Goal: Task Accomplishment & Management: Complete application form

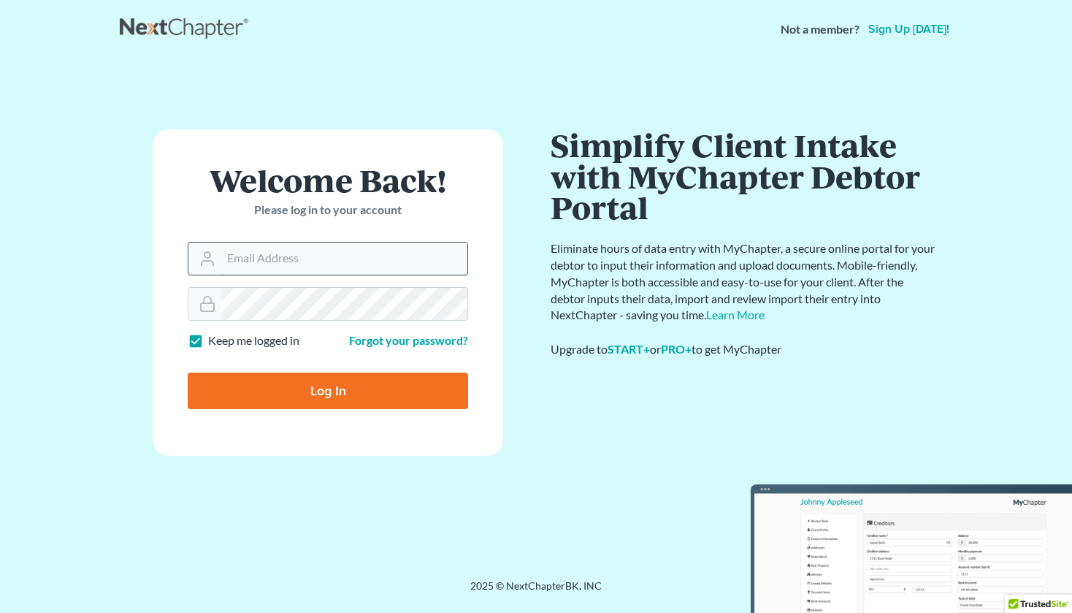
click at [249, 264] on input "Email Address" at bounding box center [344, 258] width 246 height 32
type input "[PERSON_NAME][EMAIL_ADDRESS][DOMAIN_NAME]"
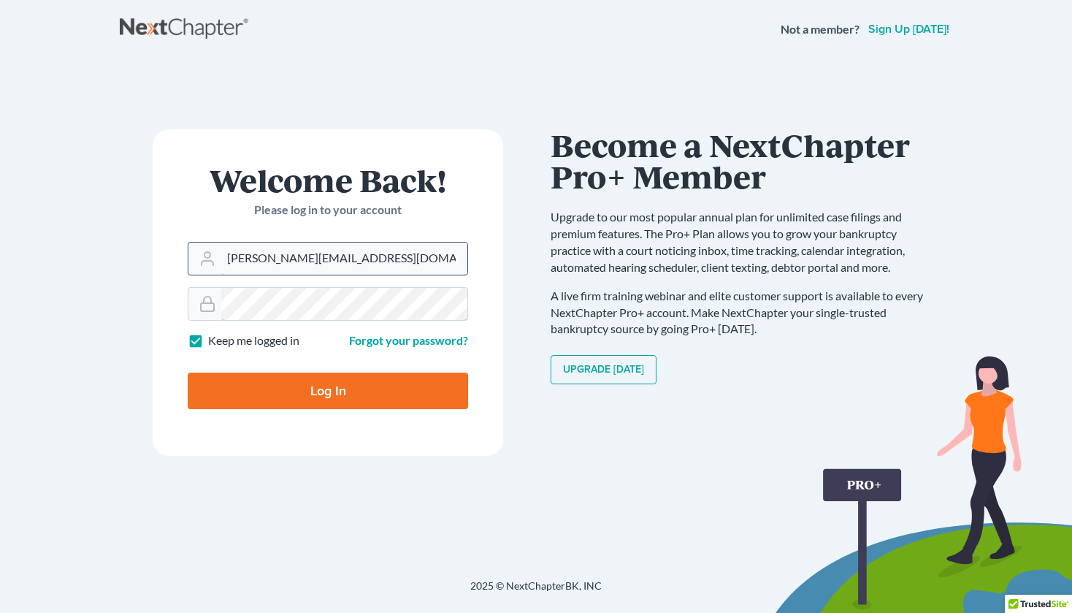
click at [188, 372] on input "Log In" at bounding box center [328, 390] width 280 height 37
type input "Thinking..."
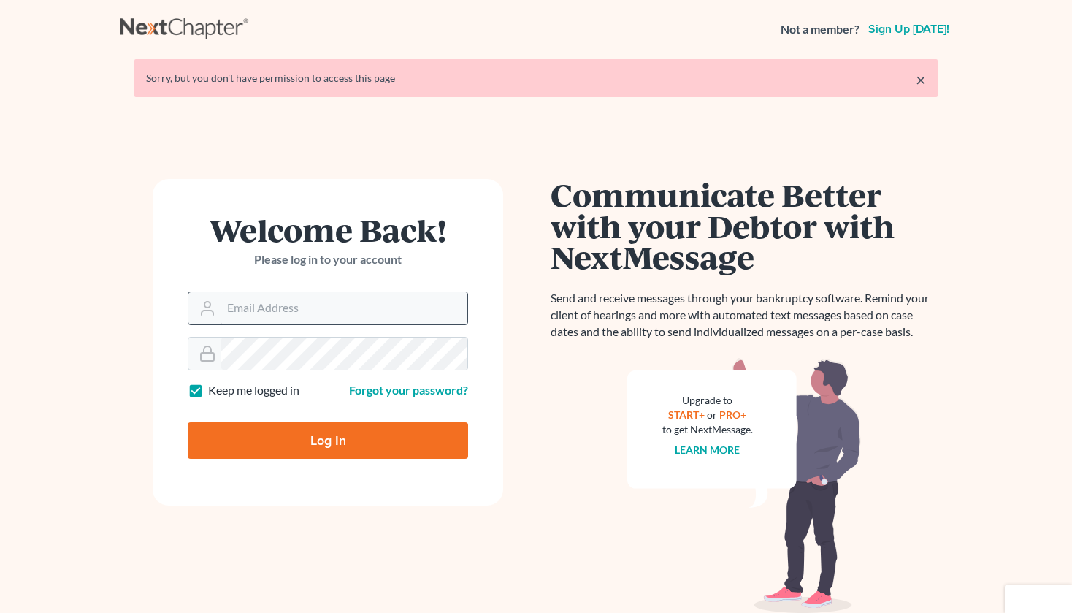
type input "[PERSON_NAME][EMAIL_ADDRESS][DOMAIN_NAME]"
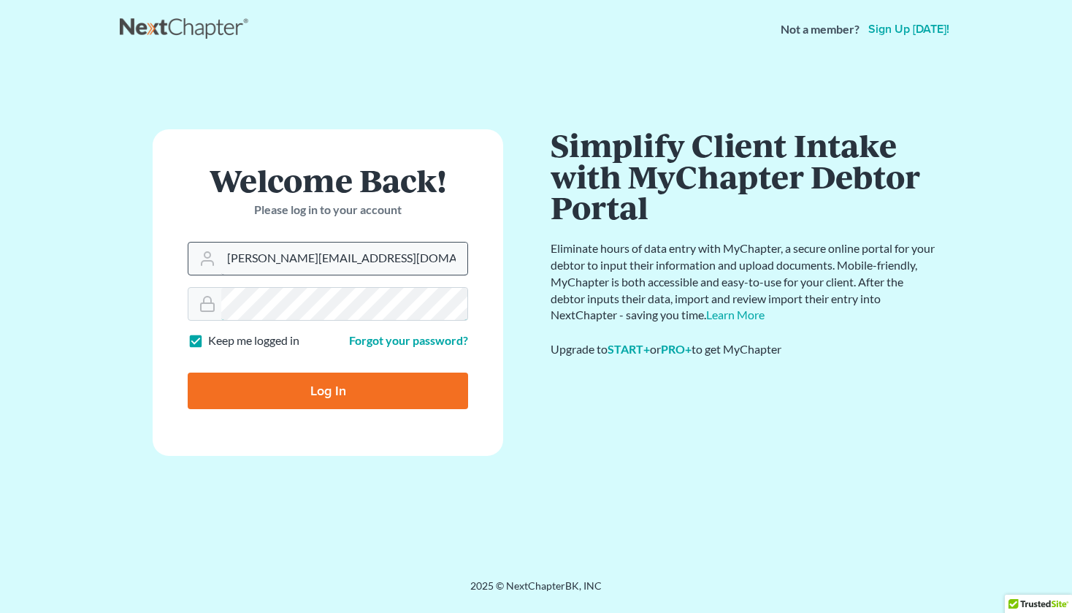
click at [188, 372] on input "Log In" at bounding box center [328, 390] width 280 height 37
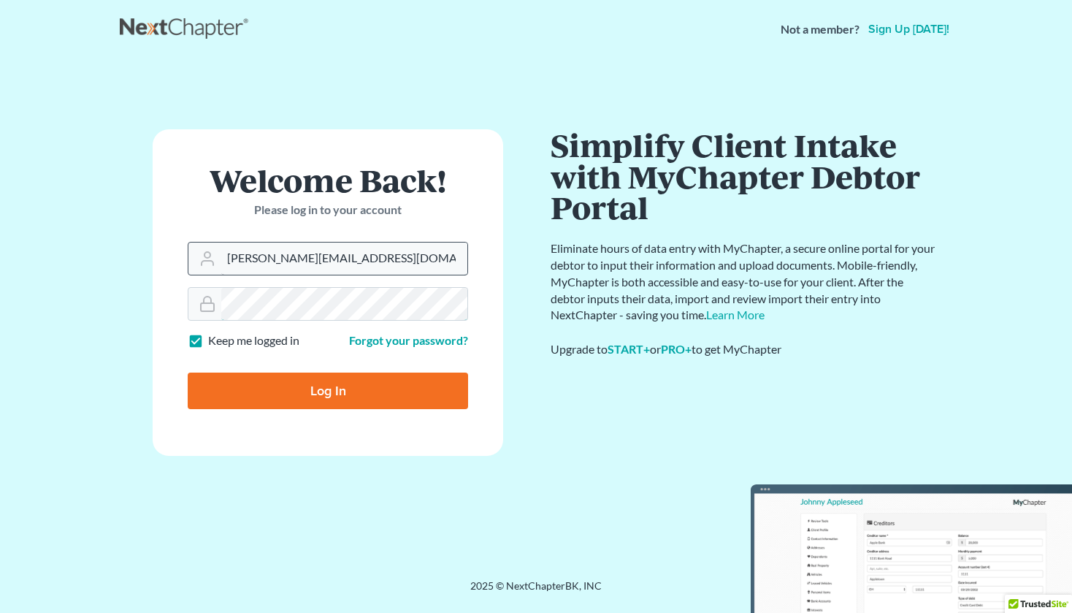
type input "Thinking..."
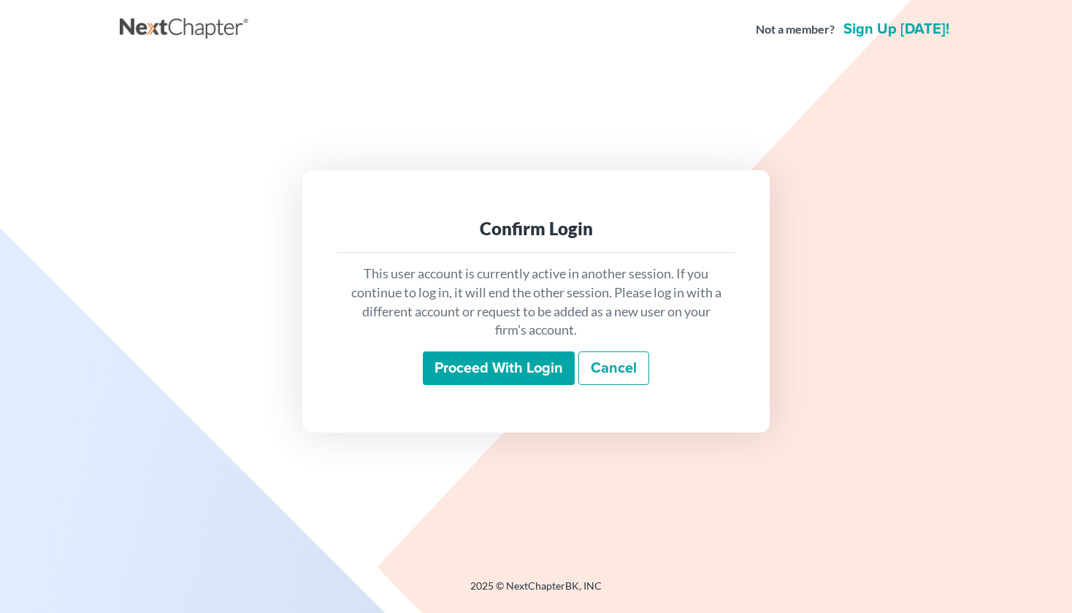
click at [453, 373] on input "Proceed with login" at bounding box center [499, 368] width 152 height 34
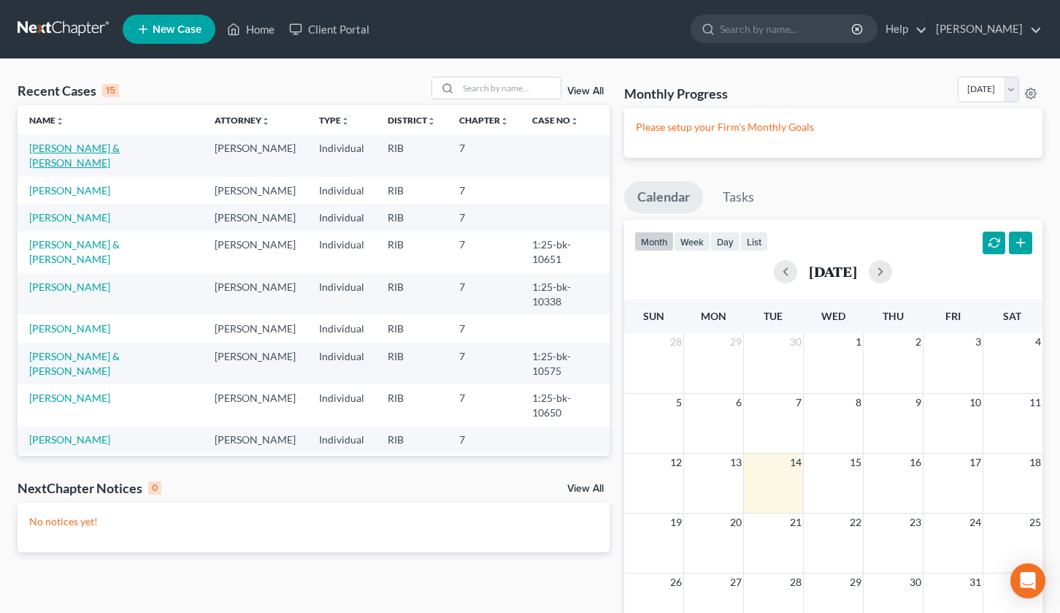
click at [77, 151] on link "[PERSON_NAME] & [PERSON_NAME]" at bounding box center [74, 155] width 91 height 27
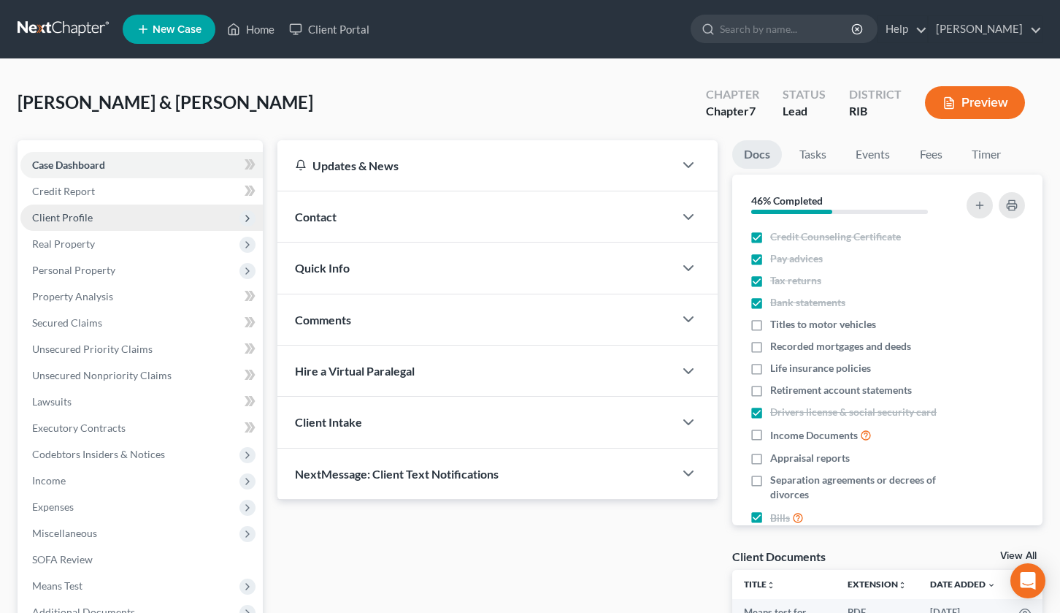
click at [229, 217] on span "Client Profile" at bounding box center [141, 217] width 242 height 26
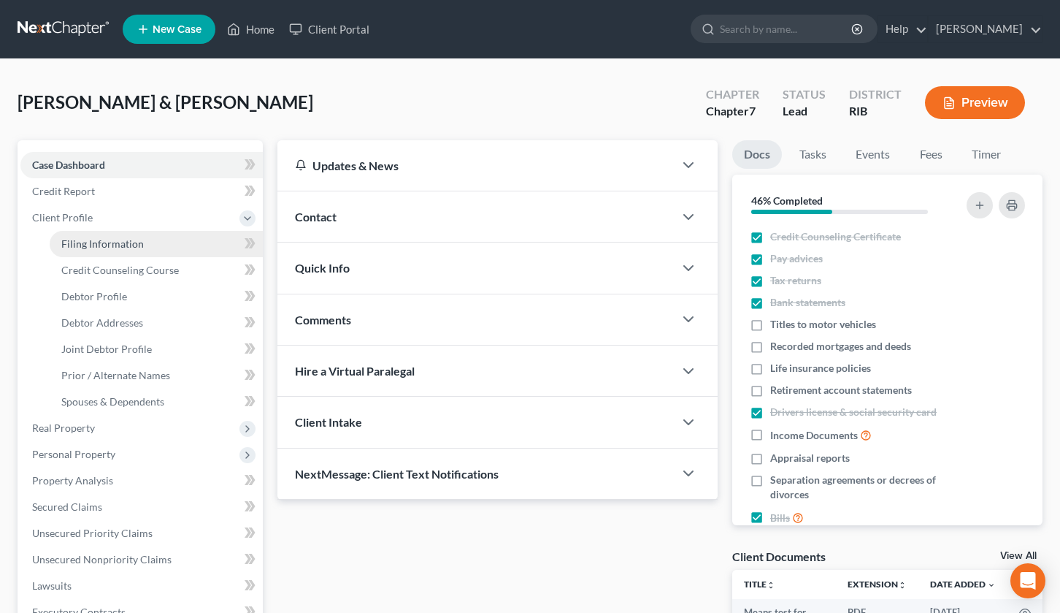
click at [148, 245] on link "Filing Information" at bounding box center [156, 244] width 213 height 26
select select "1"
select select "0"
select select "41"
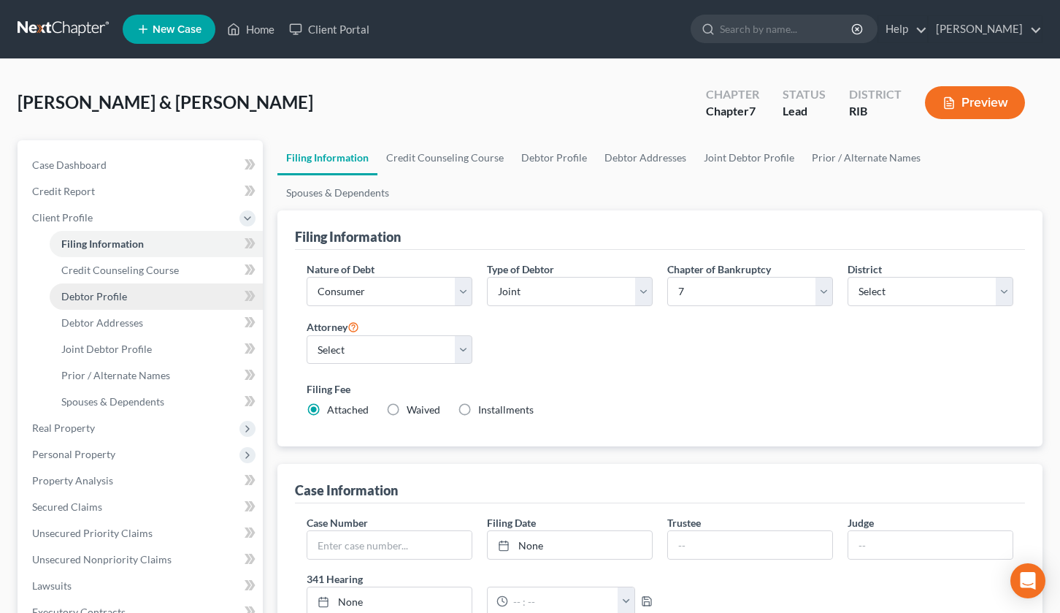
click at [137, 296] on link "Debtor Profile" at bounding box center [156, 296] width 213 height 26
select select "1"
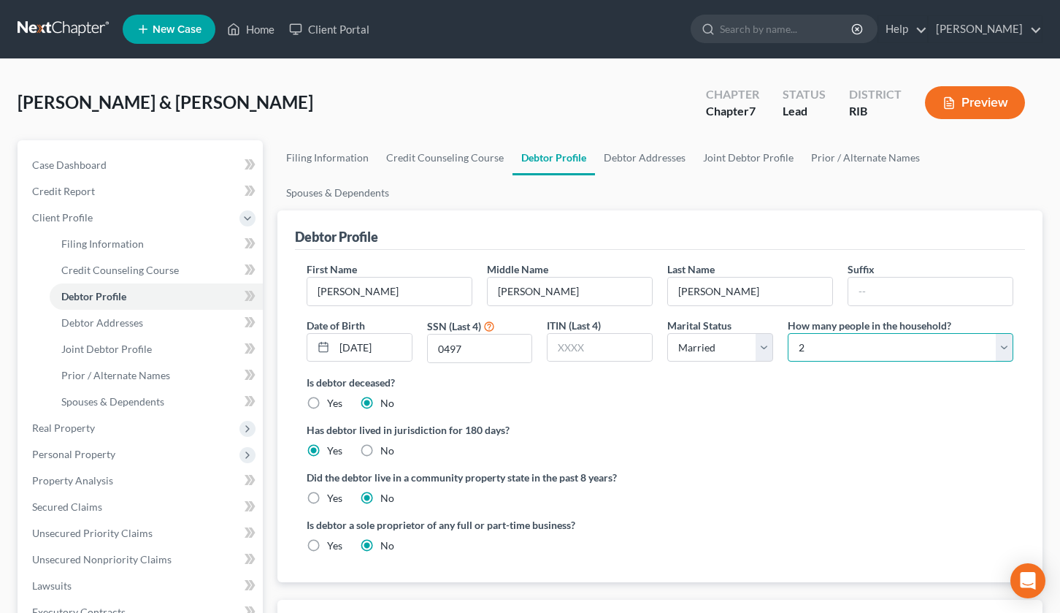
click at [1006, 333] on select "Select 1 2 3 4 5 6 7 8 9 10 11 12 13 14 15 16 17 18 19 20" at bounding box center [901, 347] width 226 height 29
select select "3"
click at [788, 333] on select "Select 1 2 3 4 5 6 7 8 9 10 11 12 13 14 15 16 17 18 19 20" at bounding box center [901, 347] width 226 height 29
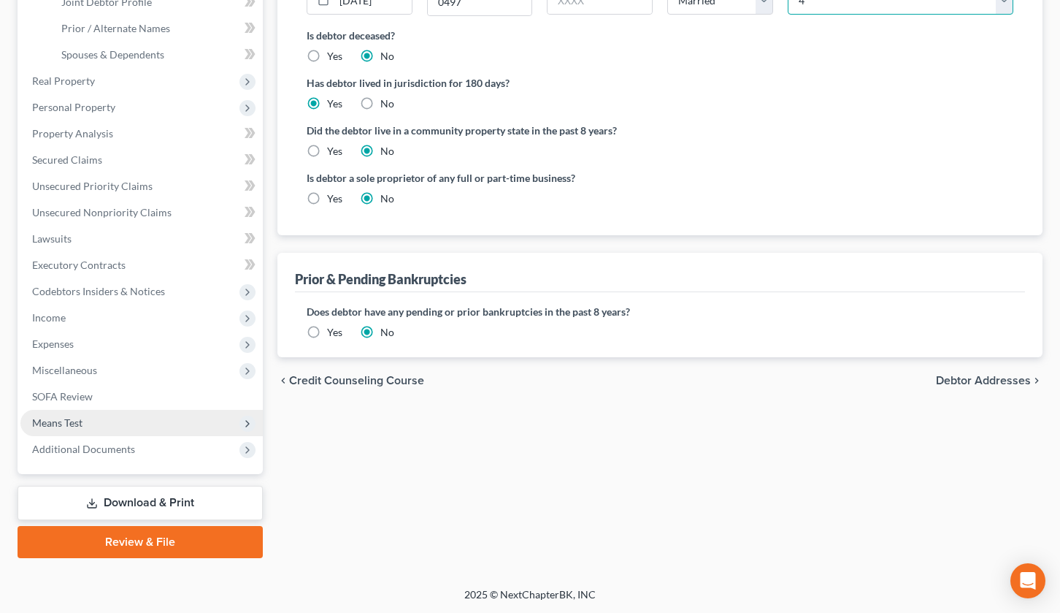
scroll to position [348, 0]
click at [203, 426] on span "Means Test" at bounding box center [141, 422] width 242 height 26
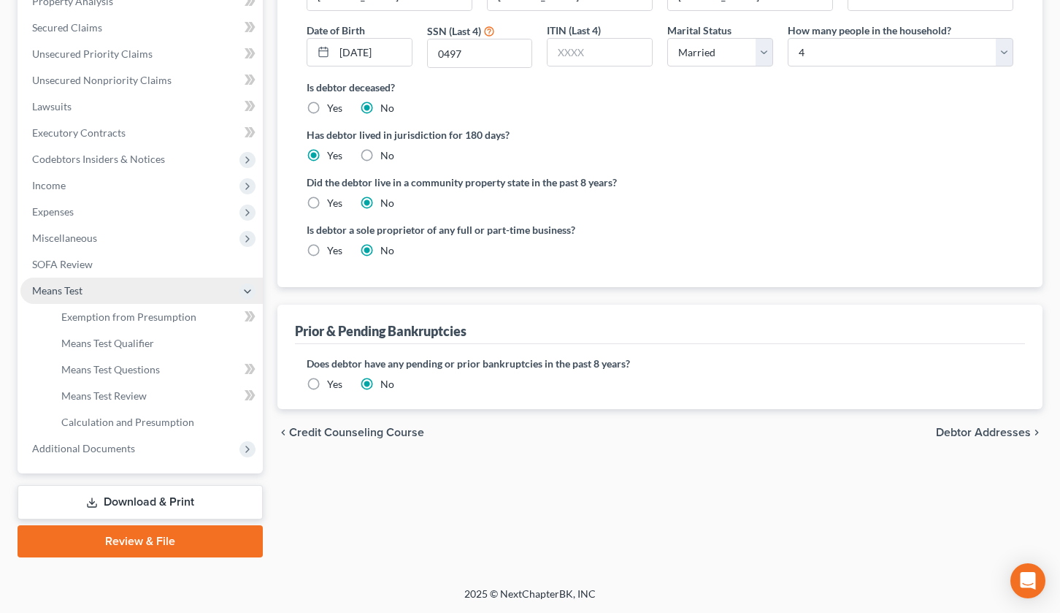
scroll to position [295, 0]
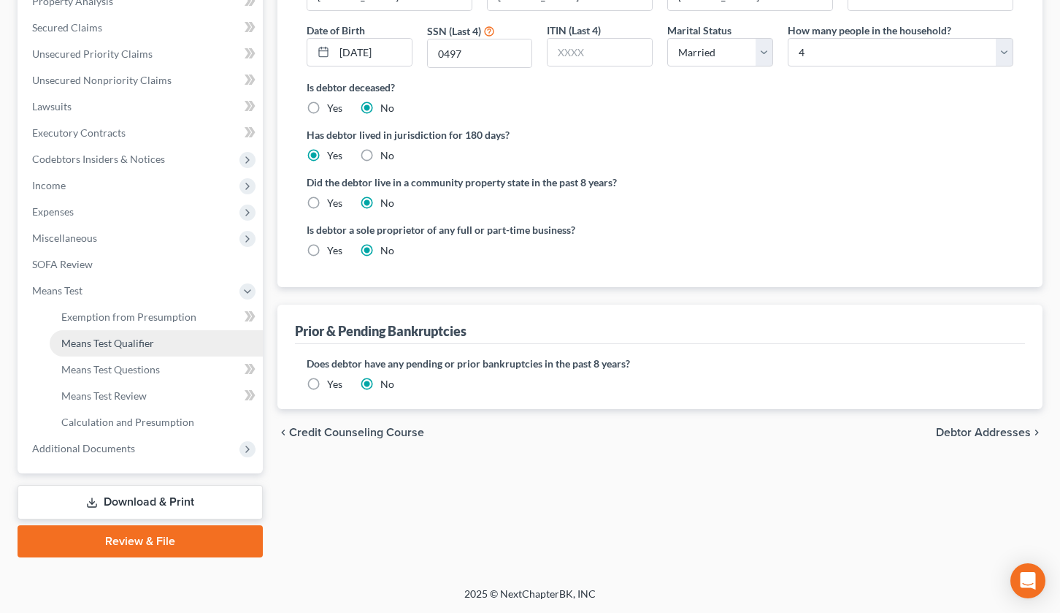
click at [183, 351] on link "Means Test Qualifier" at bounding box center [156, 343] width 213 height 26
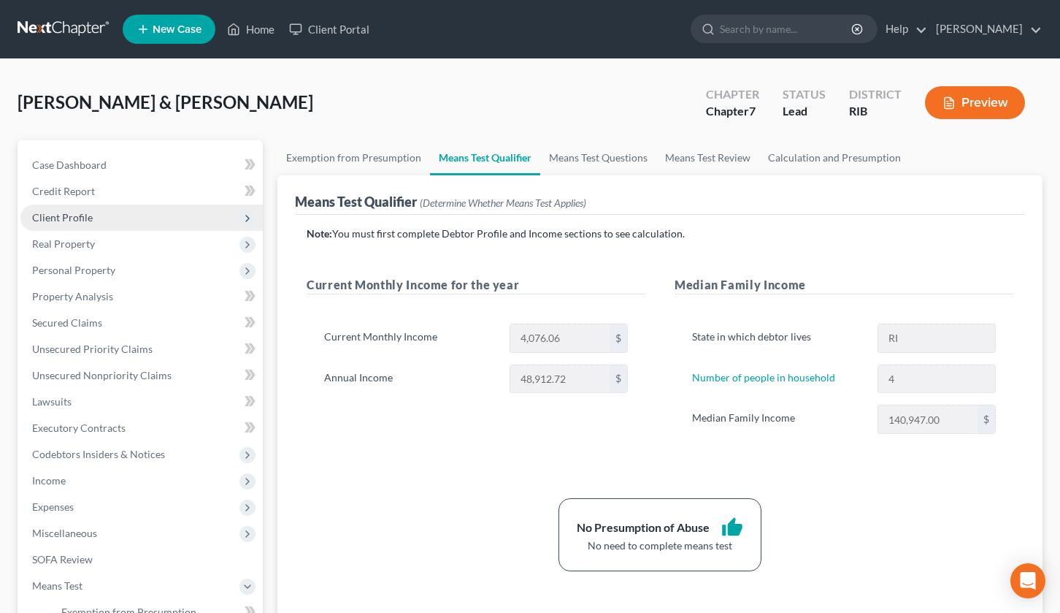
click at [213, 214] on span "Client Profile" at bounding box center [141, 217] width 242 height 26
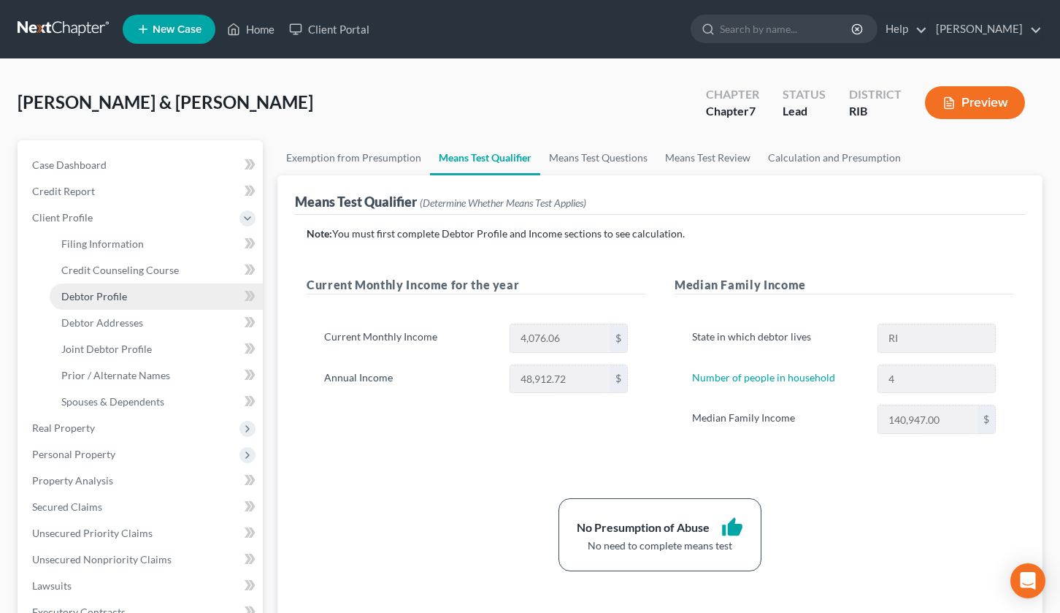
click at [222, 300] on link "Debtor Profile" at bounding box center [156, 296] width 213 height 26
select select "1"
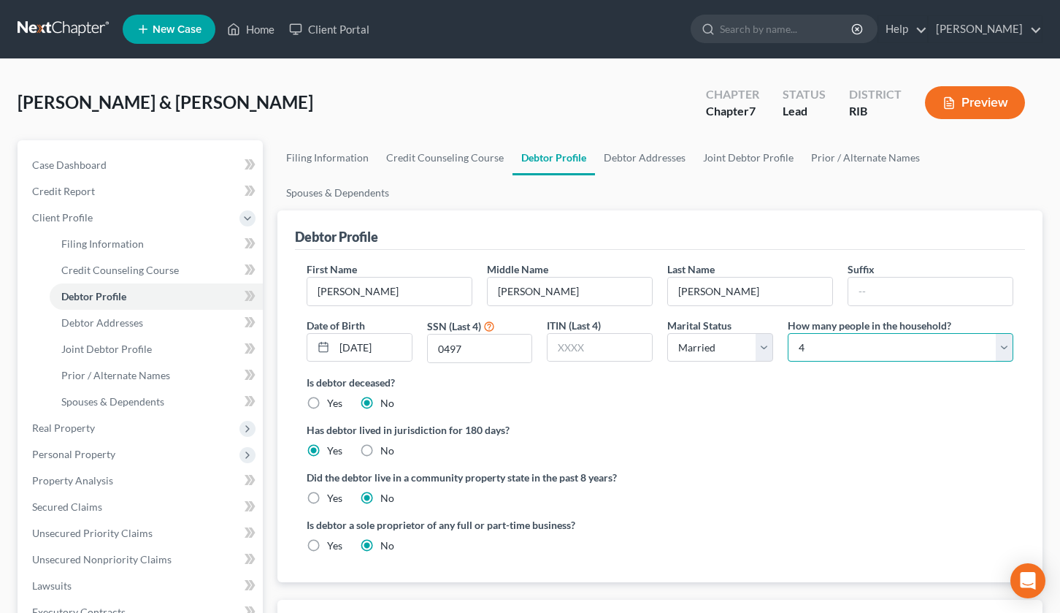
drag, startPoint x: 1010, startPoint y: 319, endPoint x: 996, endPoint y: 324, distance: 14.6
click at [1010, 333] on select "Select 1 2 3 4 5 6 7 8 9 10 11 12 13 14 15 16 17 18 19 20" at bounding box center [901, 347] width 226 height 29
select select "1"
click at [788, 333] on select "Select 1 2 3 4 5 6 7 8 9 10 11 12 13 14 15 16 17 18 19 20" at bounding box center [901, 347] width 226 height 29
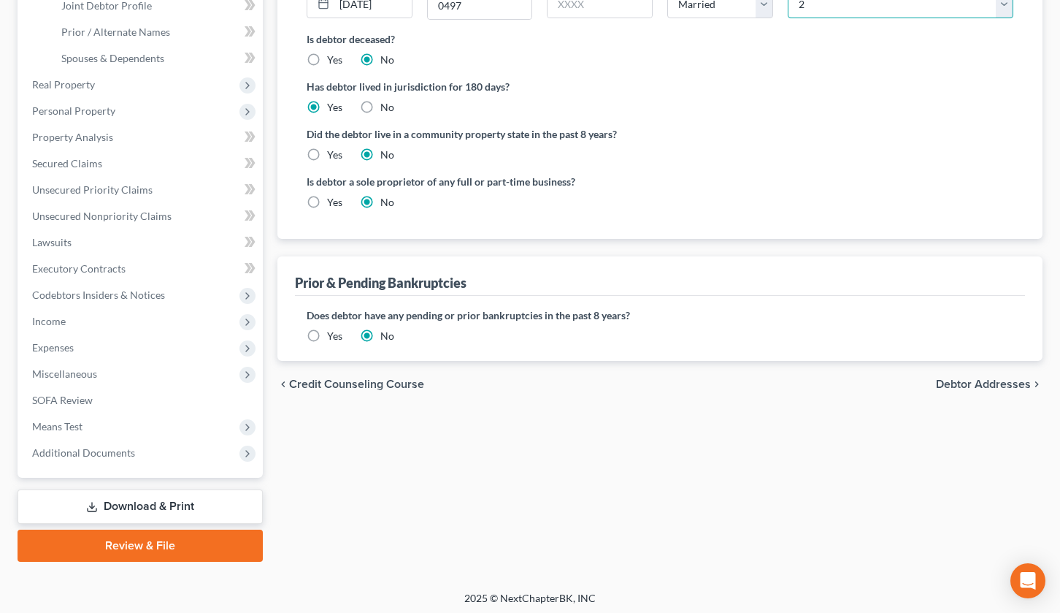
scroll to position [348, 0]
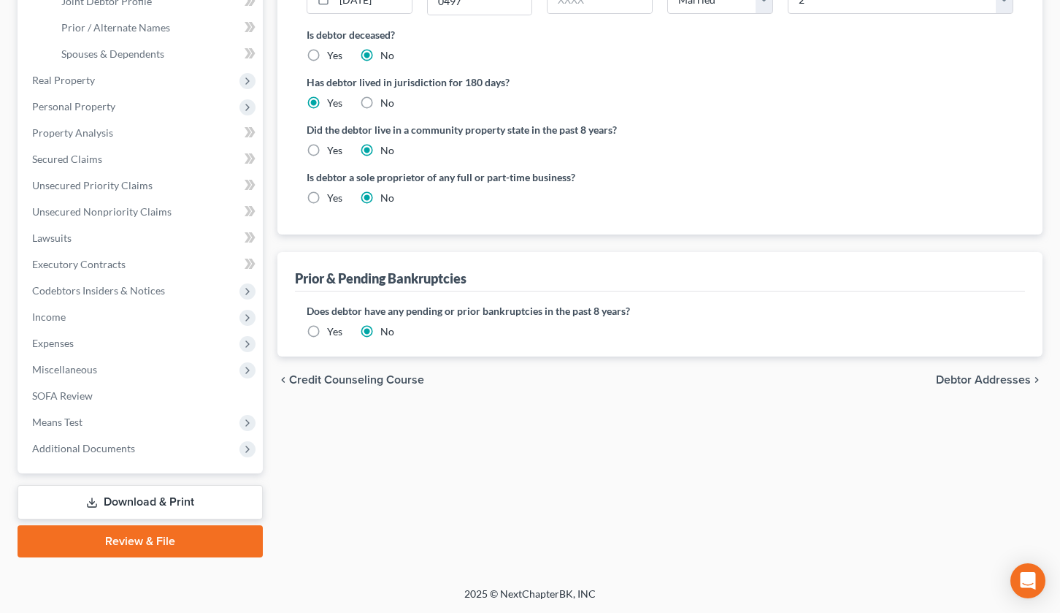
drag, startPoint x: 966, startPoint y: 348, endPoint x: 773, endPoint y: 405, distance: 201.3
click at [966, 374] on span "Debtor Addresses" at bounding box center [983, 380] width 95 height 12
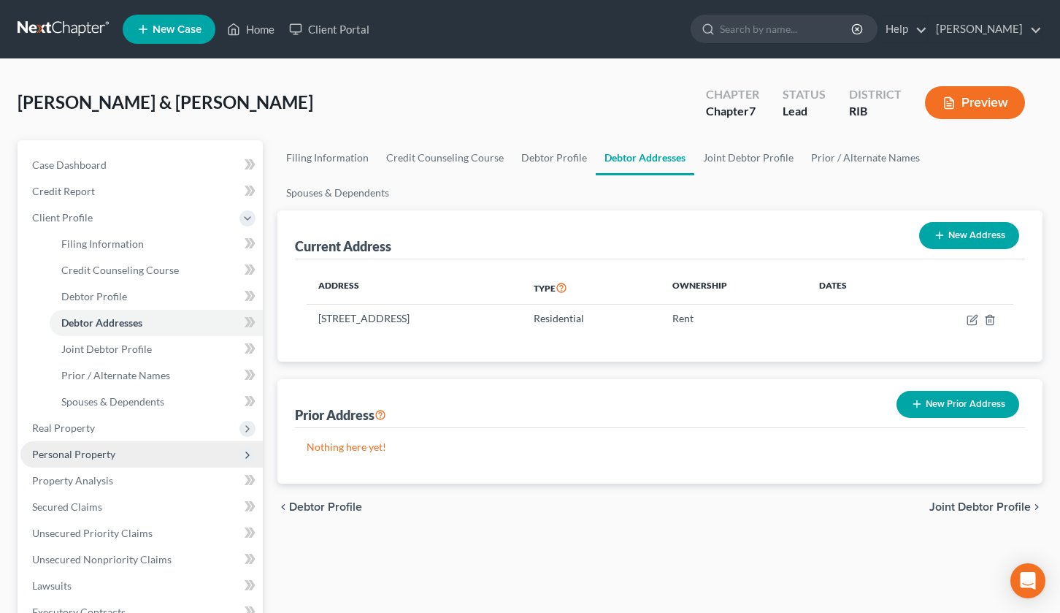
click at [101, 456] on span "Personal Property" at bounding box center [73, 454] width 83 height 12
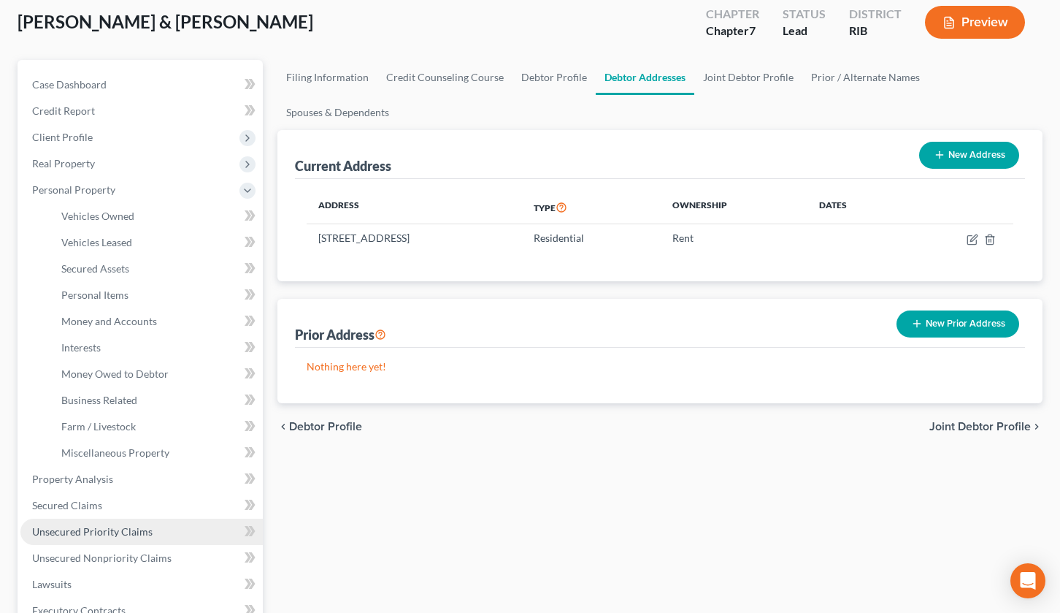
scroll to position [91, 0]
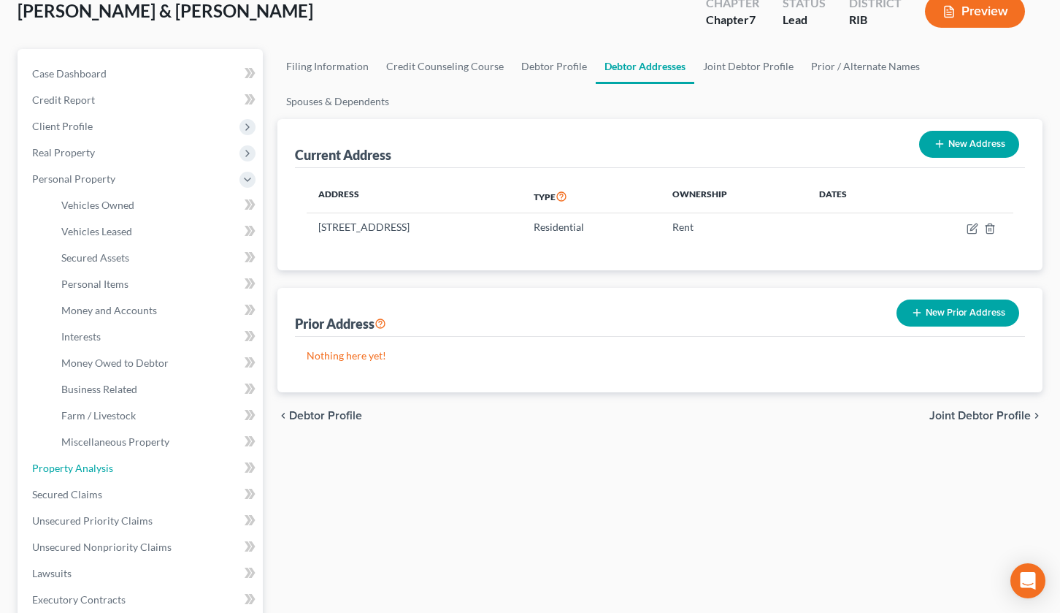
drag, startPoint x: 115, startPoint y: 466, endPoint x: 387, endPoint y: 321, distance: 307.8
click at [115, 467] on link "Property Analysis" at bounding box center [141, 468] width 242 height 26
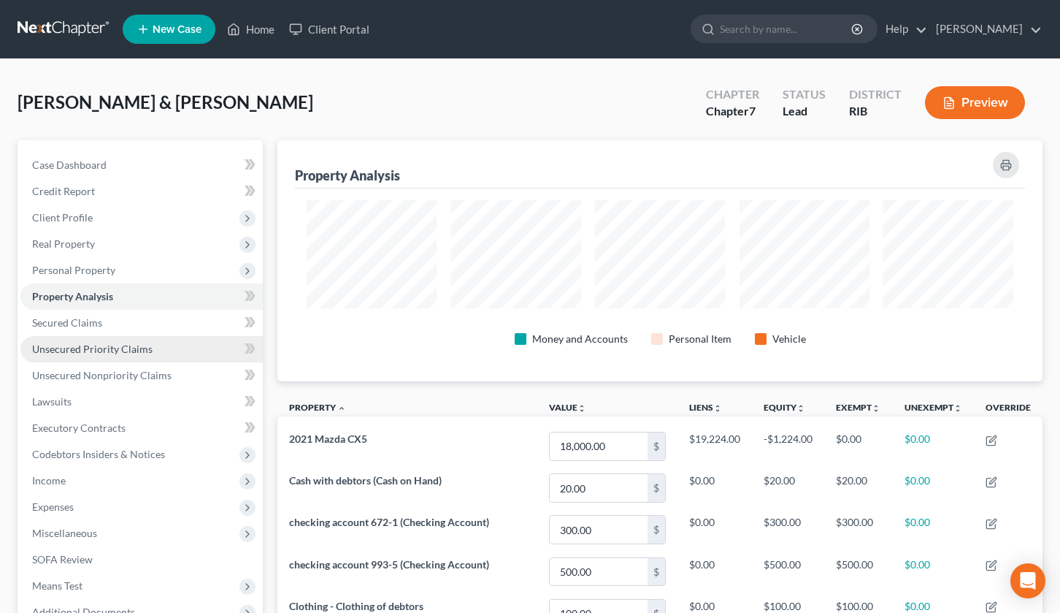
click at [167, 351] on link "Unsecured Priority Claims" at bounding box center [141, 349] width 242 height 26
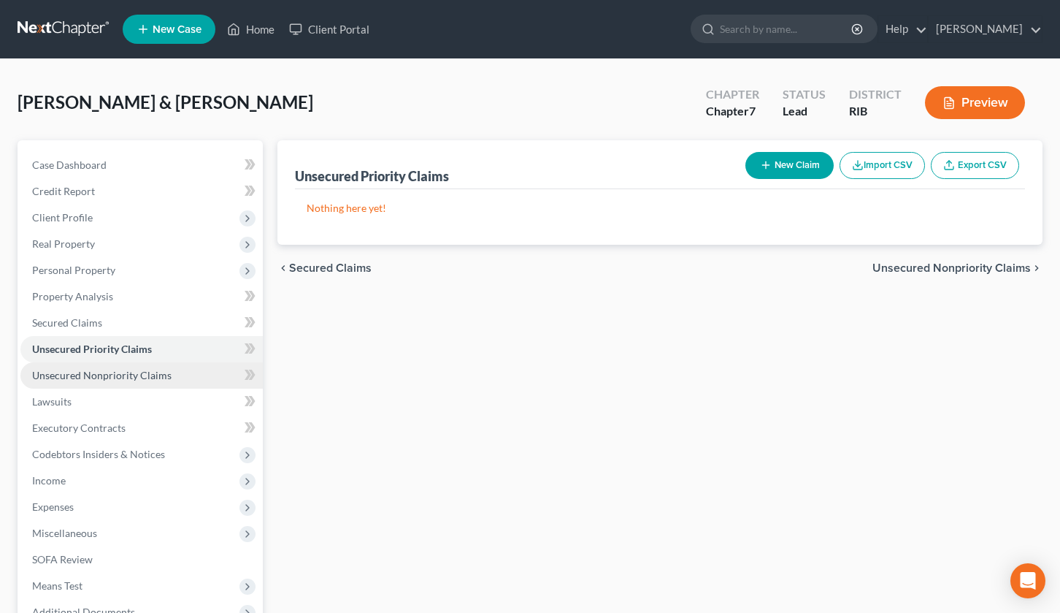
click at [164, 370] on span "Unsecured Nonpriority Claims" at bounding box center [101, 375] width 139 height 12
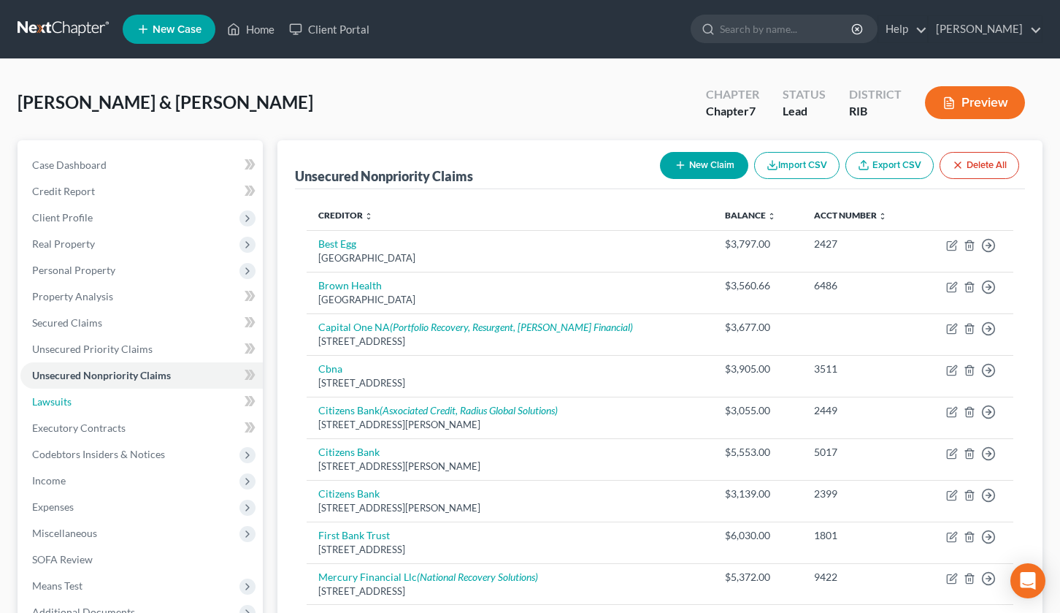
drag, startPoint x: 134, startPoint y: 400, endPoint x: 252, endPoint y: 413, distance: 118.3
click at [134, 402] on link "Lawsuits" at bounding box center [141, 402] width 242 height 26
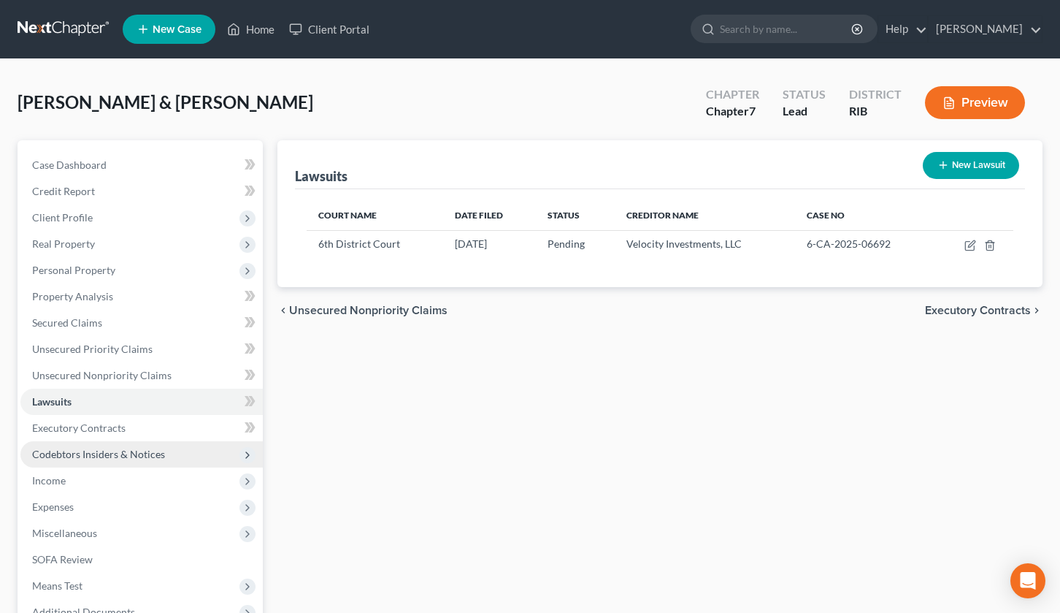
click at [148, 454] on span "Codebtors Insiders & Notices" at bounding box center [98, 454] width 133 height 12
click at [137, 454] on span "Codebtors Insiders & Notices" at bounding box center [98, 454] width 133 height 12
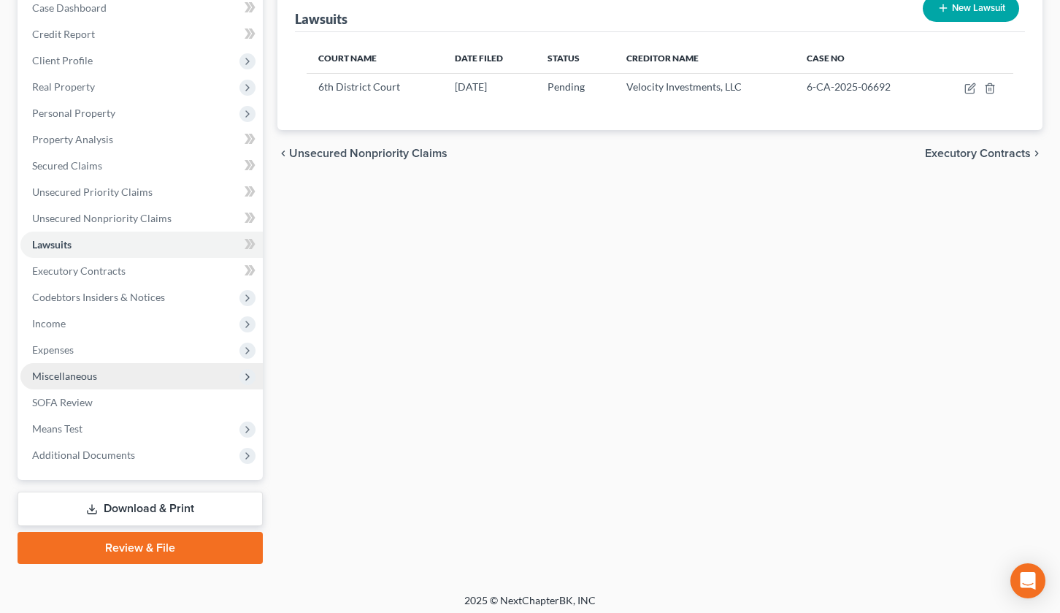
scroll to position [164, 0]
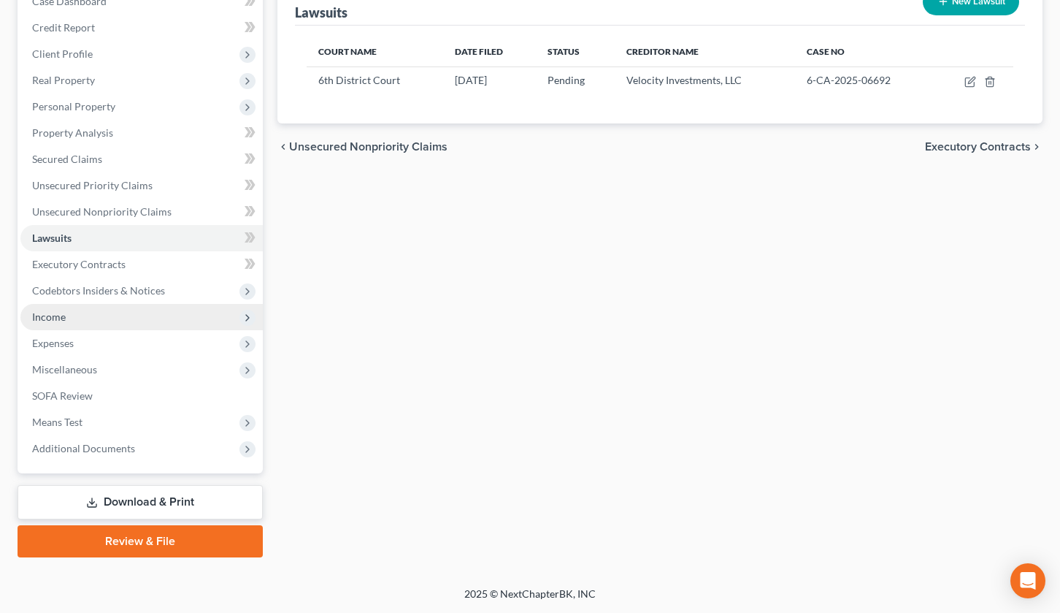
click at [135, 321] on span "Income" at bounding box center [141, 317] width 242 height 26
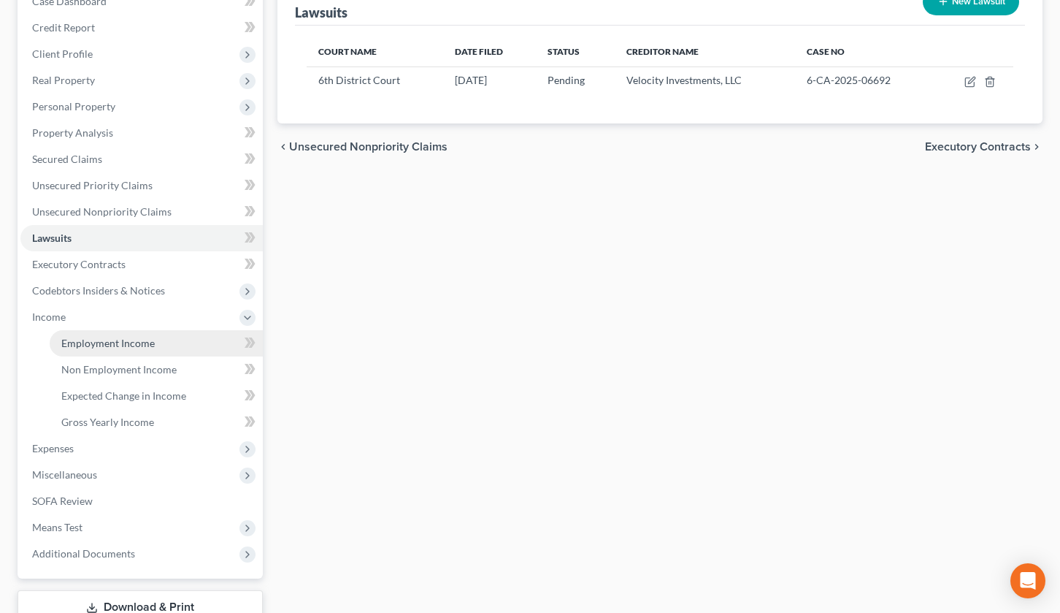
click at [137, 343] on span "Employment Income" at bounding box center [107, 343] width 93 height 12
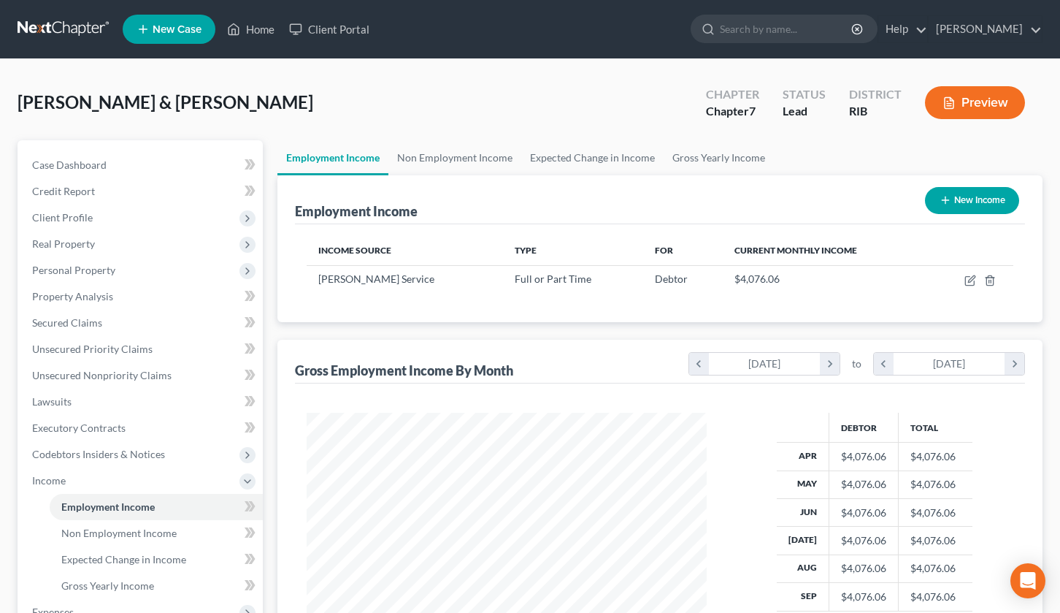
scroll to position [262, 429]
drag, startPoint x: 125, startPoint y: 540, endPoint x: 136, endPoint y: 537, distance: 11.5
click at [126, 540] on link "Non Employment Income" at bounding box center [156, 533] width 213 height 26
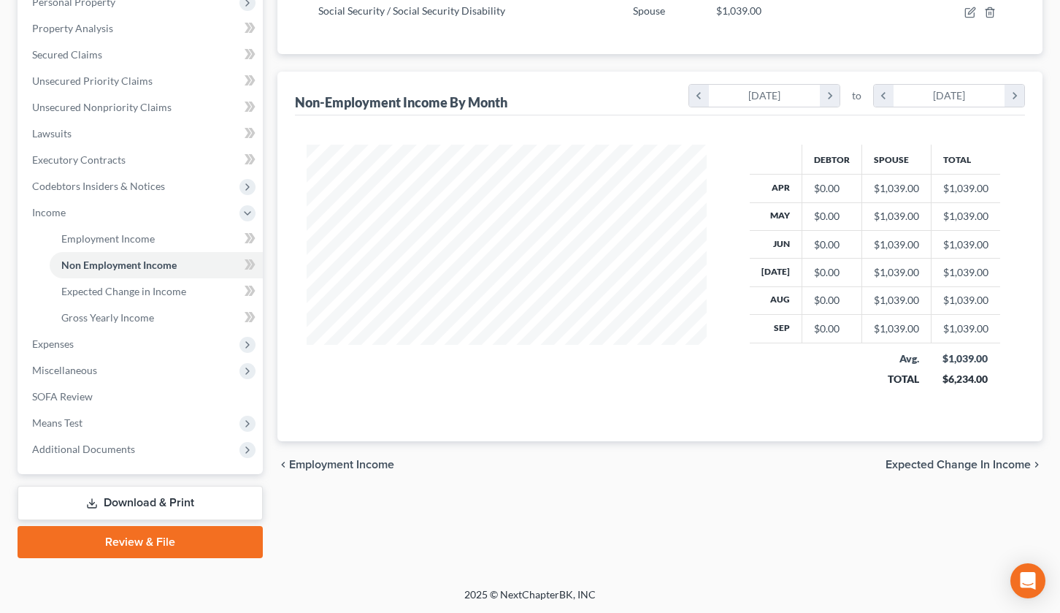
scroll to position [269, 0]
click at [135, 345] on span "Expenses" at bounding box center [141, 343] width 242 height 26
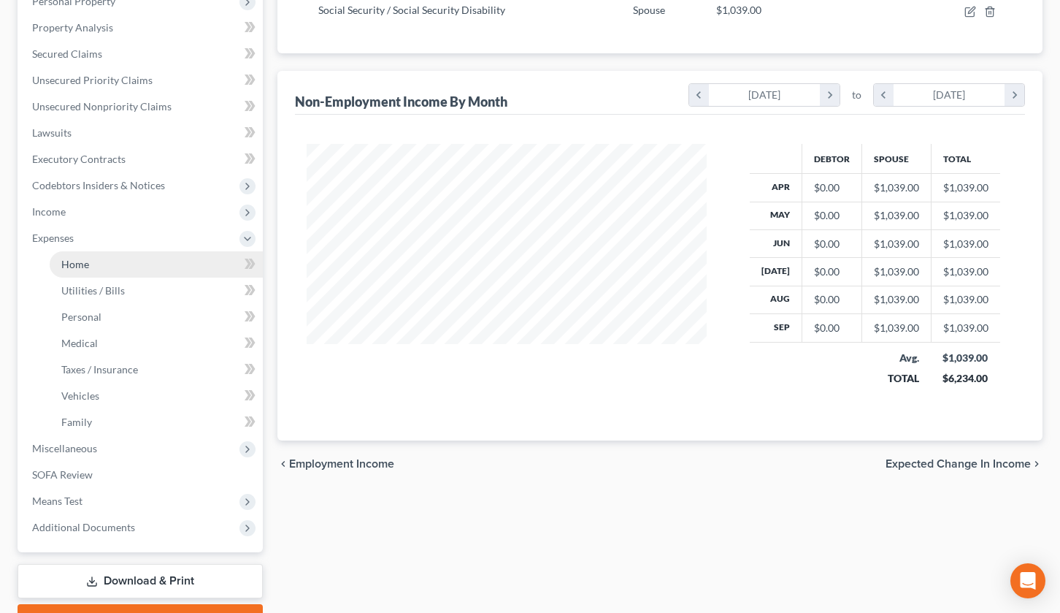
click at [169, 261] on link "Home" at bounding box center [156, 264] width 213 height 26
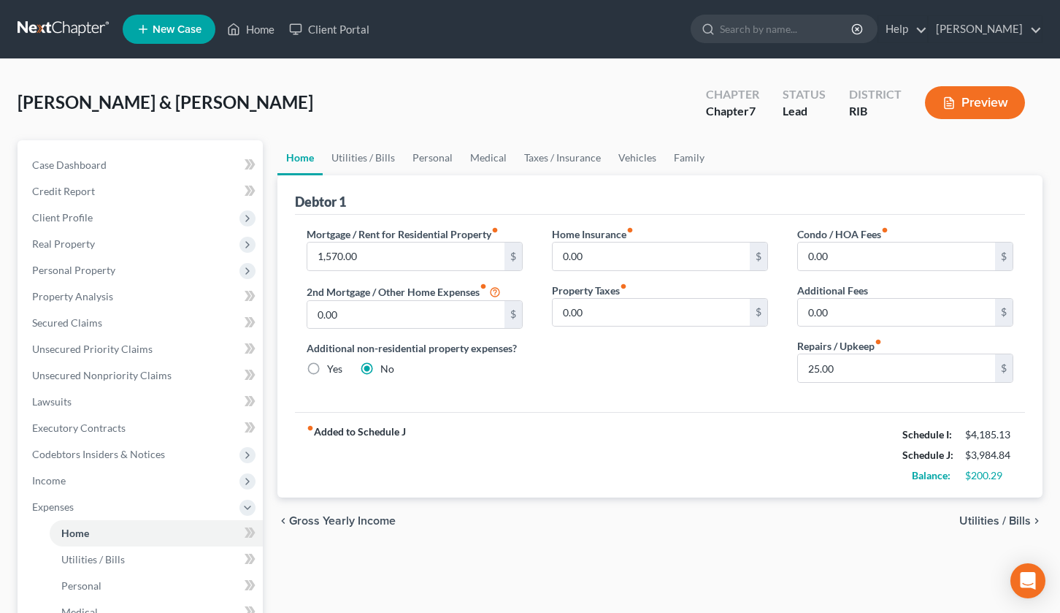
click at [1025, 523] on span "Utilities / Bills" at bounding box center [996, 521] width 72 height 12
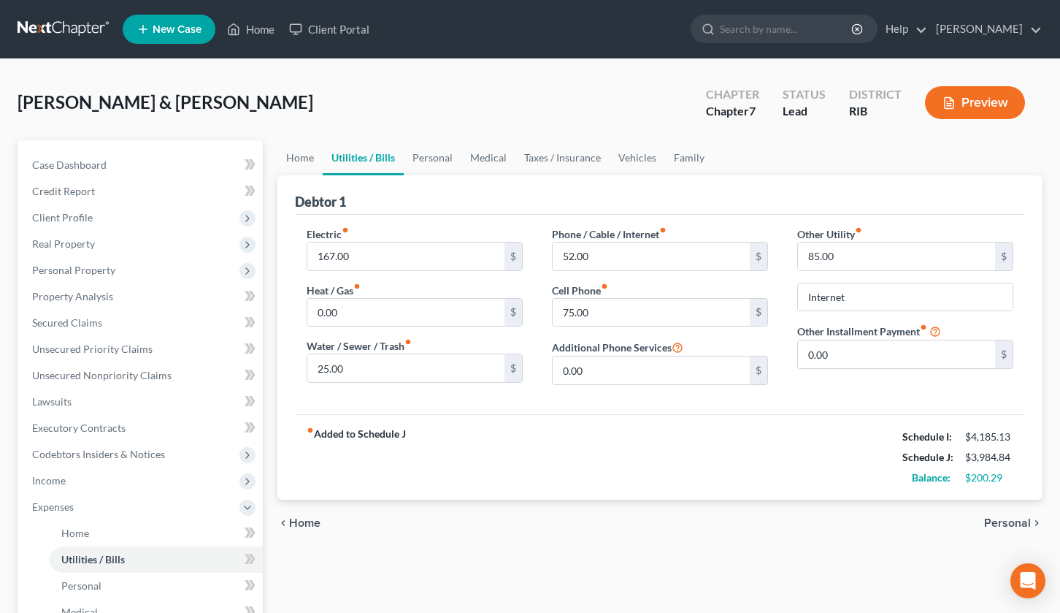
click at [1024, 523] on span "Personal" at bounding box center [1007, 523] width 47 height 12
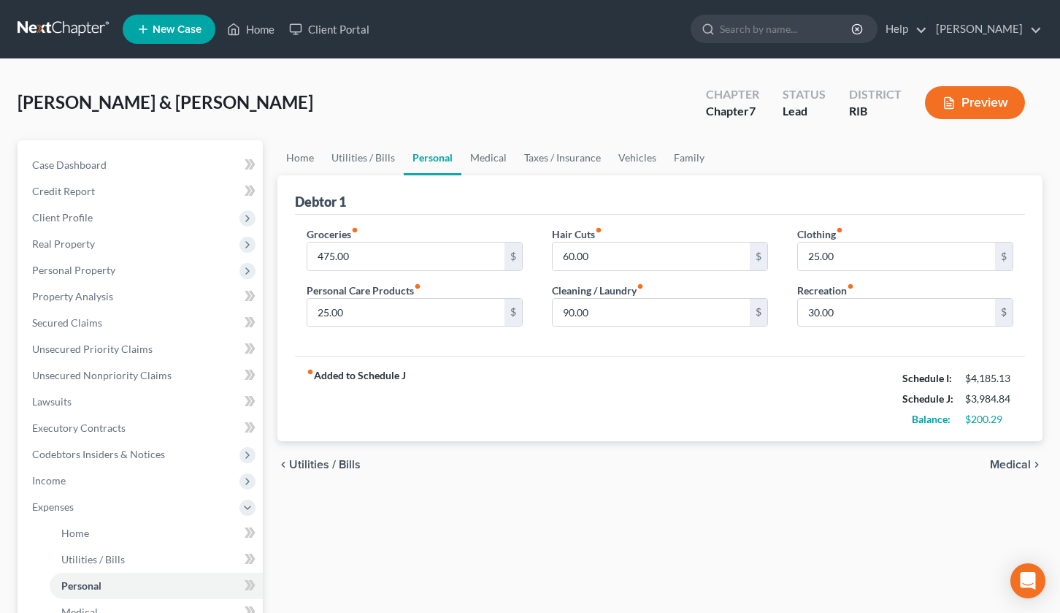
click at [1024, 523] on div "Home Utilities / Bills Personal Medical Taxes / Insurance Vehicles Family Debto…" at bounding box center [660, 522] width 780 height 765
click at [1017, 473] on div "chevron_left Utilities / Bills Medical chevron_right" at bounding box center [660, 464] width 765 height 47
click at [1017, 472] on div "chevron_left Utilities / Bills Medical chevron_right" at bounding box center [660, 464] width 765 height 47
click at [1015, 468] on span "Medical" at bounding box center [1010, 465] width 41 height 12
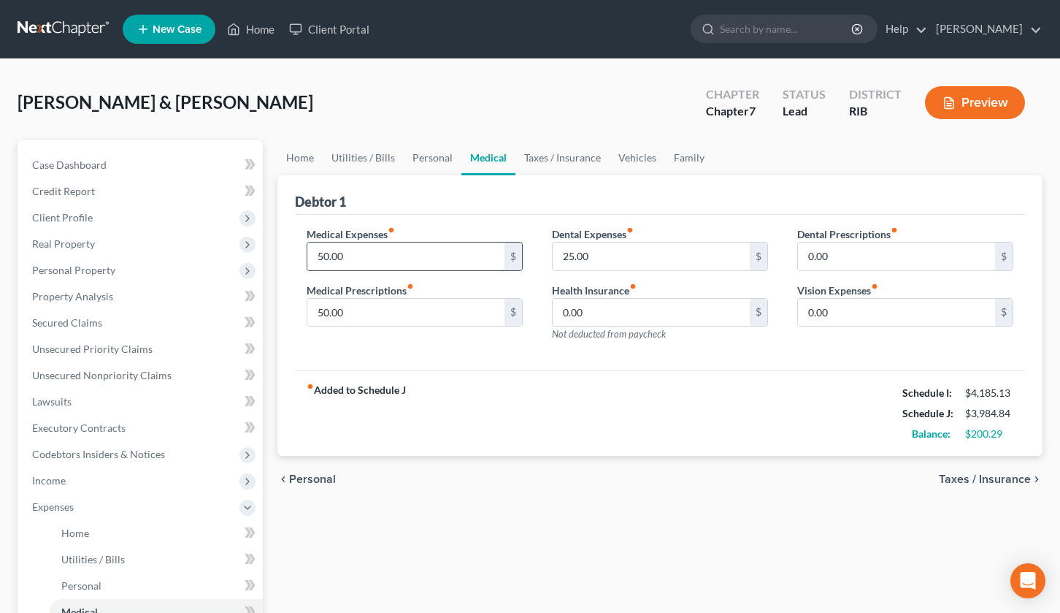
click at [324, 259] on input "50.00" at bounding box center [405, 256] width 197 height 28
type input "75"
click at [1007, 473] on span "Taxes / Insurance" at bounding box center [985, 479] width 92 height 12
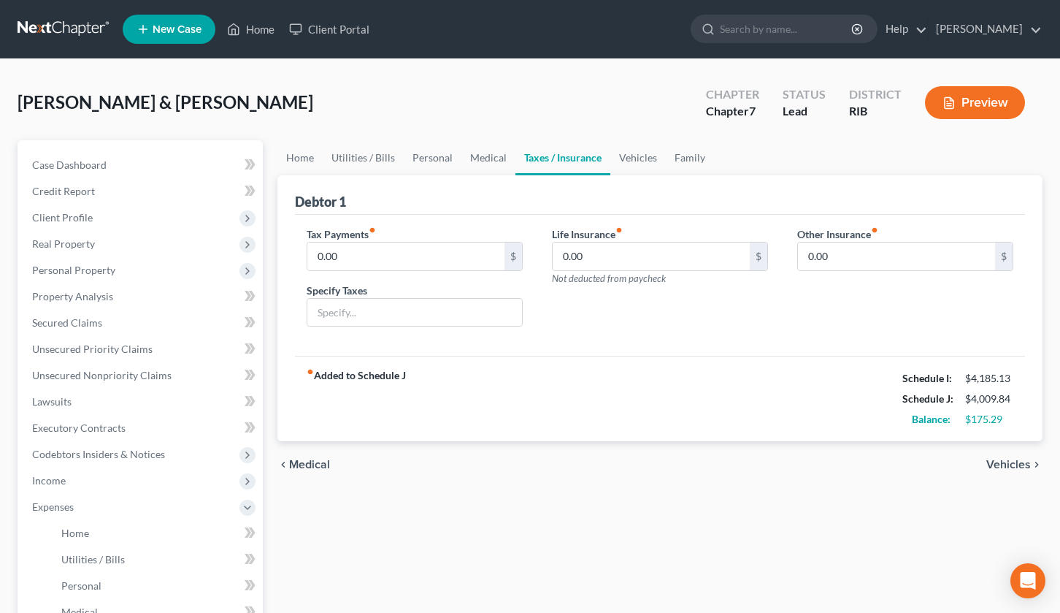
click at [1006, 477] on div "chevron_left Medical Vehicles chevron_right" at bounding box center [660, 464] width 765 height 47
click at [1006, 465] on span "Vehicles" at bounding box center [1009, 465] width 45 height 12
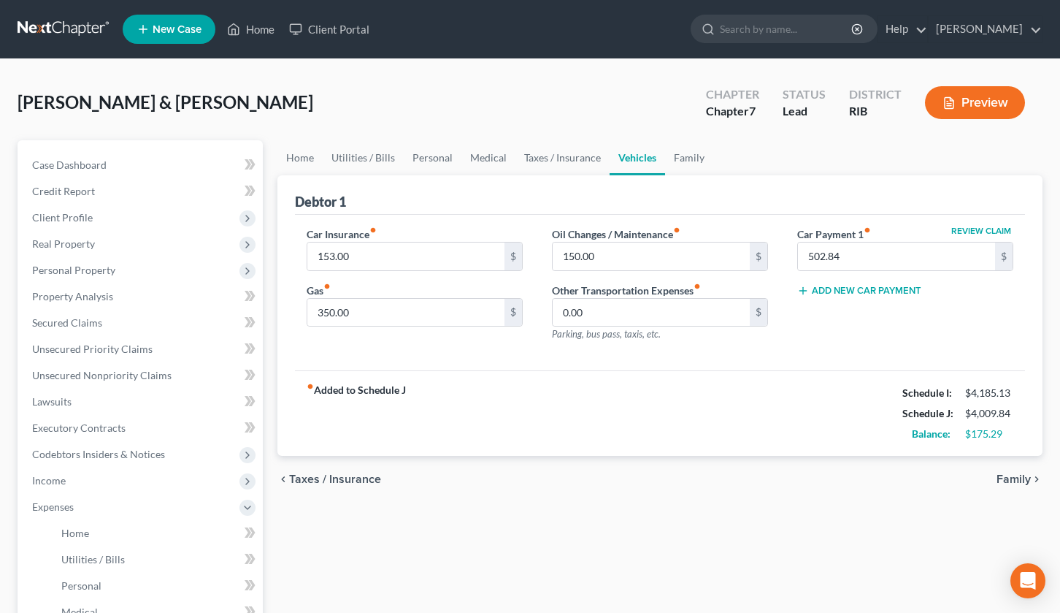
click at [1012, 481] on span "Family" at bounding box center [1014, 479] width 34 height 12
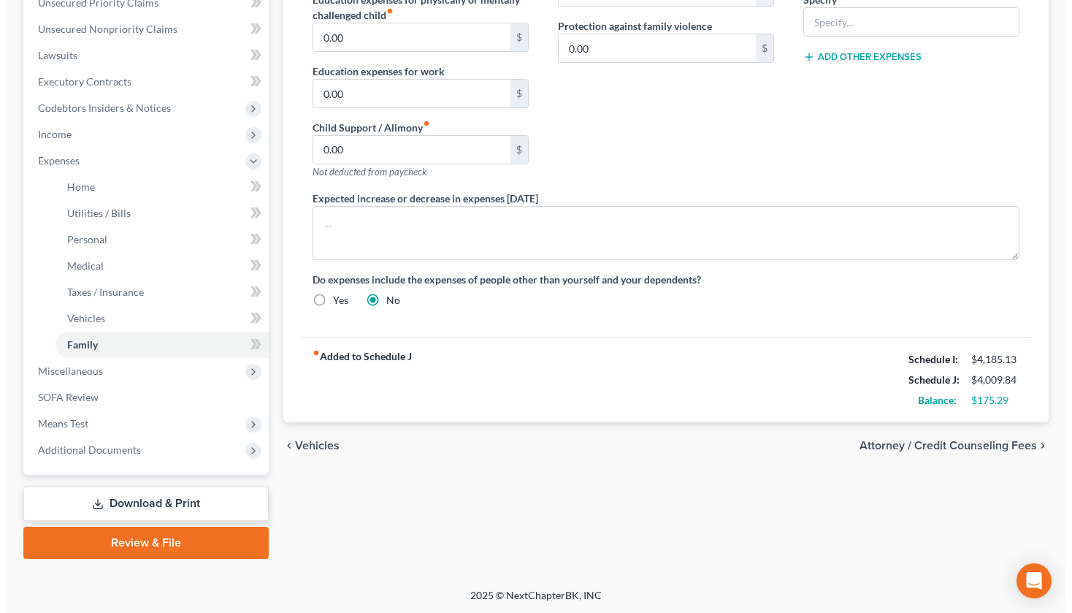
scroll to position [348, 0]
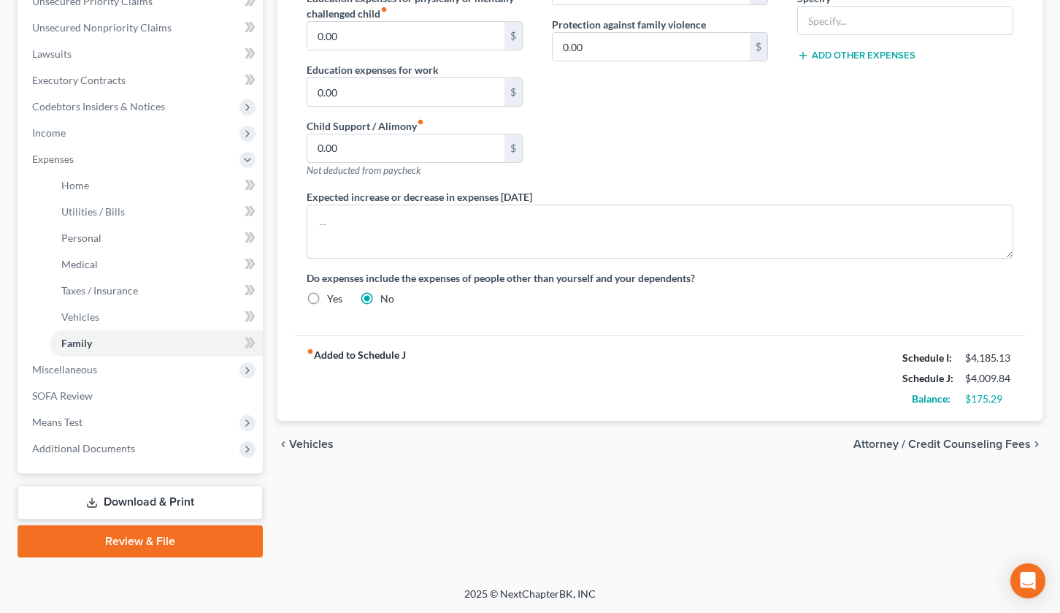
click at [941, 441] on span "Attorney / Credit Counseling Fees" at bounding box center [942, 444] width 177 height 12
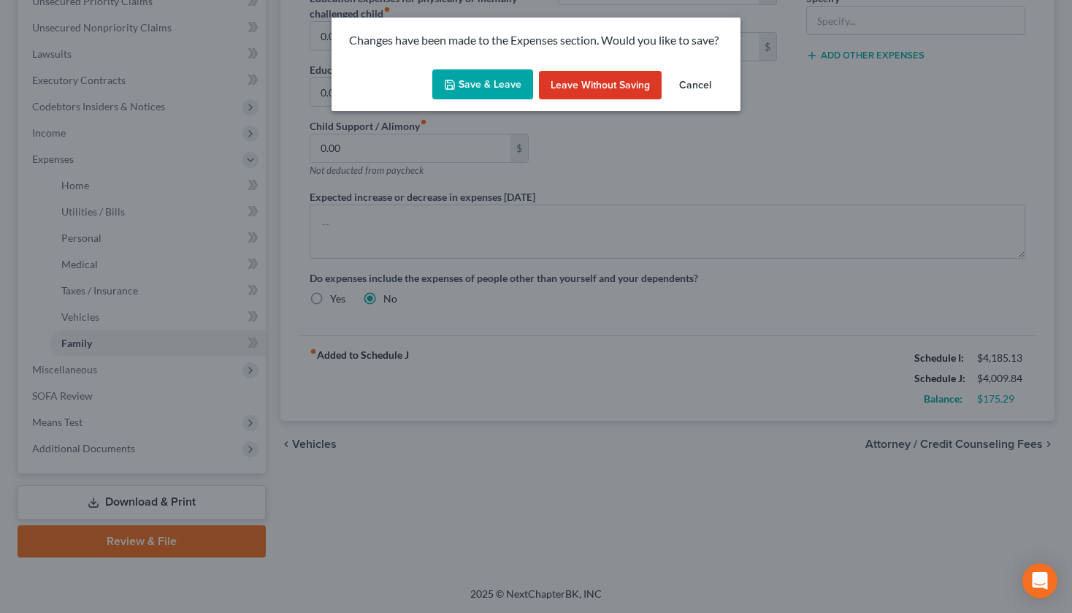
click at [463, 75] on button "Save & Leave" at bounding box center [482, 84] width 101 height 31
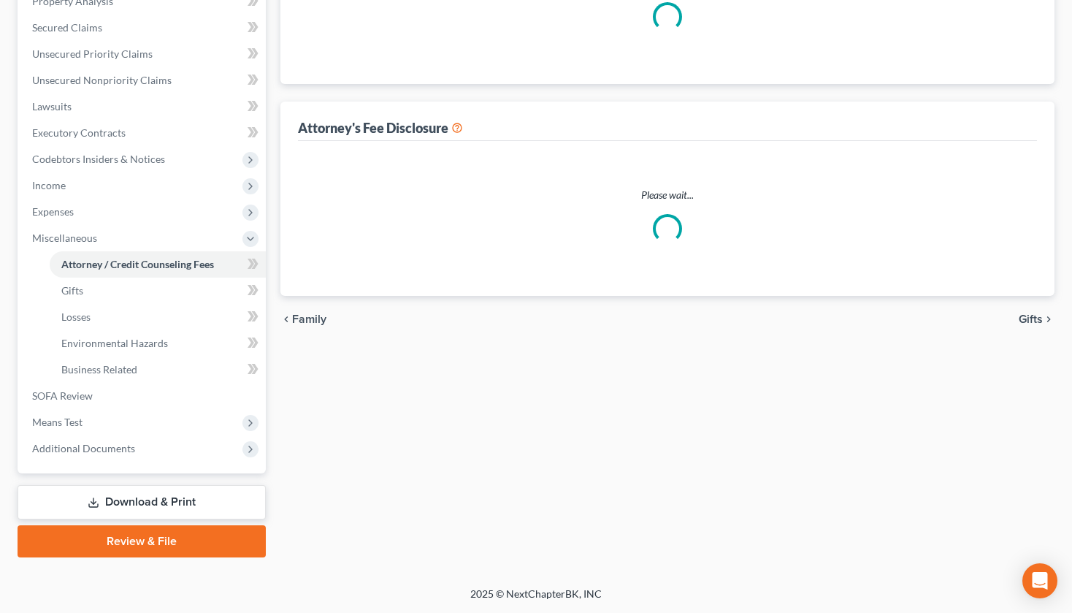
select select "0"
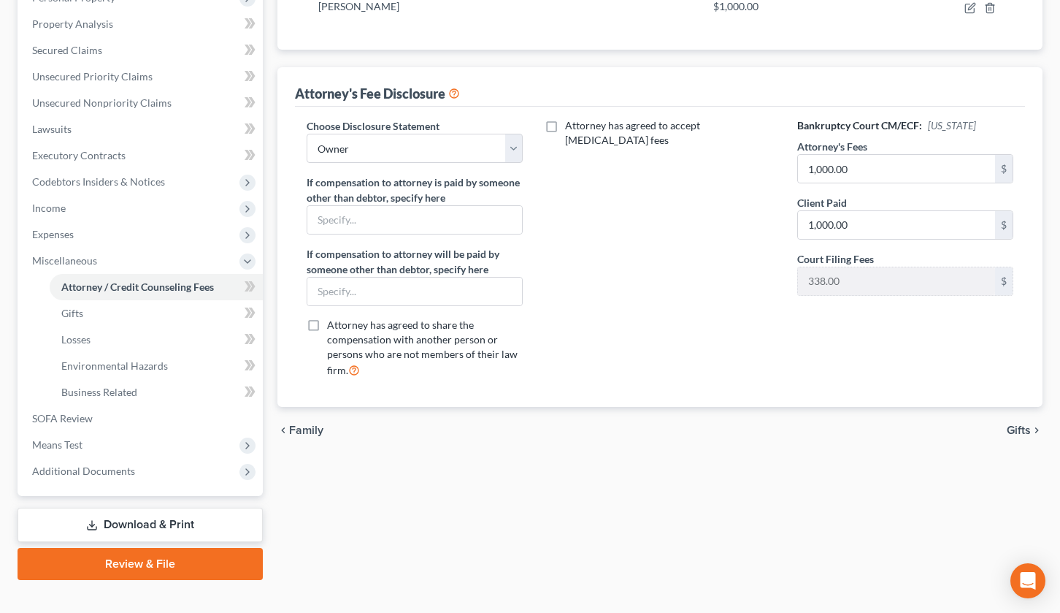
scroll to position [295, 0]
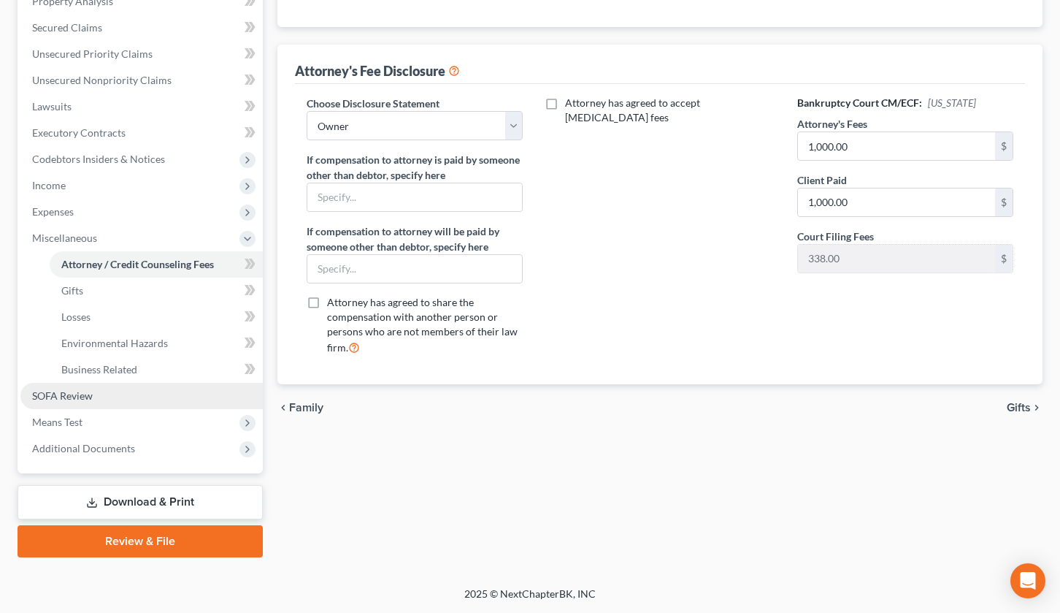
click at [156, 405] on link "SOFA Review" at bounding box center [141, 396] width 242 height 26
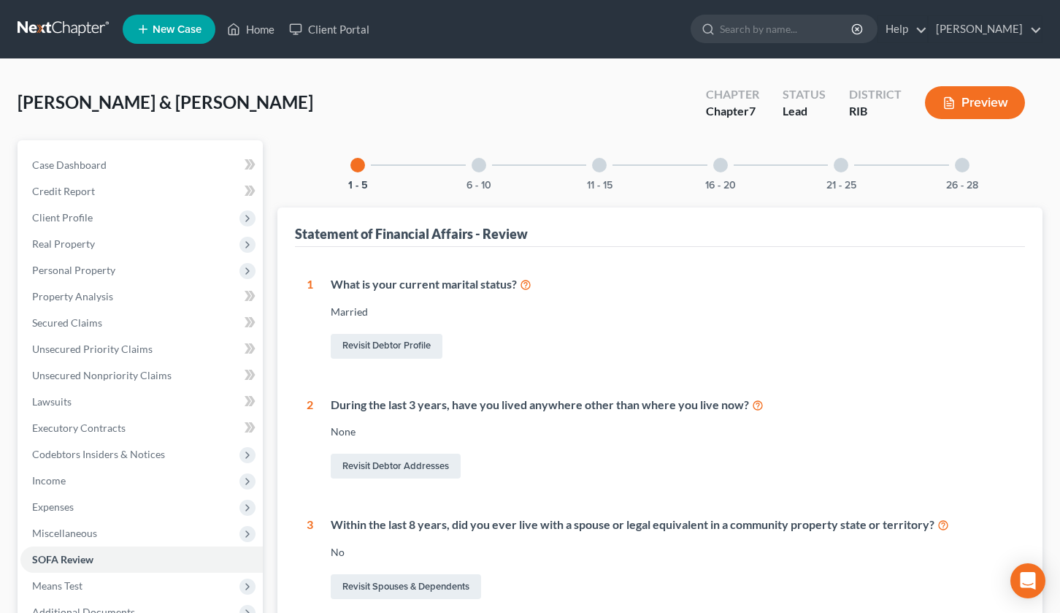
click at [480, 164] on div at bounding box center [479, 165] width 15 height 15
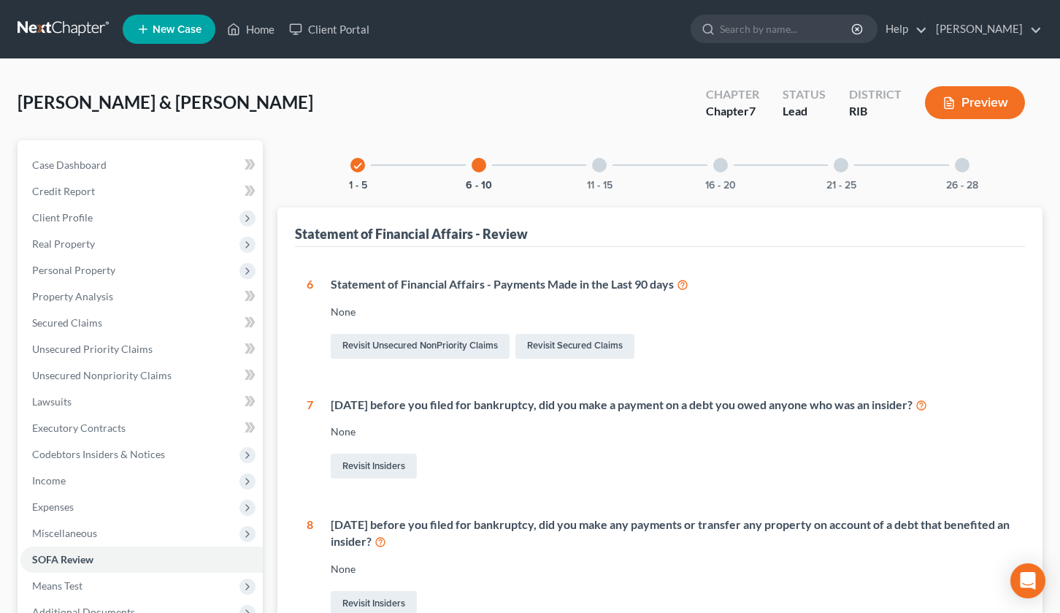
drag, startPoint x: 605, startPoint y: 168, endPoint x: 603, endPoint y: 192, distance: 24.3
click at [605, 168] on div at bounding box center [599, 165] width 15 height 15
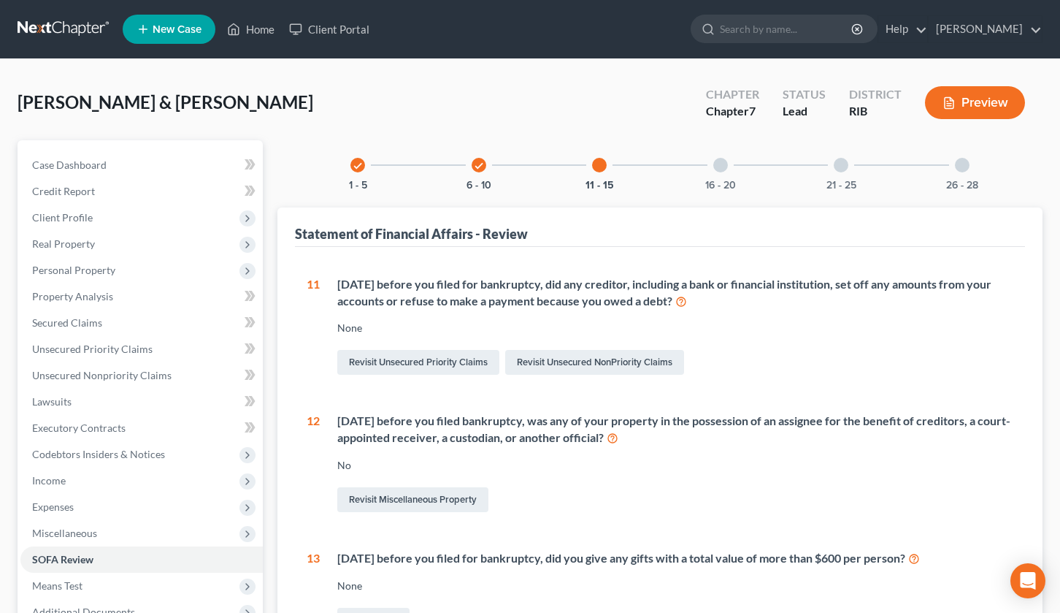
click at [716, 175] on div "16 - 20" at bounding box center [721, 165] width 50 height 50
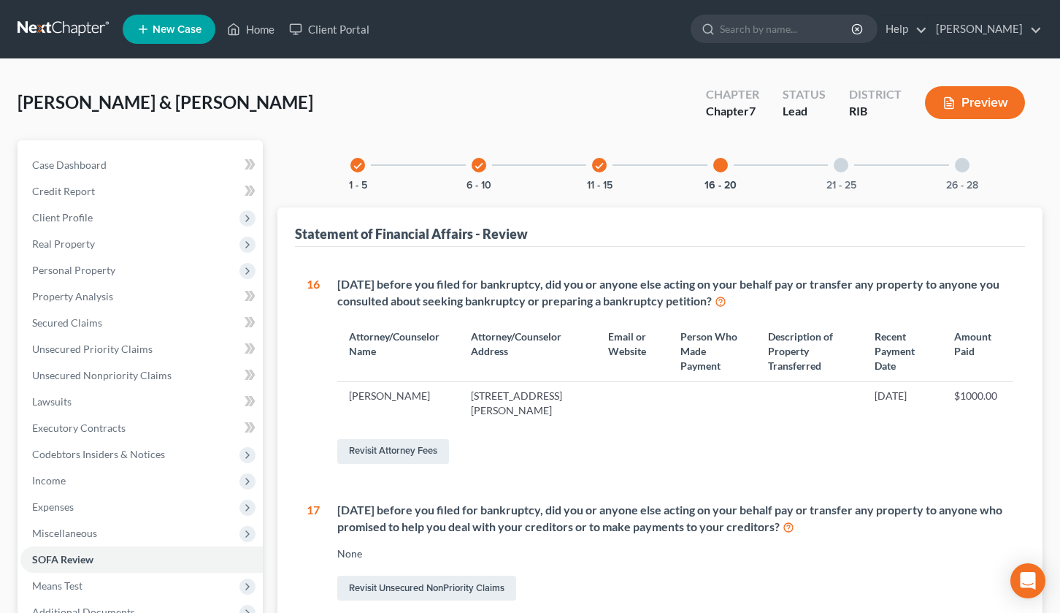
click at [838, 172] on div at bounding box center [841, 165] width 15 height 15
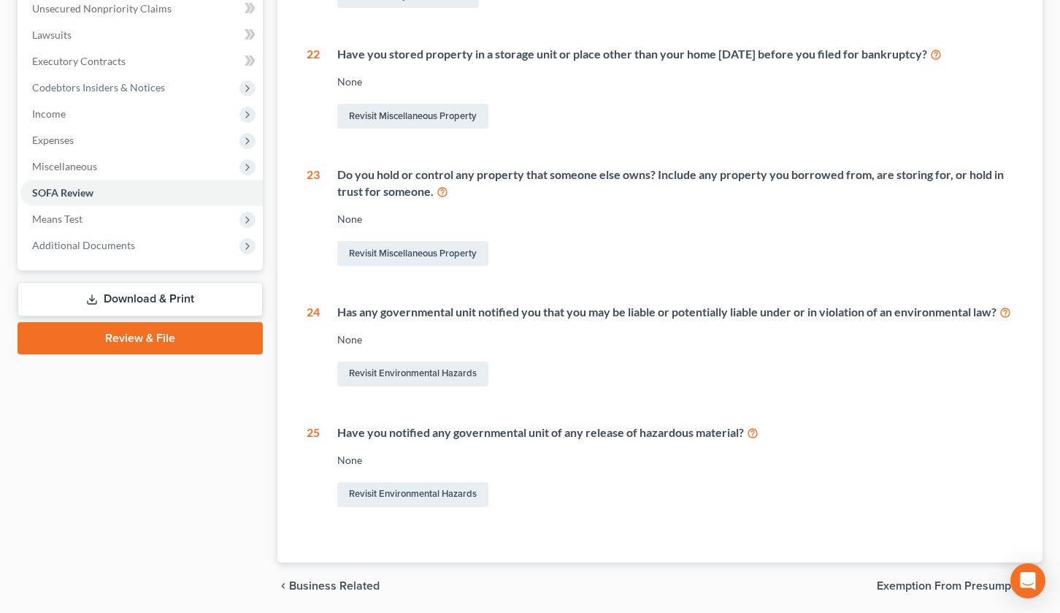
scroll to position [367, 0]
drag, startPoint x: 173, startPoint y: 222, endPoint x: 500, endPoint y: 233, distance: 326.6
click at [173, 222] on span "Means Test" at bounding box center [141, 218] width 242 height 26
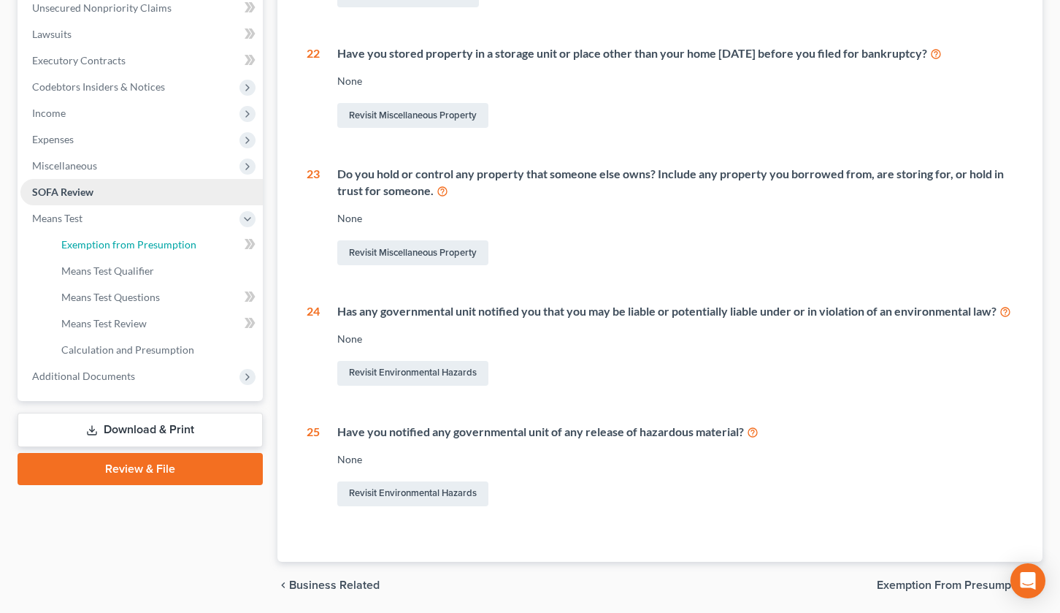
drag, startPoint x: 138, startPoint y: 244, endPoint x: 230, endPoint y: 275, distance: 97.2
click at [138, 244] on span "Exemption from Presumption" at bounding box center [128, 244] width 135 height 12
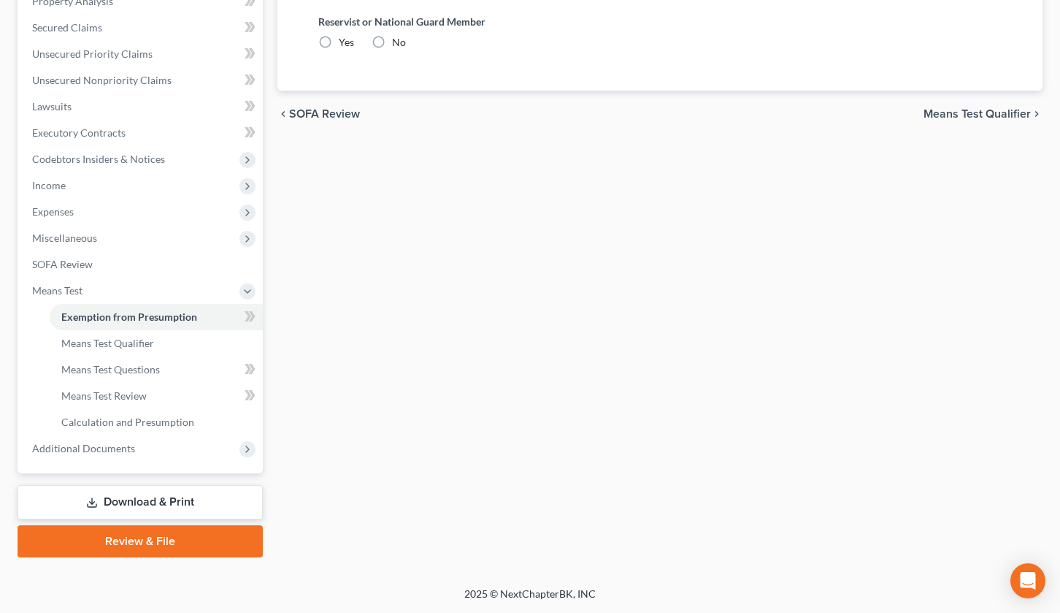
radio input "true"
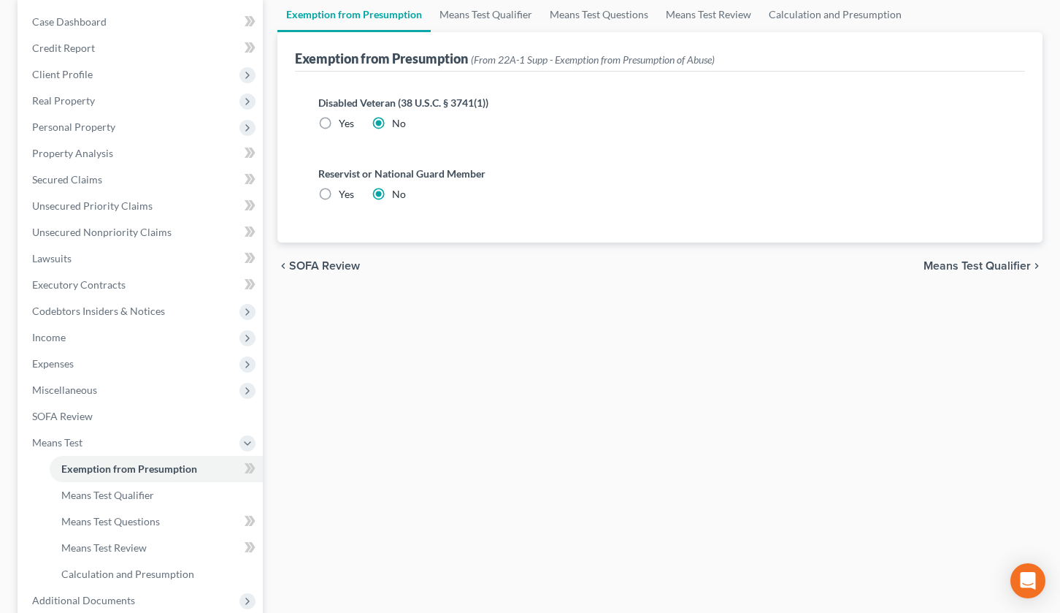
scroll to position [183, 0]
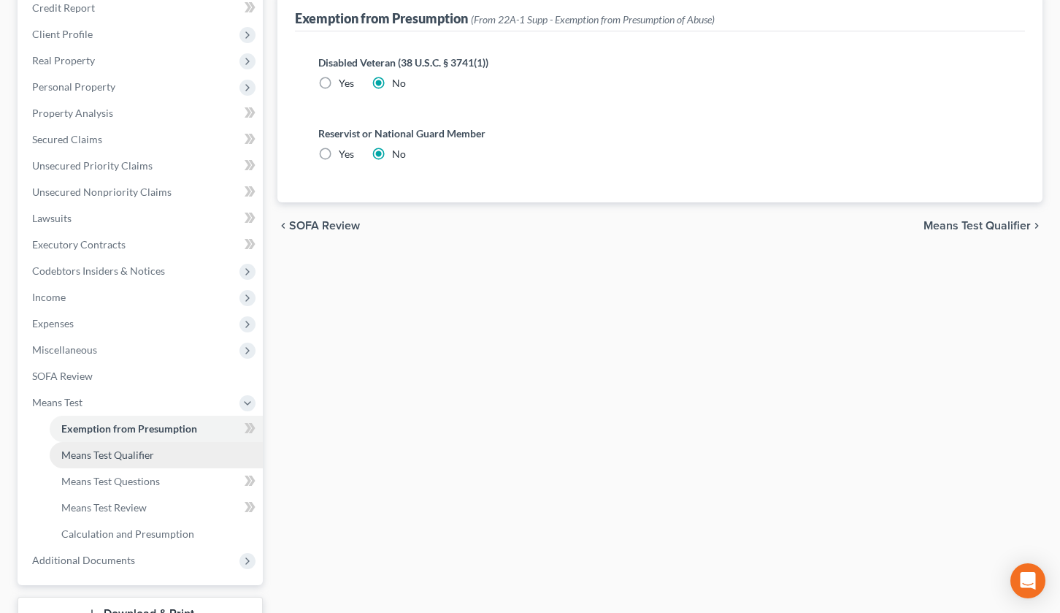
click at [173, 451] on link "Means Test Qualifier" at bounding box center [156, 455] width 213 height 26
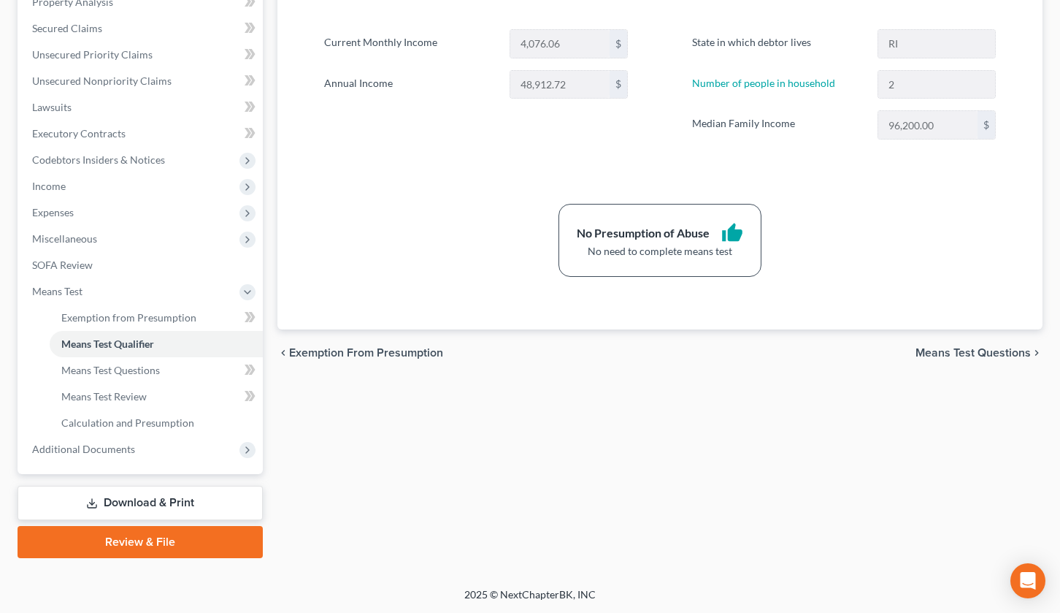
scroll to position [295, 0]
click at [160, 450] on span "Additional Documents" at bounding box center [141, 448] width 242 height 26
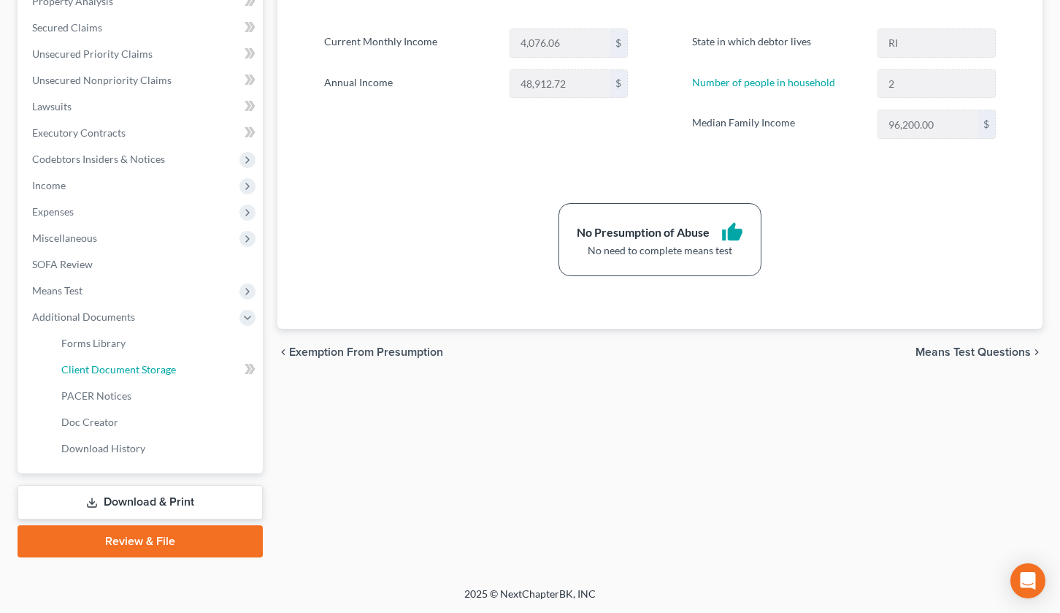
drag, startPoint x: 167, startPoint y: 371, endPoint x: 746, endPoint y: 273, distance: 587.4
click at [168, 372] on span "Client Document Storage" at bounding box center [118, 369] width 115 height 12
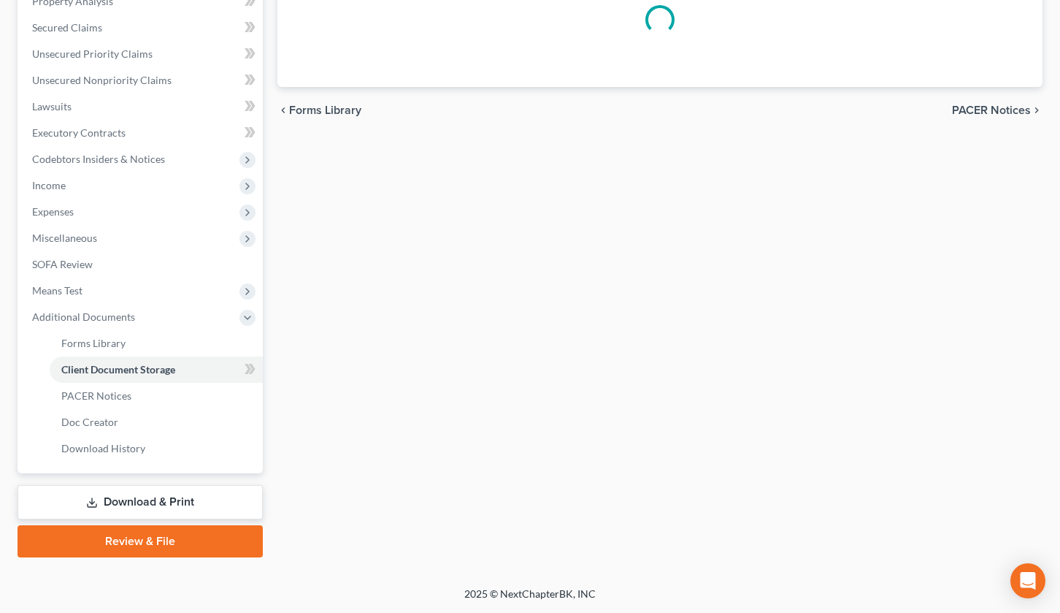
select select "0"
select select "5"
select select "3"
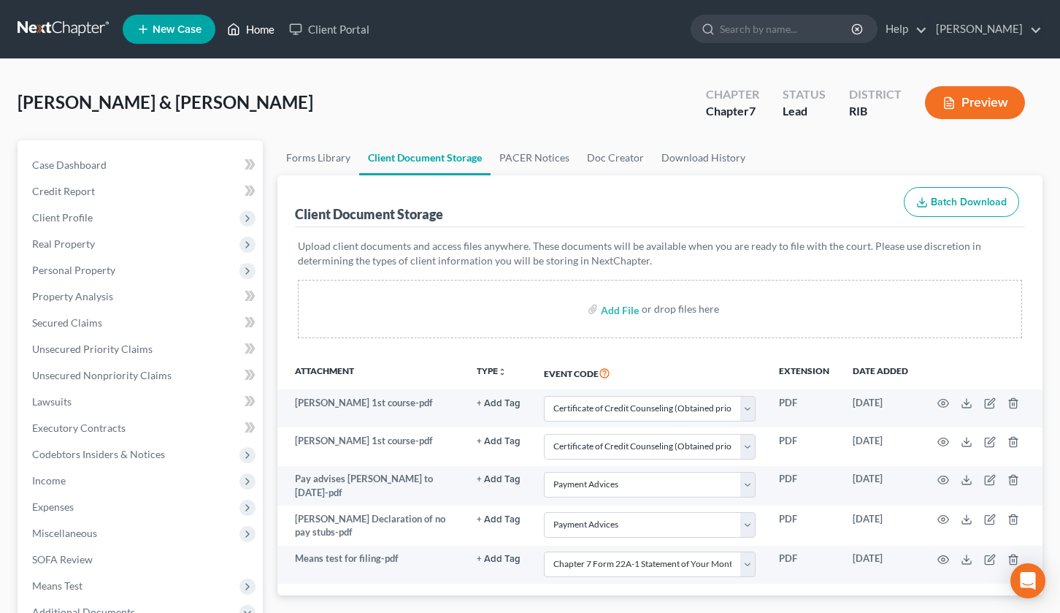
click at [240, 31] on icon at bounding box center [233, 29] width 13 height 18
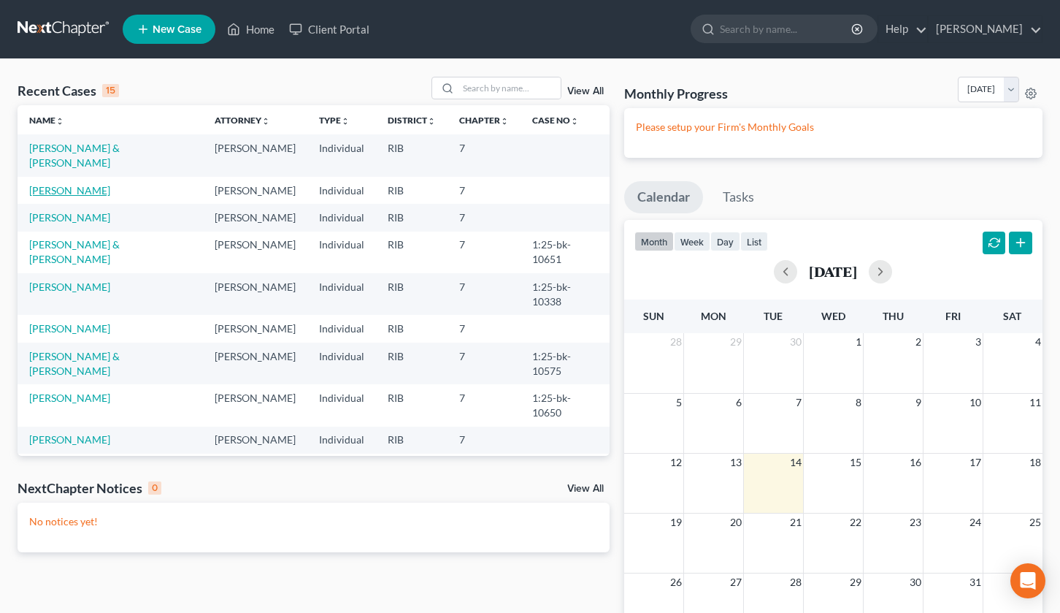
click at [64, 184] on link "[PERSON_NAME]" at bounding box center [69, 190] width 81 height 12
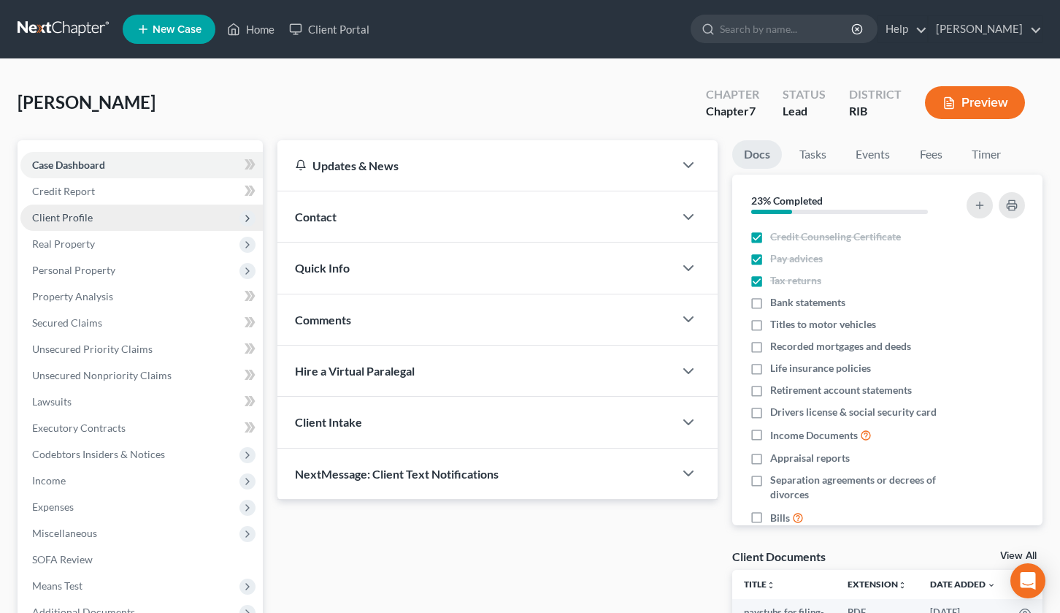
click at [67, 221] on span "Client Profile" at bounding box center [62, 217] width 61 height 12
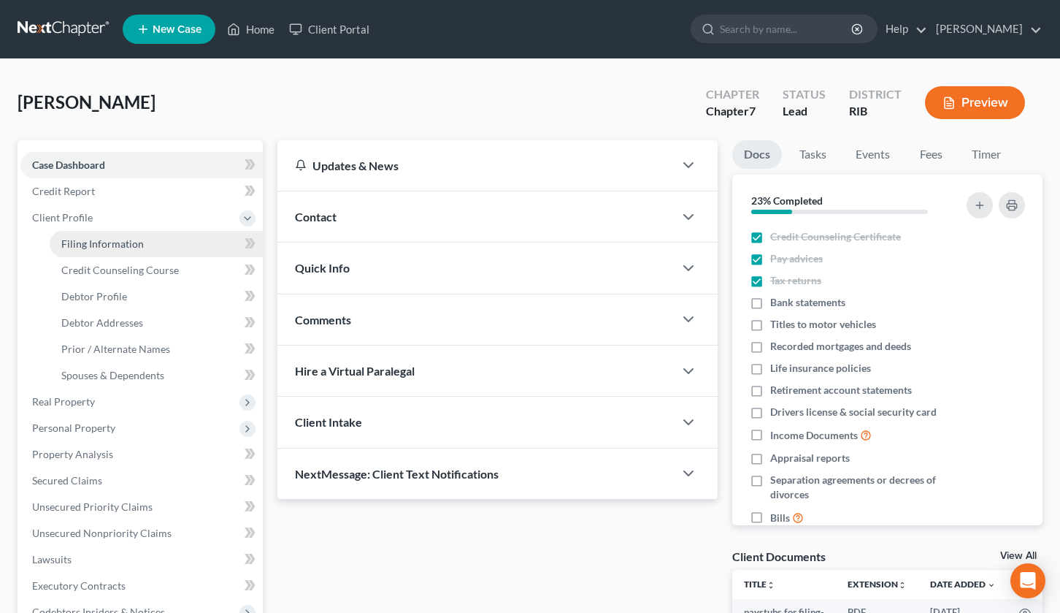
click at [141, 245] on span "Filing Information" at bounding box center [102, 243] width 83 height 12
select select "1"
select select "0"
select select "71"
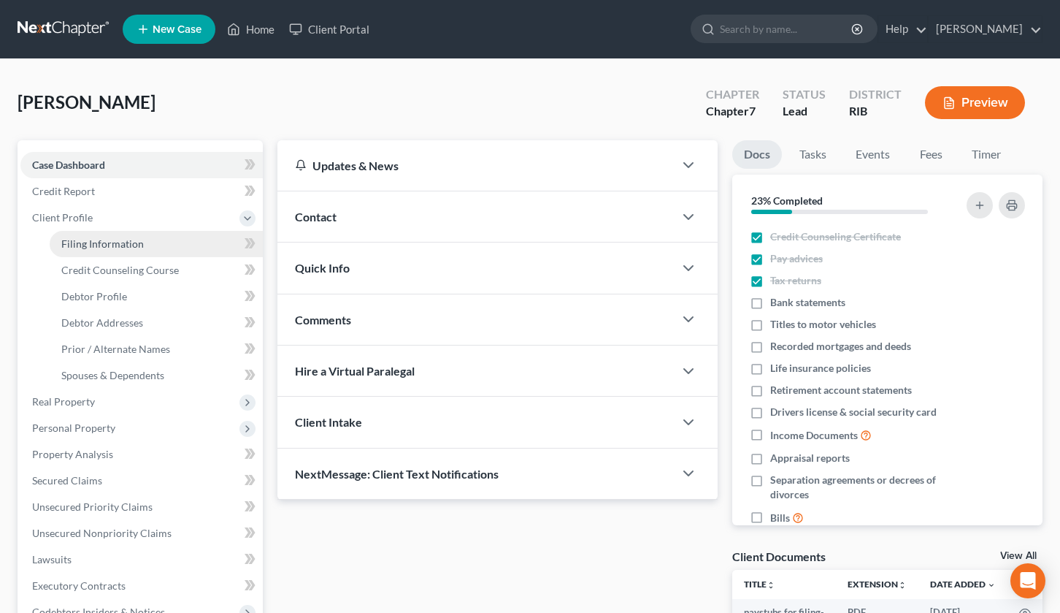
select select "2"
select select "41"
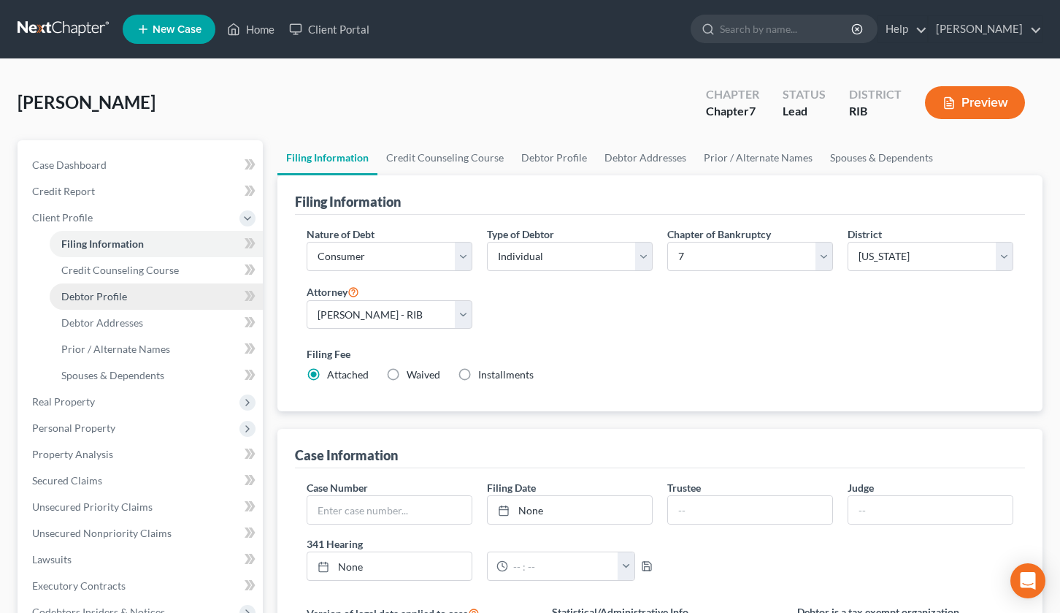
click at [124, 291] on span "Debtor Profile" at bounding box center [94, 296] width 66 height 12
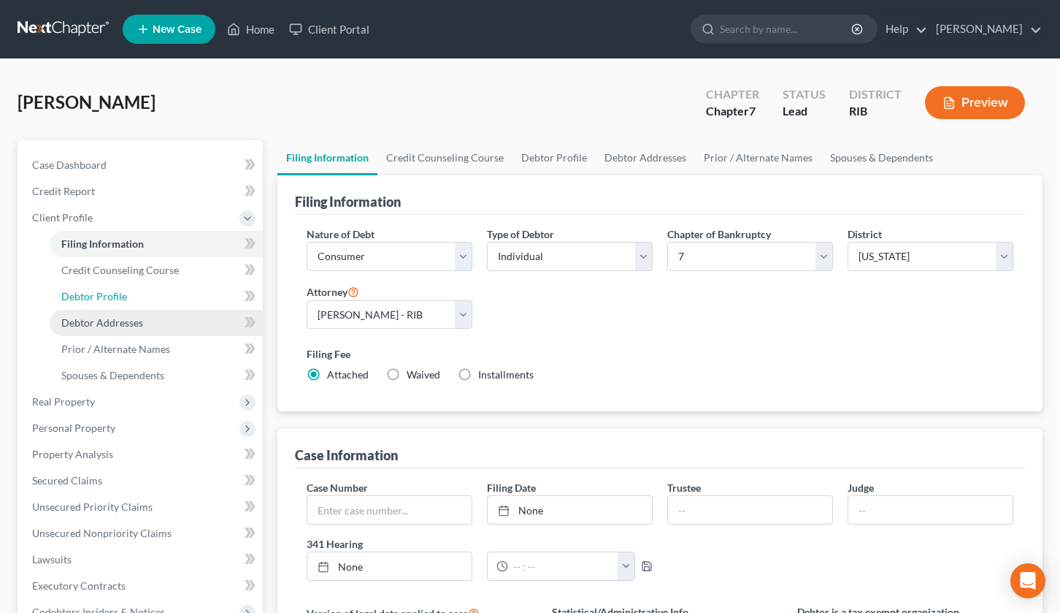
select select "0"
select select "1"
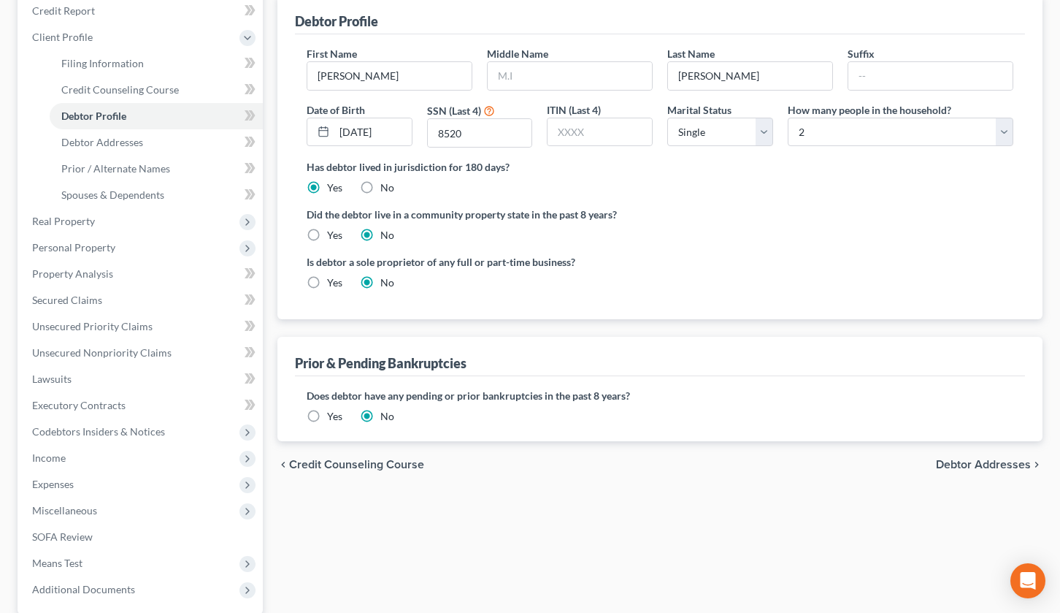
scroll to position [183, 0]
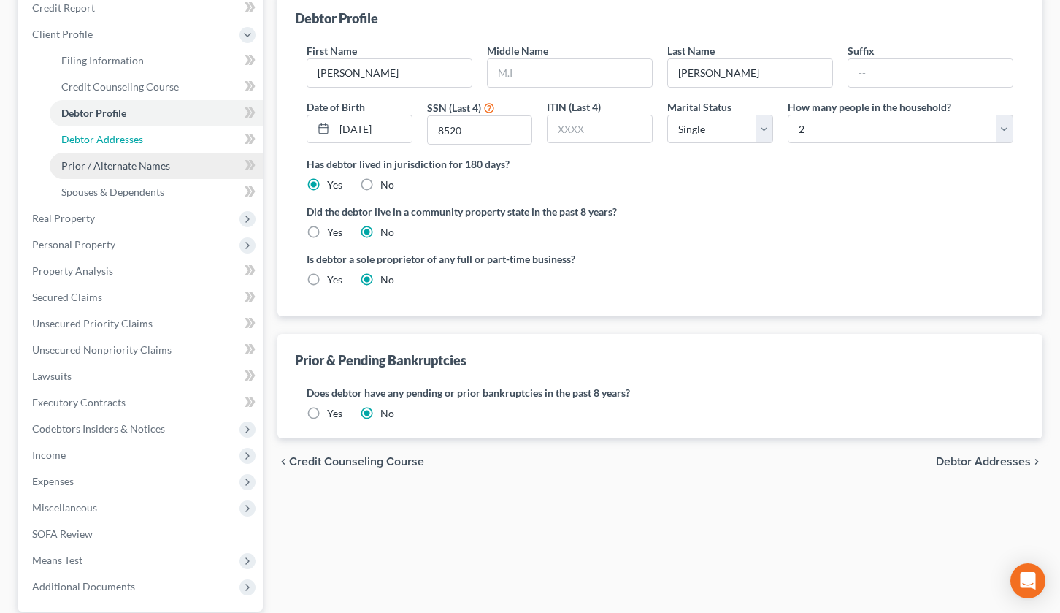
drag, startPoint x: 136, startPoint y: 148, endPoint x: 167, endPoint y: 174, distance: 40.5
click at [136, 148] on link "Debtor Addresses" at bounding box center [156, 139] width 213 height 26
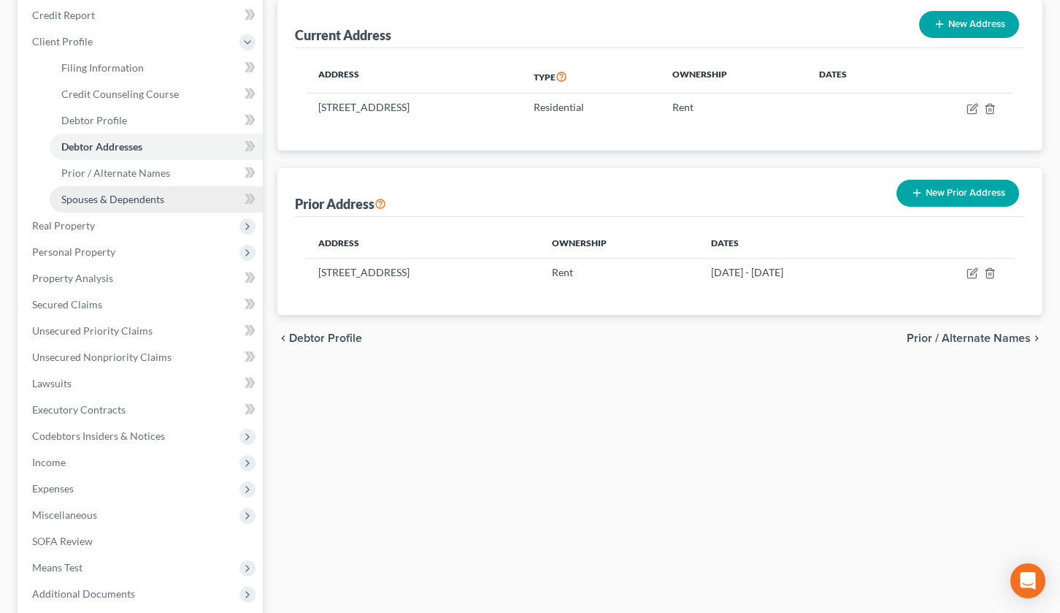
scroll to position [183, 0]
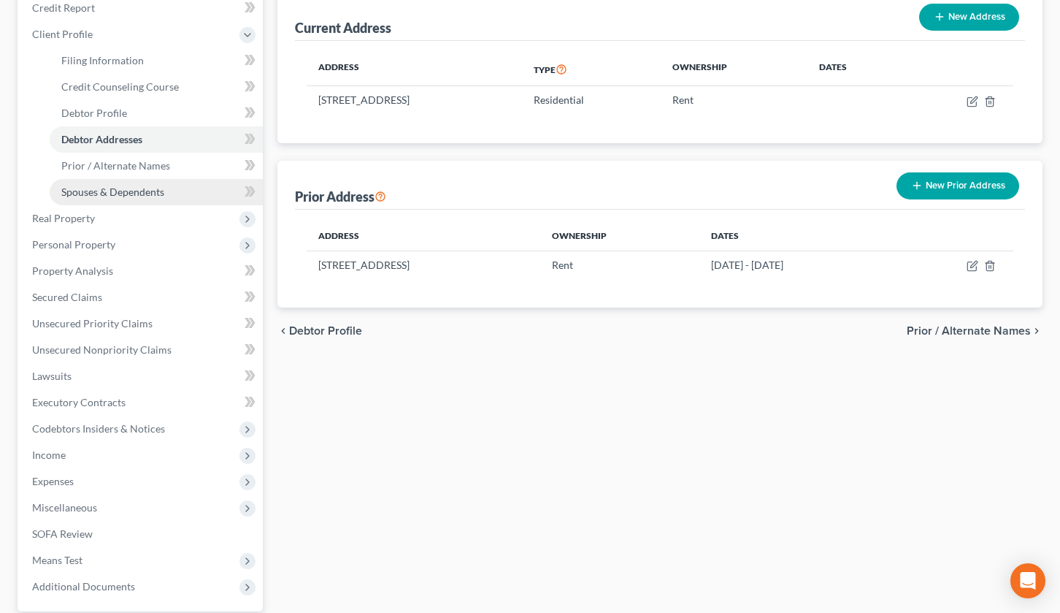
click at [154, 195] on span "Spouses & Dependents" at bounding box center [112, 192] width 103 height 12
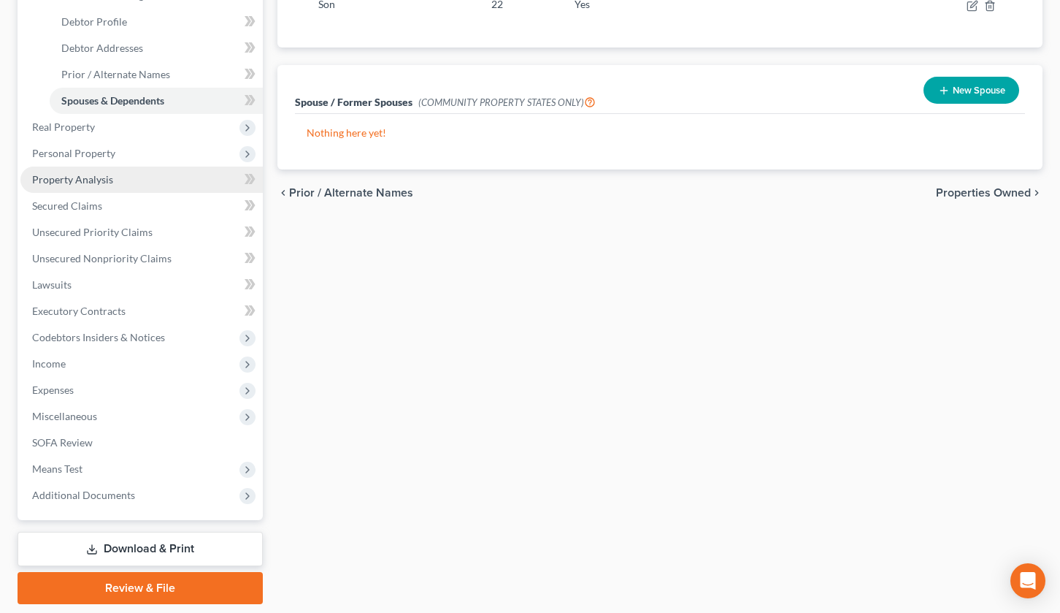
scroll to position [275, 0]
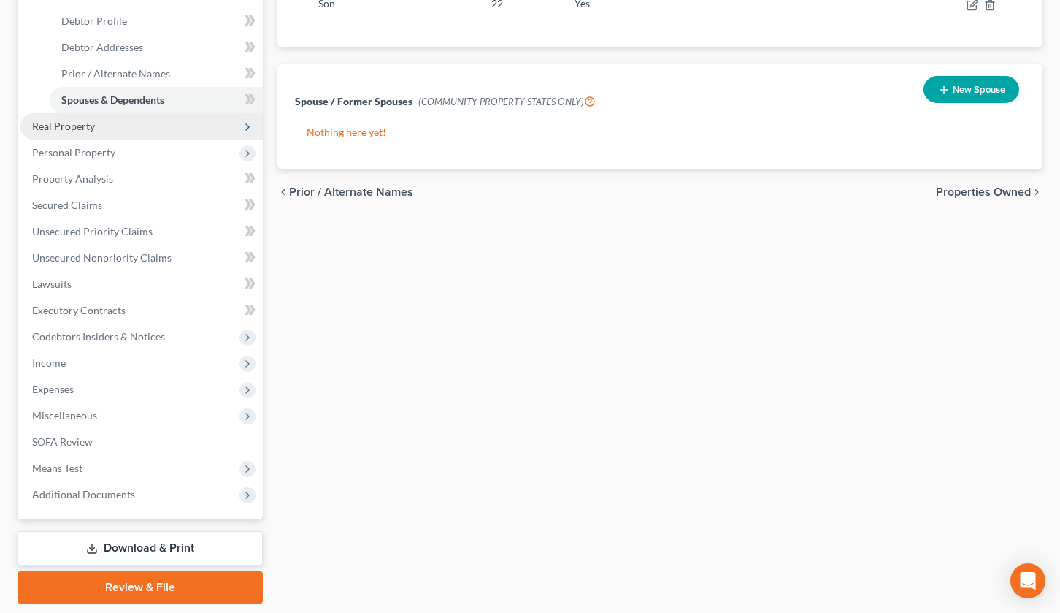
click at [176, 133] on span "Real Property" at bounding box center [141, 126] width 242 height 26
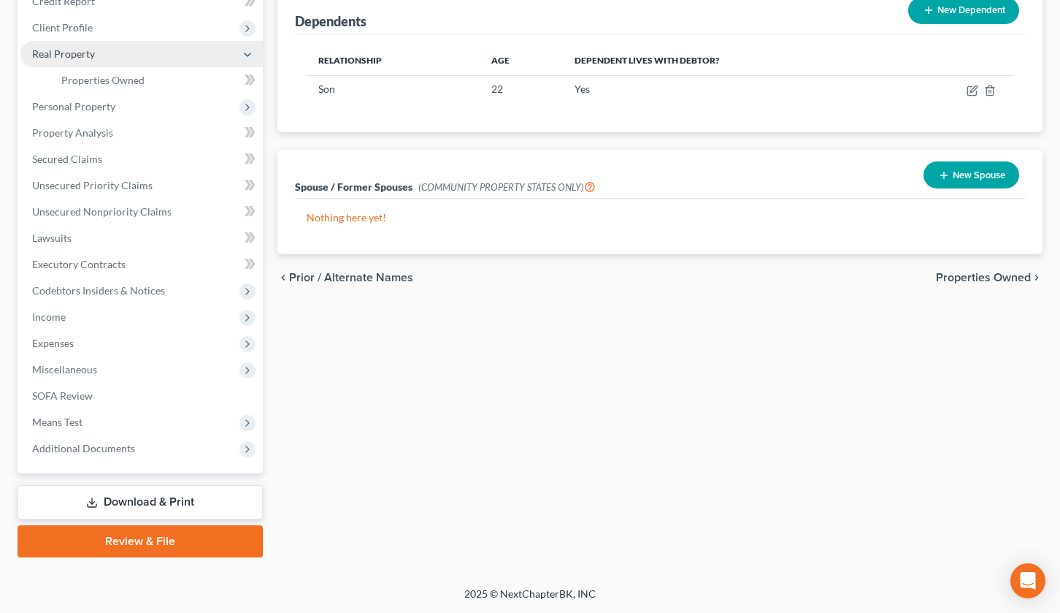
scroll to position [190, 0]
click at [172, 74] on link "Properties Owned" at bounding box center [156, 80] width 213 height 26
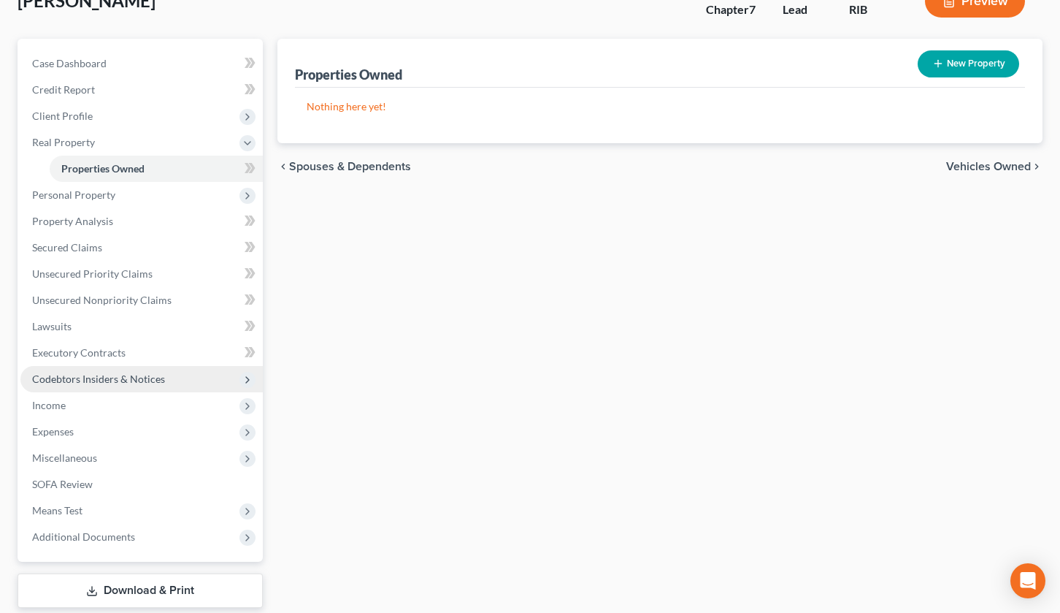
scroll to position [98, 0]
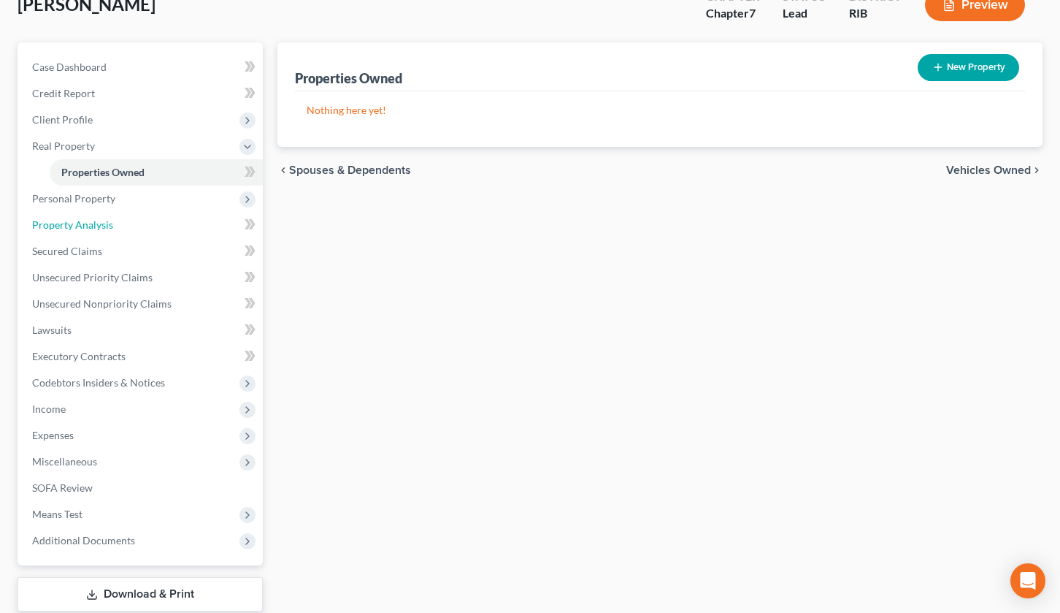
drag, startPoint x: 113, startPoint y: 229, endPoint x: 475, endPoint y: 225, distance: 361.5
click at [113, 229] on link "Property Analysis" at bounding box center [141, 225] width 242 height 26
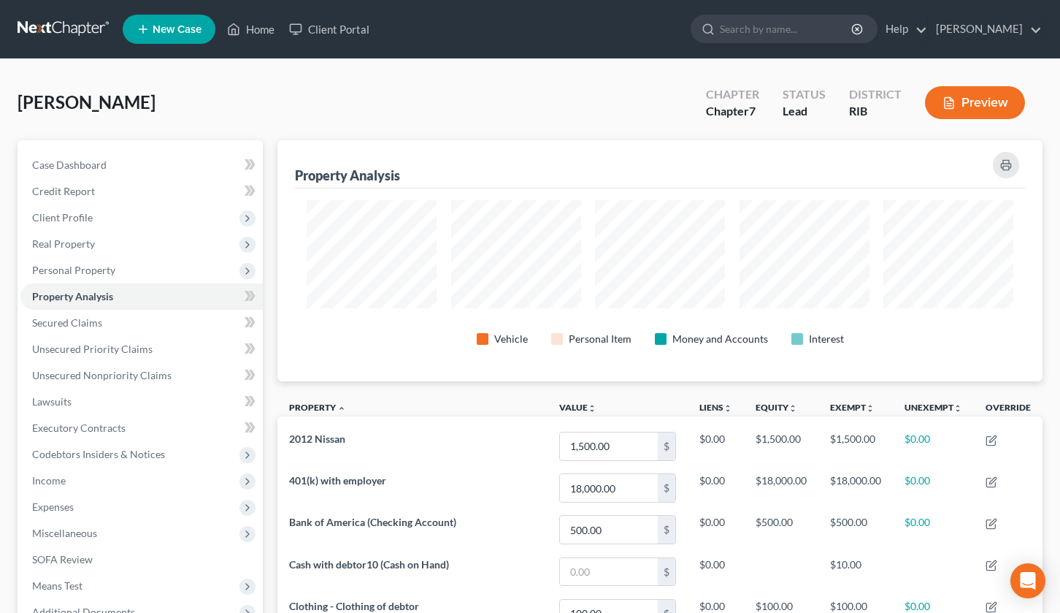
scroll to position [241, 765]
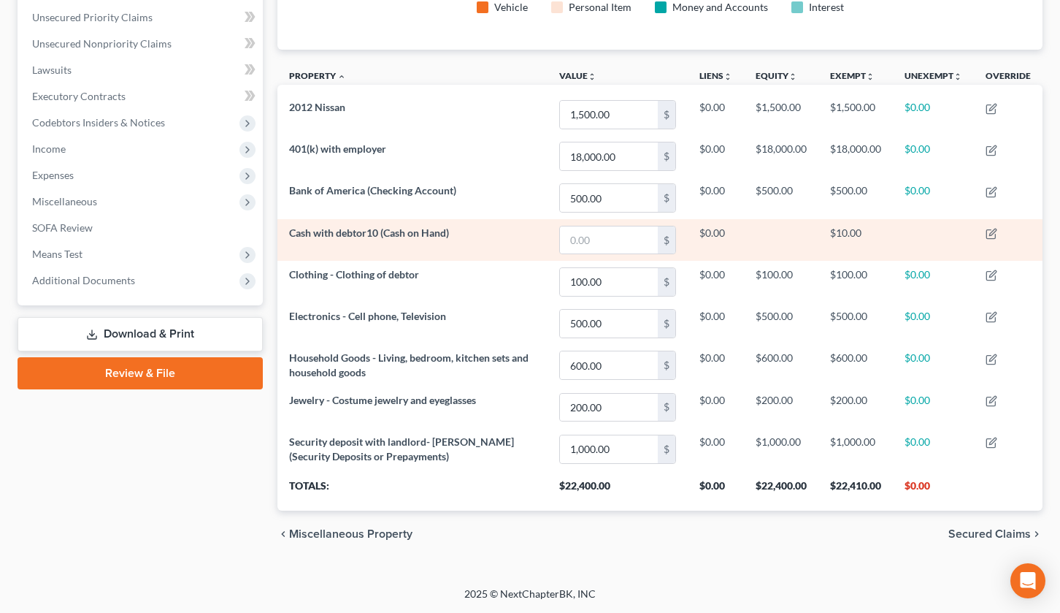
click at [365, 232] on span "Cash with debtor10 (Cash on Hand)" at bounding box center [369, 232] width 160 height 12
click at [993, 232] on icon "button" at bounding box center [993, 232] width 7 height 7
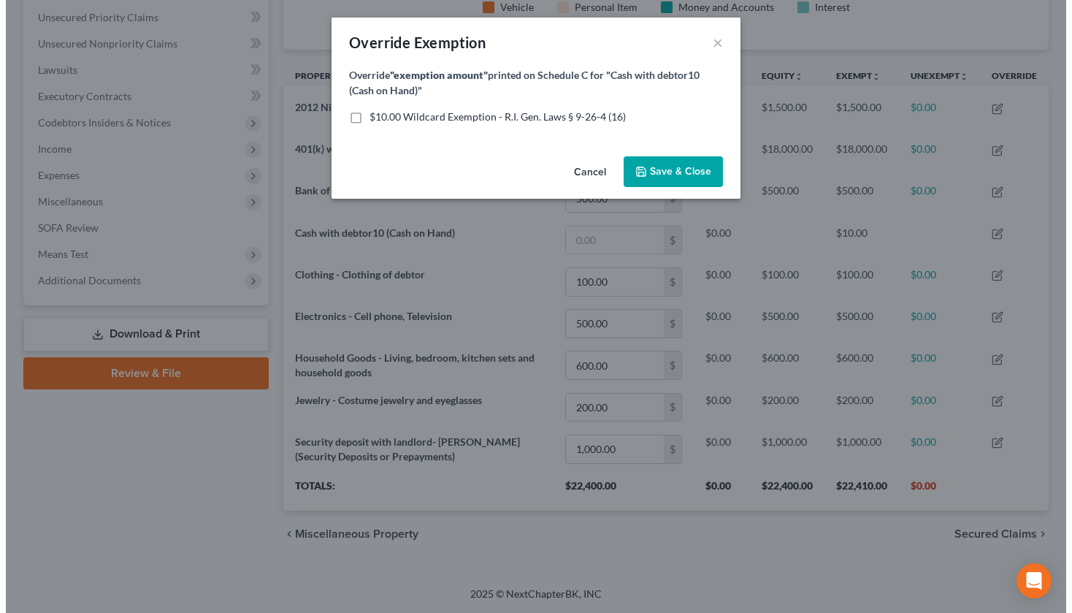
scroll to position [730075, 729543]
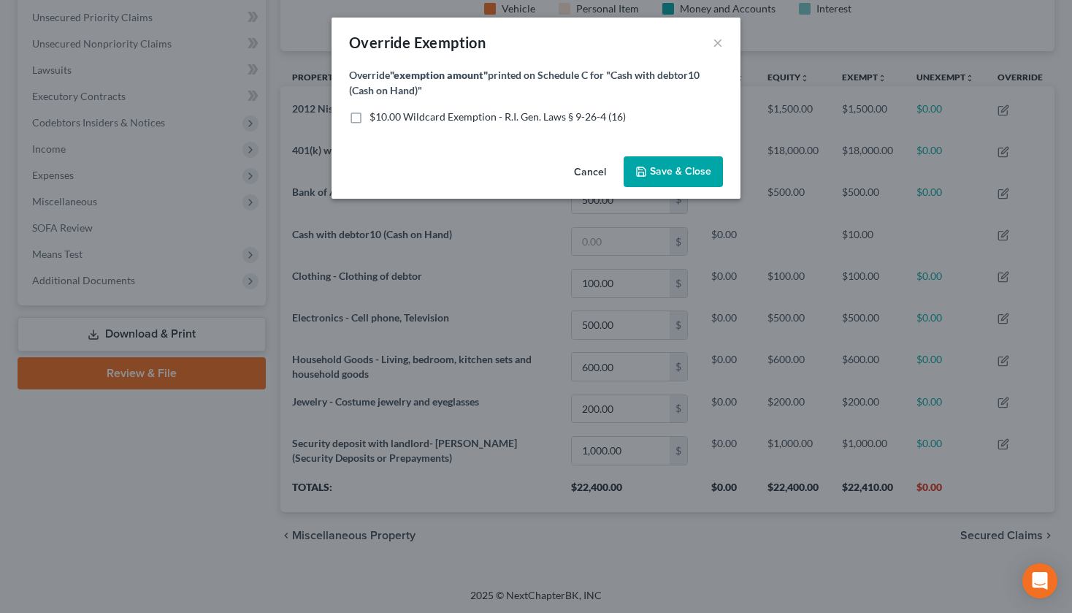
drag, startPoint x: 592, startPoint y: 173, endPoint x: 589, endPoint y: 199, distance: 26.5
click at [592, 173] on button "Cancel" at bounding box center [590, 172] width 56 height 29
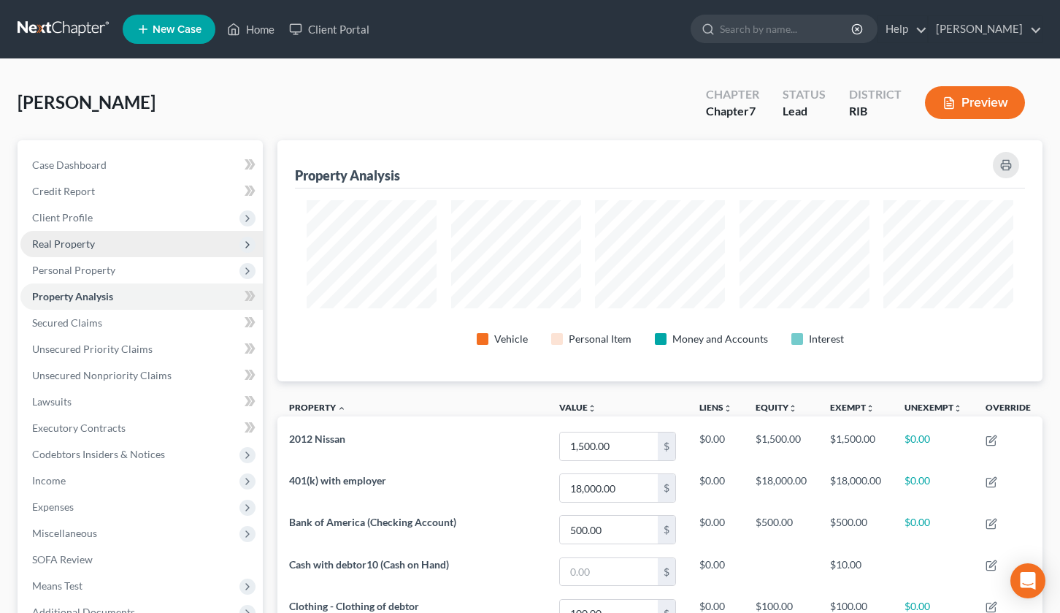
drag, startPoint x: 139, startPoint y: 268, endPoint x: 167, endPoint y: 254, distance: 31.0
click at [139, 268] on span "Personal Property" at bounding box center [141, 270] width 242 height 26
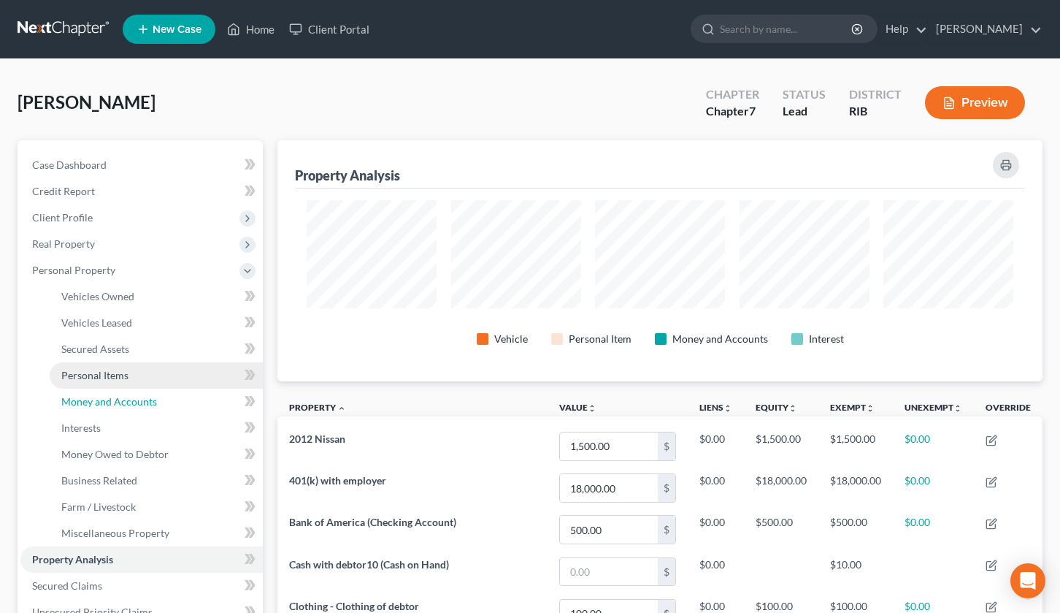
drag, startPoint x: 141, startPoint y: 408, endPoint x: 147, endPoint y: 378, distance: 31.2
click at [141, 408] on link "Money and Accounts" at bounding box center [156, 402] width 213 height 26
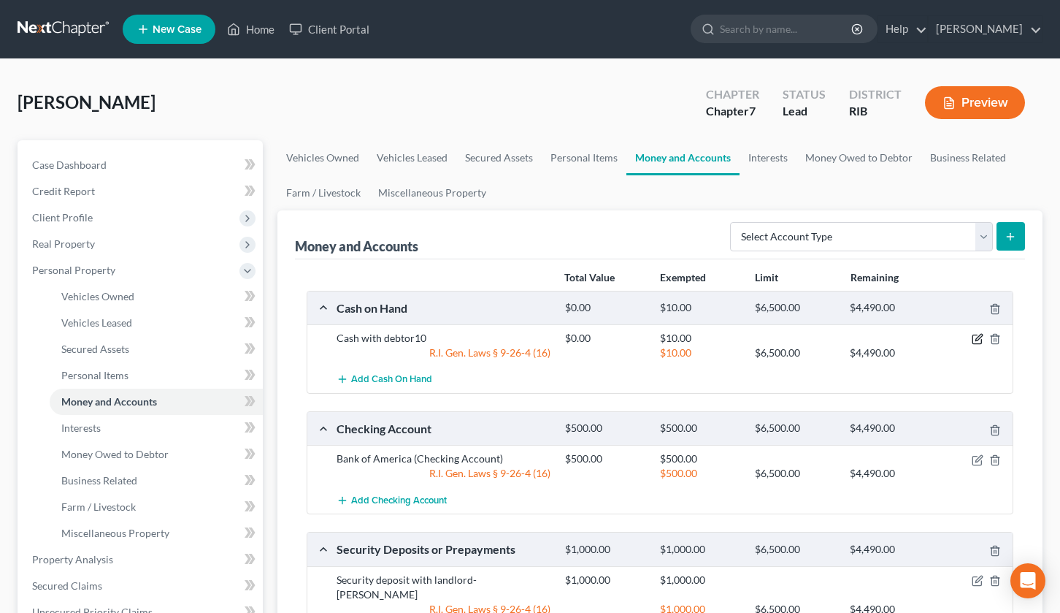
click at [979, 336] on icon "button" at bounding box center [978, 339] width 12 height 12
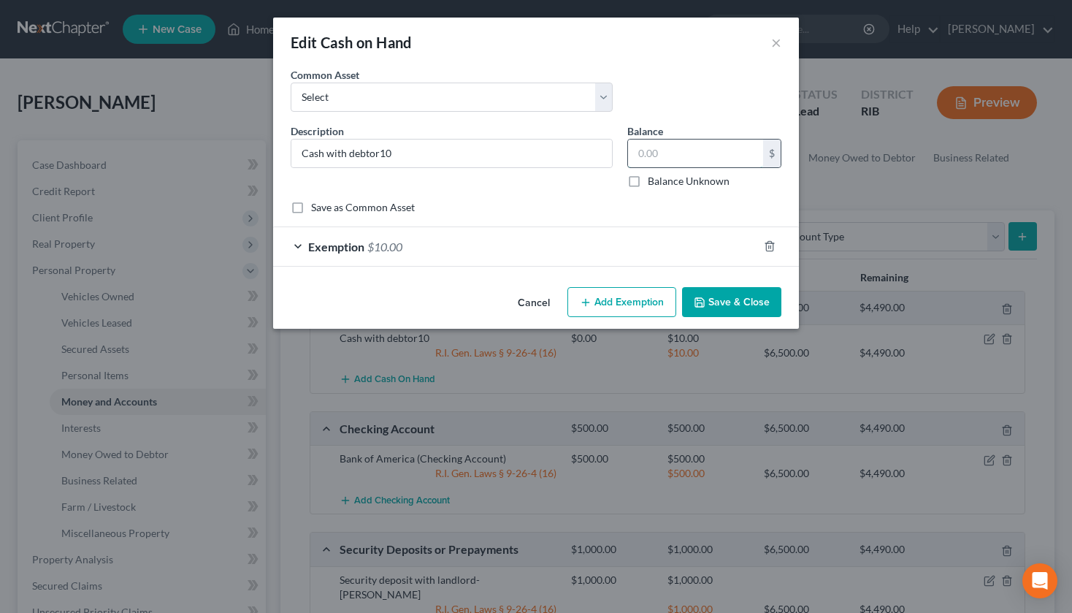
click at [643, 150] on input "text" at bounding box center [695, 153] width 135 height 28
type input "10.00"
click at [733, 313] on button "Save & Close" at bounding box center [731, 302] width 99 height 31
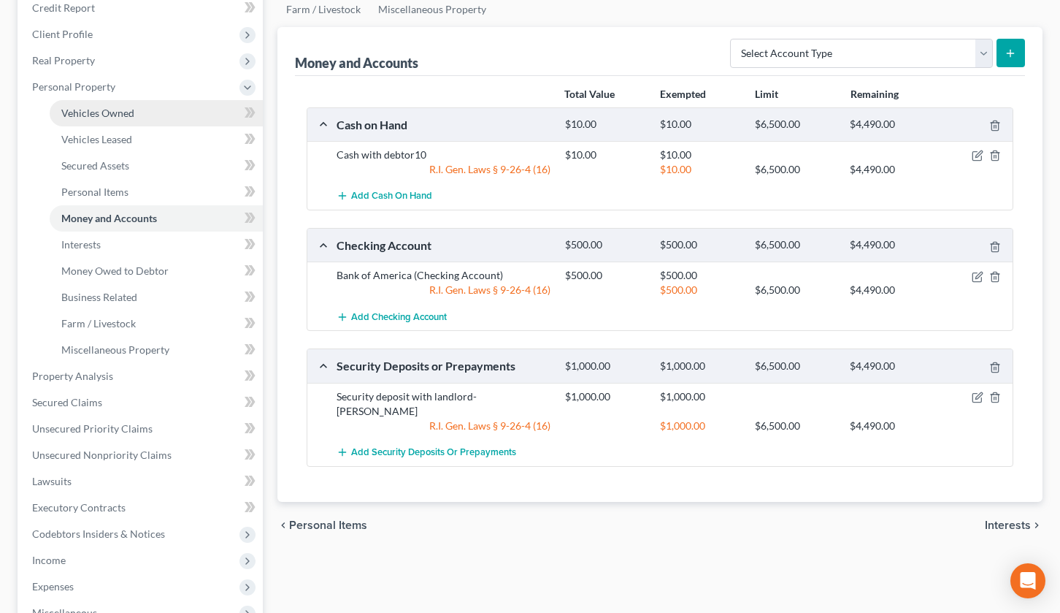
click at [121, 115] on span "Vehicles Owned" at bounding box center [97, 113] width 73 height 12
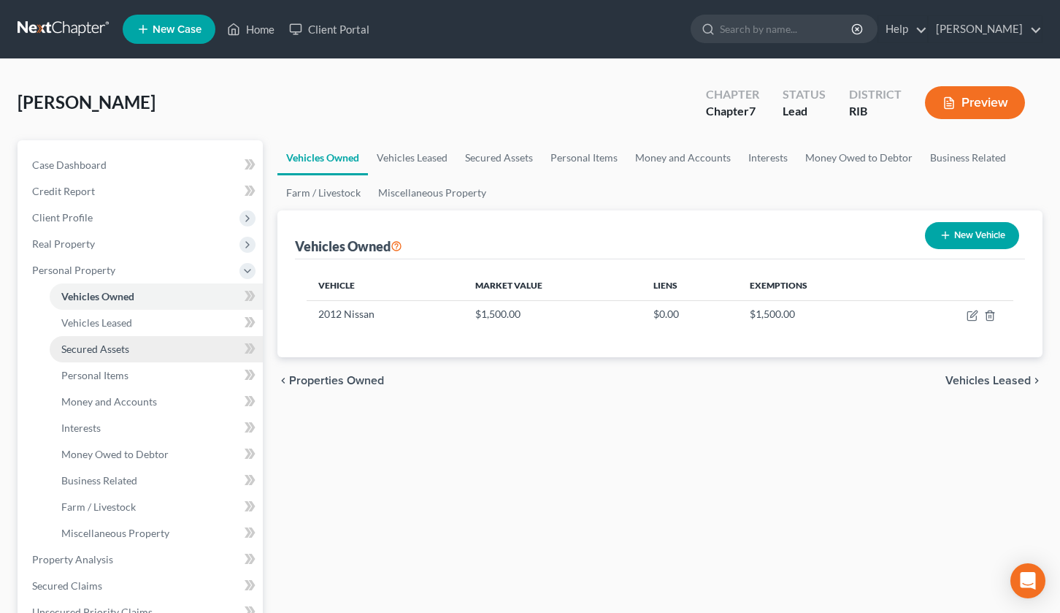
click at [192, 350] on link "Secured Assets" at bounding box center [156, 349] width 213 height 26
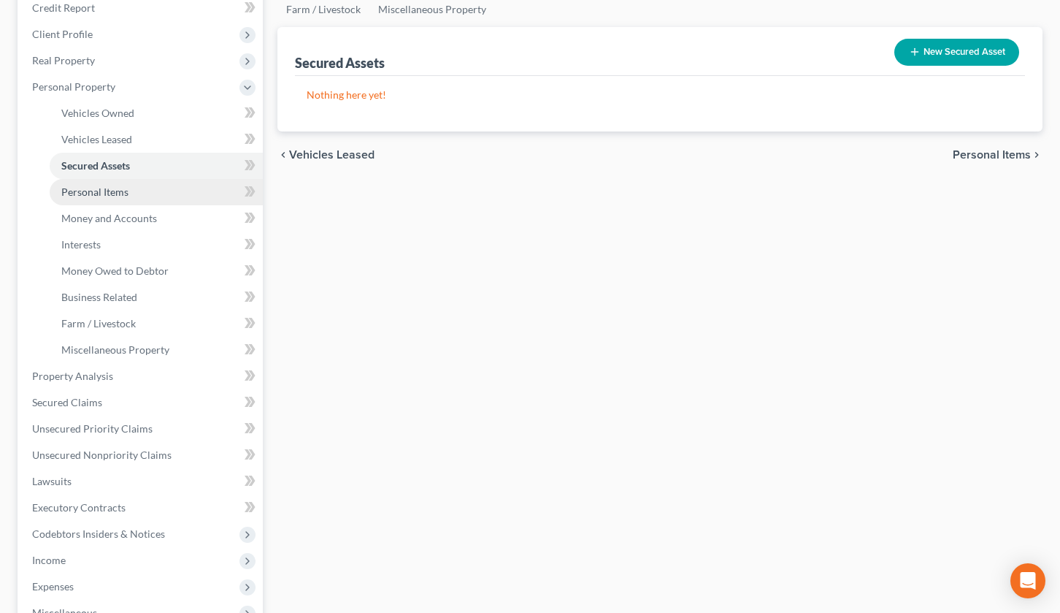
click at [177, 196] on link "Personal Items" at bounding box center [156, 192] width 213 height 26
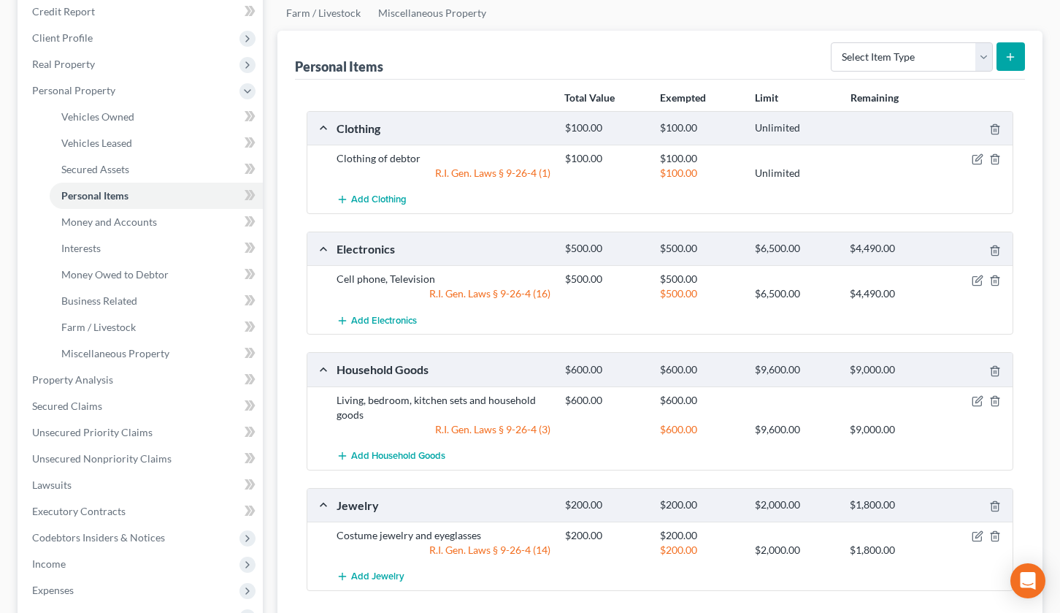
scroll to position [183, 0]
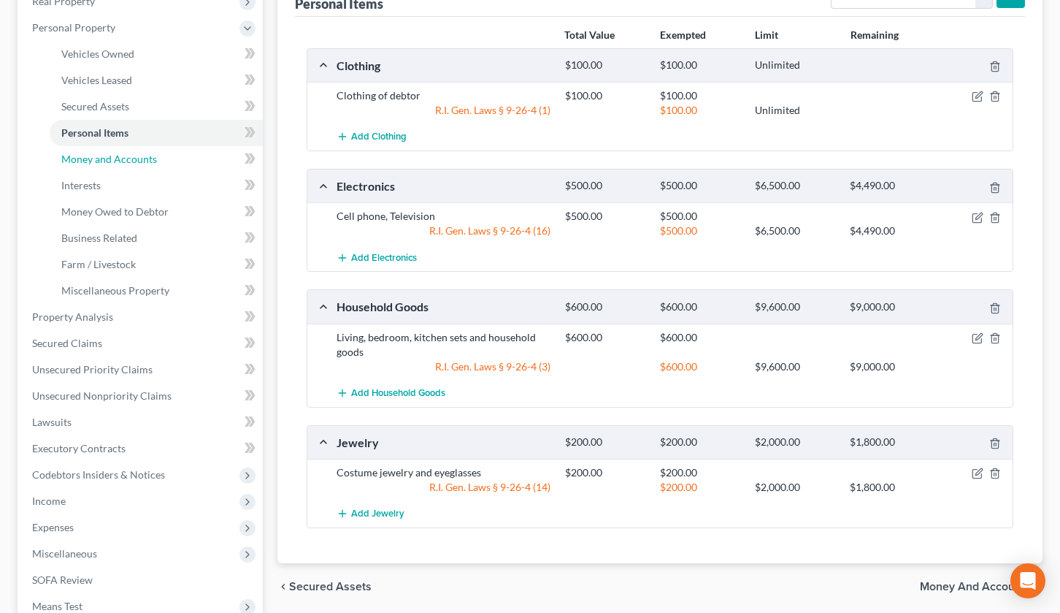
drag, startPoint x: 131, startPoint y: 162, endPoint x: 355, endPoint y: 252, distance: 241.5
click at [131, 162] on span "Money and Accounts" at bounding box center [109, 159] width 96 height 12
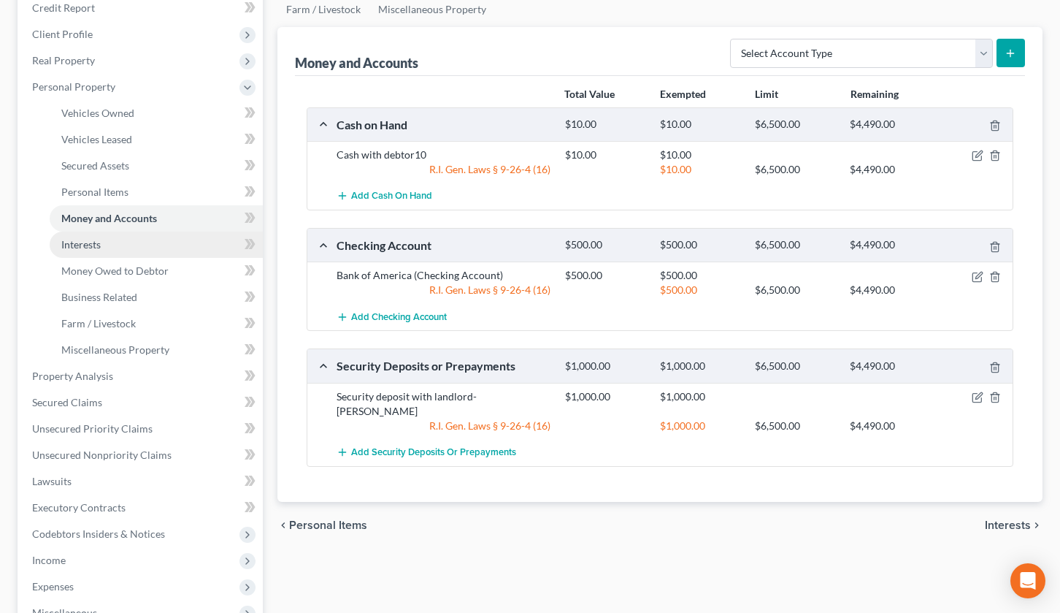
click at [167, 239] on link "Interests" at bounding box center [156, 245] width 213 height 26
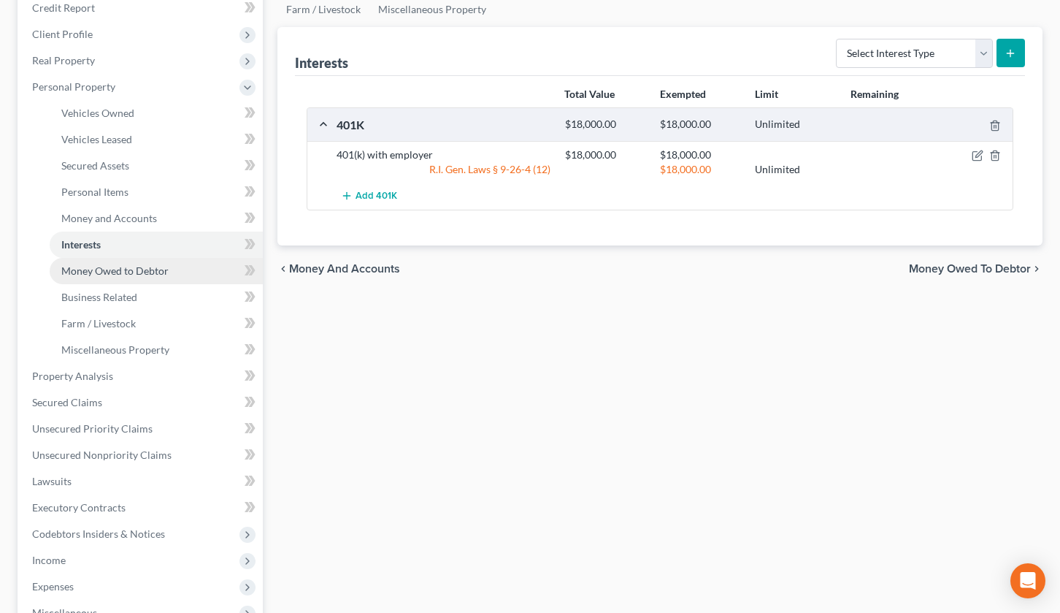
click at [162, 269] on span "Money Owed to Debtor" at bounding box center [114, 270] width 107 height 12
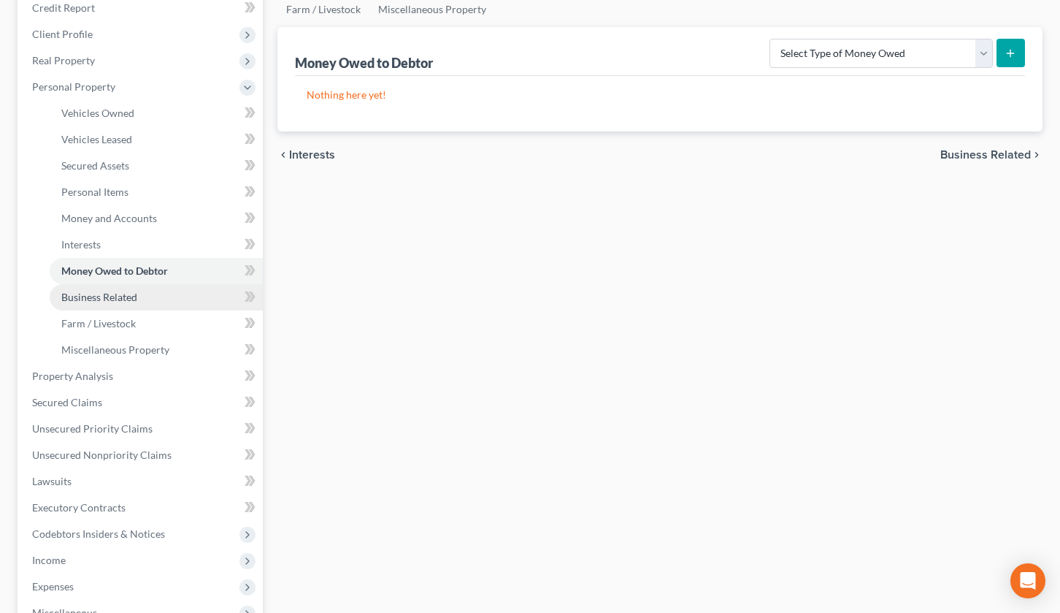
click at [160, 305] on link "Business Related" at bounding box center [156, 297] width 213 height 26
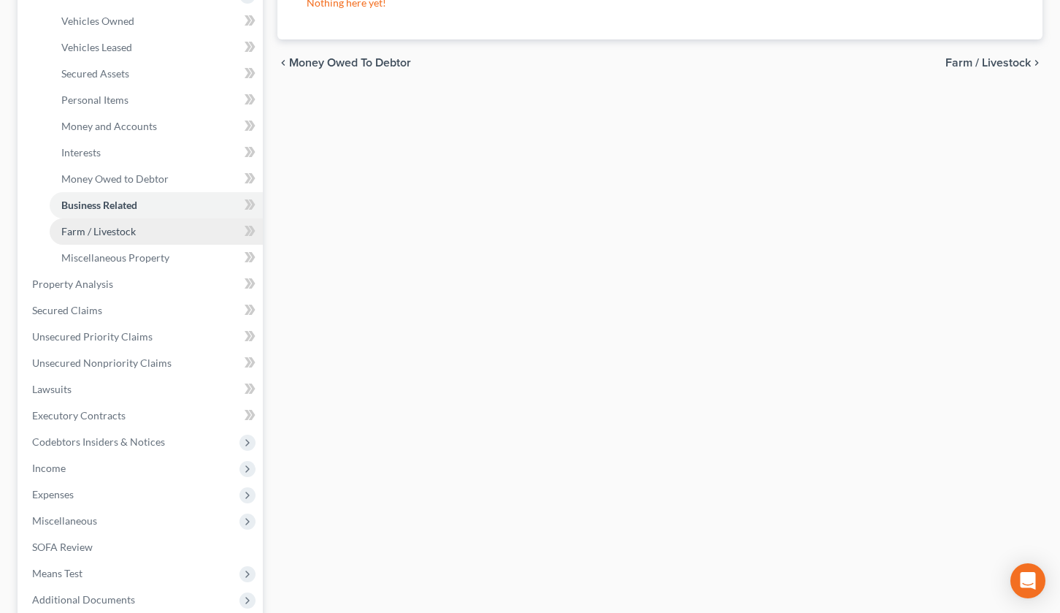
drag, startPoint x: 139, startPoint y: 232, endPoint x: 226, endPoint y: 231, distance: 87.6
click at [139, 232] on link "Farm / Livestock" at bounding box center [156, 231] width 213 height 26
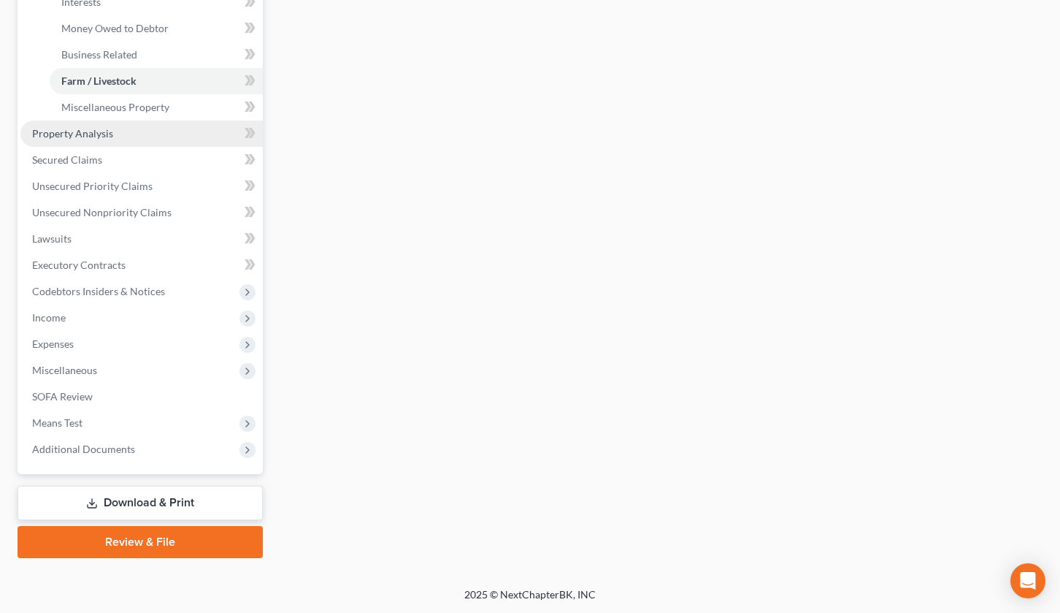
scroll to position [427, 0]
drag, startPoint x: 161, startPoint y: 110, endPoint x: 295, endPoint y: 171, distance: 147.4
click at [161, 110] on span "Miscellaneous Property" at bounding box center [115, 106] width 108 height 12
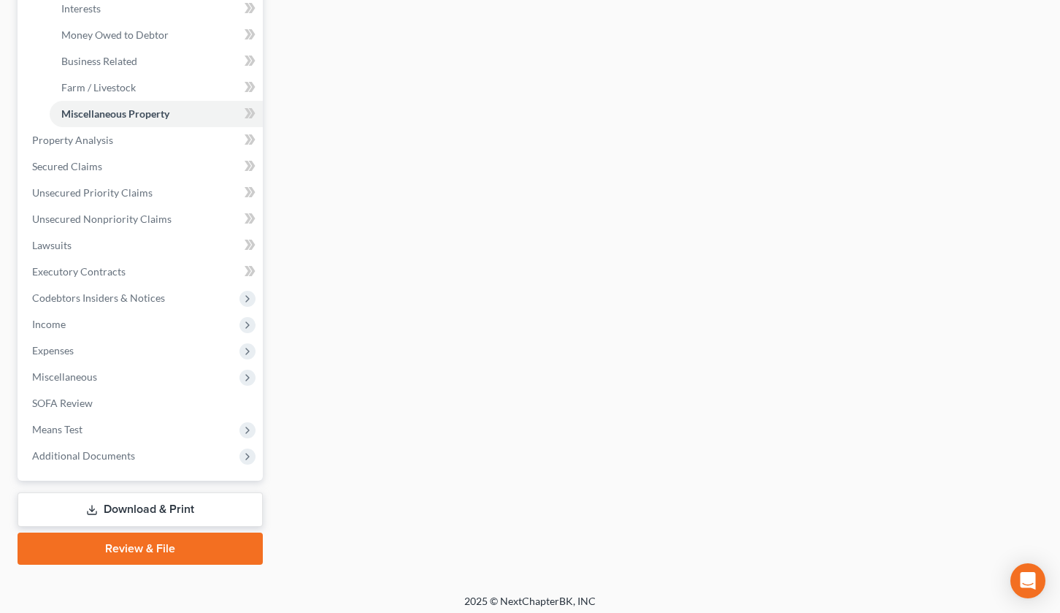
scroll to position [427, 0]
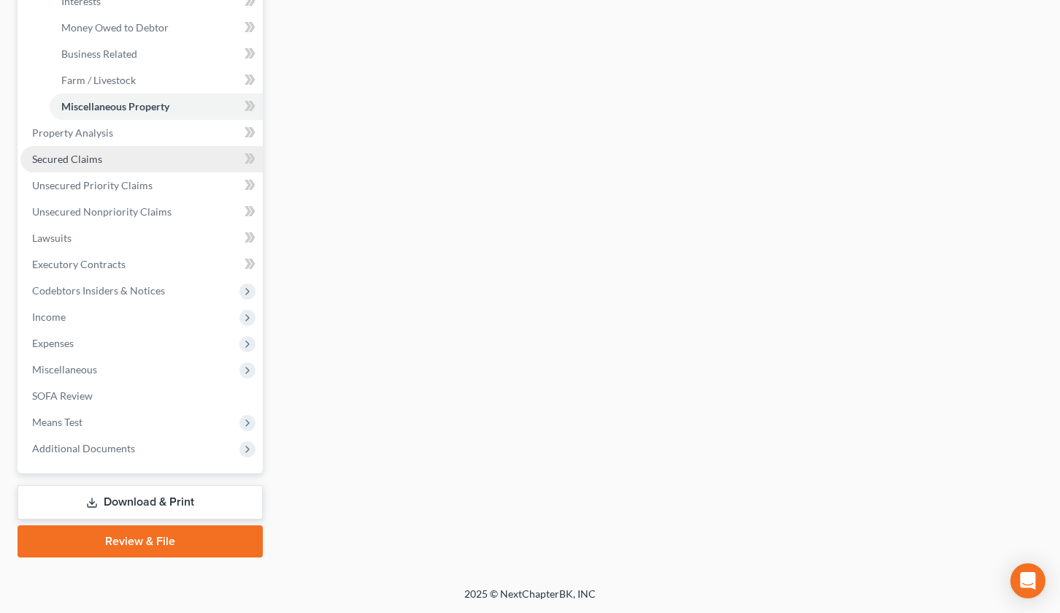
click at [88, 168] on link "Secured Claims" at bounding box center [141, 159] width 242 height 26
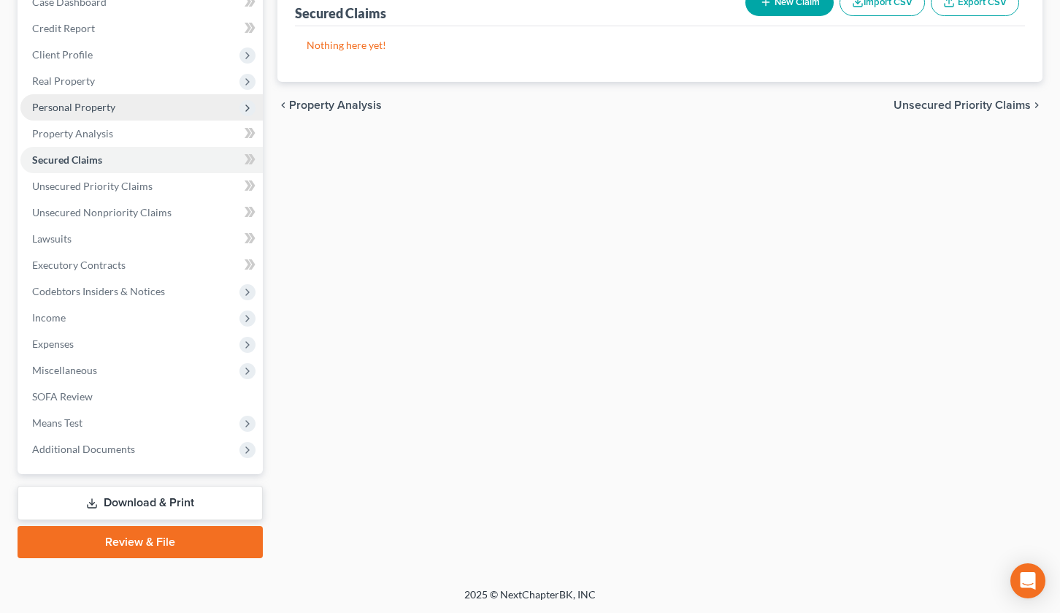
scroll to position [164, 0]
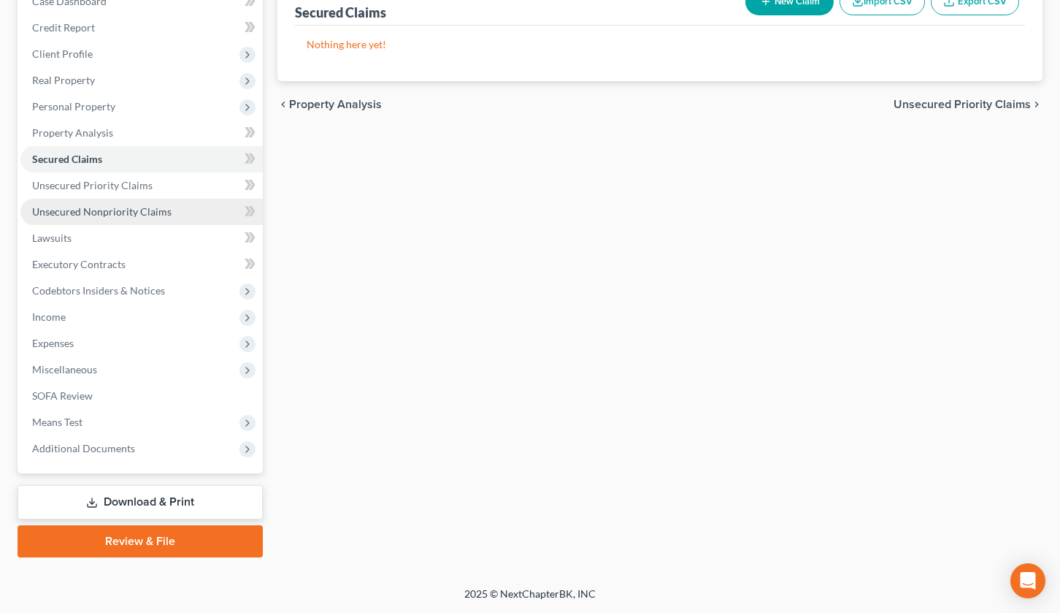
click at [108, 207] on span "Unsecured Nonpriority Claims" at bounding box center [101, 211] width 139 height 12
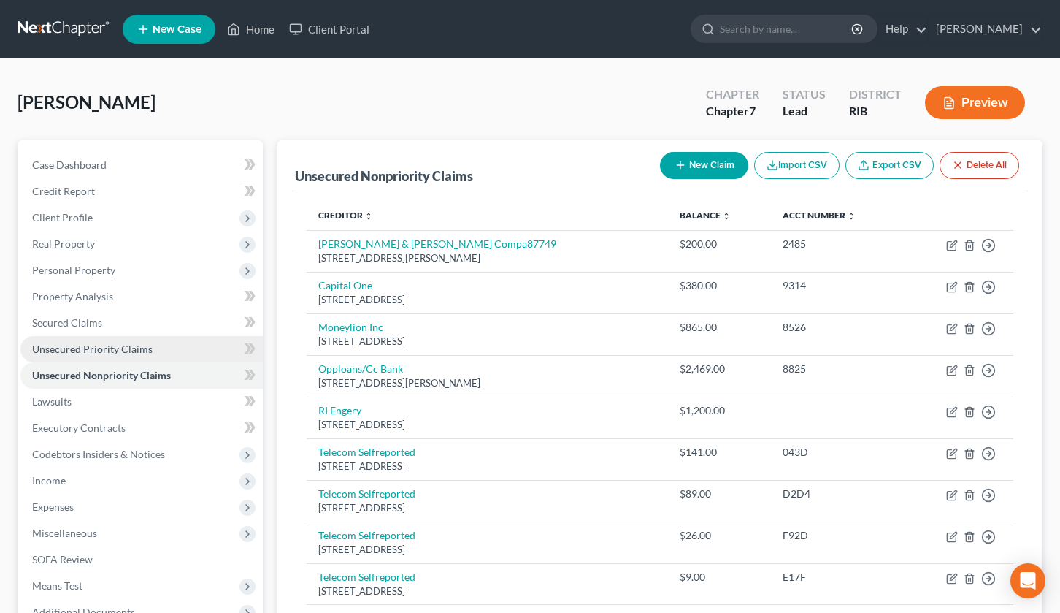
click at [103, 346] on span "Unsecured Priority Claims" at bounding box center [92, 349] width 121 height 12
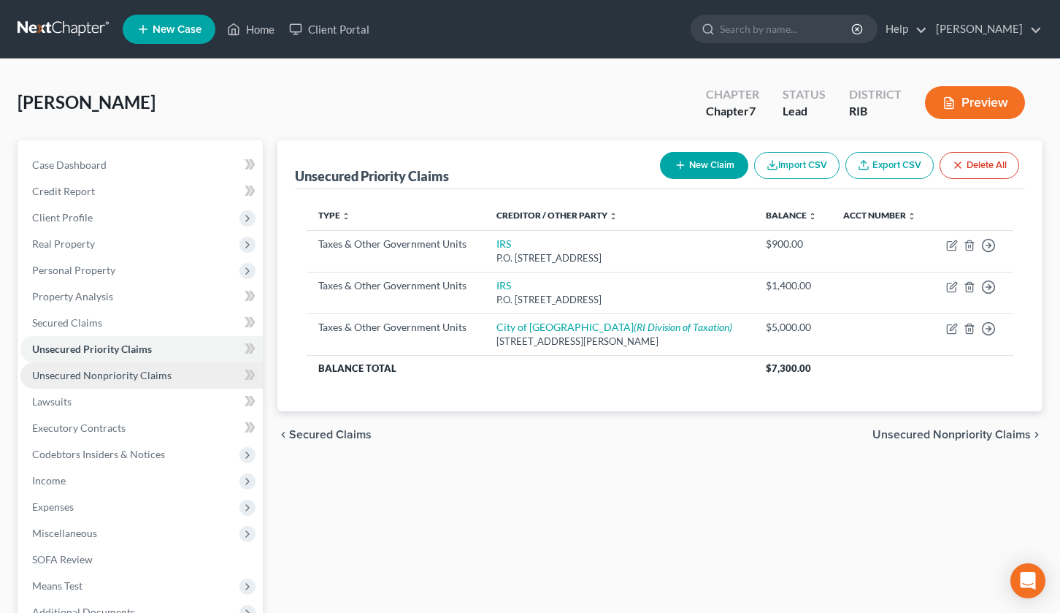
click at [137, 370] on span "Unsecured Nonpriority Claims" at bounding box center [101, 375] width 139 height 12
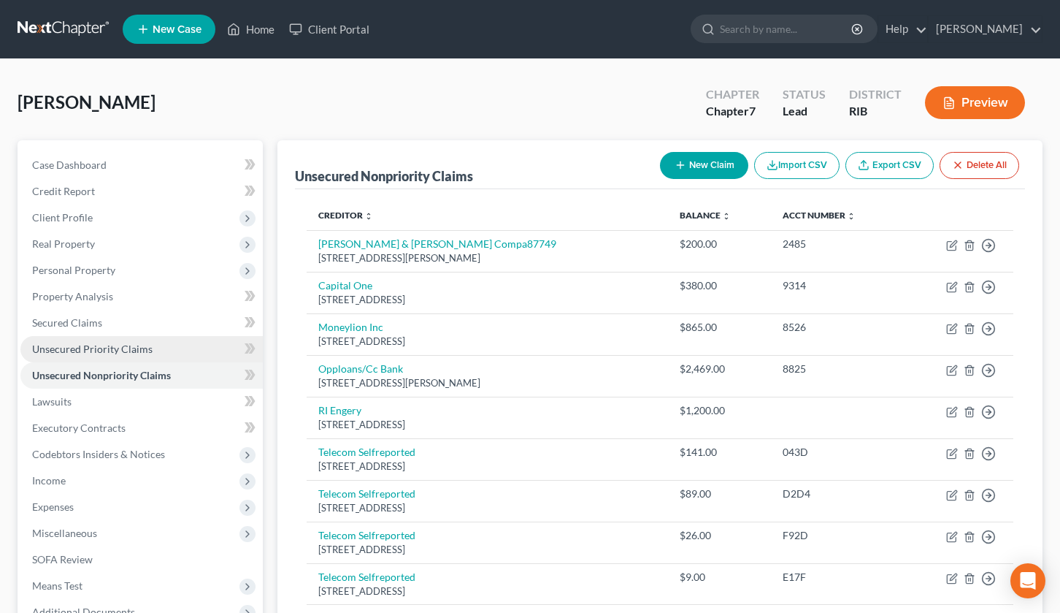
click at [148, 351] on span "Unsecured Priority Claims" at bounding box center [92, 349] width 121 height 12
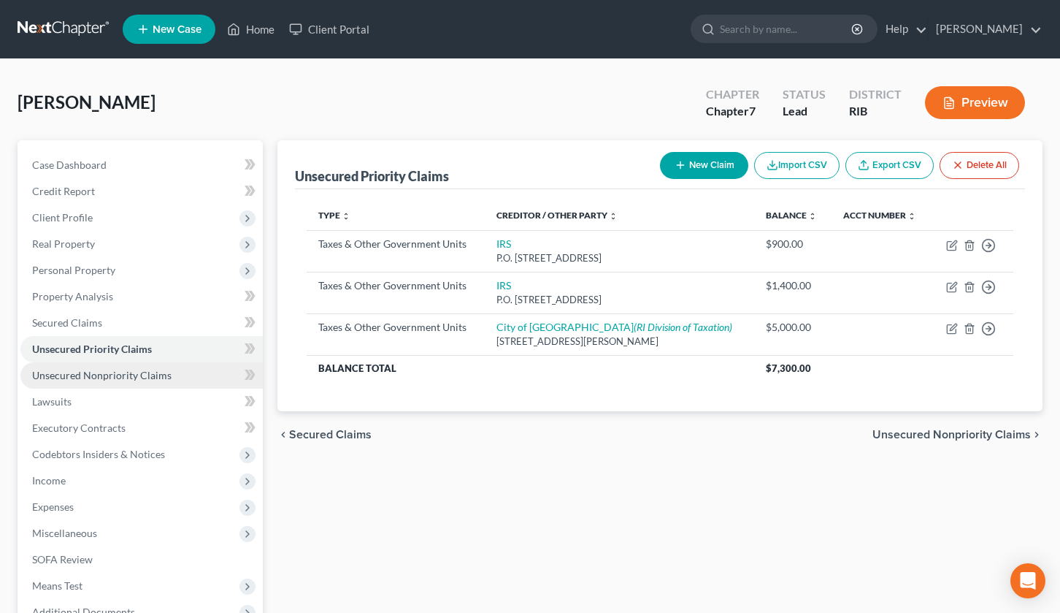
click at [153, 372] on span "Unsecured Nonpriority Claims" at bounding box center [101, 375] width 139 height 12
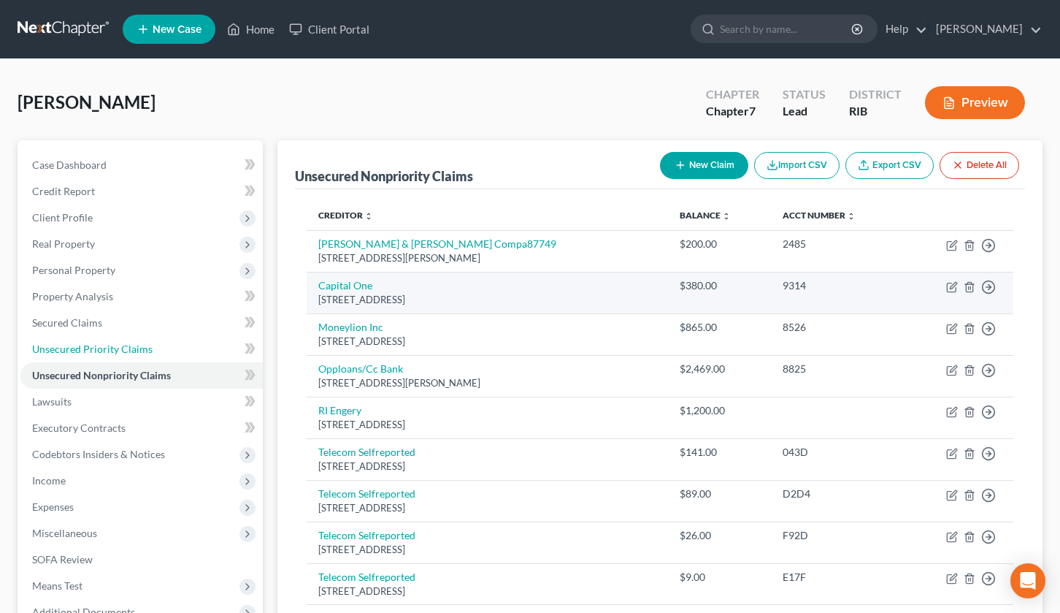
drag, startPoint x: 166, startPoint y: 350, endPoint x: 365, endPoint y: 299, distance: 205.6
click at [166, 351] on link "Unsecured Priority Claims" at bounding box center [141, 349] width 242 height 26
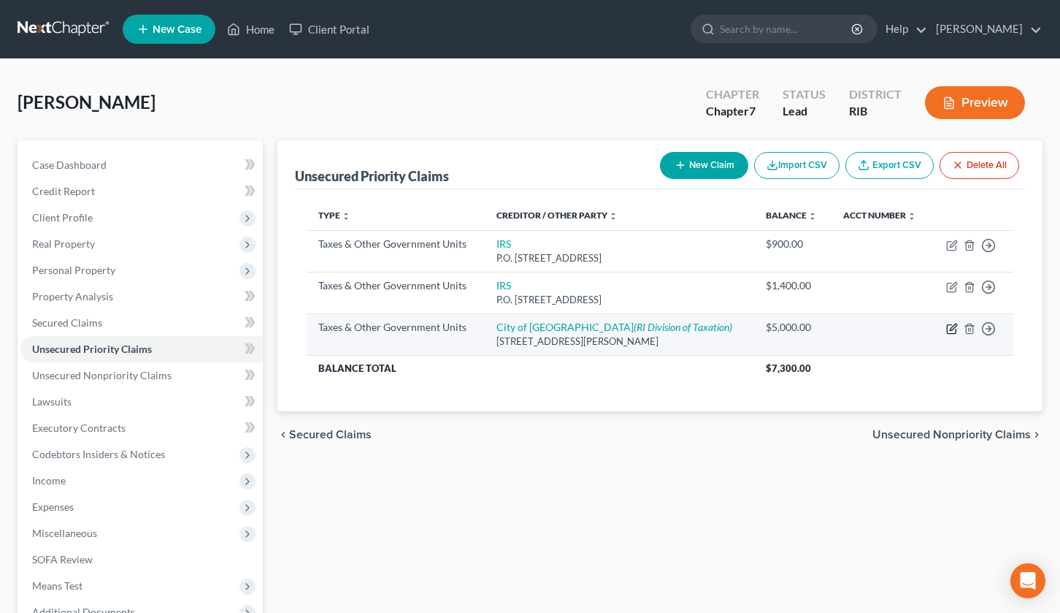
click at [951, 330] on icon "button" at bounding box center [953, 327] width 7 height 7
select select "1"
select select "41"
select select "0"
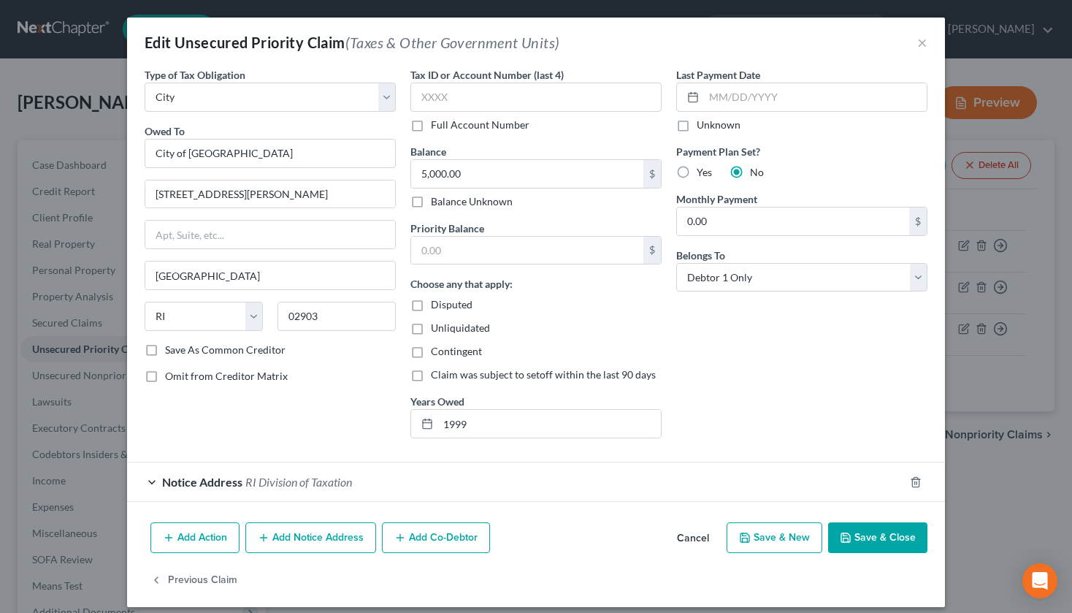
drag, startPoint x: 857, startPoint y: 538, endPoint x: 669, endPoint y: 390, distance: 239.8
click at [857, 540] on button "Save & Close" at bounding box center [877, 537] width 99 height 31
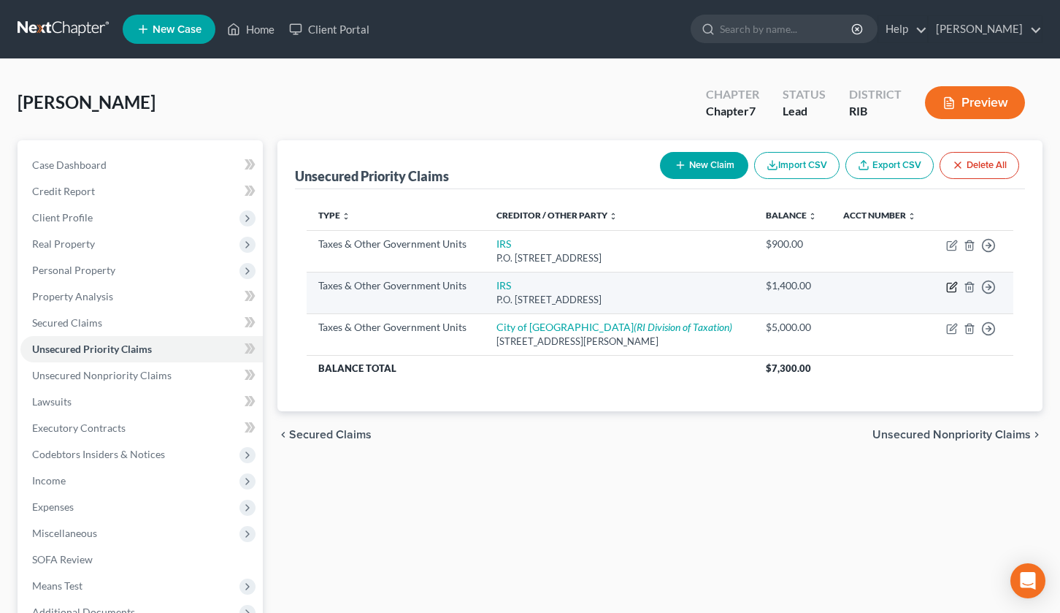
click at [951, 288] on icon "button" at bounding box center [953, 285] width 7 height 7
select select "0"
select select "39"
select select "0"
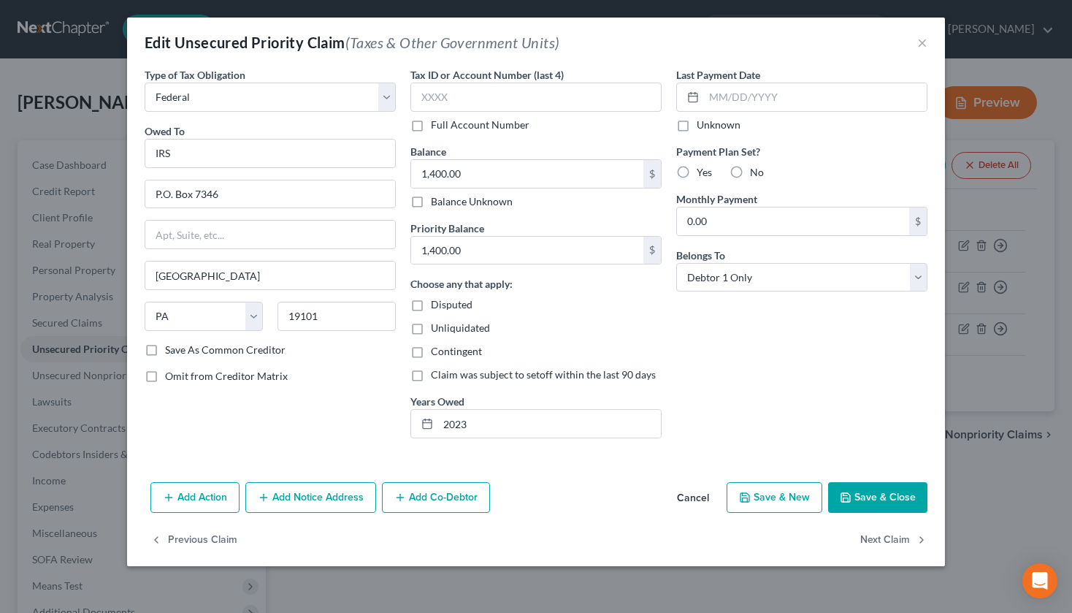
click at [871, 503] on button "Save & Close" at bounding box center [877, 497] width 99 height 31
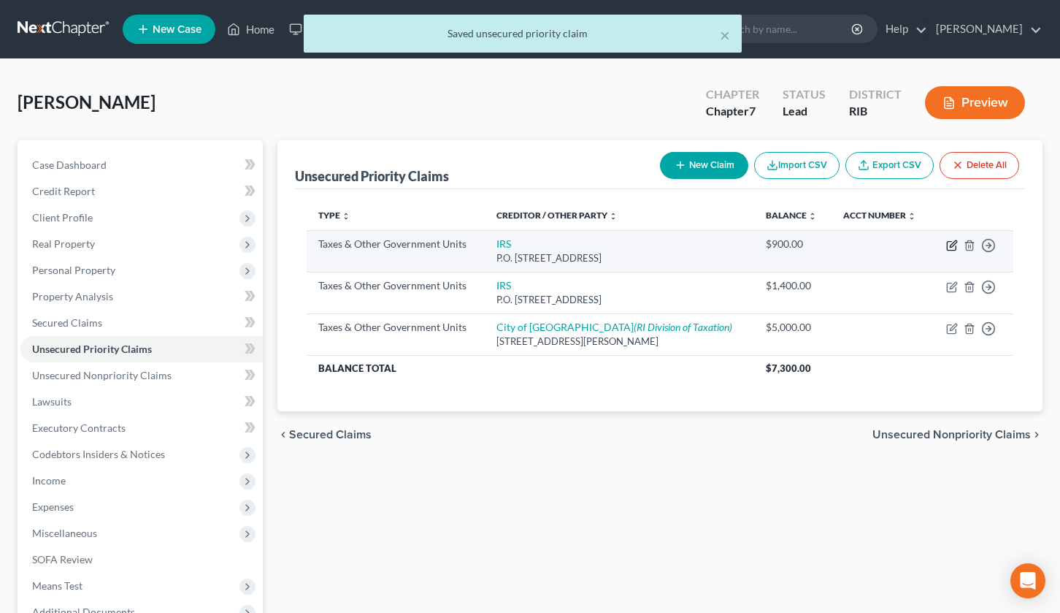
click at [951, 245] on icon "button" at bounding box center [953, 243] width 7 height 7
select select "0"
select select "39"
select select "0"
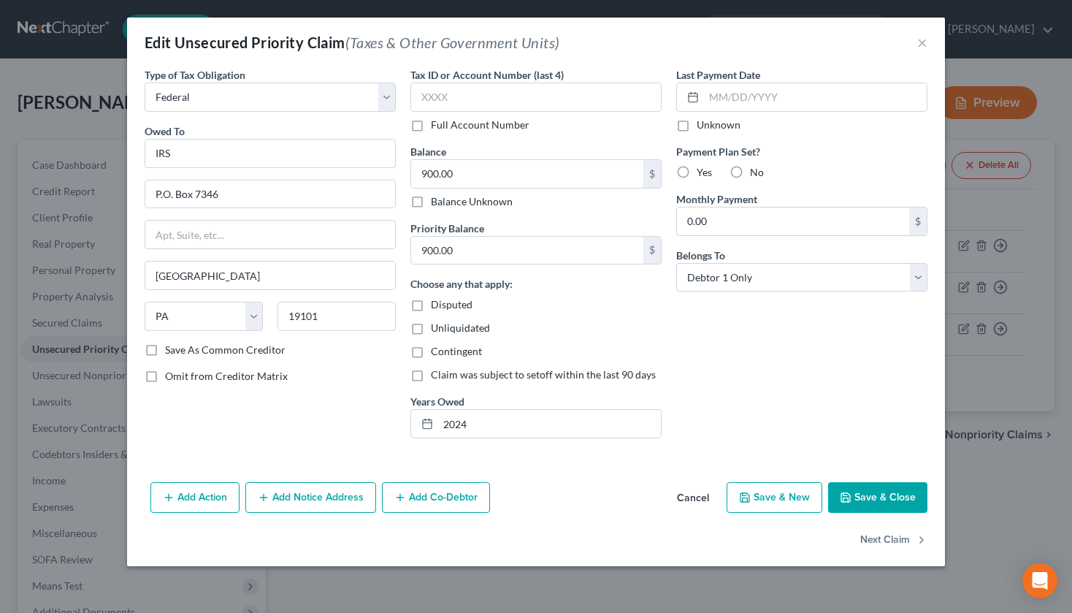
drag, startPoint x: 731, startPoint y: 169, endPoint x: 754, endPoint y: 191, distance: 31.5
click at [750, 171] on label "No" at bounding box center [757, 172] width 14 height 15
click at [756, 171] on input "No" at bounding box center [760, 169] width 9 height 9
radio input "true"
click at [873, 500] on button "Save & Close" at bounding box center [877, 497] width 99 height 31
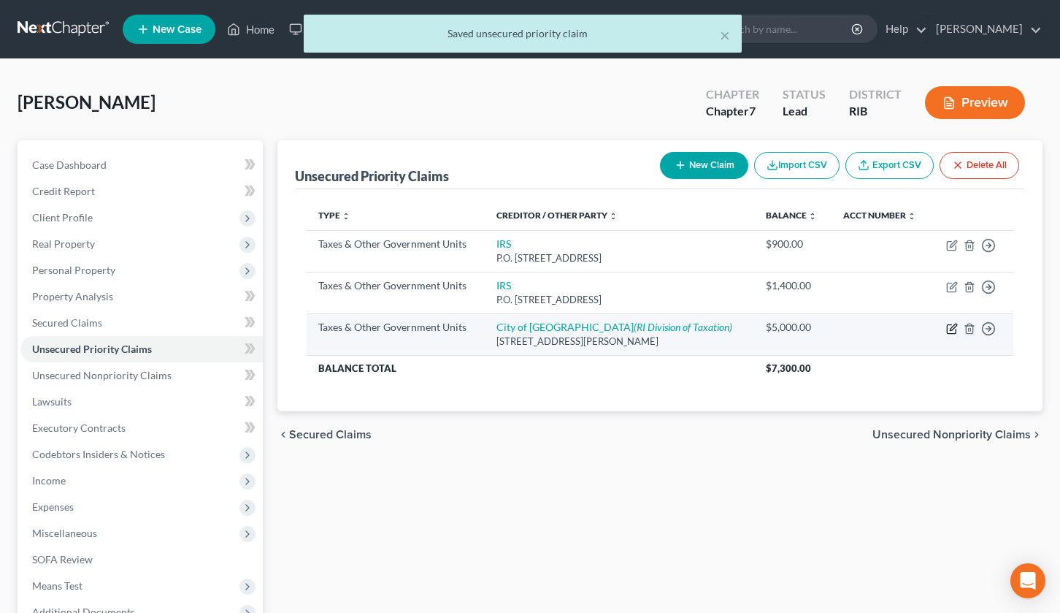
click at [955, 329] on icon "button" at bounding box center [952, 329] width 12 height 12
select select "1"
select select "41"
select select "0"
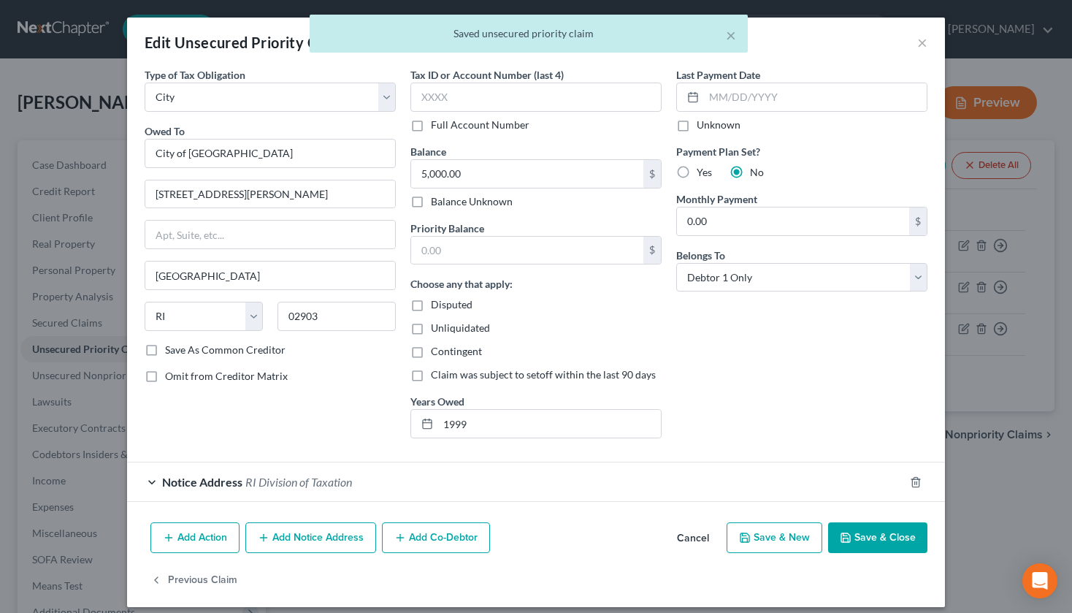
drag, startPoint x: 691, startPoint y: 538, endPoint x: 903, endPoint y: 253, distance: 354.9
click at [691, 538] on button "Cancel" at bounding box center [693, 538] width 56 height 29
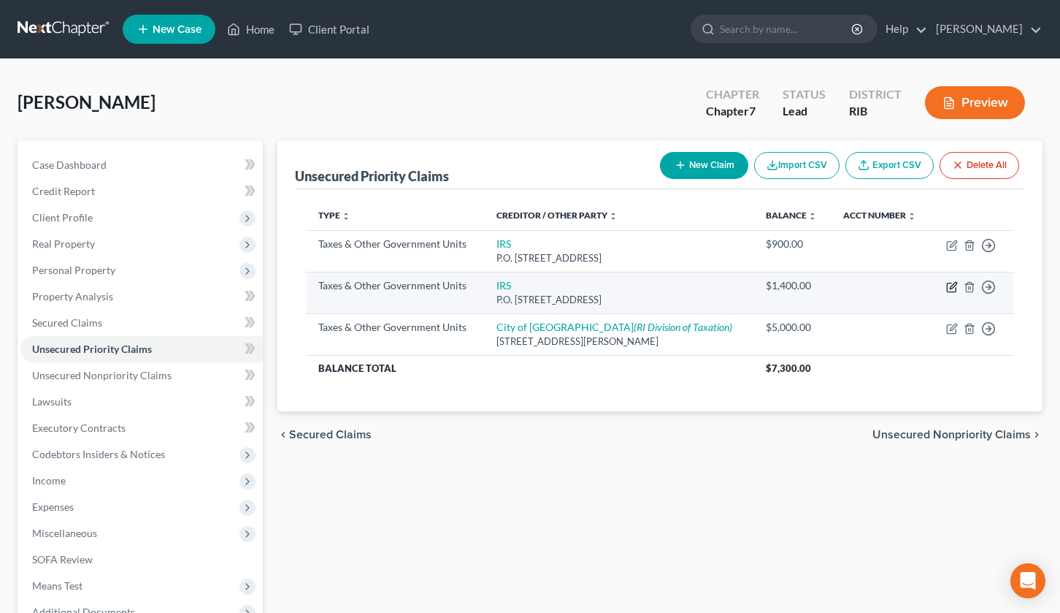
click at [952, 286] on icon "button" at bounding box center [953, 285] width 7 height 7
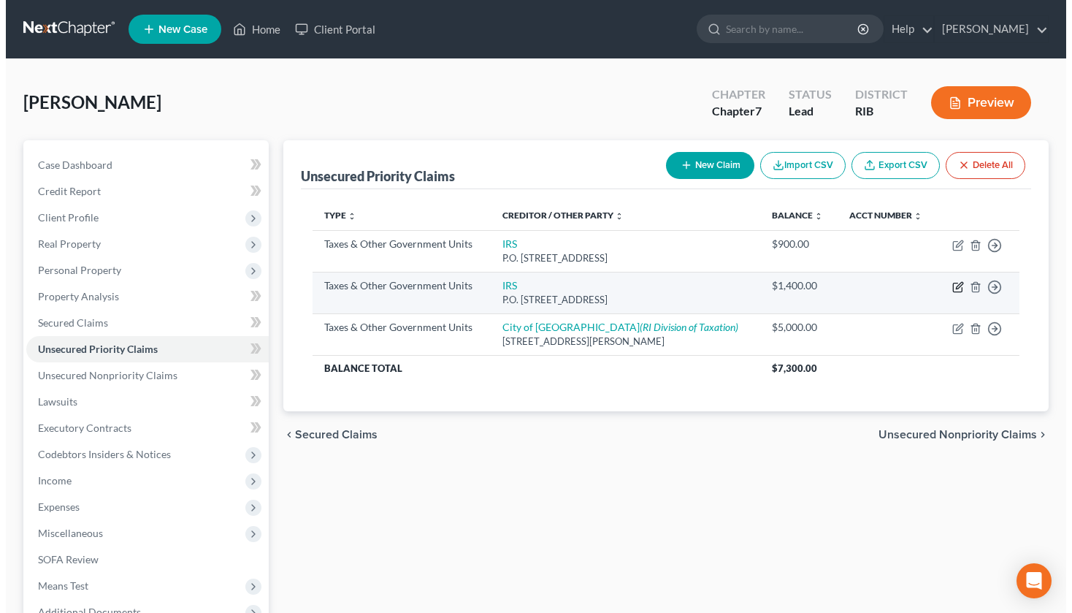
select select "0"
select select "39"
select select "0"
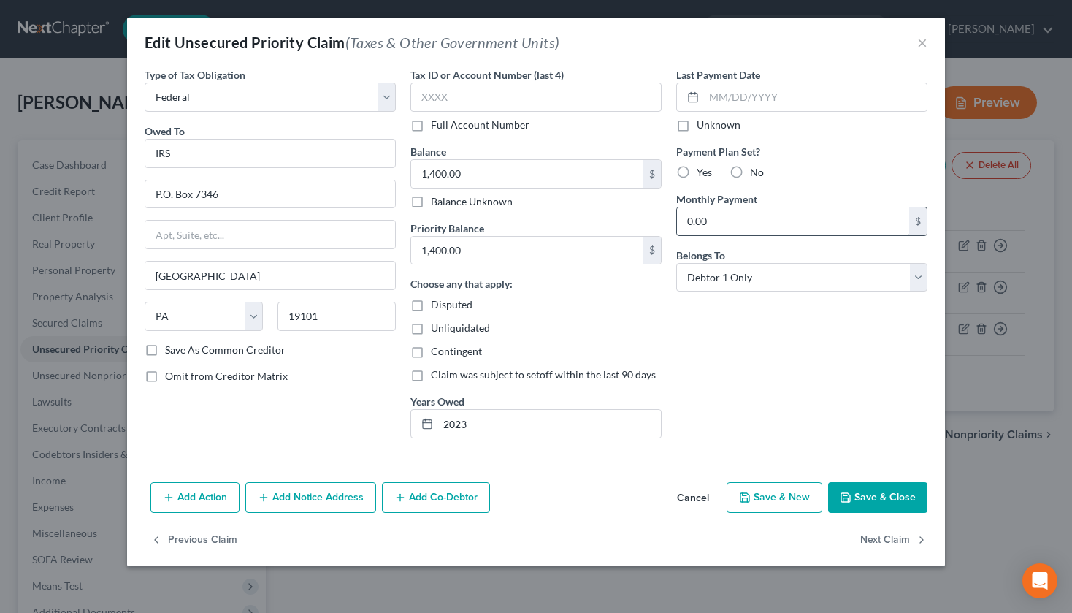
drag, startPoint x: 735, startPoint y: 167, endPoint x: 734, endPoint y: 224, distance: 57.0
click at [750, 170] on label "No" at bounding box center [757, 172] width 14 height 15
click at [756, 170] on input "No" at bounding box center [760, 169] width 9 height 9
radio input "true"
click at [864, 496] on button "Save & Close" at bounding box center [877, 497] width 99 height 31
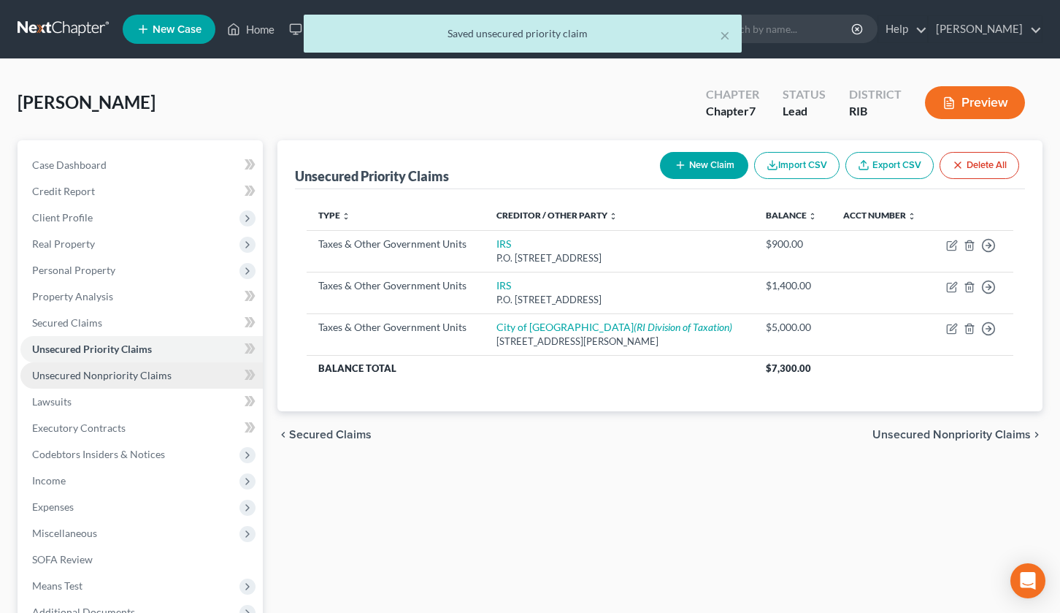
click at [147, 375] on span "Unsecured Nonpriority Claims" at bounding box center [101, 375] width 139 height 12
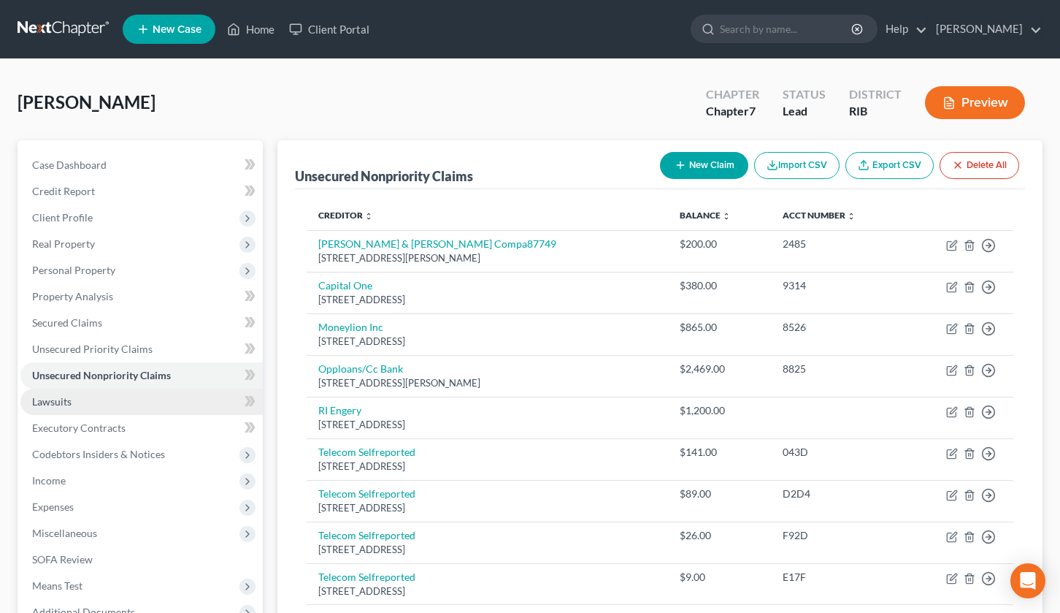
click at [57, 407] on span "Lawsuits" at bounding box center [51, 401] width 39 height 12
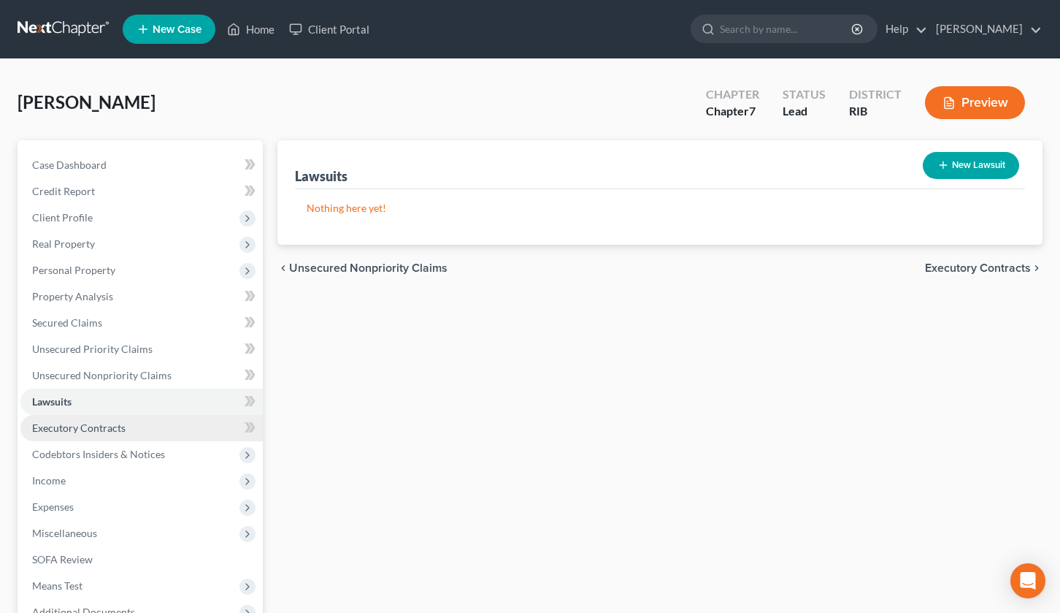
click at [90, 429] on span "Executory Contracts" at bounding box center [78, 427] width 93 height 12
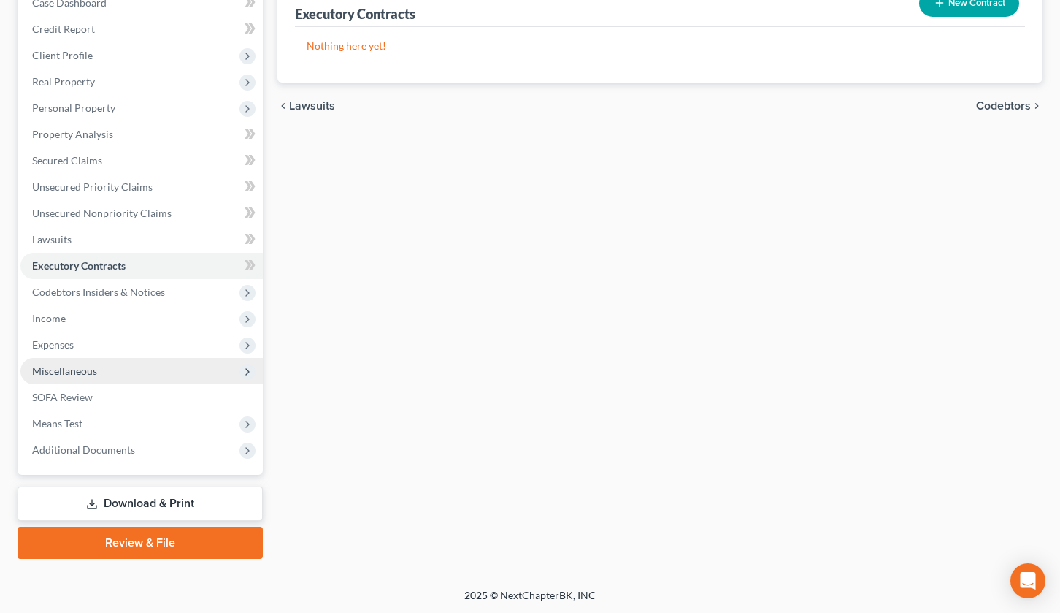
scroll to position [164, 0]
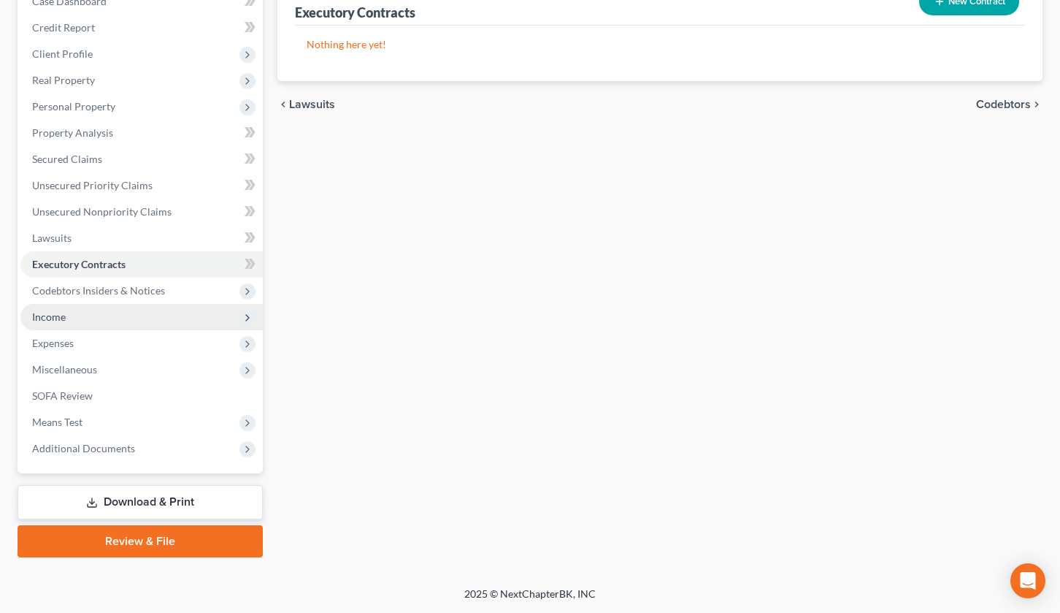
click at [110, 321] on span "Income" at bounding box center [141, 317] width 242 height 26
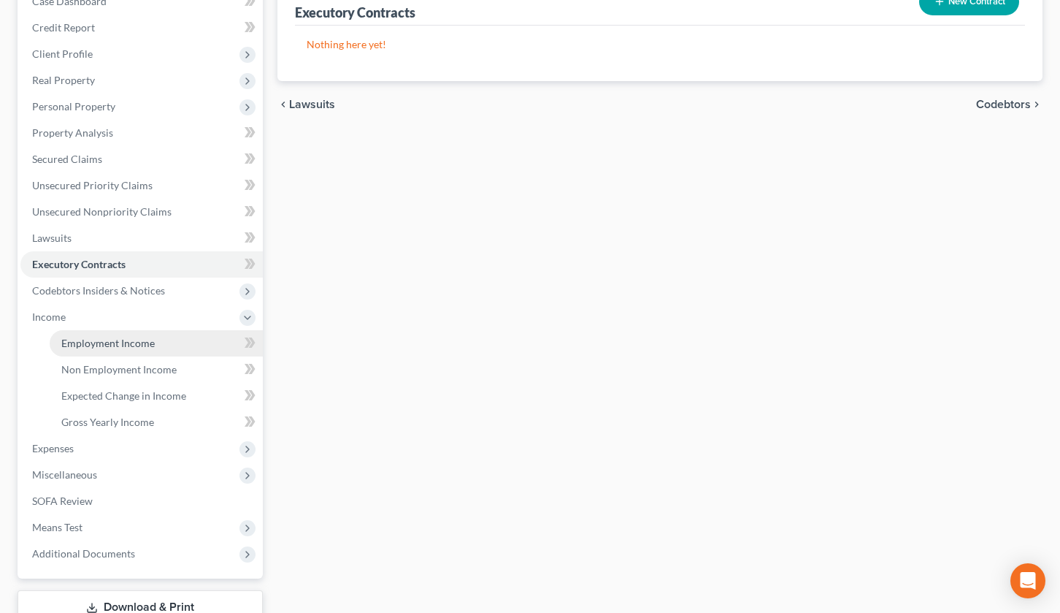
click at [132, 348] on span "Employment Income" at bounding box center [107, 343] width 93 height 12
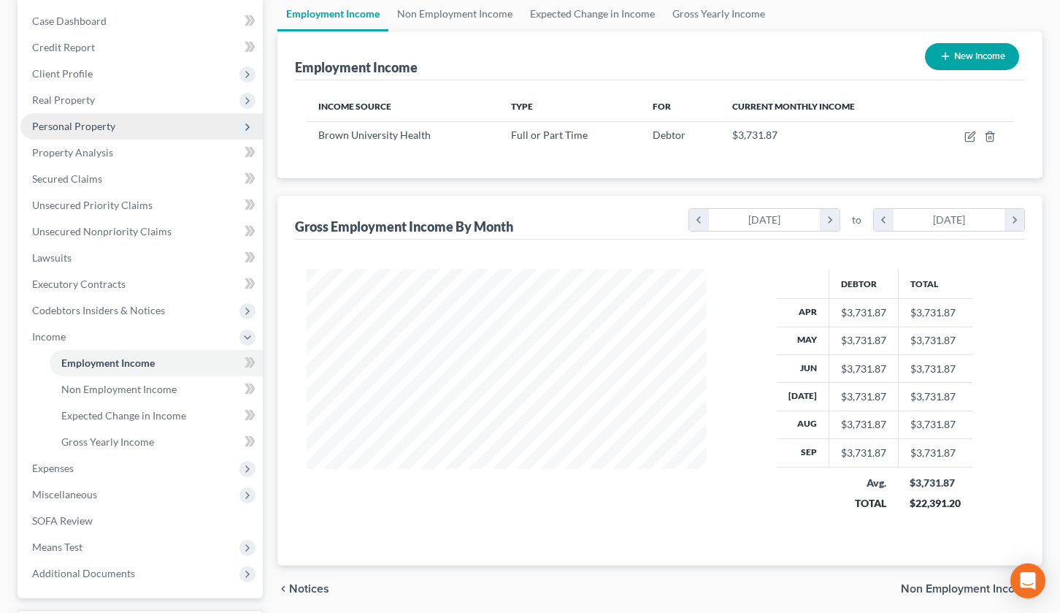
scroll to position [183, 0]
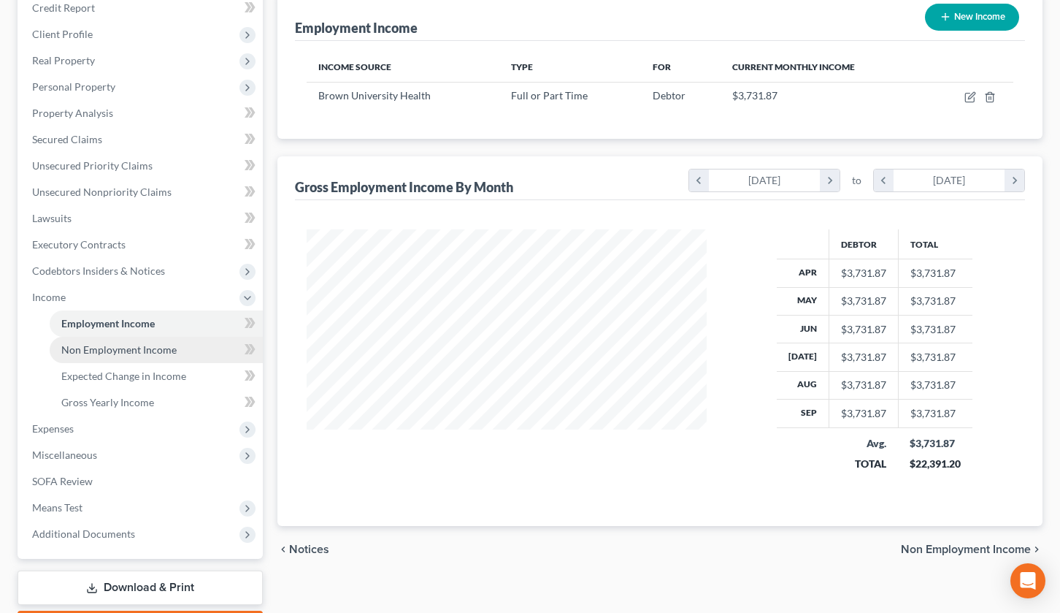
click at [134, 351] on span "Non Employment Income" at bounding box center [118, 349] width 115 height 12
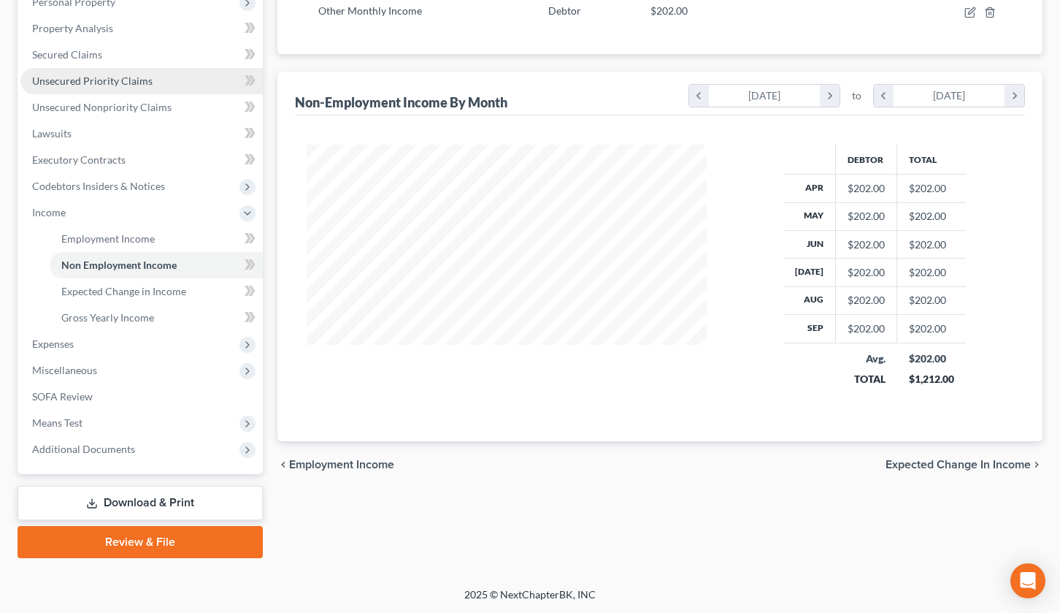
scroll to position [269, 0]
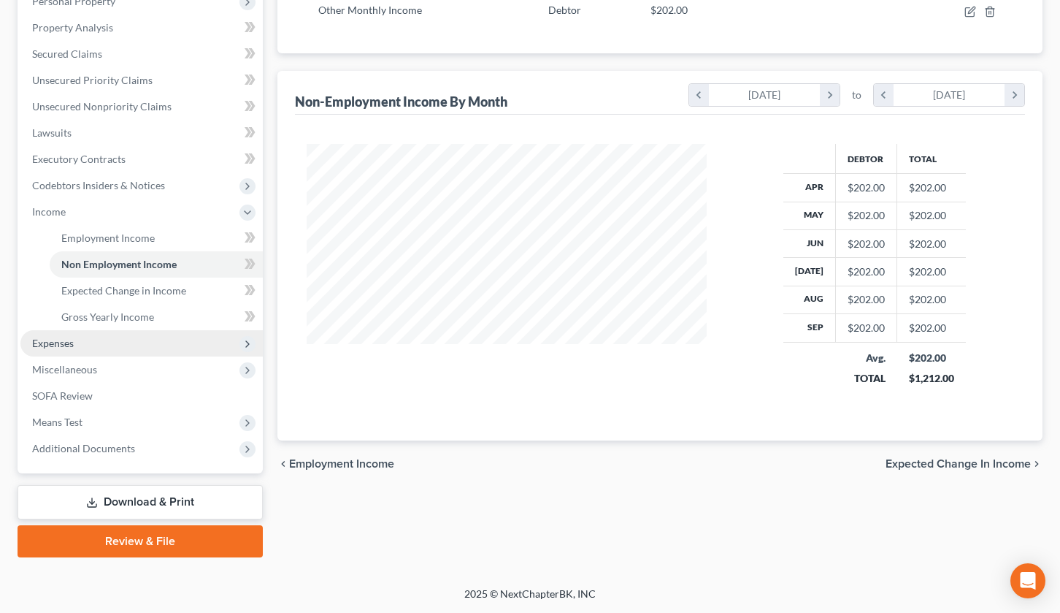
click at [139, 346] on span "Expenses" at bounding box center [141, 343] width 242 height 26
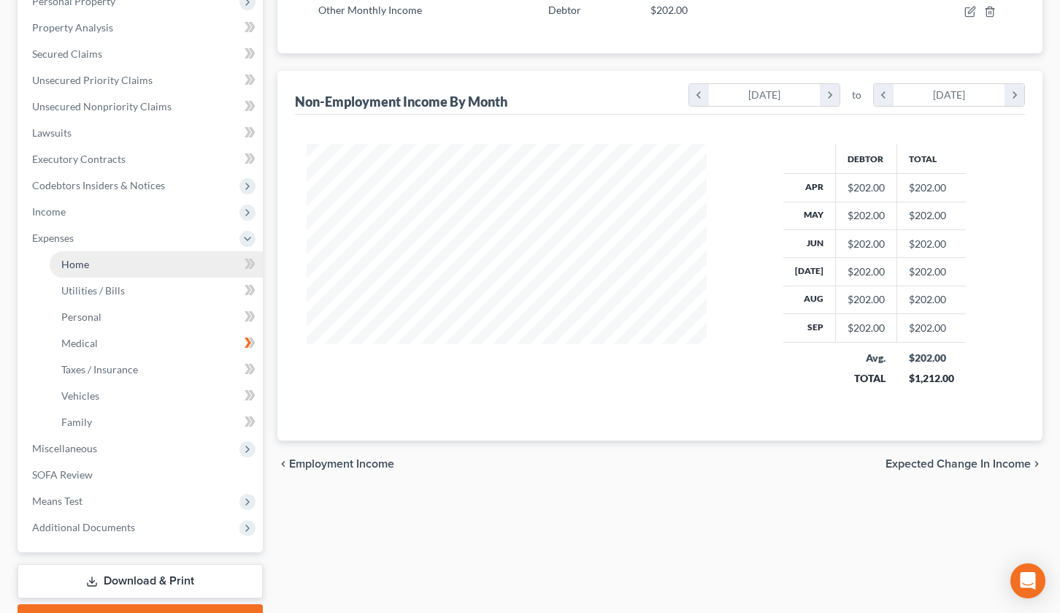
click at [157, 272] on link "Home" at bounding box center [156, 264] width 213 height 26
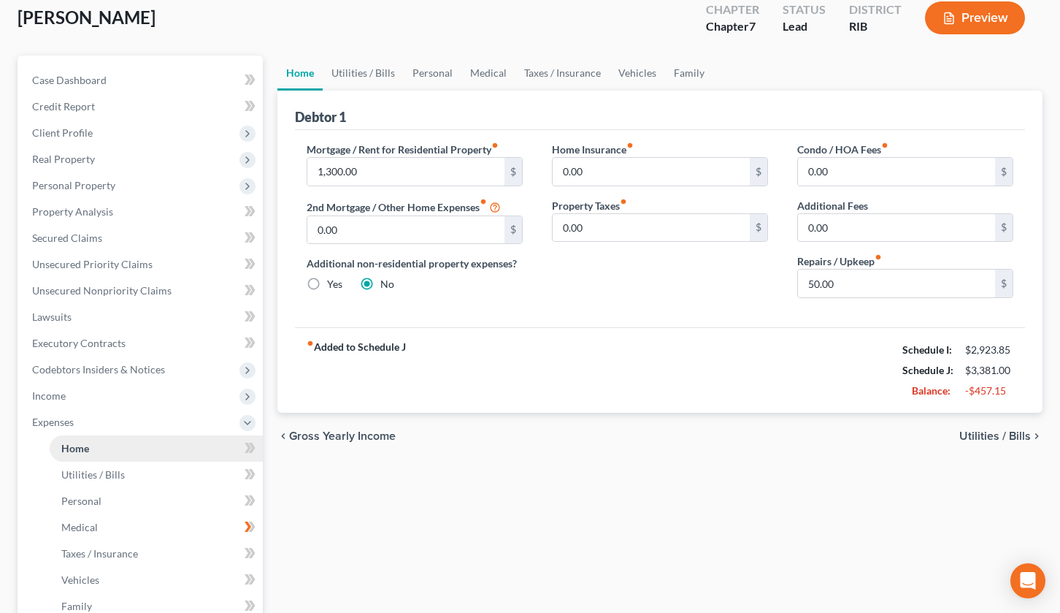
scroll to position [91, 0]
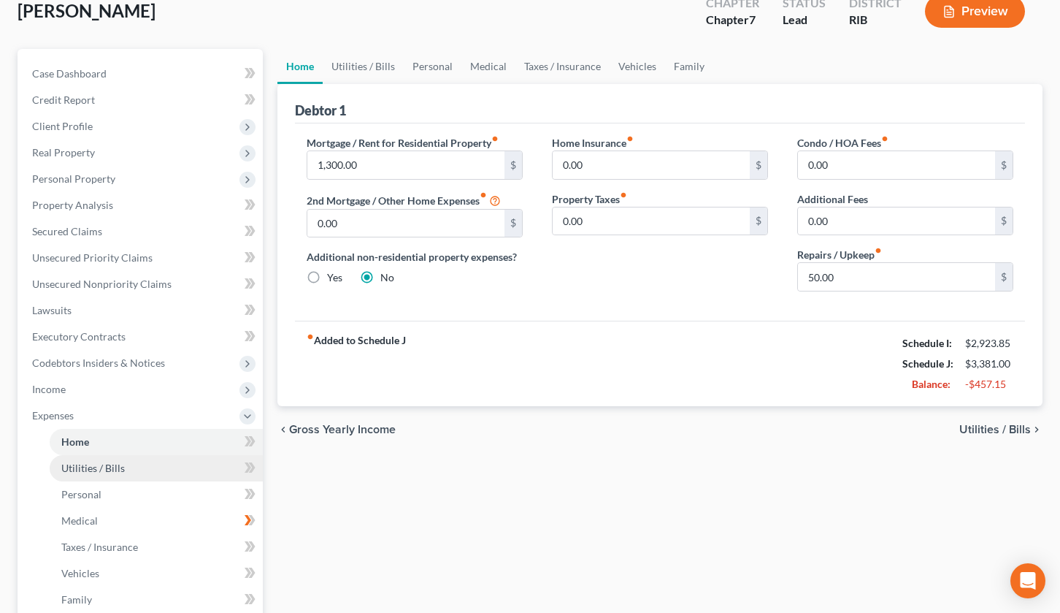
click at [161, 476] on link "Utilities / Bills" at bounding box center [156, 468] width 213 height 26
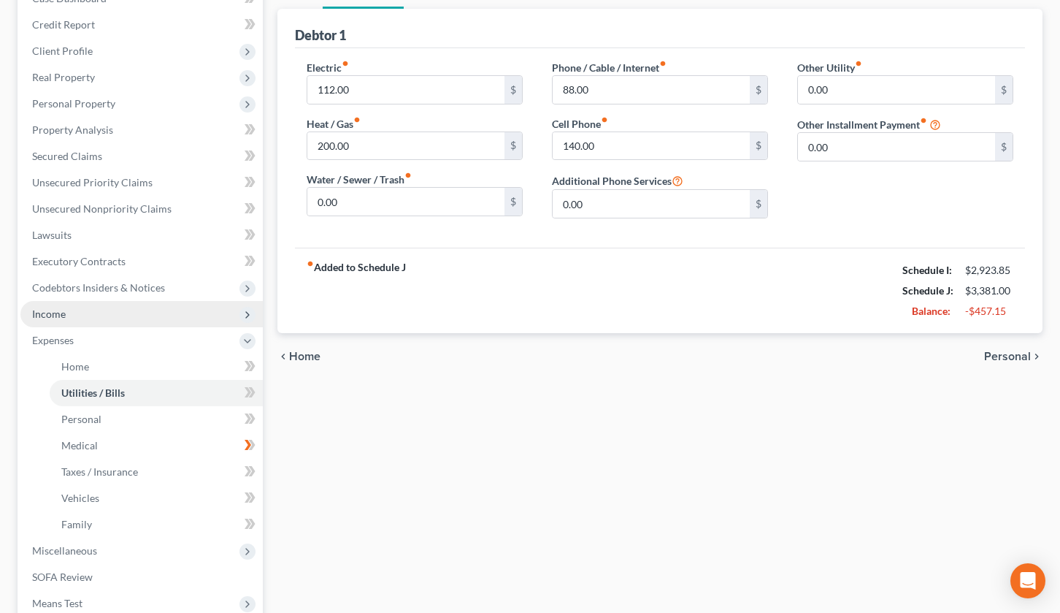
scroll to position [183, 0]
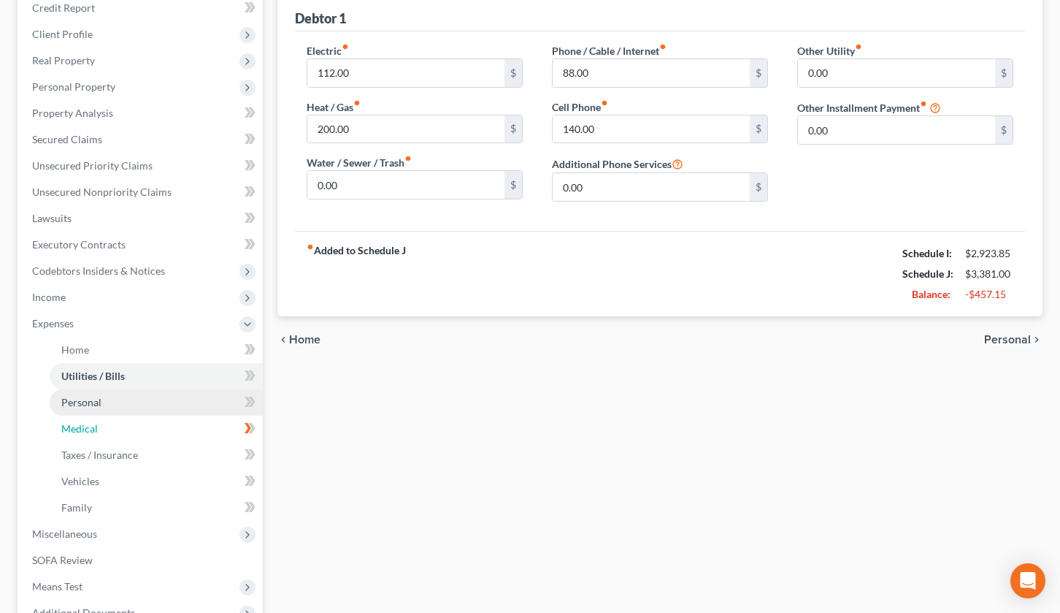
drag, startPoint x: 160, startPoint y: 414, endPoint x: 161, endPoint y: 405, distance: 9.5
click at [161, 405] on link "Personal" at bounding box center [156, 402] width 213 height 26
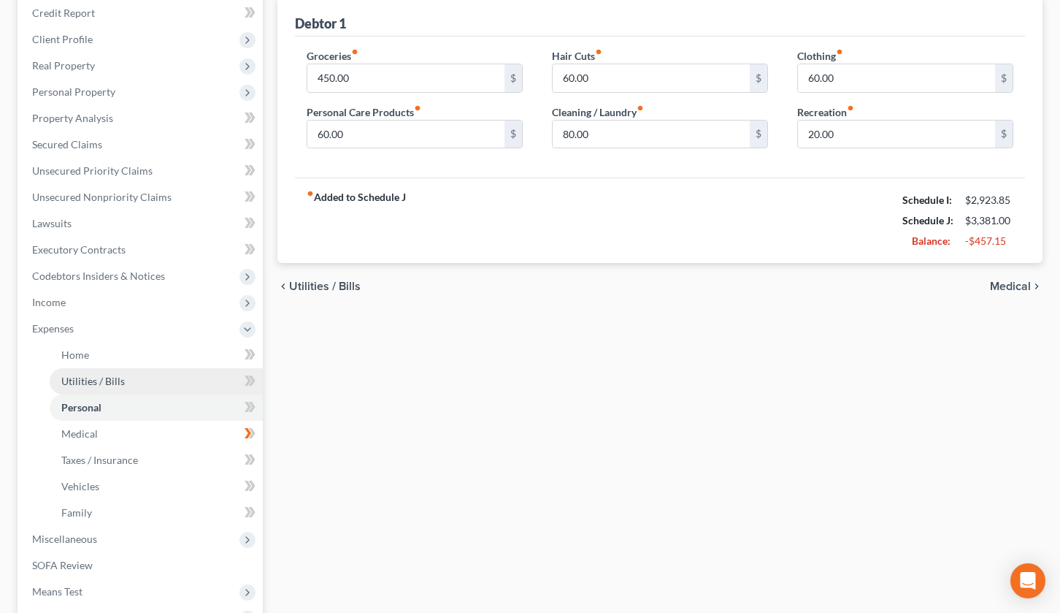
scroll to position [183, 0]
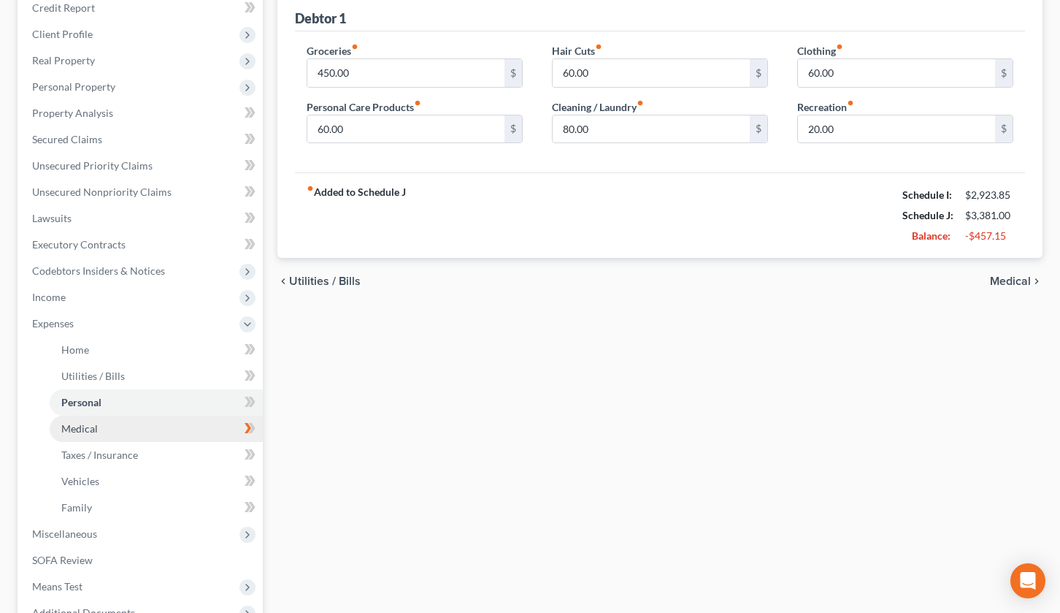
click at [164, 439] on link "Medical" at bounding box center [156, 429] width 213 height 26
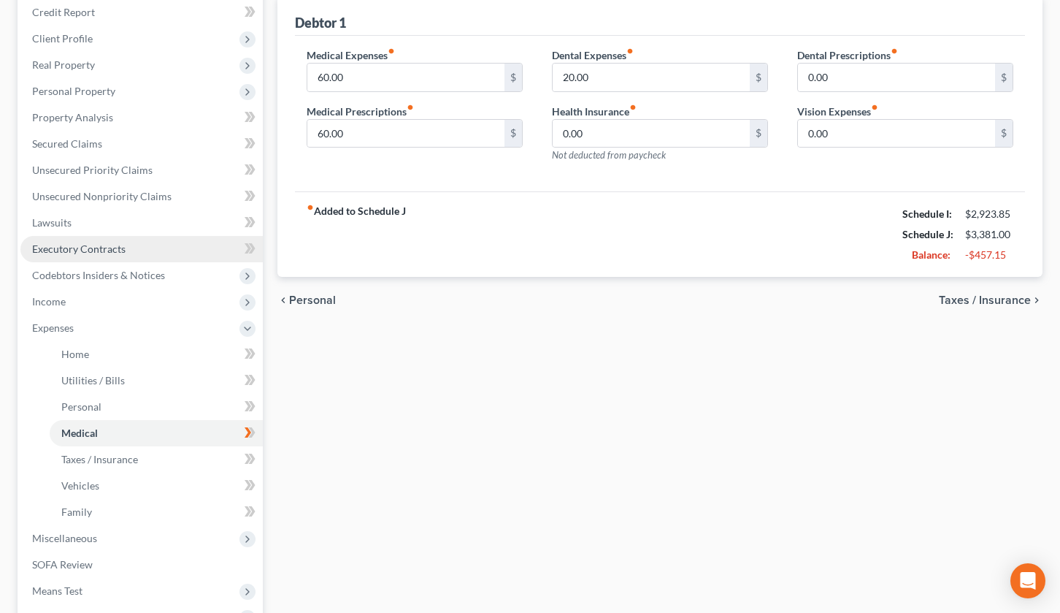
scroll to position [183, 0]
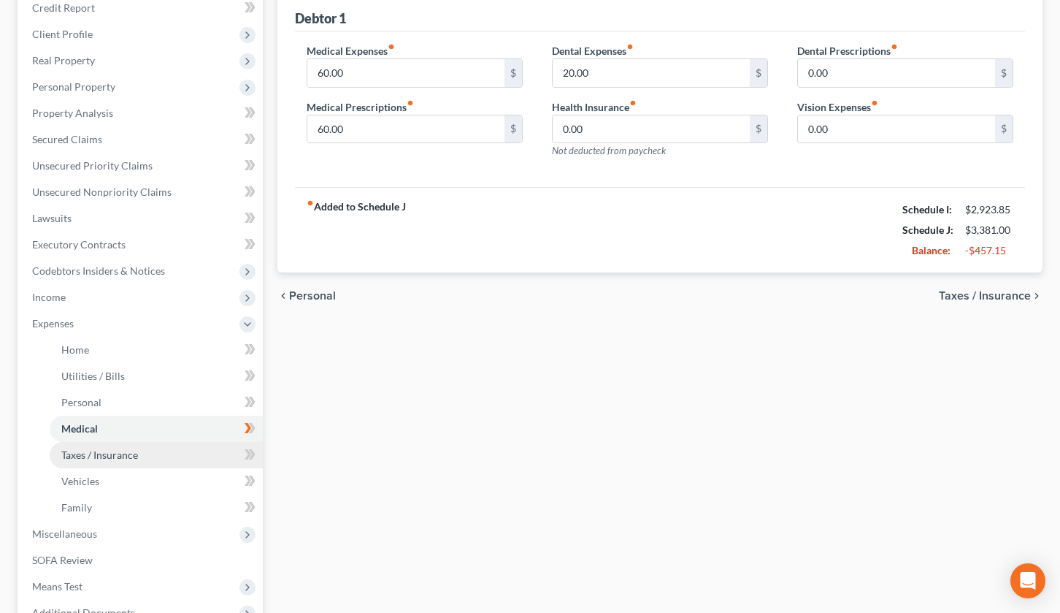
drag, startPoint x: 156, startPoint y: 457, endPoint x: 177, endPoint y: 448, distance: 23.2
click at [156, 457] on link "Taxes / Insurance" at bounding box center [156, 455] width 213 height 26
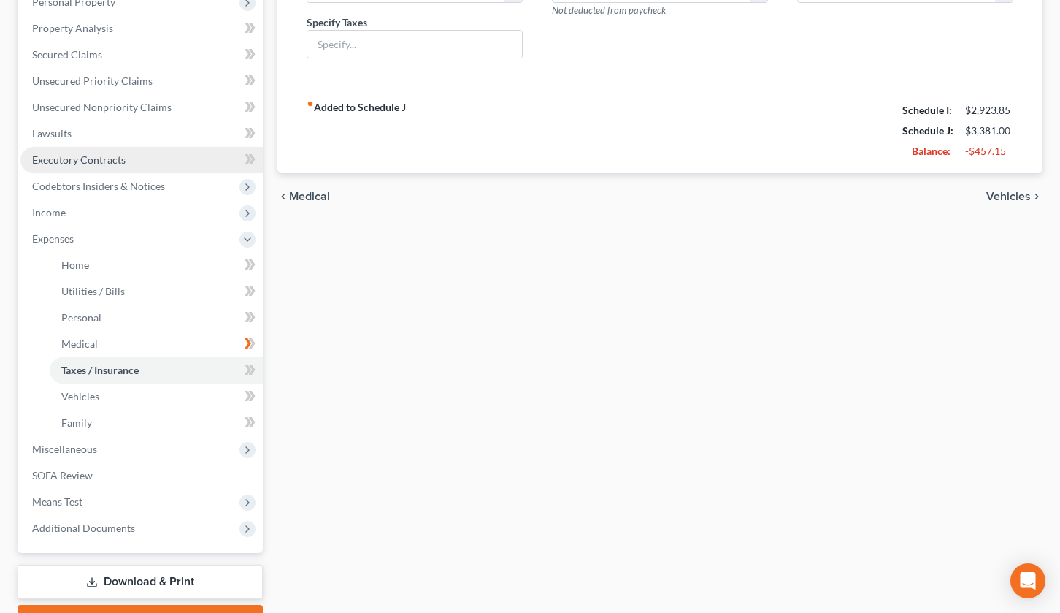
scroll to position [275, 0]
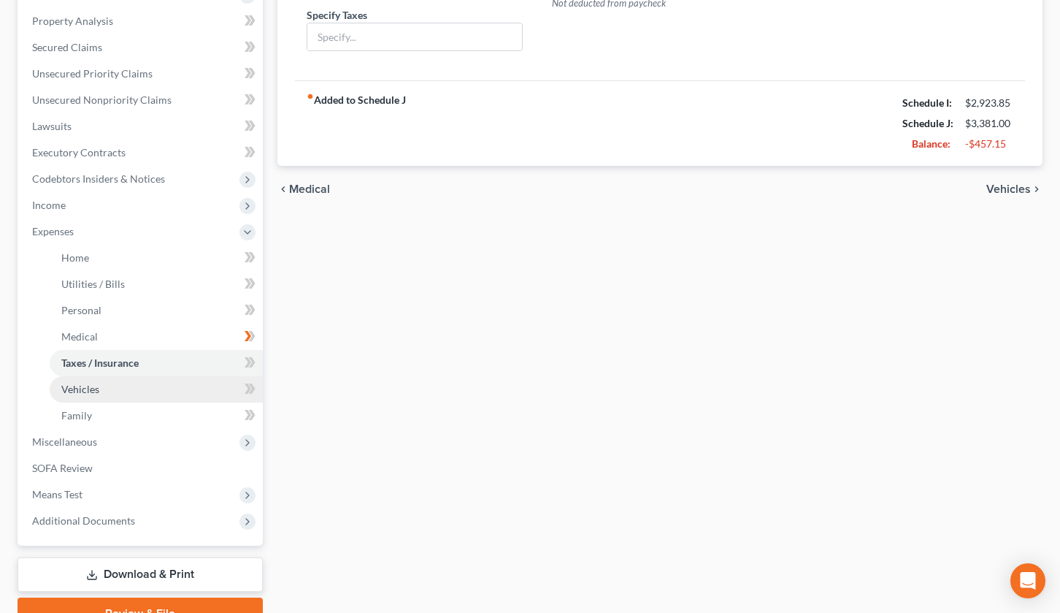
click at [145, 399] on link "Vehicles" at bounding box center [156, 389] width 213 height 26
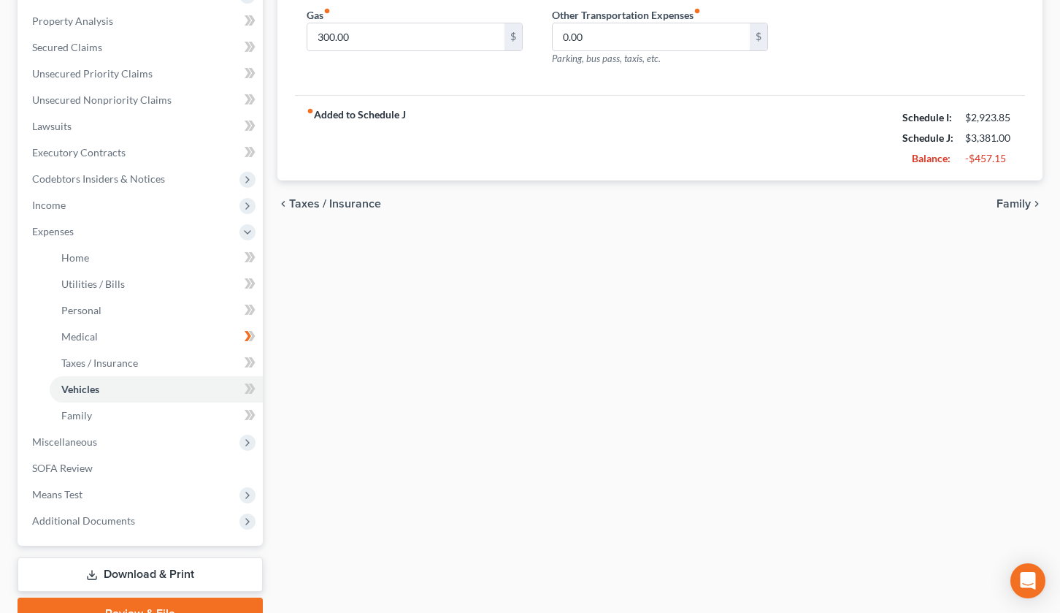
scroll to position [348, 0]
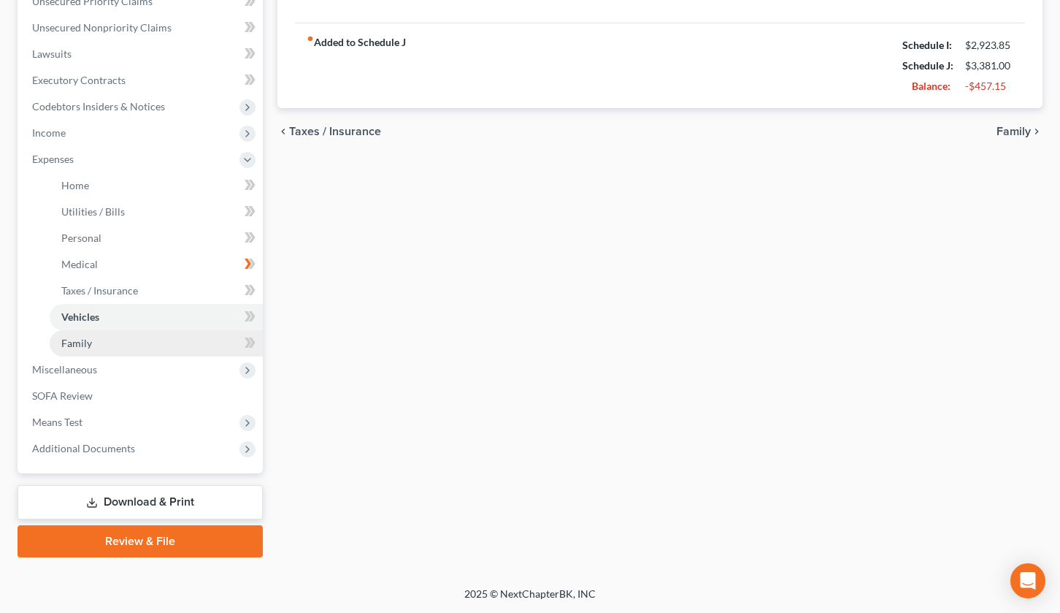
click at [146, 352] on link "Family" at bounding box center [156, 343] width 213 height 26
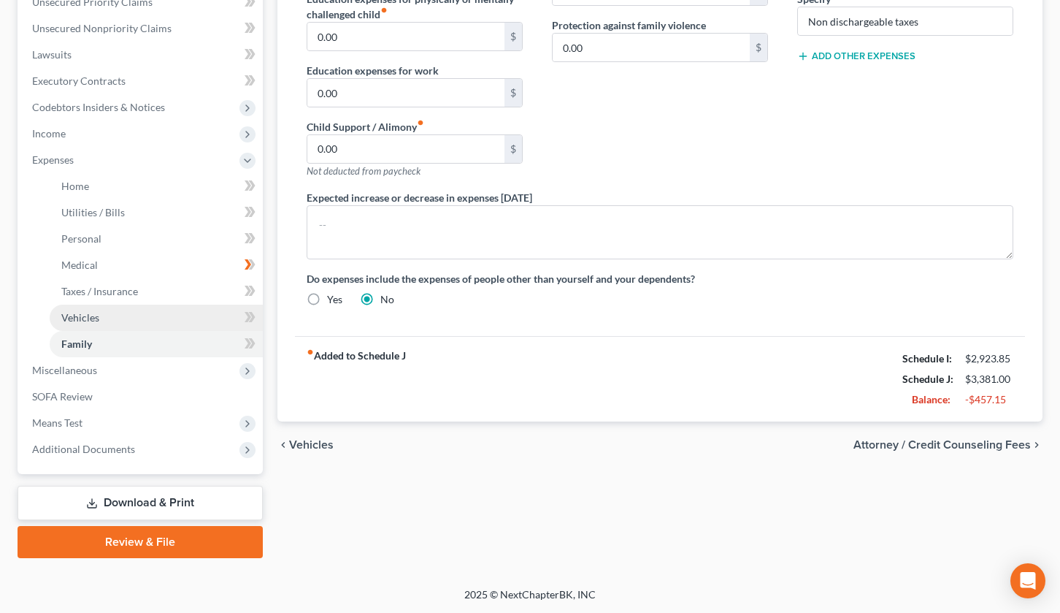
scroll to position [348, 0]
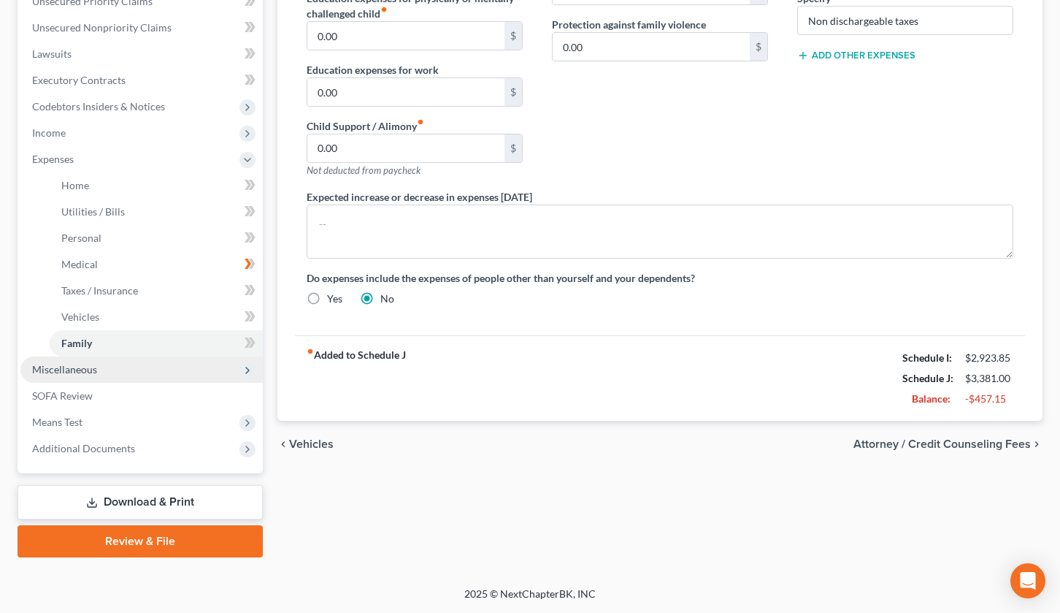
click at [129, 380] on span "Miscellaneous" at bounding box center [141, 369] width 242 height 26
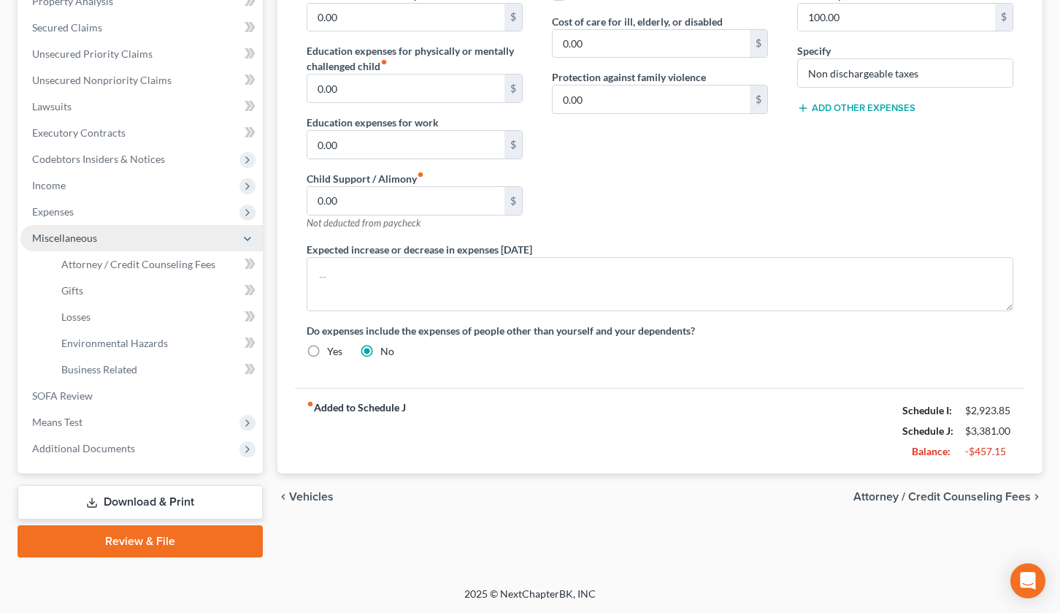
scroll to position [295, 0]
drag, startPoint x: 177, startPoint y: 264, endPoint x: 765, endPoint y: 236, distance: 588.6
click at [177, 264] on span "Attorney / Credit Counseling Fees" at bounding box center [138, 264] width 154 height 12
select select "0"
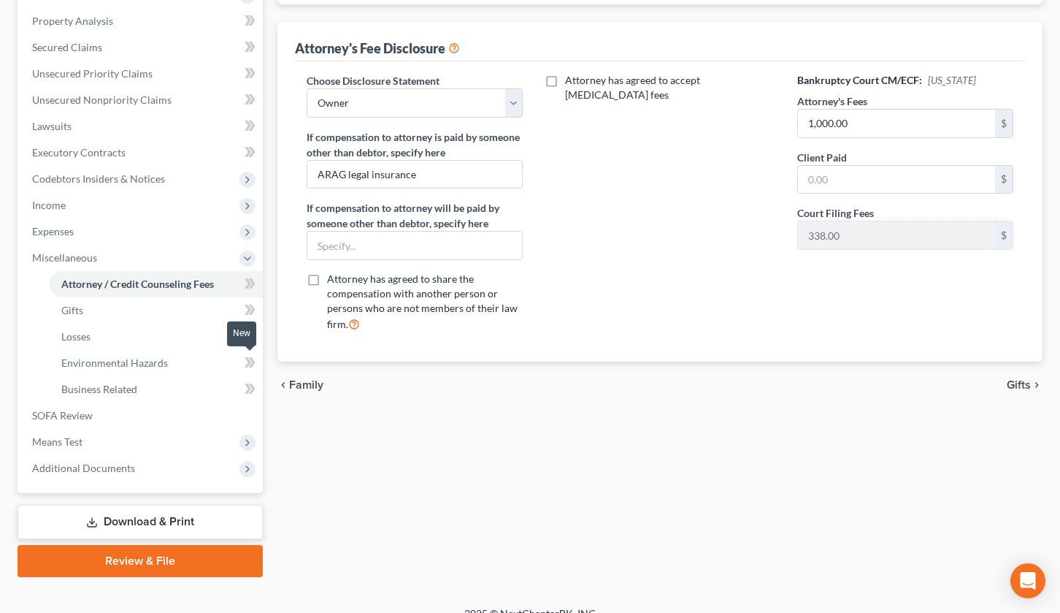
scroll to position [275, 0]
click at [158, 420] on link "SOFA Review" at bounding box center [141, 415] width 242 height 26
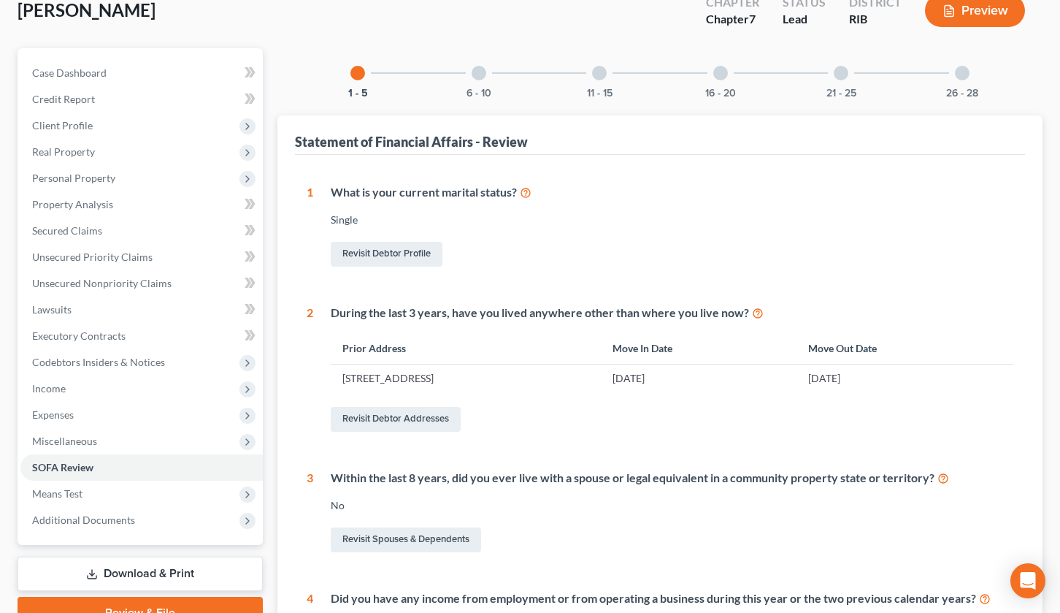
scroll to position [91, 0]
drag, startPoint x: 470, startPoint y: 112, endPoint x: 484, endPoint y: 77, distance: 37.3
click at [485, 74] on div at bounding box center [479, 73] width 15 height 15
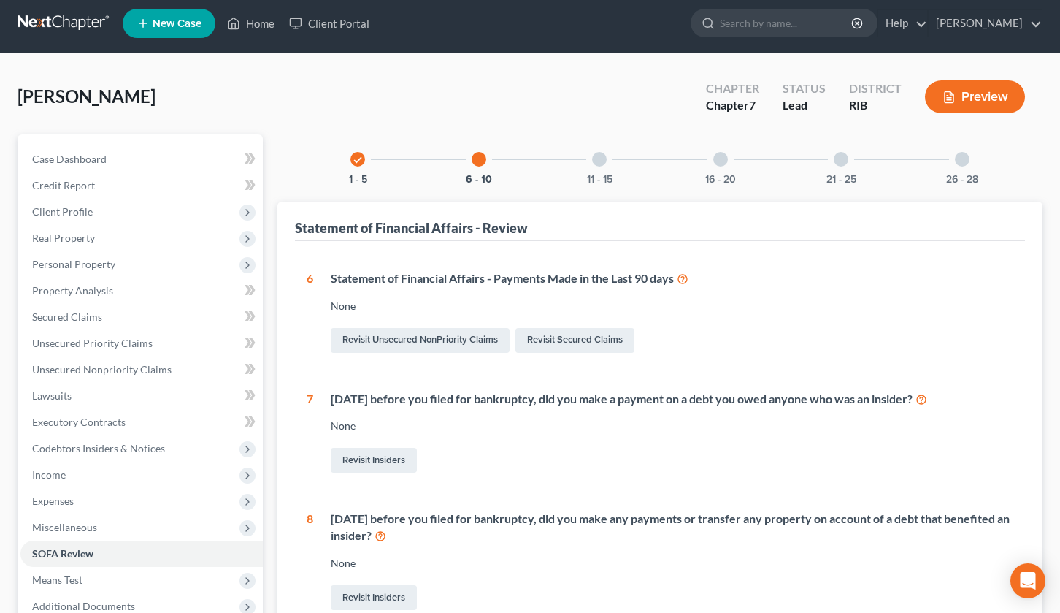
scroll to position [0, 0]
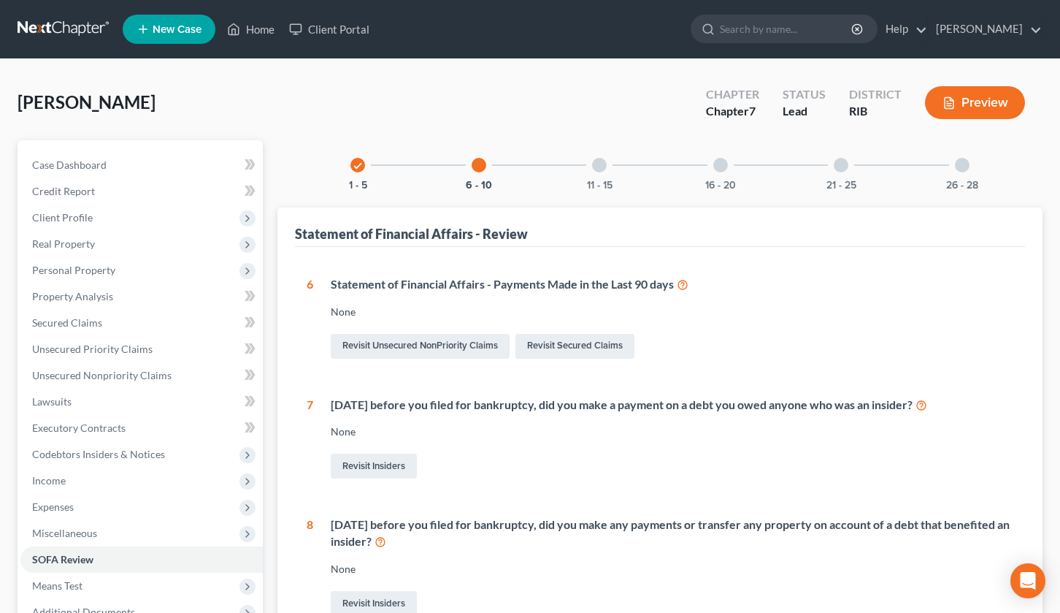
click at [593, 172] on div "11 - 15" at bounding box center [600, 165] width 50 height 50
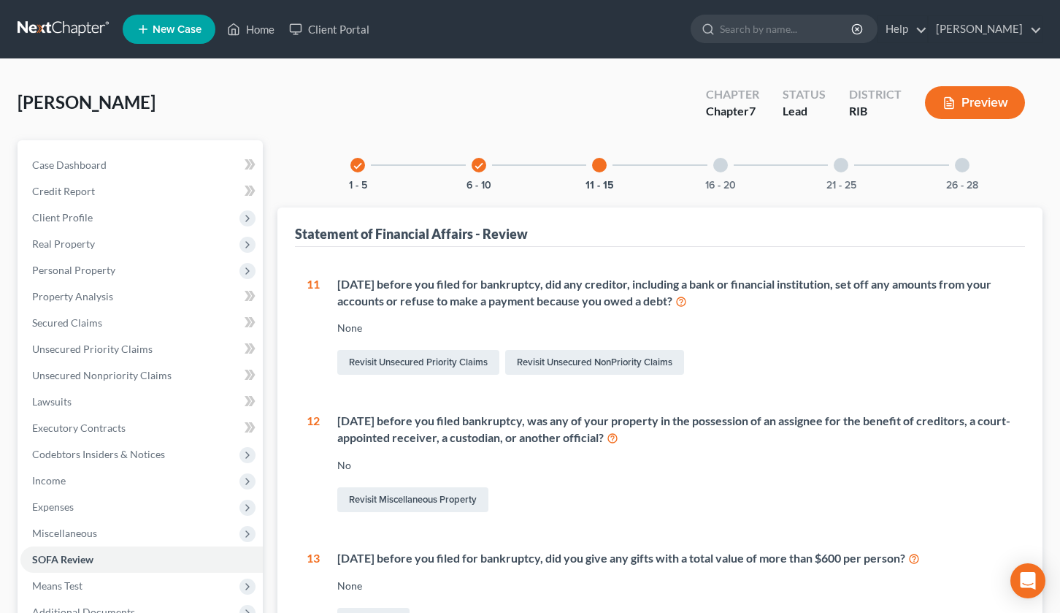
click at [722, 169] on div at bounding box center [721, 165] width 15 height 15
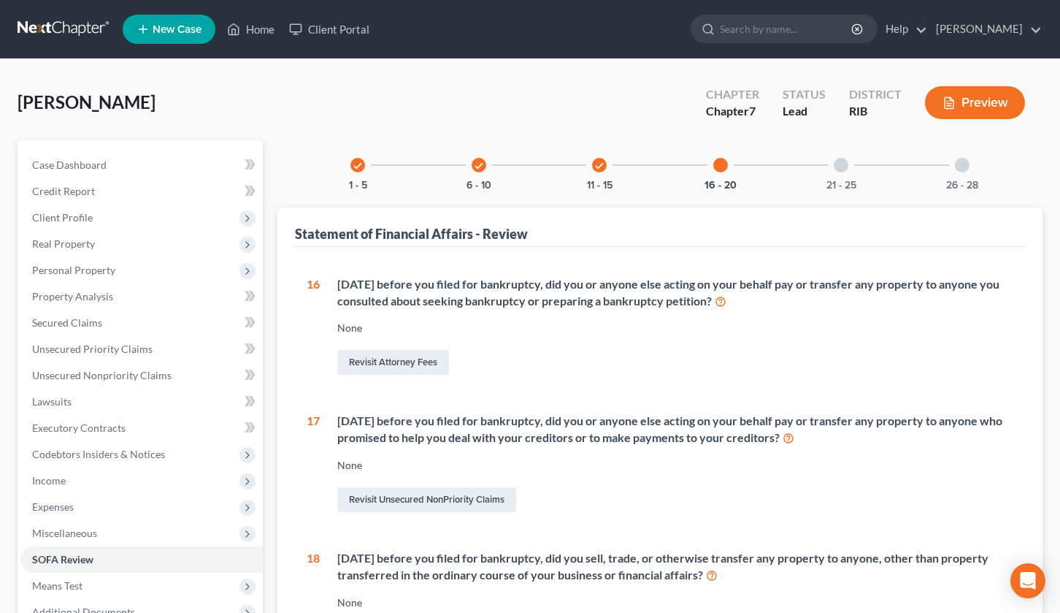
click at [844, 171] on div at bounding box center [841, 165] width 15 height 15
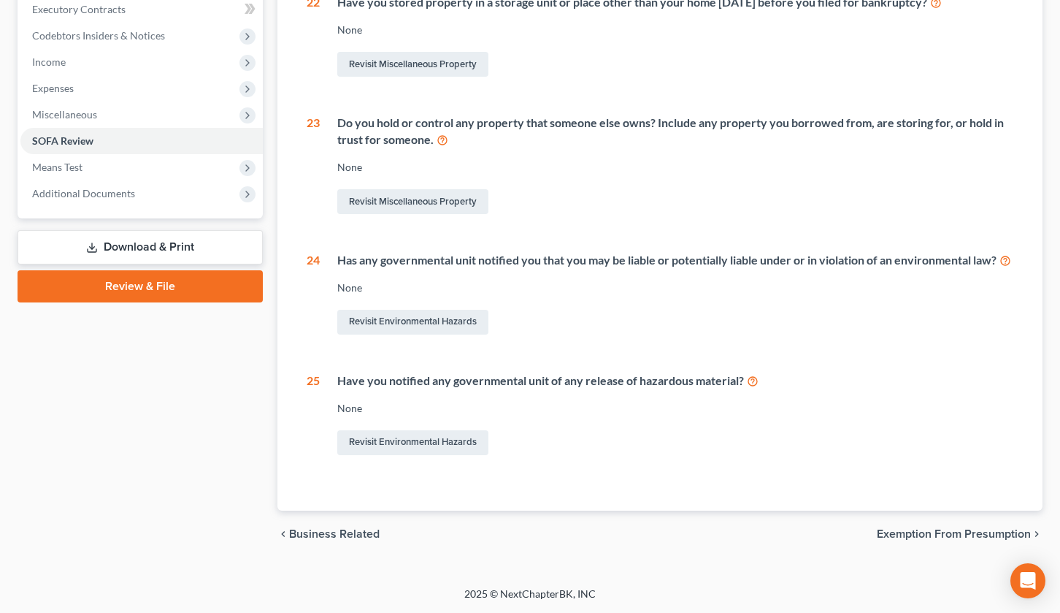
scroll to position [435, 0]
click at [142, 154] on span "Means Test" at bounding box center [141, 167] width 242 height 26
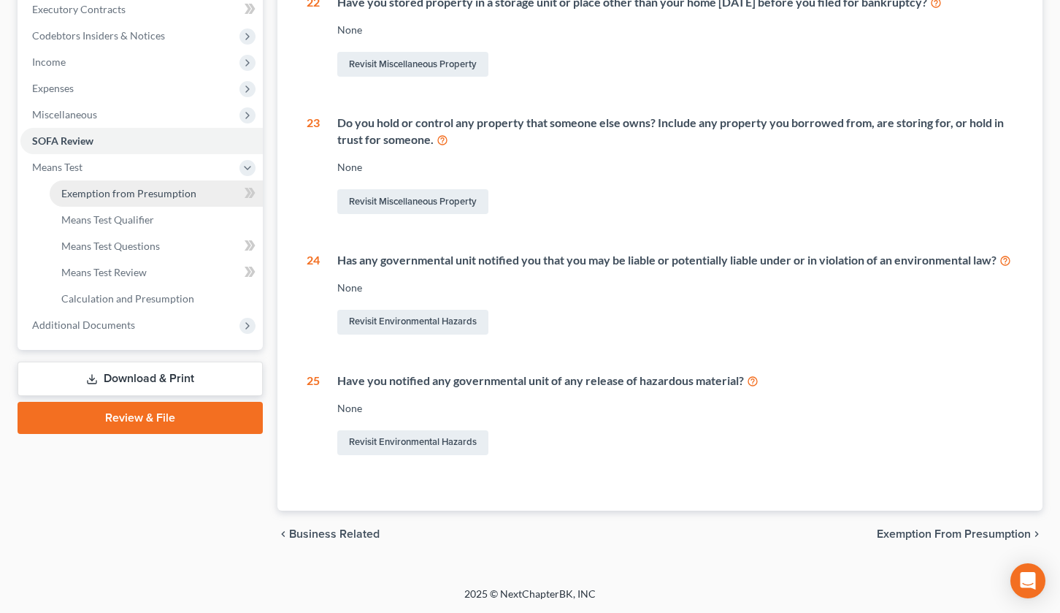
click at [150, 184] on link "Exemption from Presumption" at bounding box center [156, 193] width 213 height 26
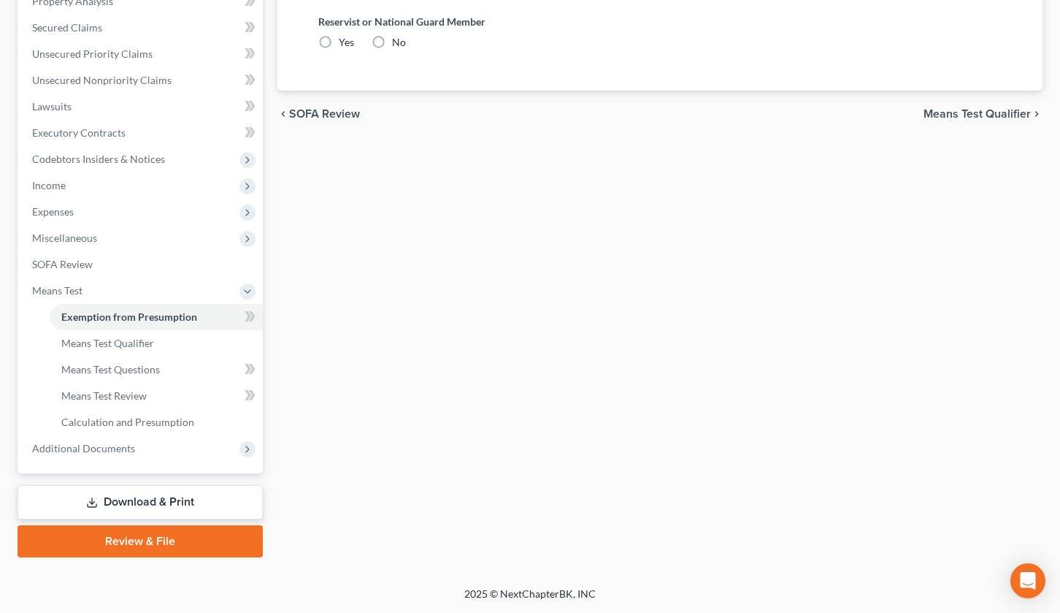
radio input "true"
click at [185, 345] on link "Means Test Qualifier" at bounding box center [156, 343] width 213 height 26
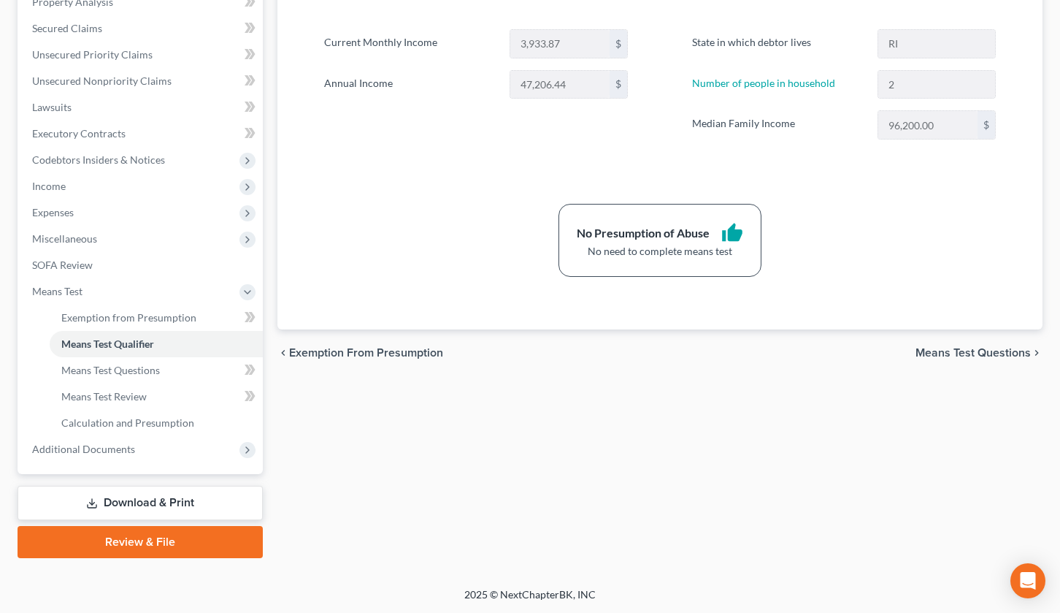
scroll to position [295, 0]
drag, startPoint x: 126, startPoint y: 375, endPoint x: 428, endPoint y: 382, distance: 302.4
click at [126, 375] on link "Means Test Questions" at bounding box center [156, 369] width 213 height 26
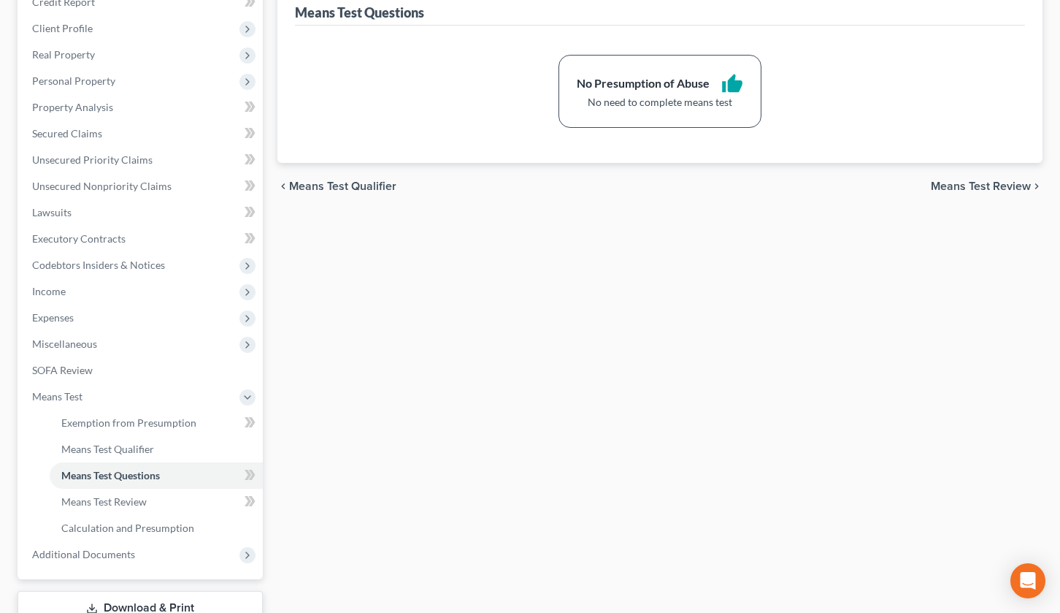
scroll to position [295, 0]
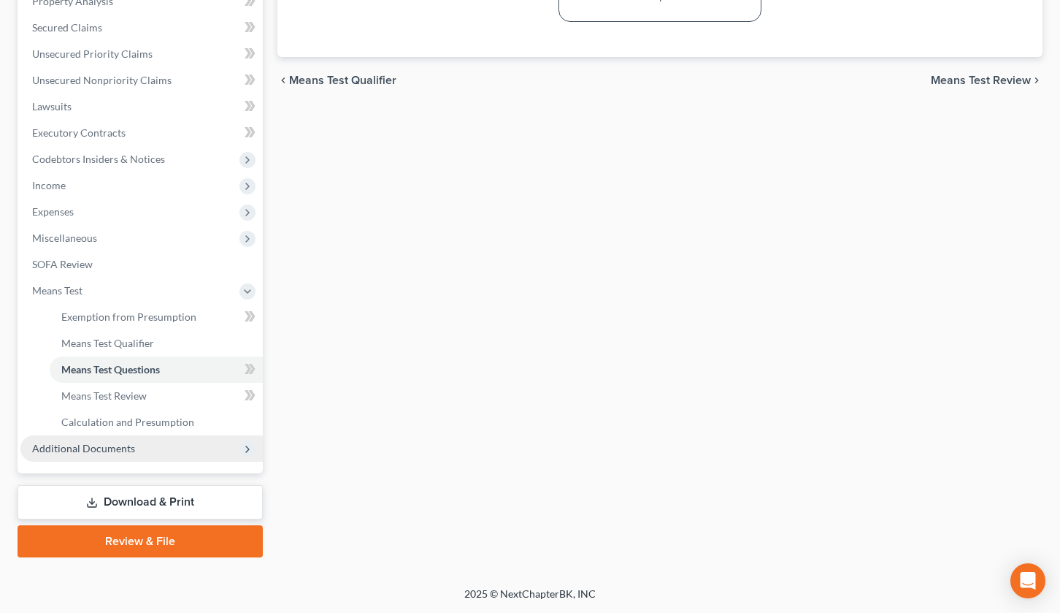
click at [113, 448] on span "Additional Documents" at bounding box center [83, 448] width 103 height 12
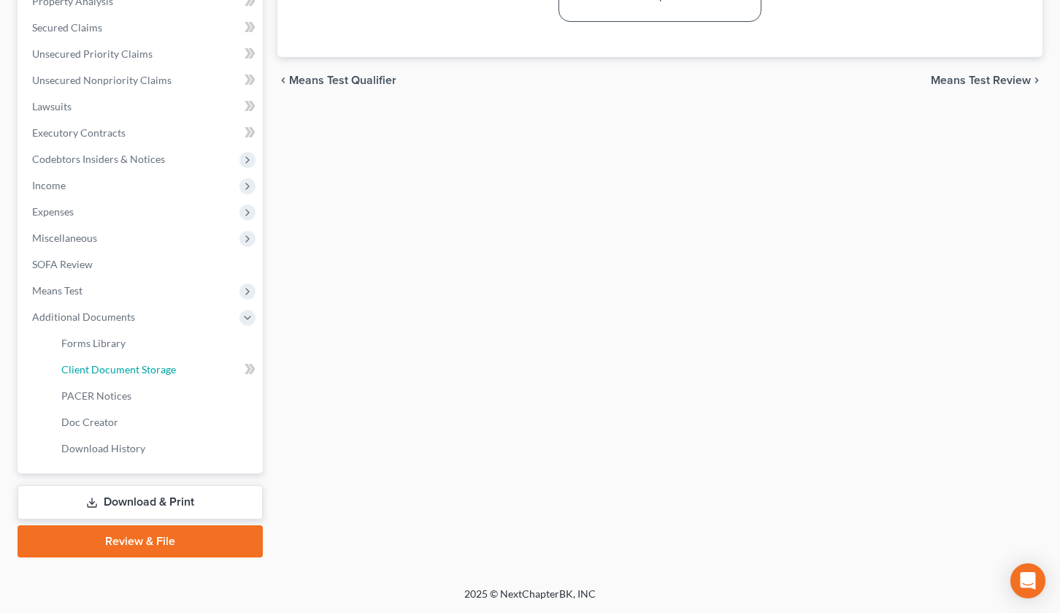
drag, startPoint x: 172, startPoint y: 380, endPoint x: 605, endPoint y: 337, distance: 435.9
click at [172, 380] on link "Client Document Storage" at bounding box center [156, 369] width 213 height 26
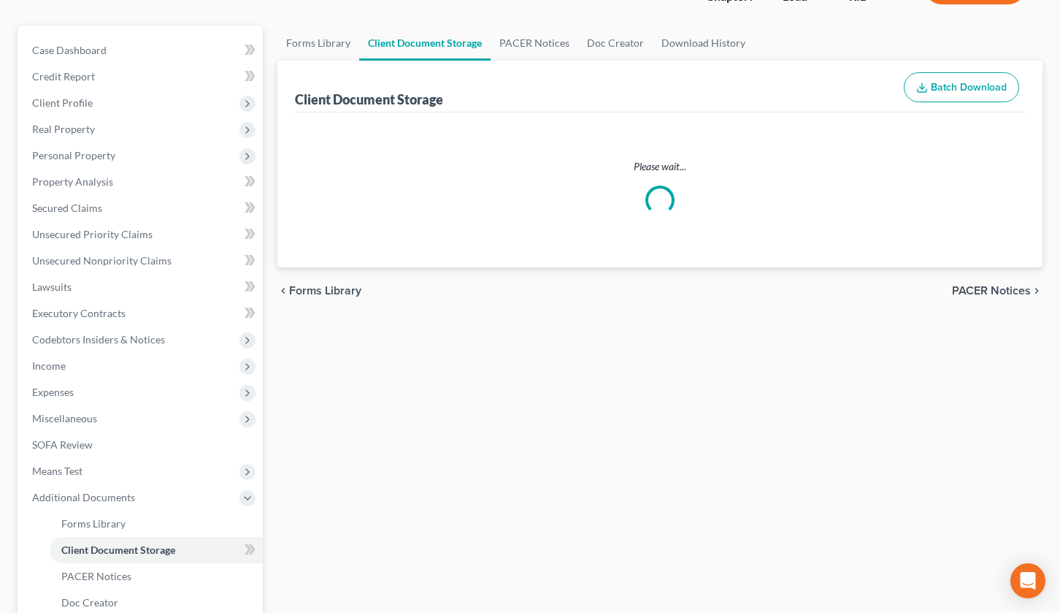
select select "0"
select select "5"
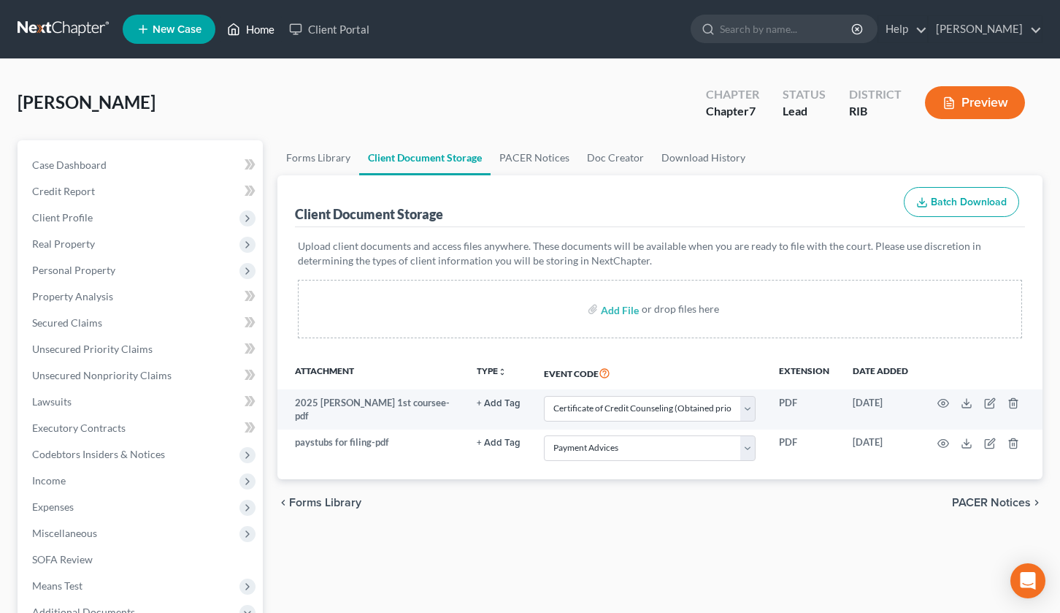
drag, startPoint x: 265, startPoint y: 28, endPoint x: 241, endPoint y: 98, distance: 74.1
click at [265, 29] on link "Home" at bounding box center [251, 29] width 62 height 26
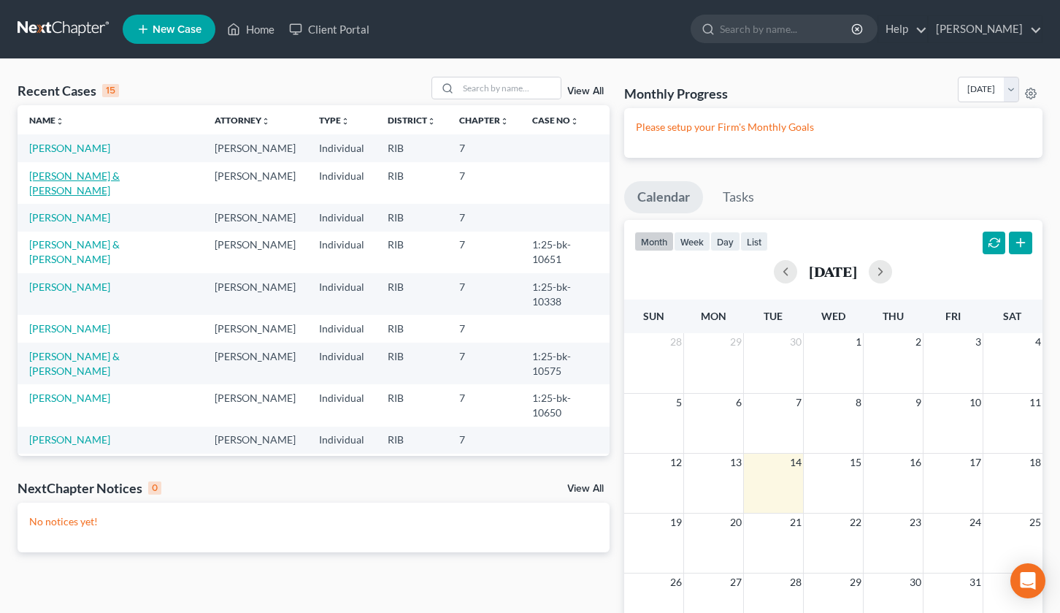
click at [60, 177] on link "[PERSON_NAME] & [PERSON_NAME]" at bounding box center [74, 182] width 91 height 27
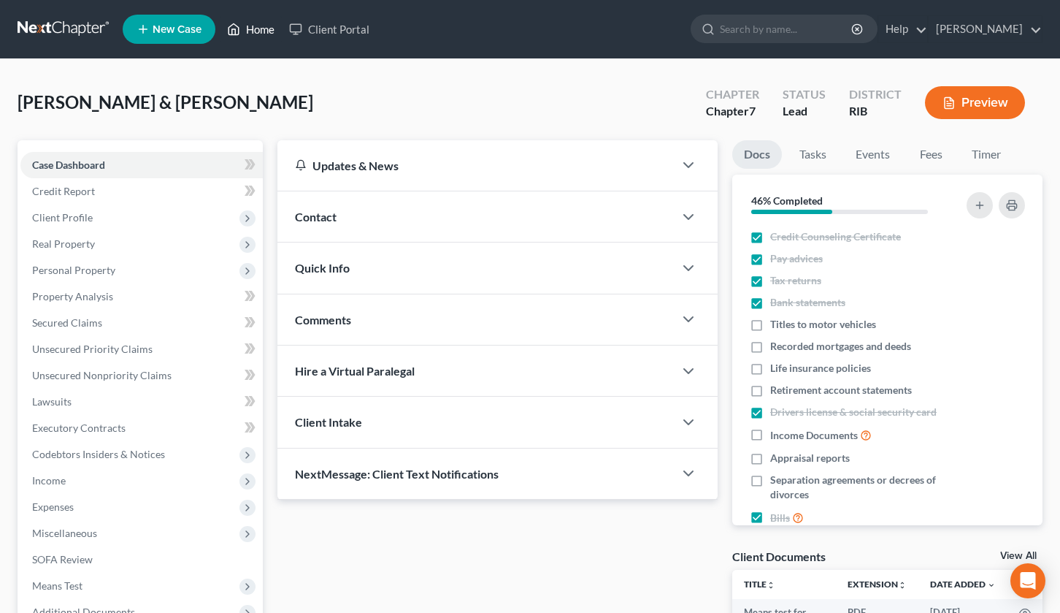
click at [253, 26] on link "Home" at bounding box center [251, 29] width 62 height 26
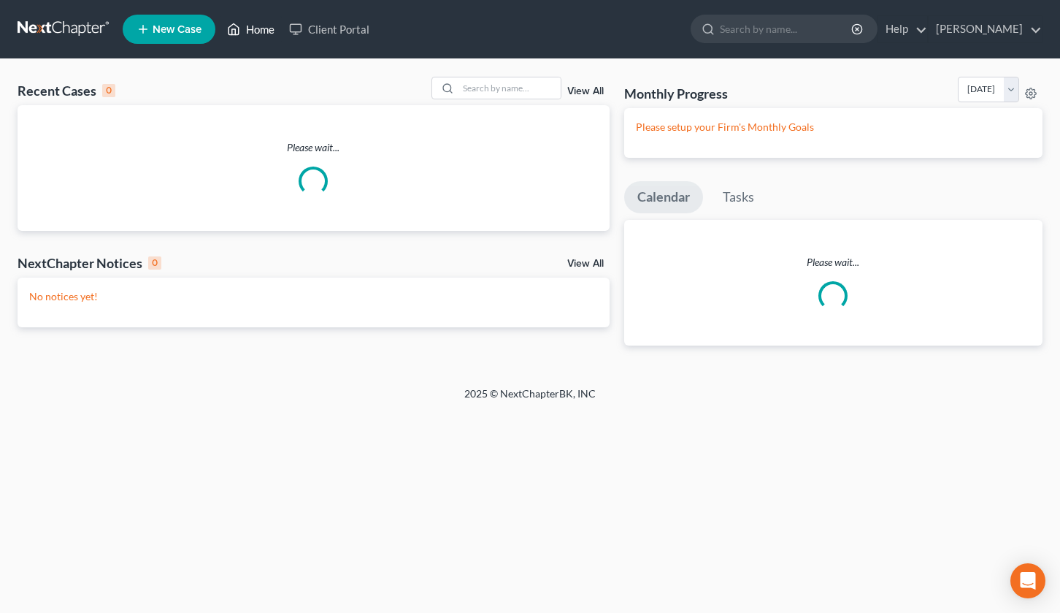
click at [264, 29] on link "Home" at bounding box center [251, 29] width 62 height 26
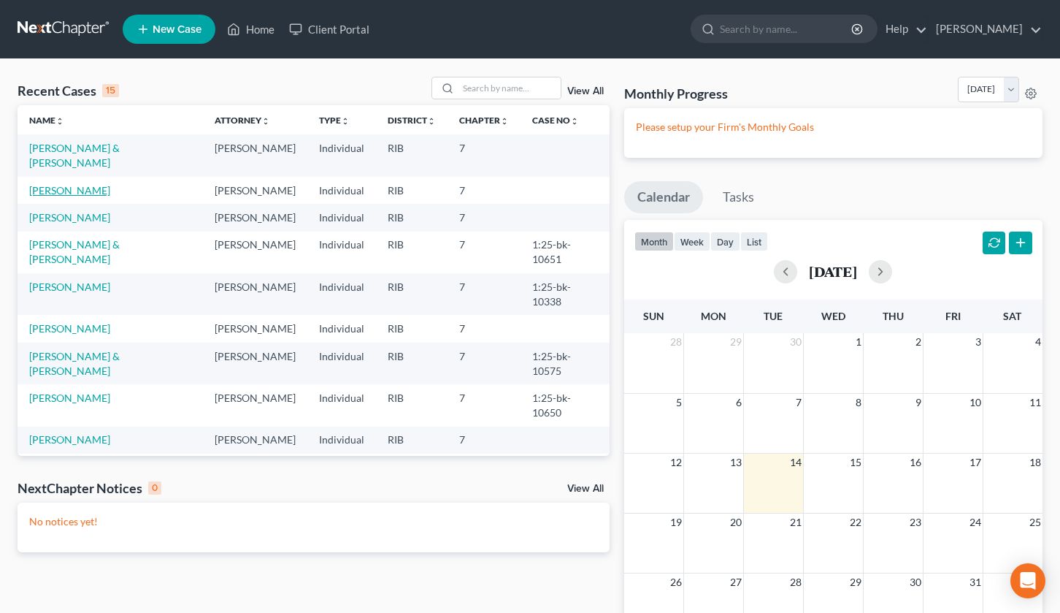
click at [77, 184] on link "[PERSON_NAME]" at bounding box center [69, 190] width 81 height 12
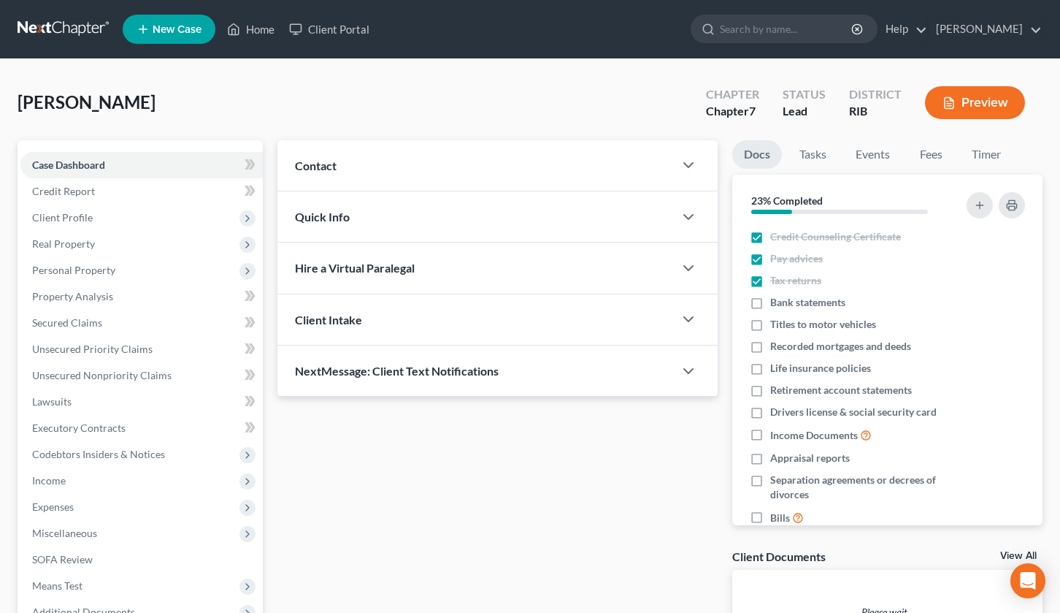
click at [976, 90] on button "Preview" at bounding box center [975, 102] width 100 height 33
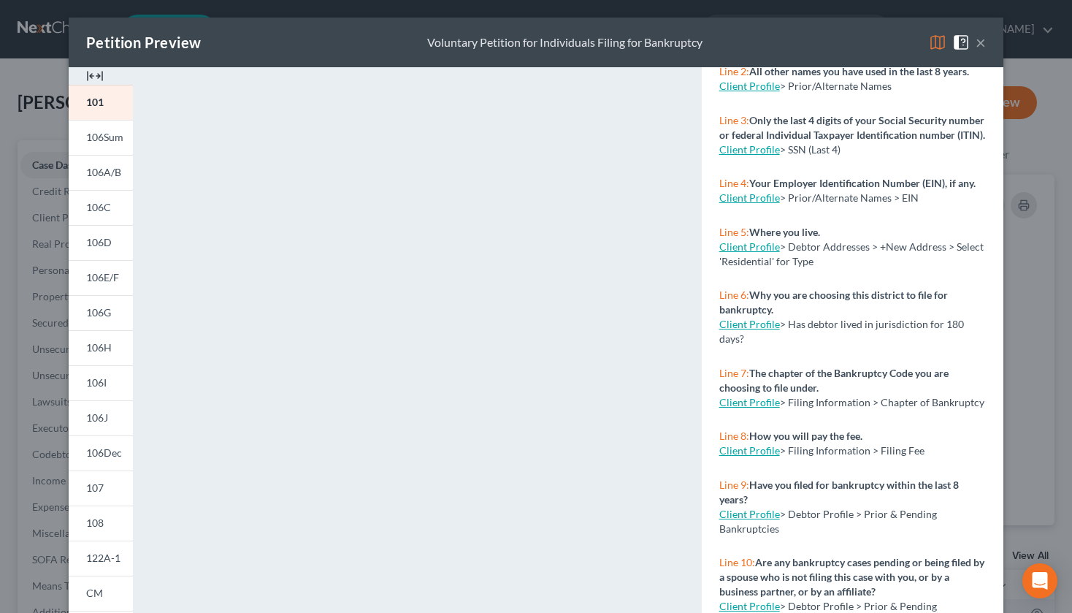
scroll to position [176, 0]
click at [99, 134] on span "106Sum" at bounding box center [104, 137] width 37 height 12
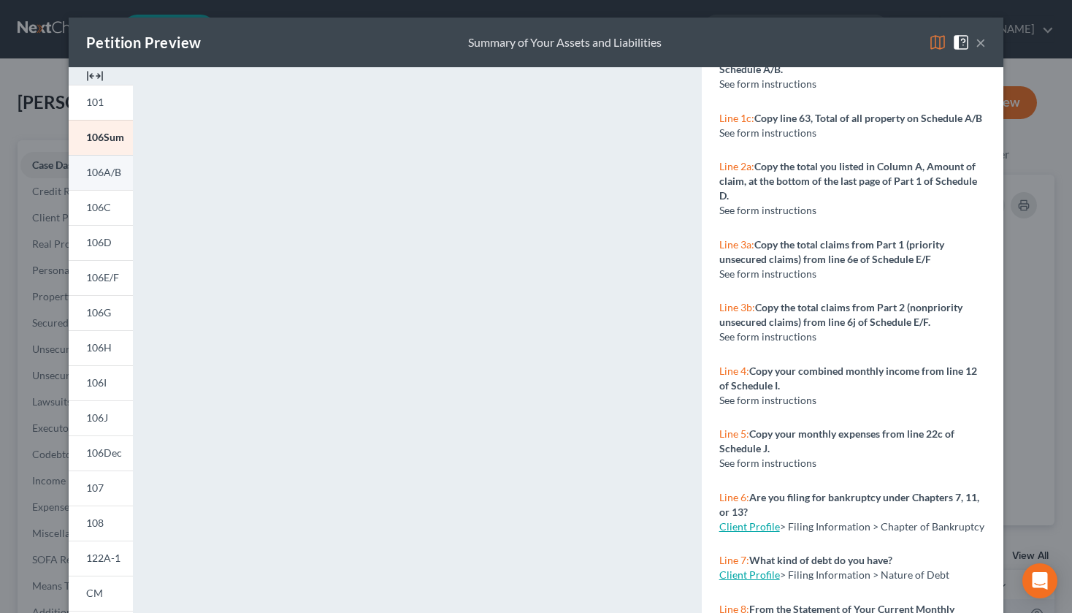
click at [86, 172] on span "106A/B" at bounding box center [103, 172] width 35 height 12
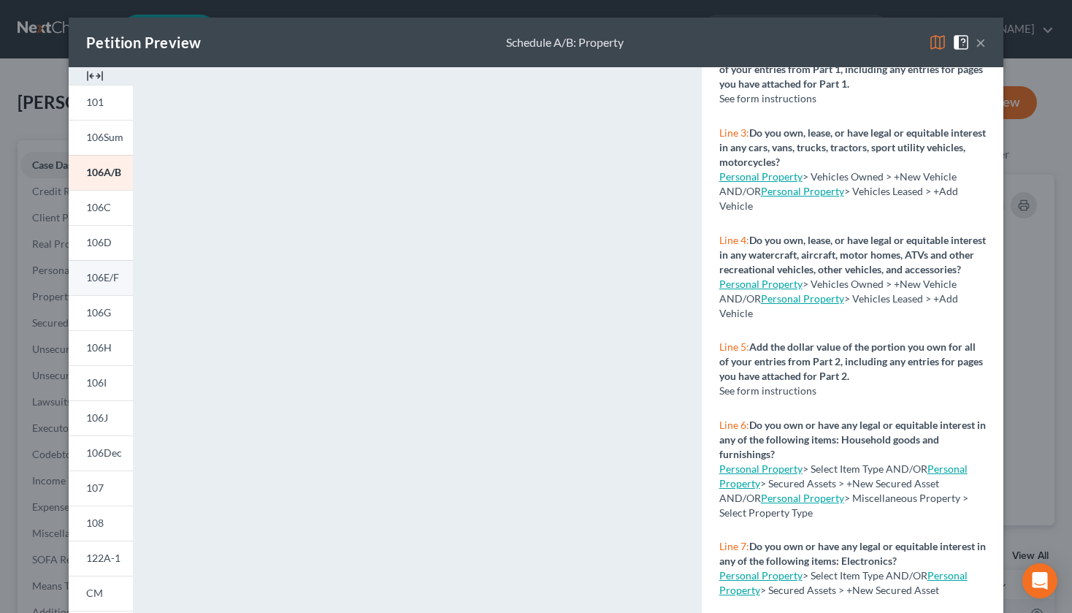
click at [93, 280] on span "106E/F" at bounding box center [102, 277] width 33 height 12
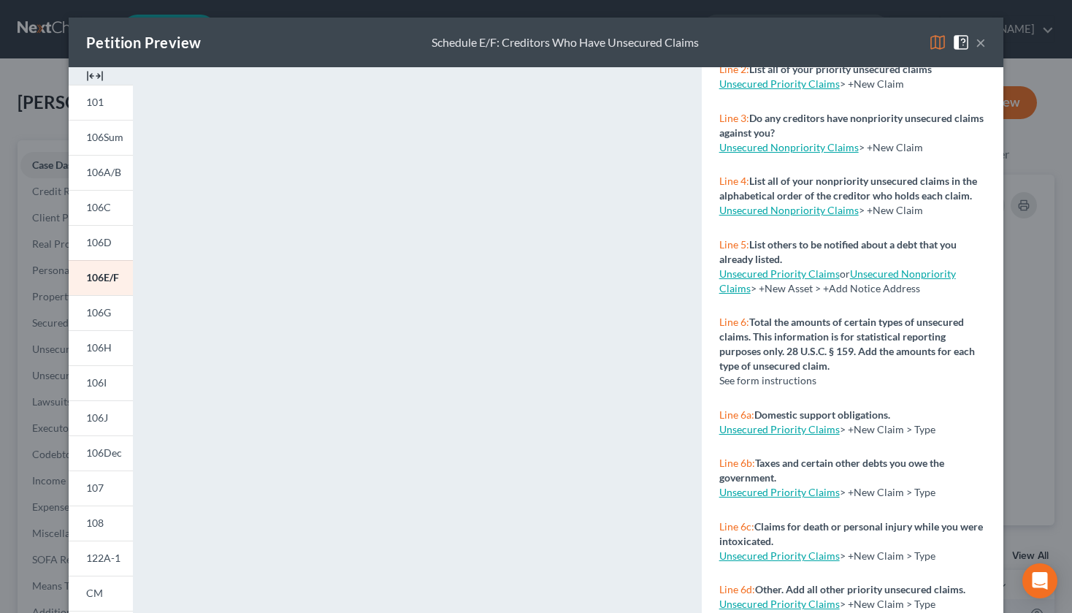
scroll to position [0, 0]
click at [98, 385] on span "106I" at bounding box center [96, 382] width 20 height 12
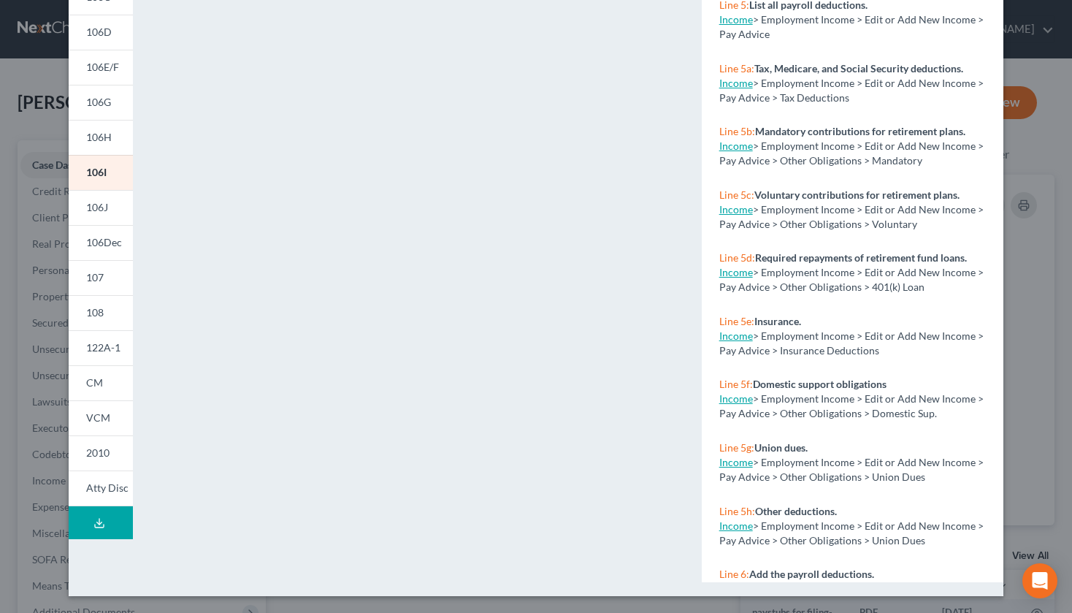
scroll to position [211, 0]
drag, startPoint x: 102, startPoint y: 207, endPoint x: 361, endPoint y: 288, distance: 271.4
click at [102, 207] on span "106J" at bounding box center [97, 206] width 22 height 12
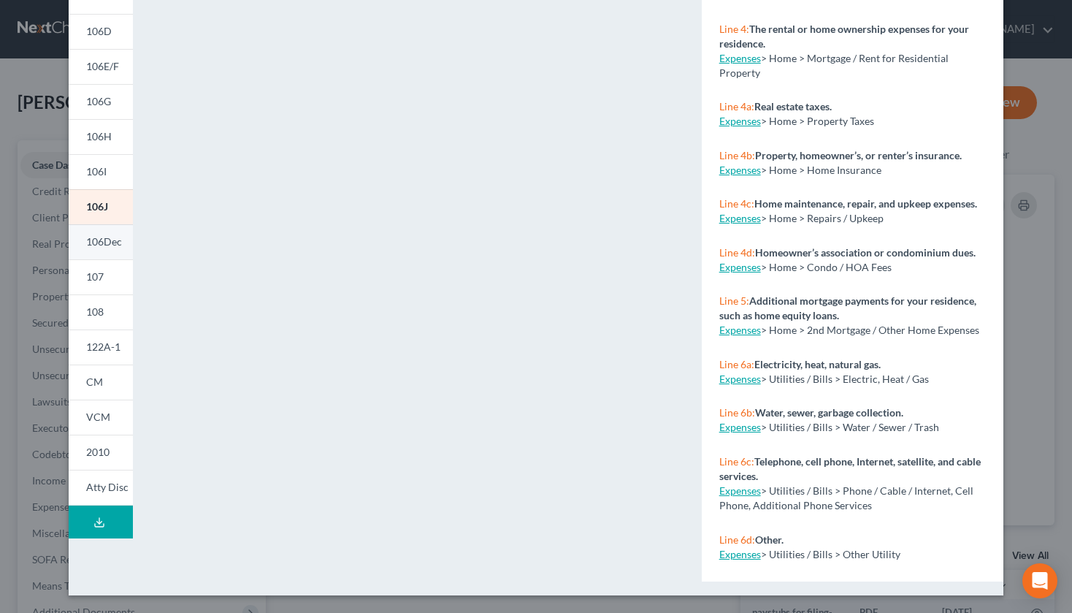
click at [87, 245] on span "106Dec" at bounding box center [104, 241] width 36 height 12
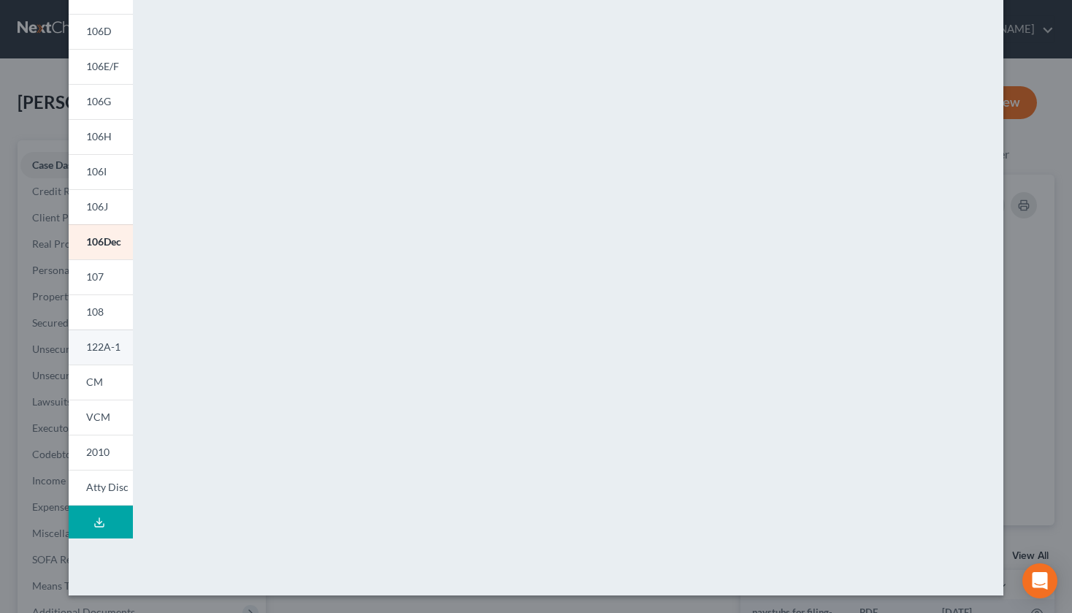
click at [104, 341] on span "122A-1" at bounding box center [103, 346] width 34 height 12
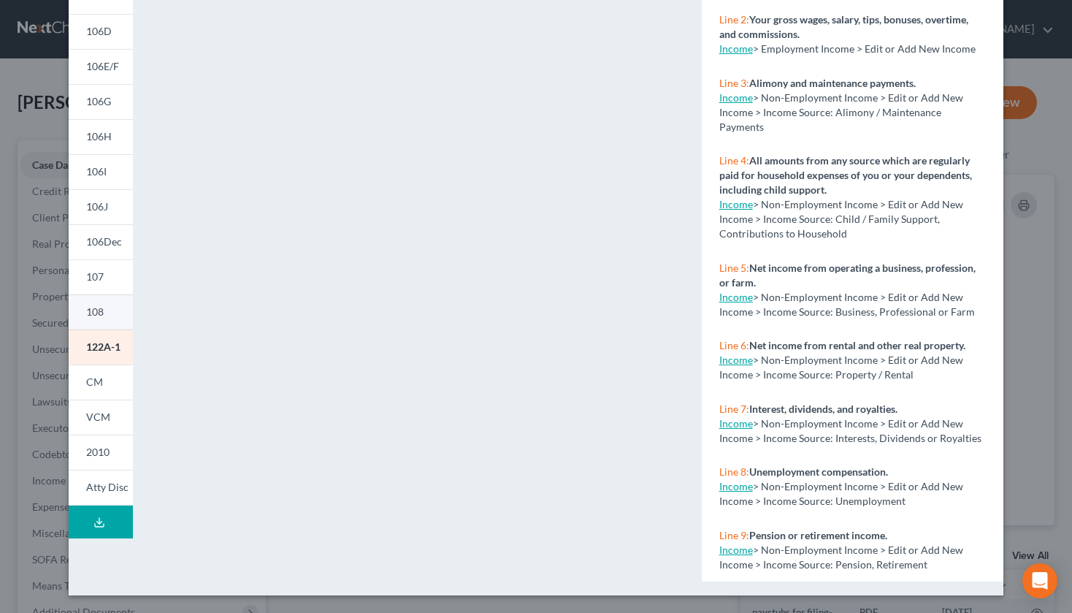
click at [114, 307] on link "108" at bounding box center [101, 311] width 64 height 35
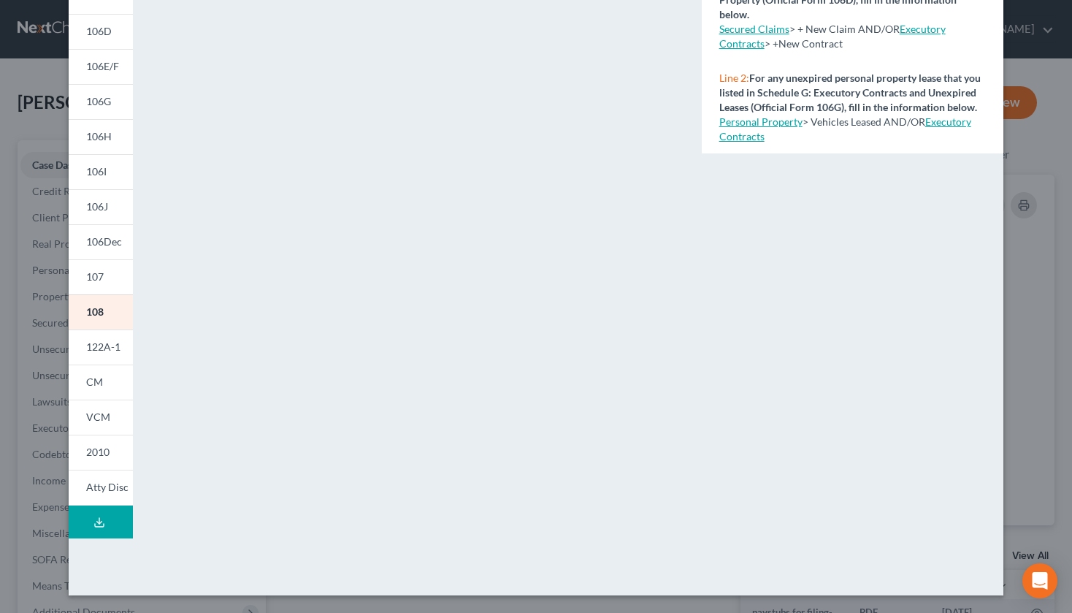
drag, startPoint x: 99, startPoint y: 275, endPoint x: 307, endPoint y: 283, distance: 208.3
click at [98, 278] on link "107" at bounding box center [101, 276] width 64 height 35
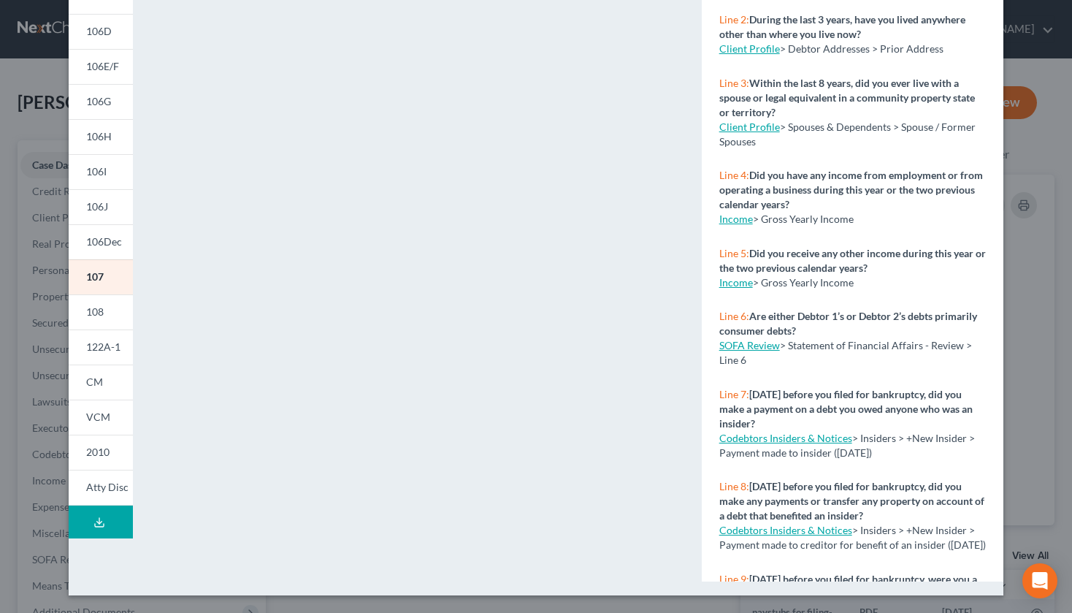
drag, startPoint x: 101, startPoint y: 383, endPoint x: 374, endPoint y: 345, distance: 275.7
click at [100, 383] on link "CM" at bounding box center [101, 381] width 64 height 35
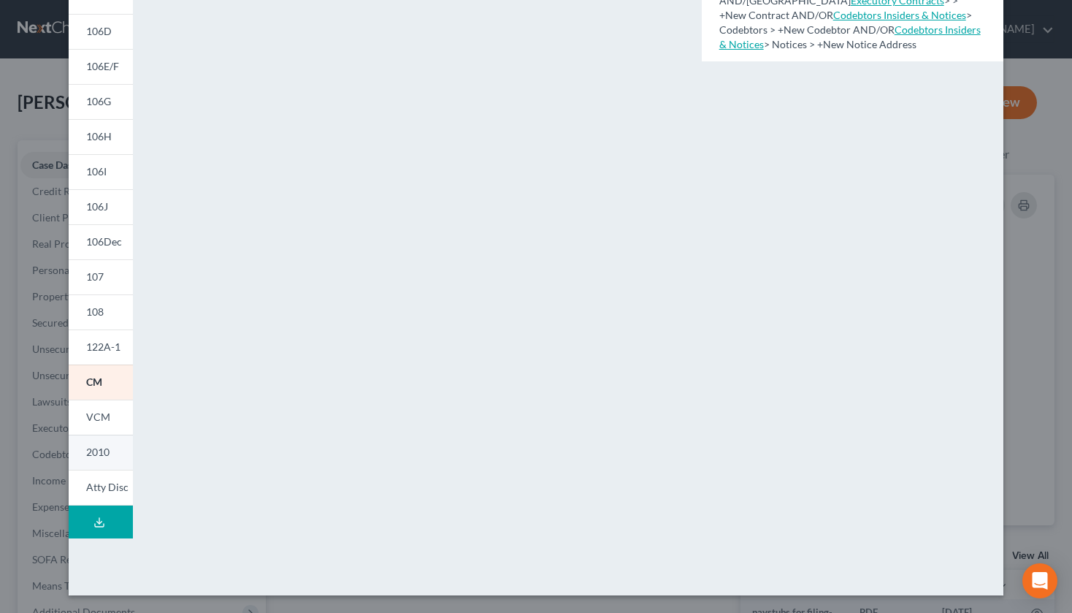
click at [88, 452] on span "2010" at bounding box center [97, 451] width 23 height 12
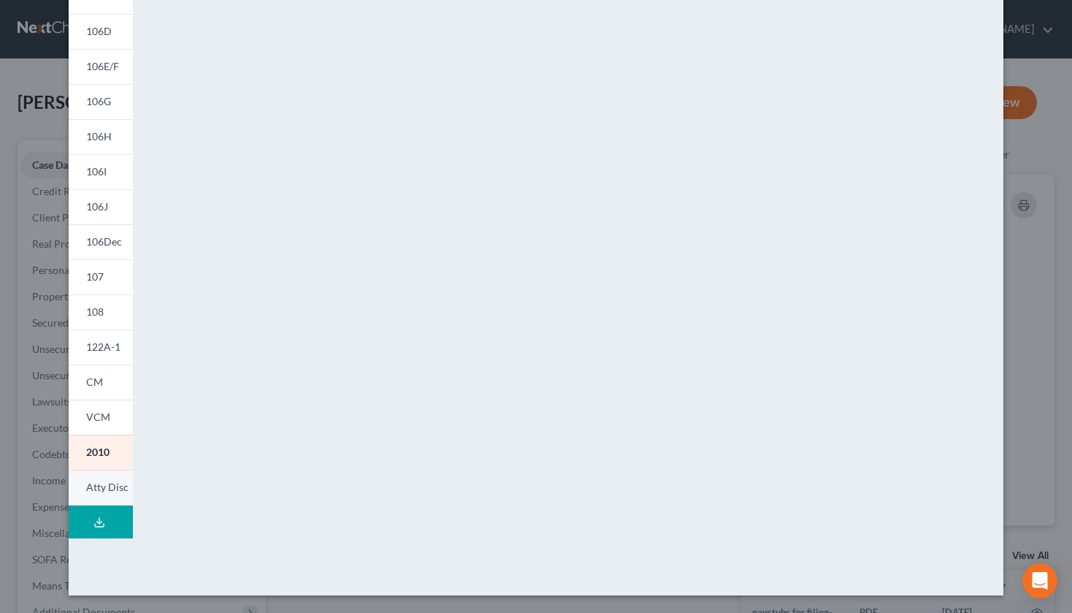
click at [104, 488] on span "Atty Disc" at bounding box center [107, 487] width 42 height 12
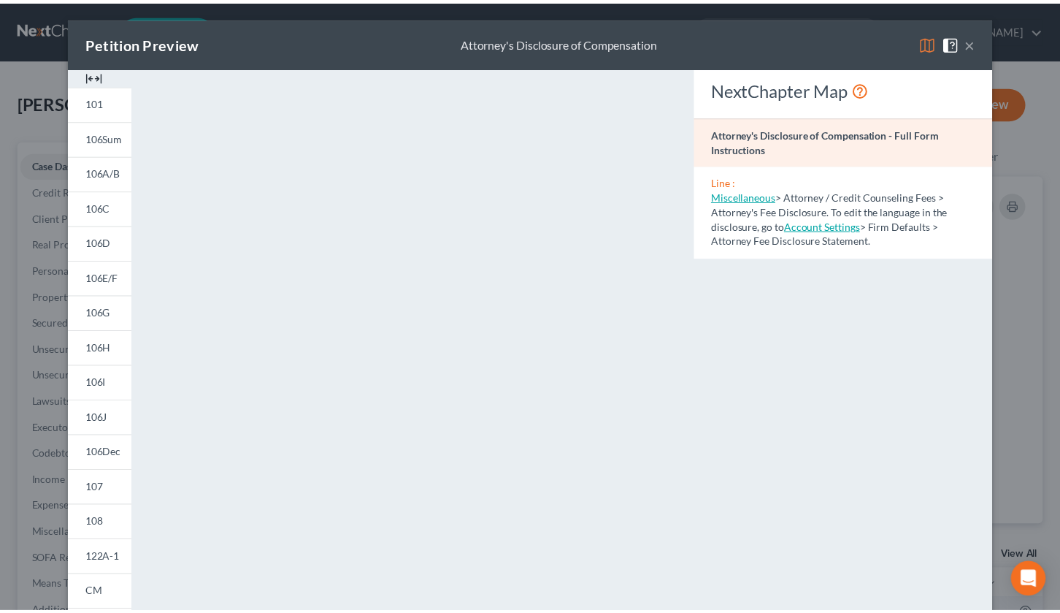
scroll to position [0, 0]
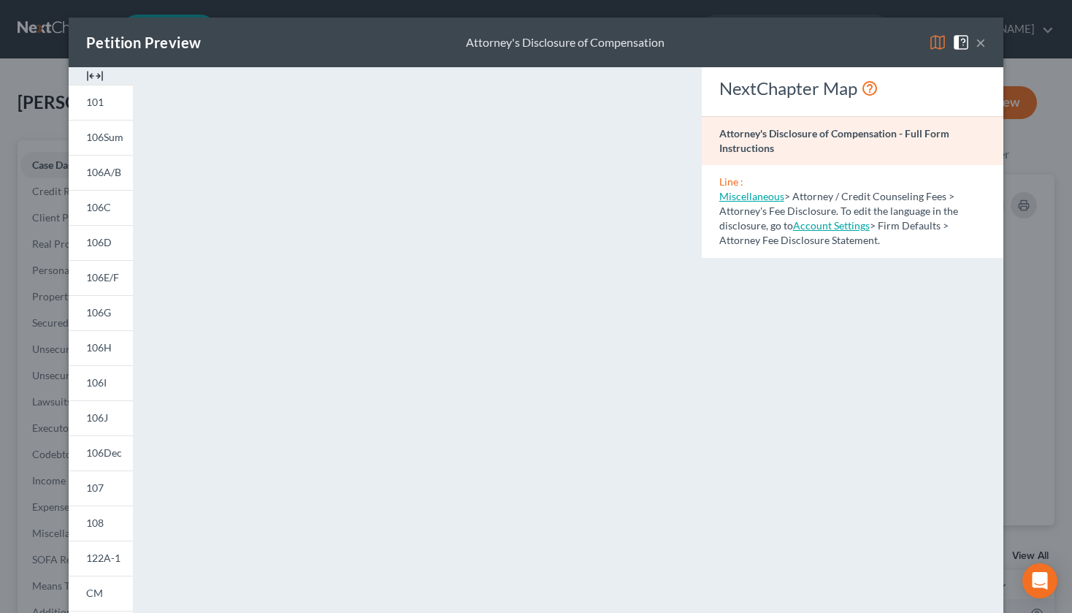
click at [979, 39] on button "×" at bounding box center [981, 43] width 10 height 18
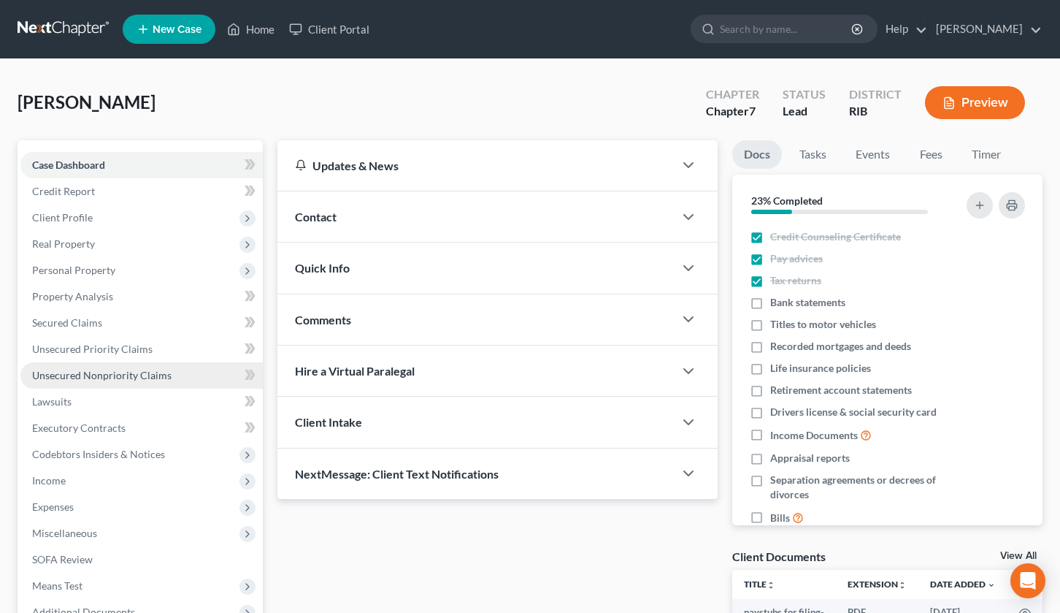
click at [80, 373] on span "Unsecured Nonpriority Claims" at bounding box center [101, 375] width 139 height 12
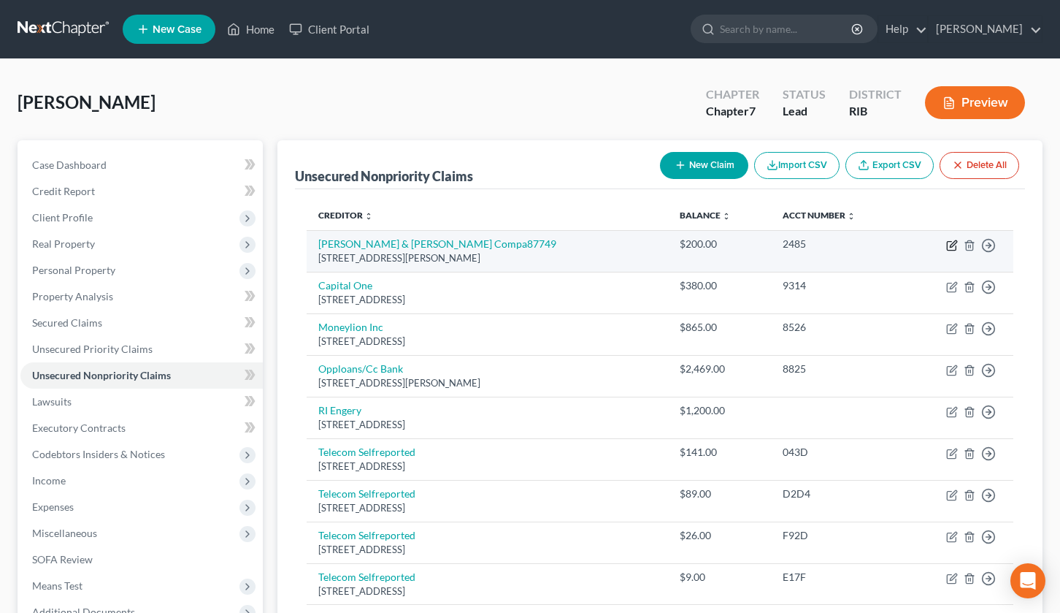
click at [952, 246] on icon "button" at bounding box center [953, 243] width 7 height 7
select select "4"
select select "1"
select select "0"
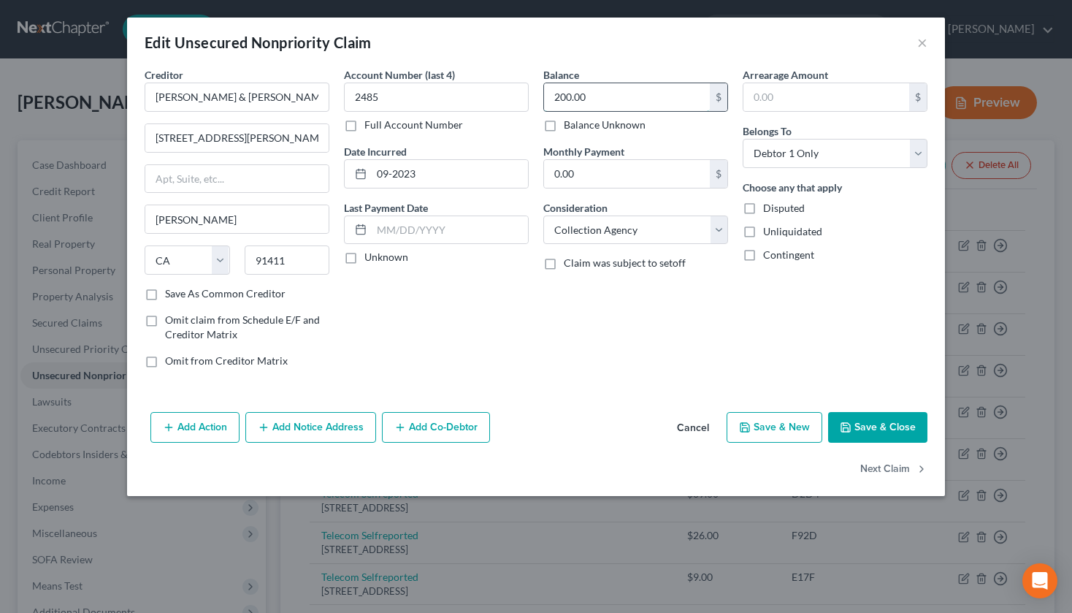
click at [554, 104] on input "200.00" at bounding box center [627, 97] width 166 height 28
type input "3,00.00"
click at [871, 424] on button "Save & Close" at bounding box center [877, 427] width 99 height 31
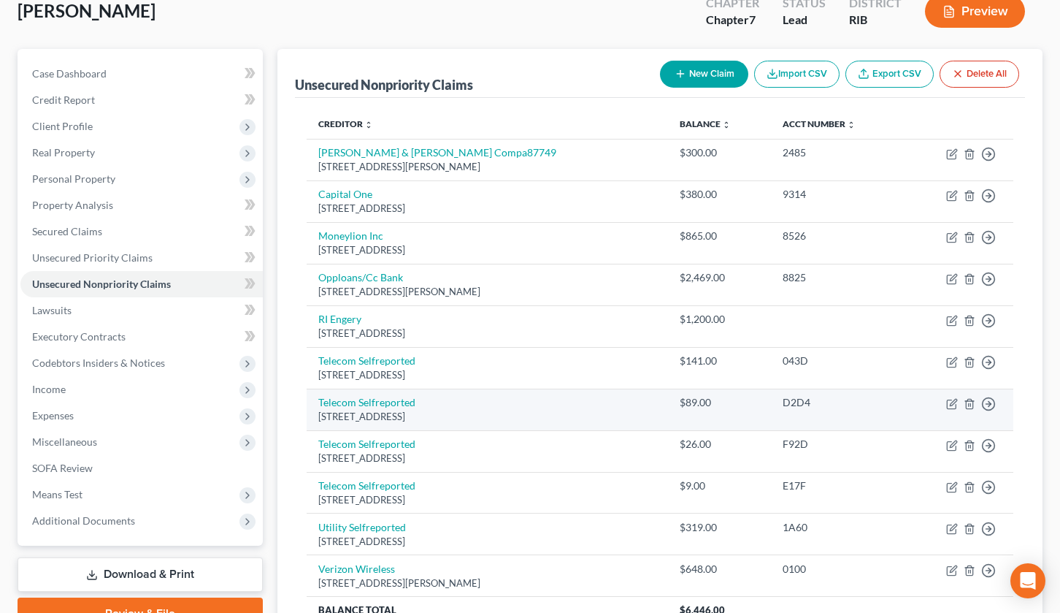
scroll to position [183, 0]
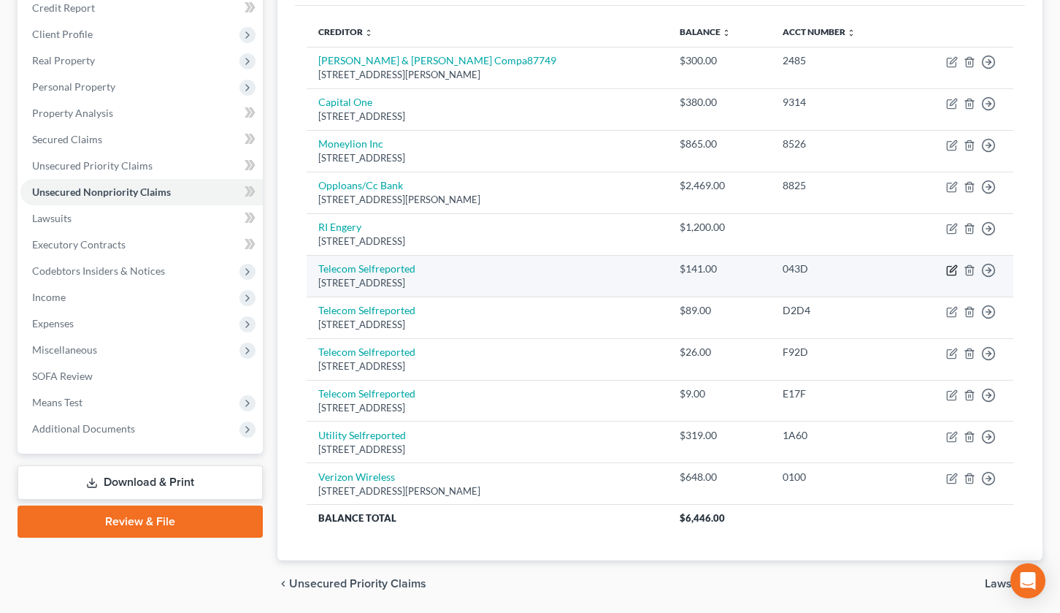
click at [949, 268] on icon "button" at bounding box center [952, 270] width 12 height 12
select select "45"
select select "0"
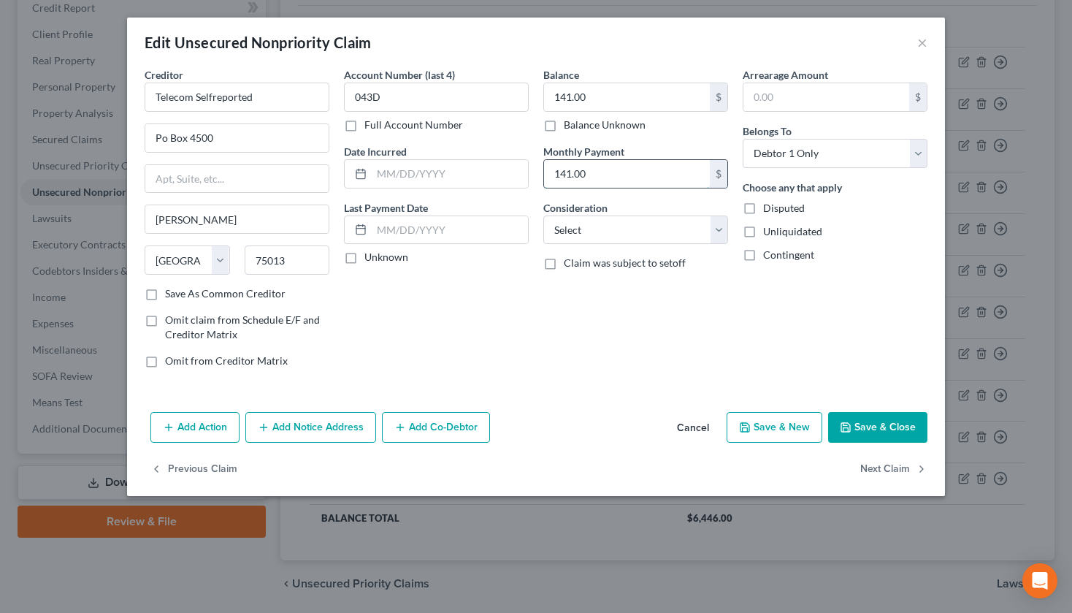
click at [559, 176] on input "141.00" at bounding box center [627, 174] width 166 height 28
type input "341"
click at [879, 428] on button "Save & Close" at bounding box center [877, 427] width 99 height 31
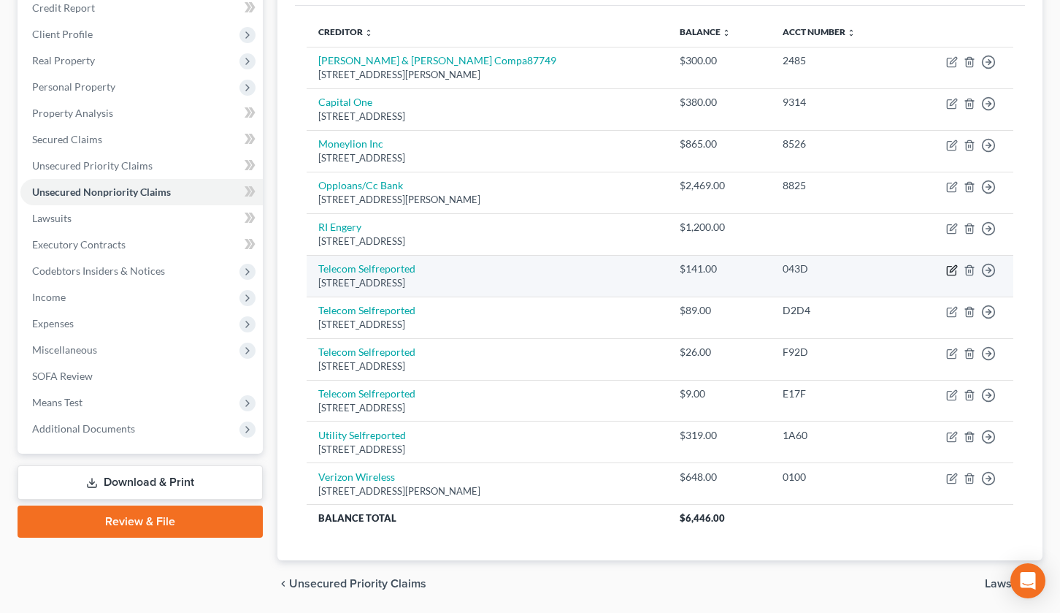
click at [952, 268] on icon "button" at bounding box center [953, 268] width 7 height 7
select select "45"
select select "0"
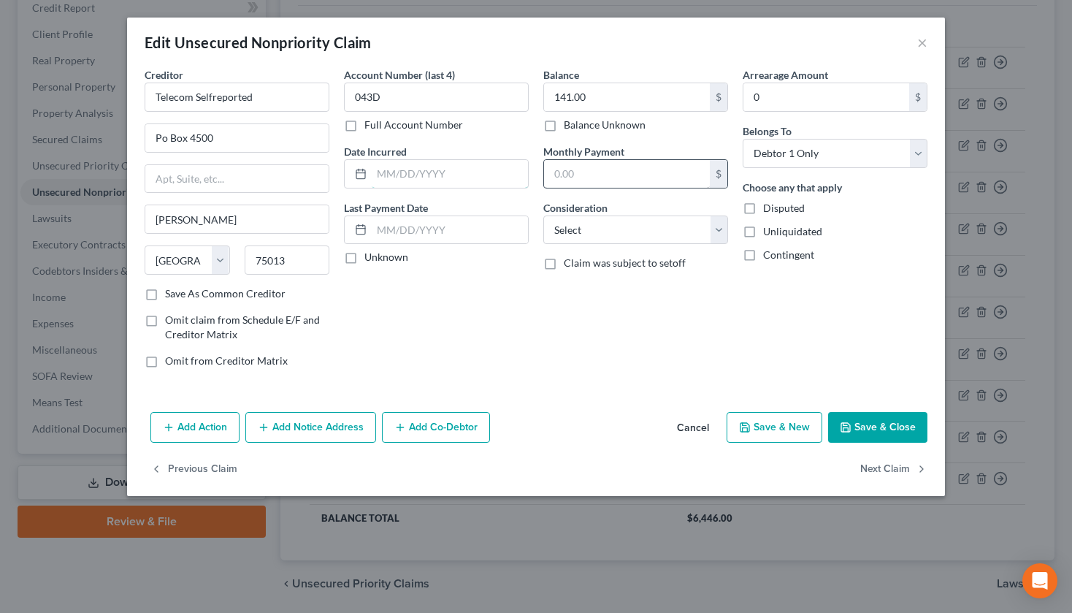
type input "341.00"
type input "341"
drag, startPoint x: 889, startPoint y: 424, endPoint x: 665, endPoint y: 225, distance: 300.0
click at [889, 424] on button "Save & Close" at bounding box center [877, 427] width 99 height 31
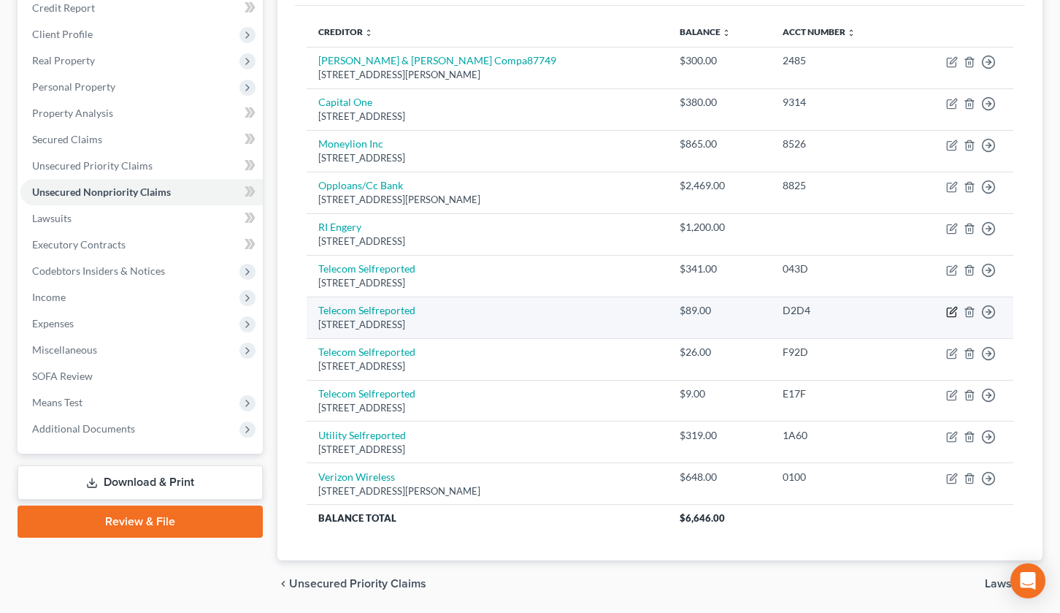
click at [948, 312] on icon "button" at bounding box center [951, 311] width 9 height 9
select select "45"
select select "0"
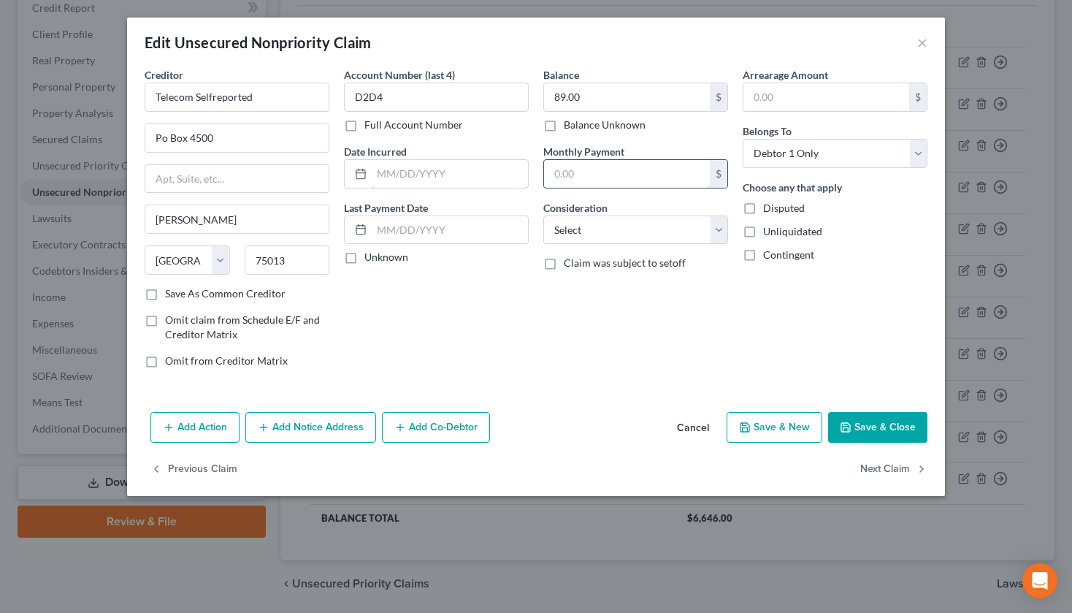
type input "89.00"
type input "289.00"
click at [871, 427] on button "Save & Close" at bounding box center [877, 427] width 99 height 31
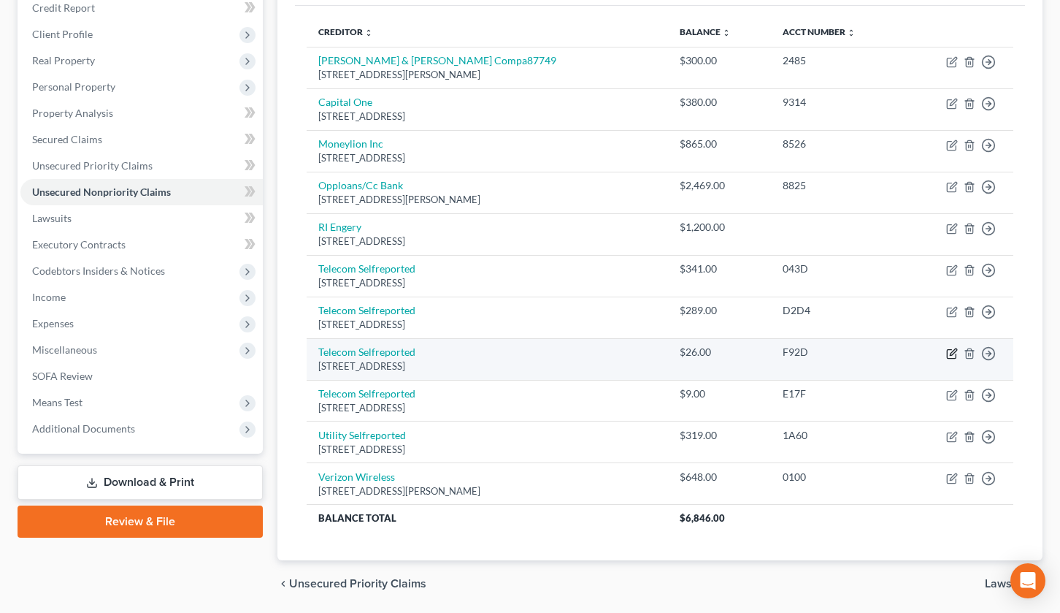
click at [952, 353] on icon "button" at bounding box center [952, 354] width 12 height 12
select select "45"
select select "0"
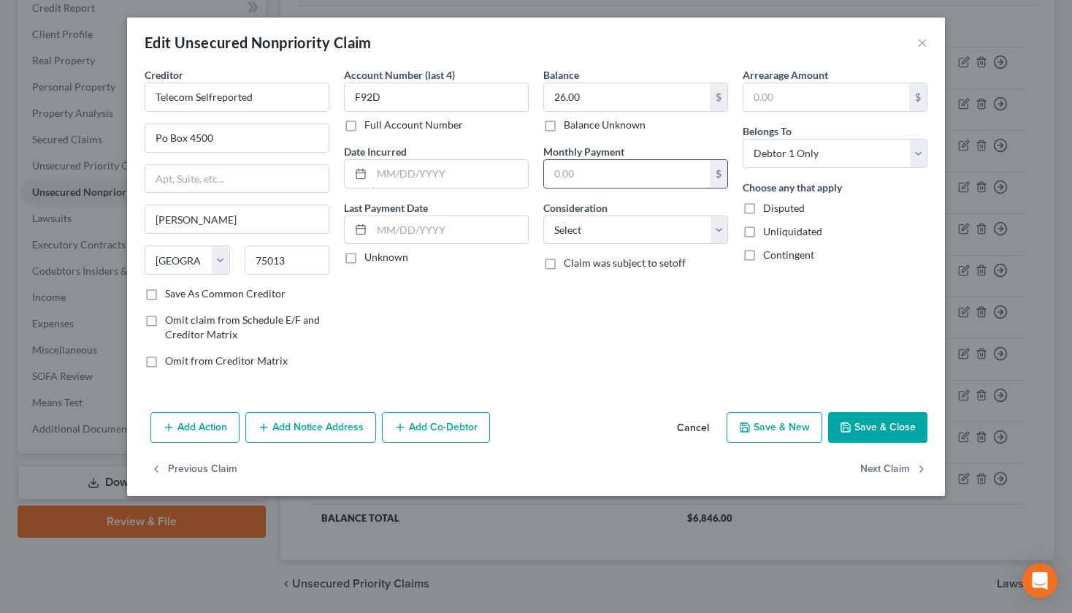
type input "26.00"
click at [550, 98] on input "26.00" at bounding box center [627, 97] width 166 height 28
type input "326.00"
click at [879, 432] on button "Save & Close" at bounding box center [877, 427] width 99 height 31
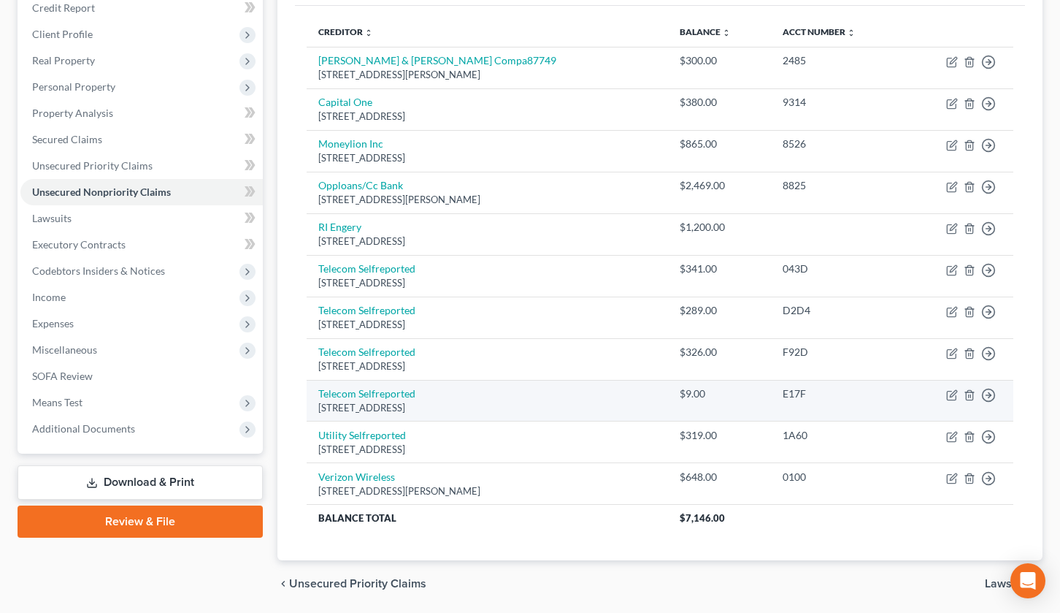
click at [668, 406] on td "$9.00" at bounding box center [719, 401] width 103 height 42
click at [955, 398] on icon "button" at bounding box center [952, 395] width 12 height 12
select select "45"
select select "0"
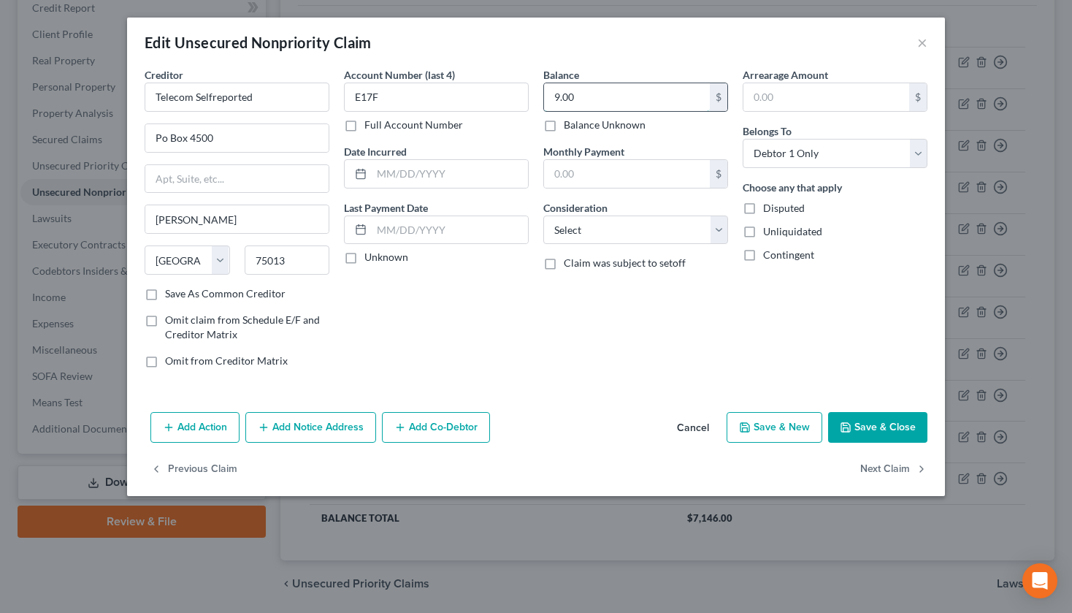
click at [557, 101] on input "9.00" at bounding box center [627, 97] width 166 height 28
type input "90"
click at [883, 422] on button "Save & Close" at bounding box center [877, 427] width 99 height 31
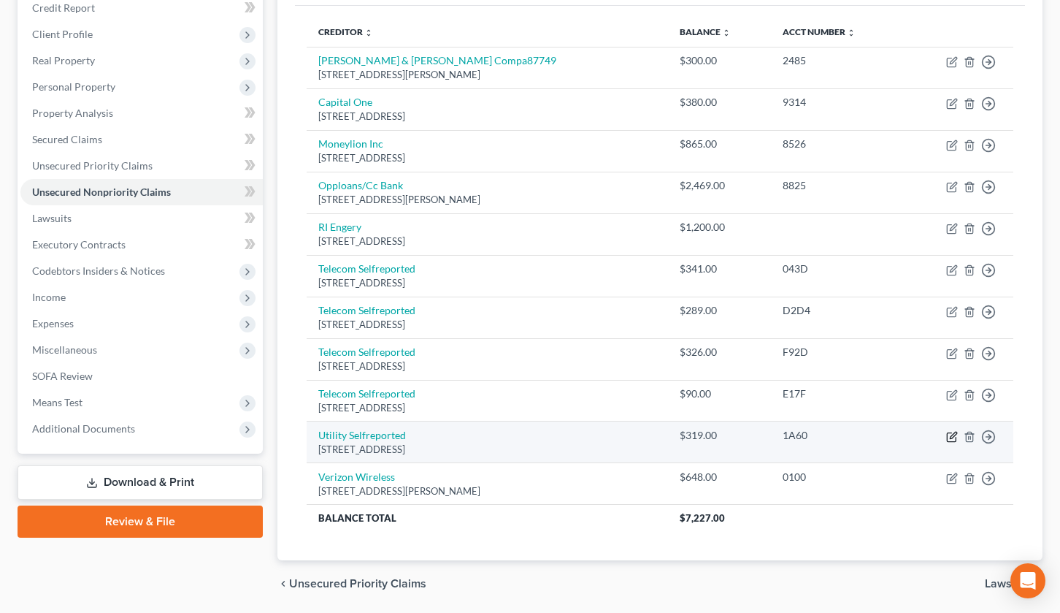
click at [954, 438] on icon "button" at bounding box center [952, 437] width 12 height 12
select select "45"
select select "0"
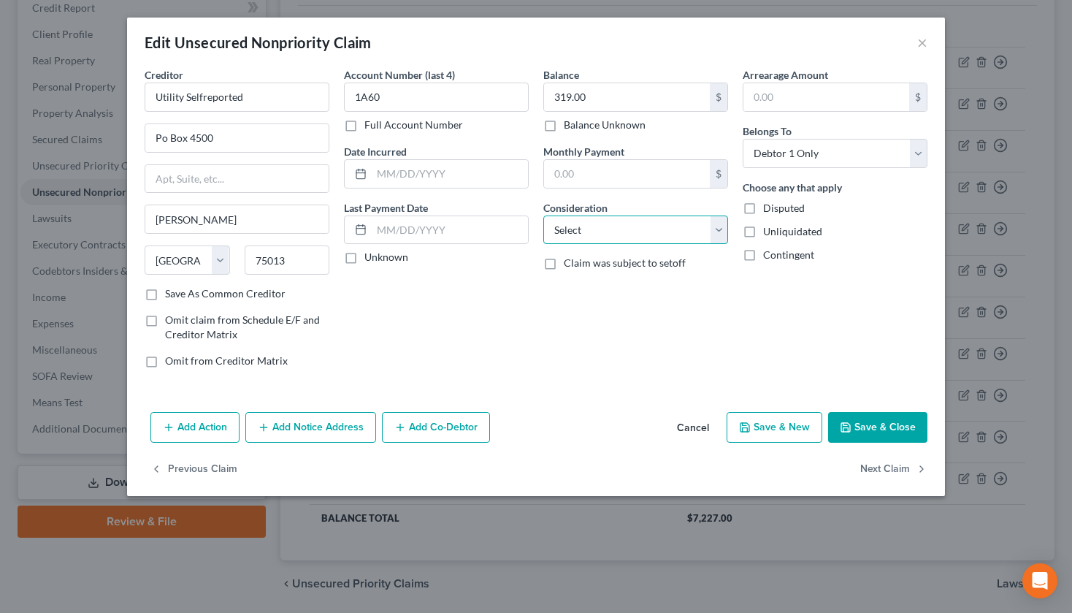
click at [720, 228] on select "Select Cable / Satellite Services Collection Agency Credit Card Debt Debt Couns…" at bounding box center [635, 229] width 185 height 29
click at [543, 215] on select "Select Cable / Satellite Services Collection Agency Credit Card Debt Debt Couns…" at bounding box center [635, 229] width 185 height 29
click at [890, 424] on button "Save & Close" at bounding box center [877, 427] width 99 height 31
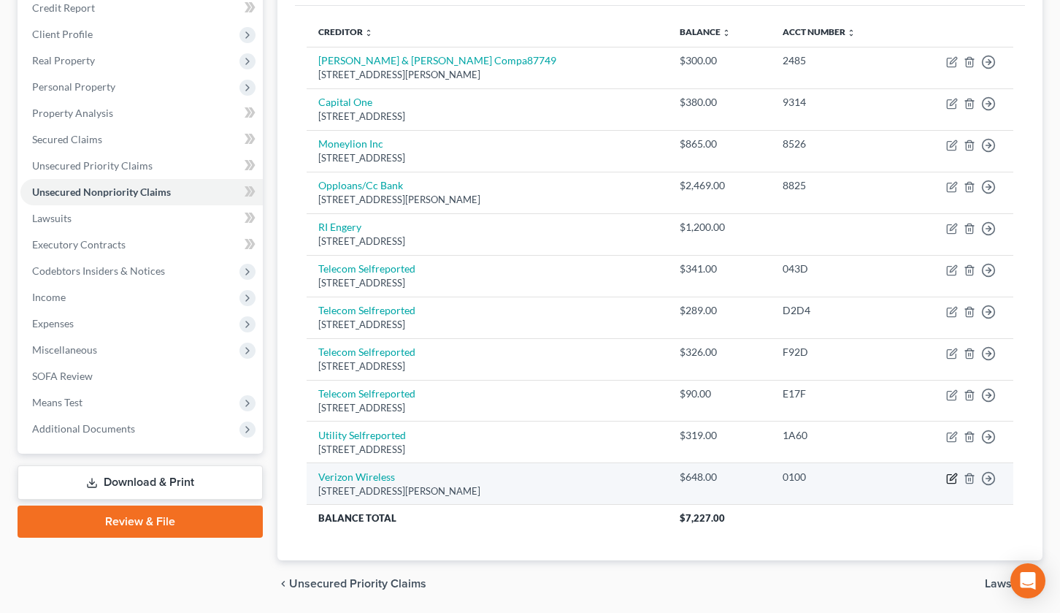
click at [949, 474] on icon "button" at bounding box center [951, 478] width 9 height 9
select select "24"
select select "0"
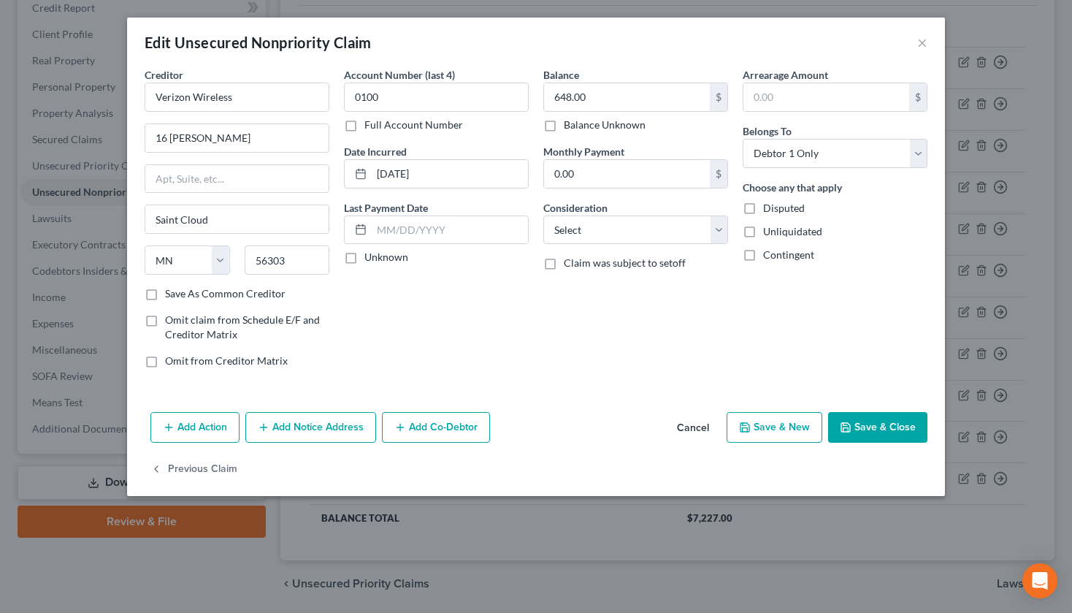
click at [877, 433] on button "Save & Close" at bounding box center [877, 427] width 99 height 31
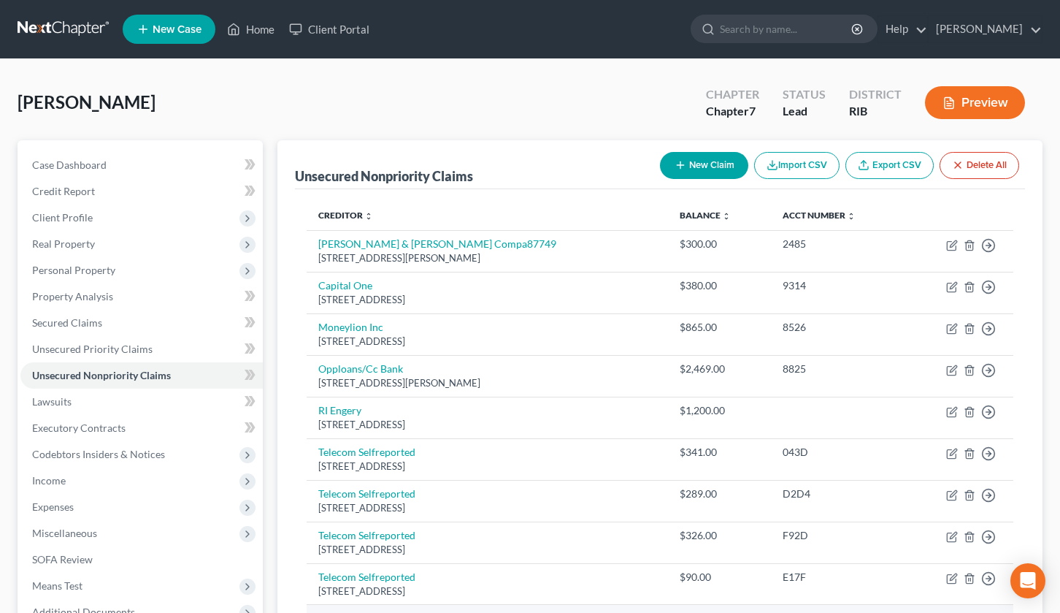
scroll to position [0, 0]
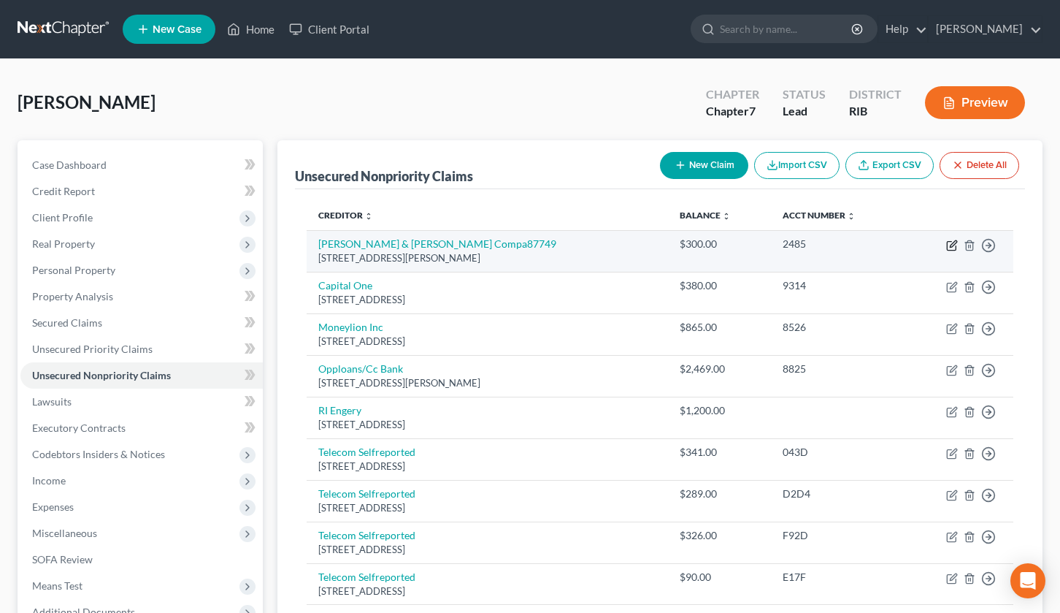
click at [953, 247] on icon "button" at bounding box center [952, 246] width 12 height 12
select select "4"
select select "1"
select select "0"
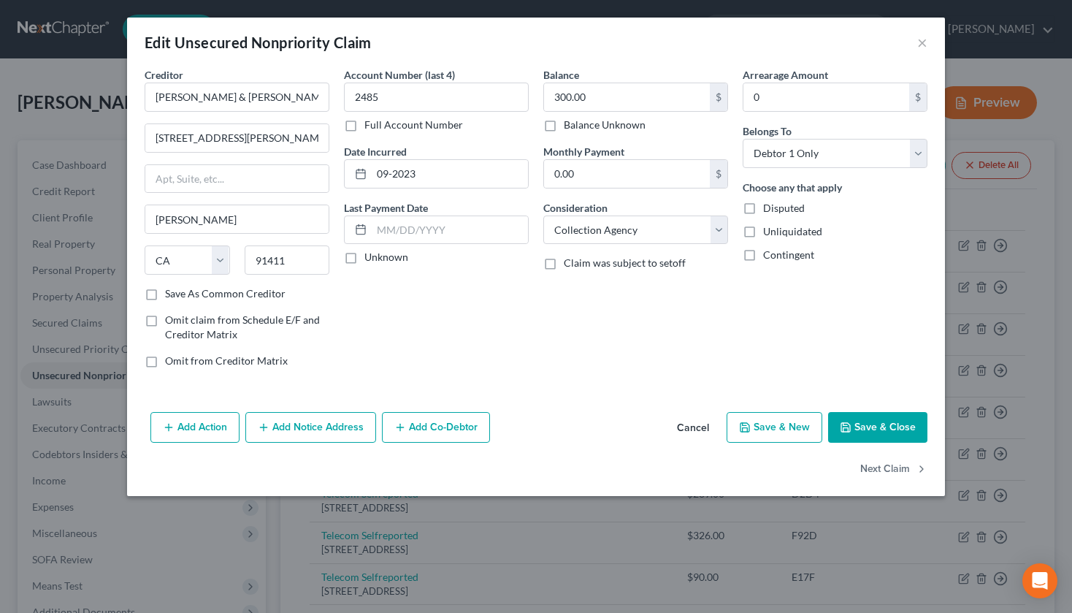
click at [883, 427] on button "Save & Close" at bounding box center [877, 427] width 99 height 31
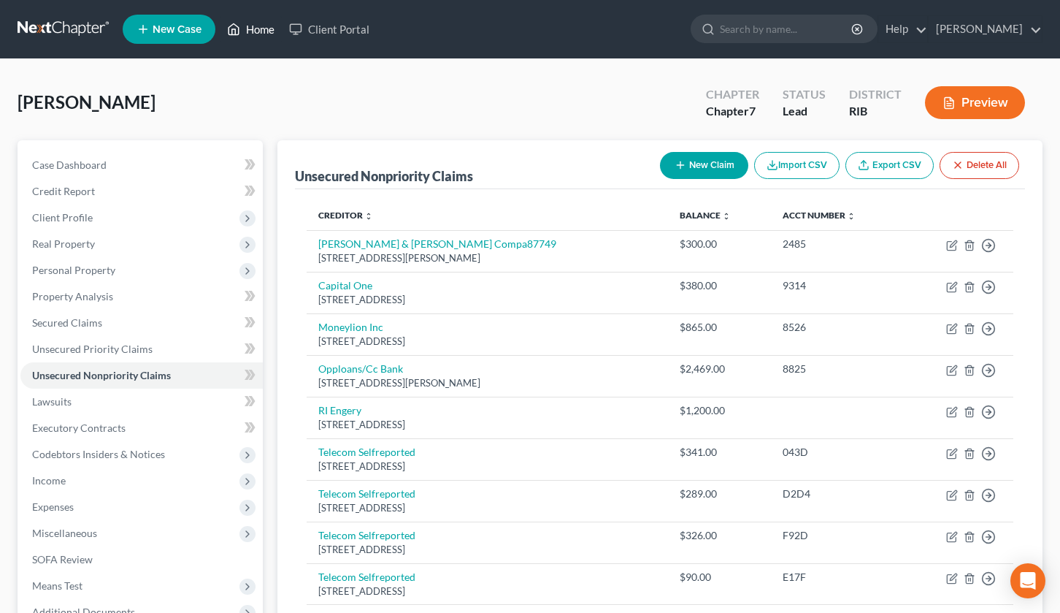
click at [247, 33] on link "Home" at bounding box center [251, 29] width 62 height 26
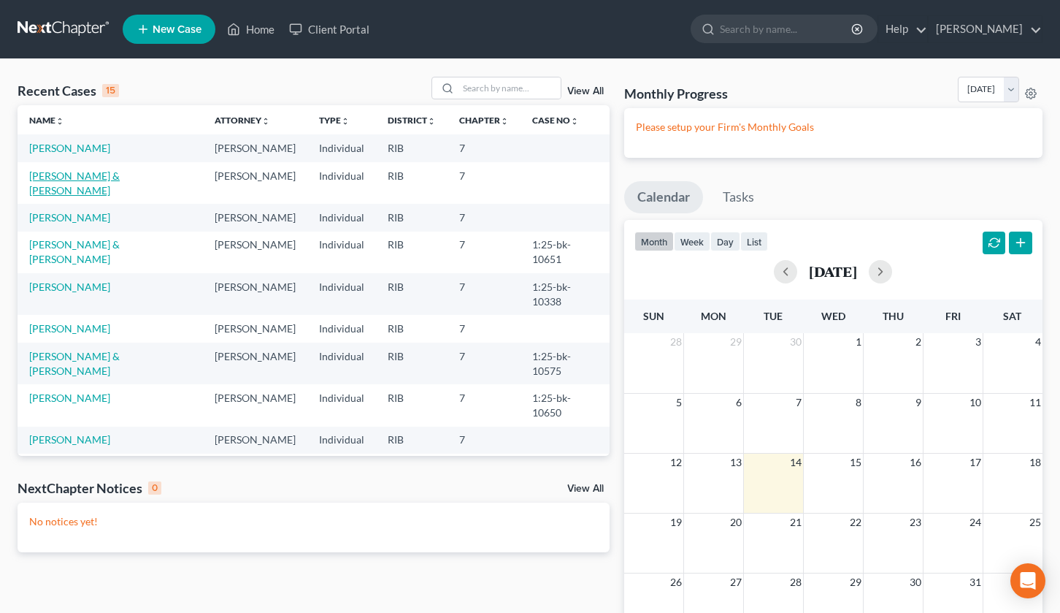
drag, startPoint x: 100, startPoint y: 179, endPoint x: 107, endPoint y: 180, distance: 7.4
click at [99, 179] on link "[PERSON_NAME] & [PERSON_NAME]" at bounding box center [74, 182] width 91 height 27
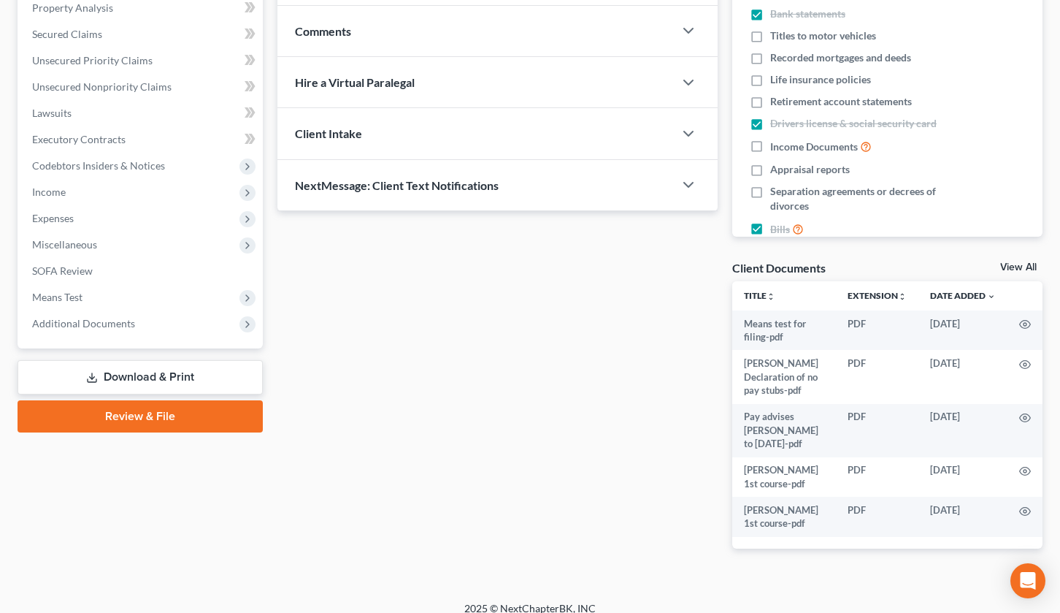
scroll to position [289, 0]
drag, startPoint x: 122, startPoint y: 413, endPoint x: 399, endPoint y: 318, distance: 293.5
click at [122, 413] on link "Review & File" at bounding box center [140, 415] width 245 height 32
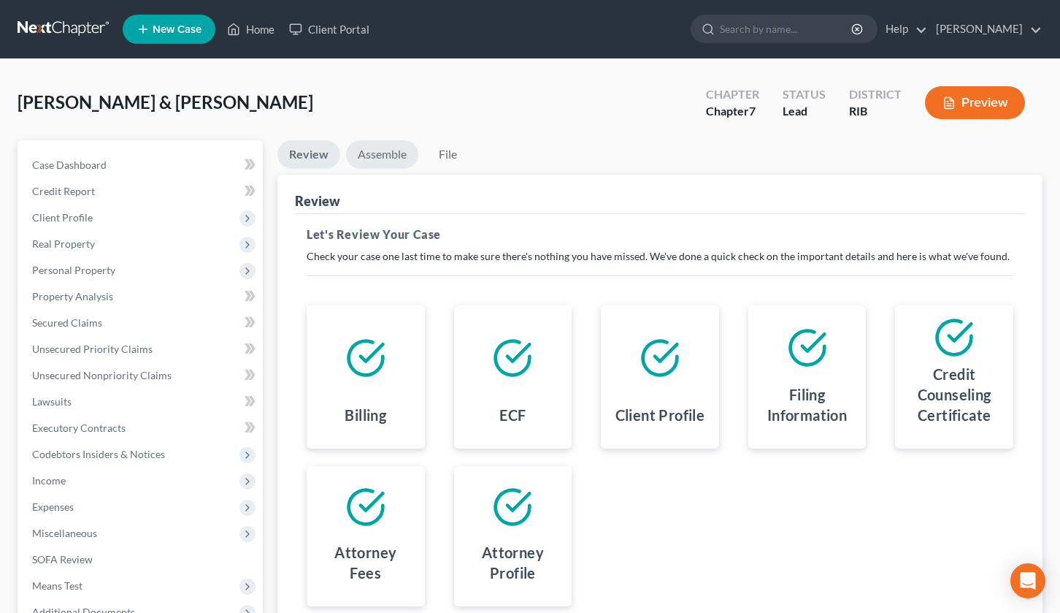
click at [377, 153] on link "Assemble" at bounding box center [382, 154] width 72 height 28
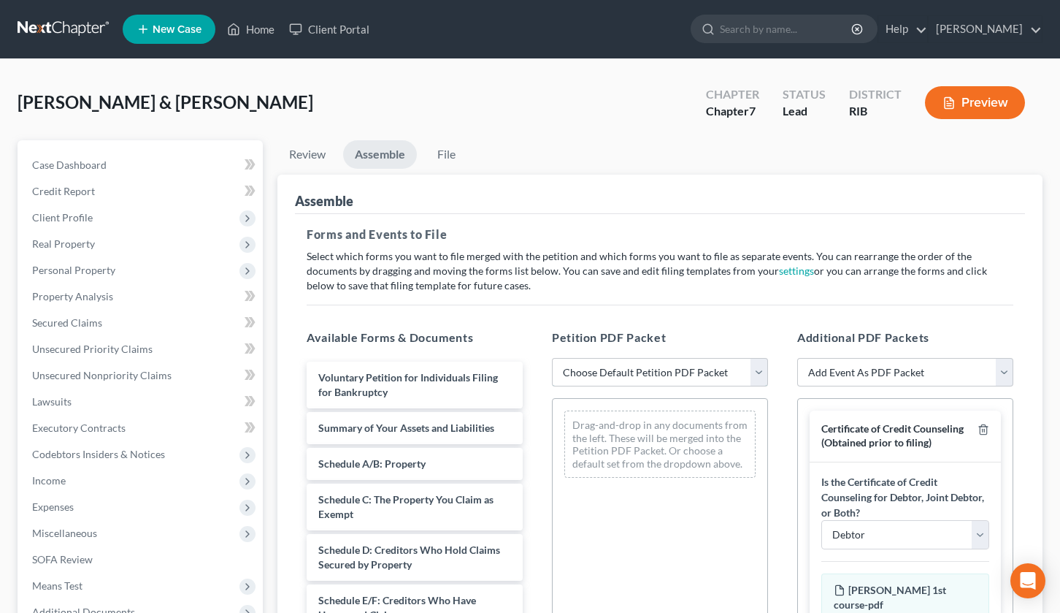
drag, startPoint x: 758, startPoint y: 373, endPoint x: 749, endPoint y: 387, distance: 16.8
click at [758, 373] on select "Choose Default Petition PDF Packet Emergency Filing (Voluntary Petition and Cre…" at bounding box center [660, 372] width 216 height 29
select select "2"
click at [552, 358] on select "Choose Default Petition PDF Packet Emergency Filing (Voluntary Petition and Cre…" at bounding box center [660, 372] width 216 height 29
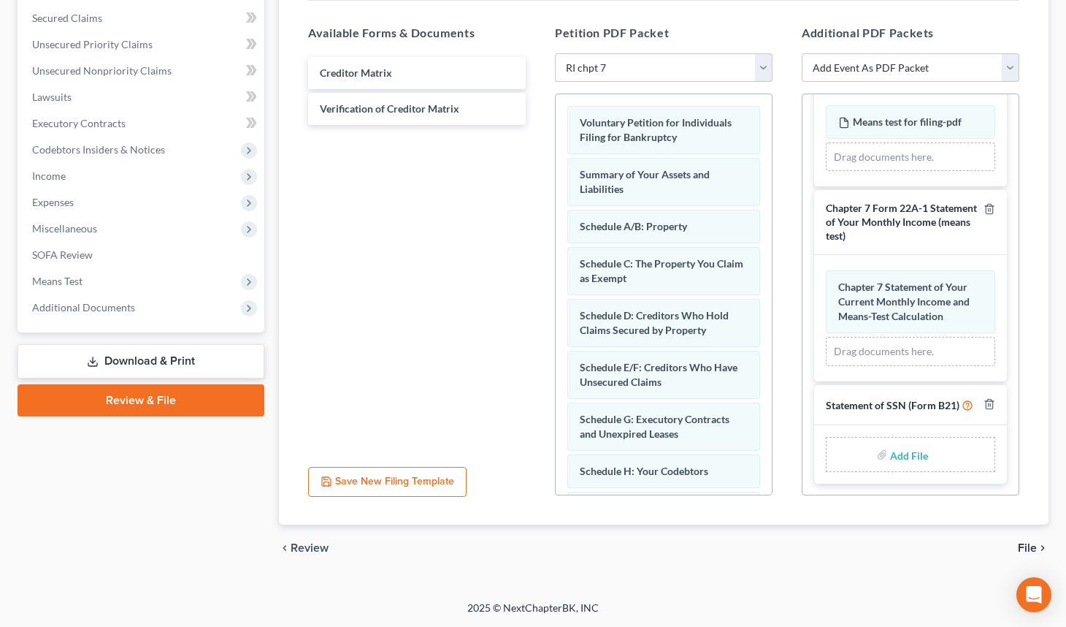
scroll to position [952, 0]
click at [905, 458] on input "file" at bounding box center [907, 454] width 35 height 26
type input "C:\fakepath\[PERSON_NAME] form 21.pdf"
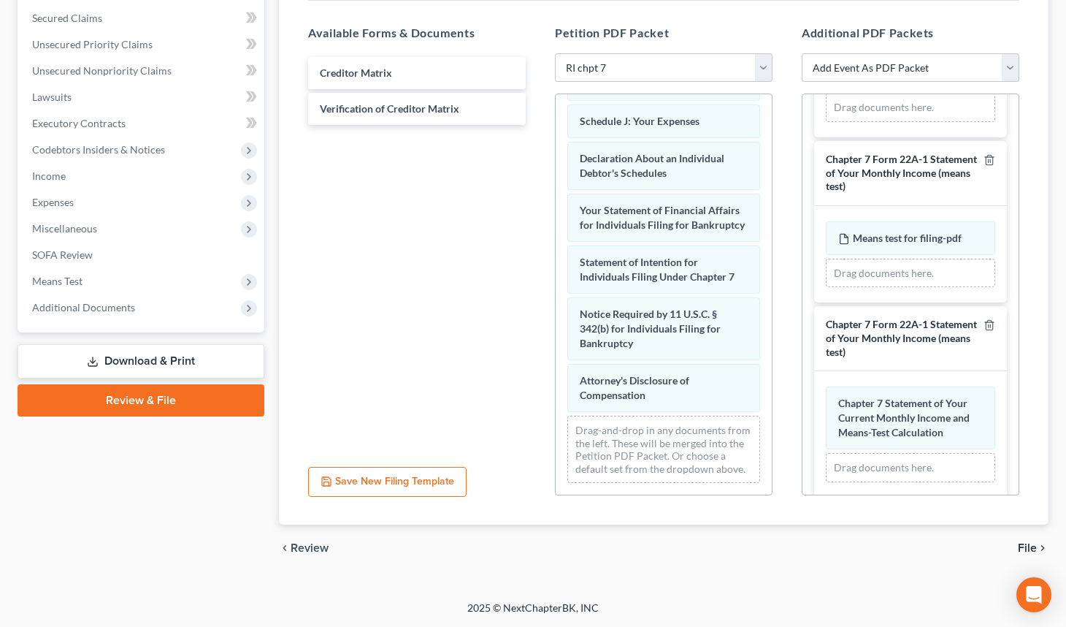
scroll to position [776, 0]
click at [984, 333] on icon "button" at bounding box center [990, 327] width 12 height 12
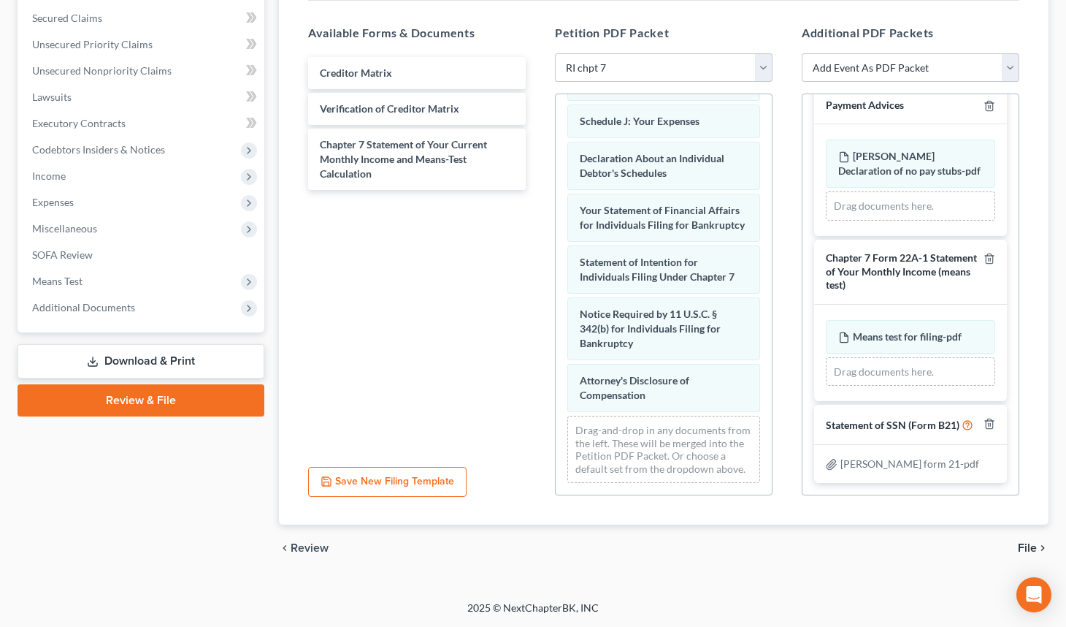
scroll to position [686, 0]
click at [1030, 548] on span "File" at bounding box center [1027, 548] width 19 height 12
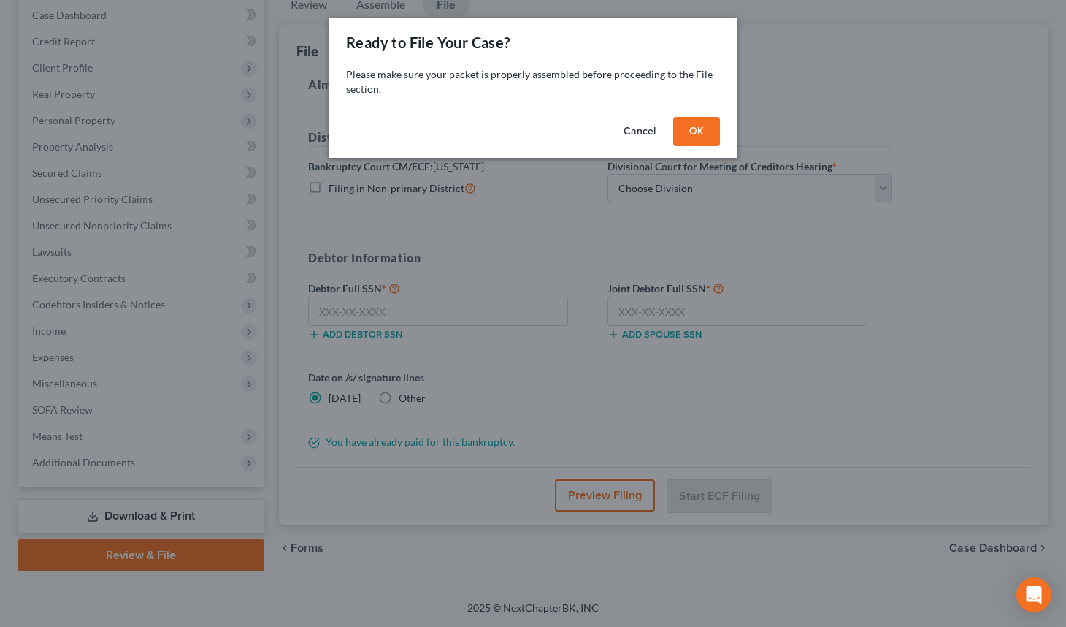
scroll to position [150, 0]
click at [690, 119] on button "OK" at bounding box center [702, 131] width 47 height 29
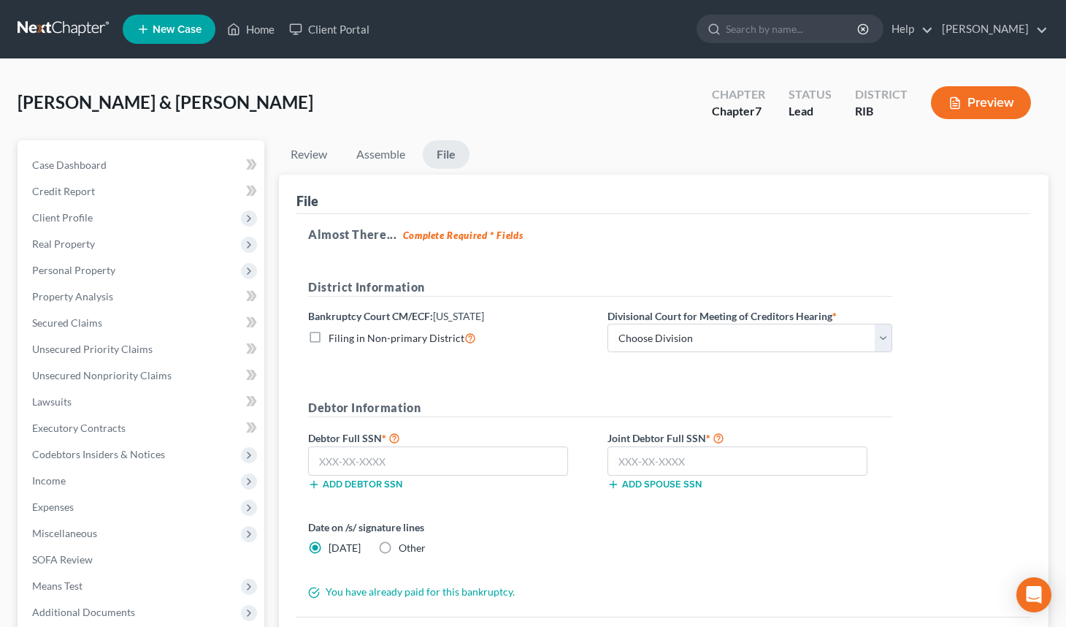
scroll to position [0, 0]
drag, startPoint x: 885, startPoint y: 342, endPoint x: 865, endPoint y: 354, distance: 23.9
click at [885, 342] on select "Choose Division [GEOGRAPHIC_DATA]" at bounding box center [750, 338] width 285 height 29
select select "0"
click at [608, 324] on select "Choose Division [GEOGRAPHIC_DATA]" at bounding box center [750, 338] width 285 height 29
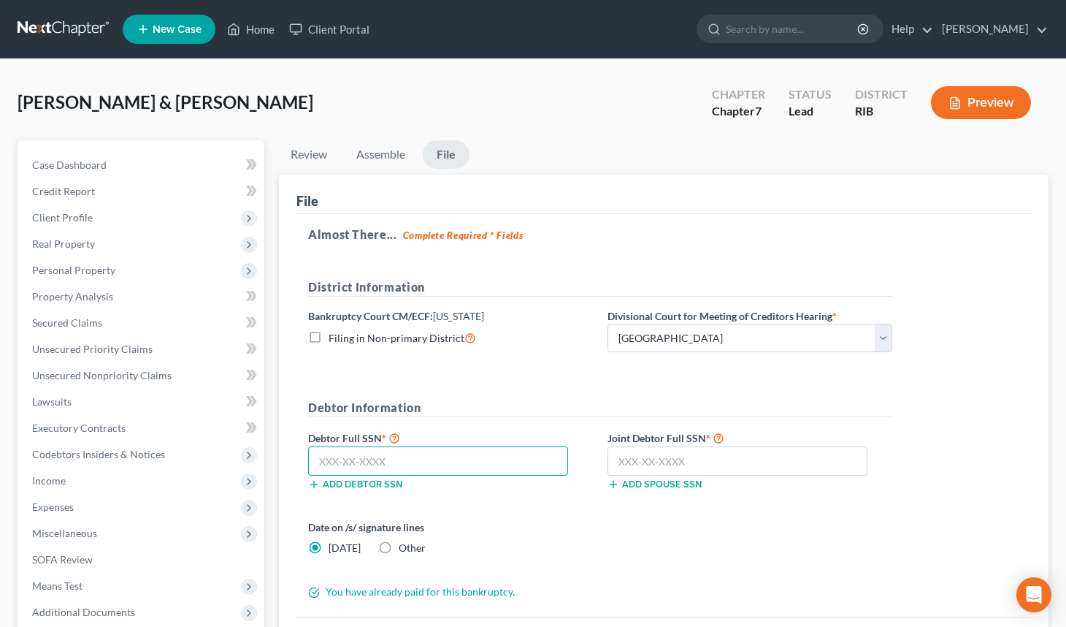
drag, startPoint x: 532, startPoint y: 464, endPoint x: 580, endPoint y: 432, distance: 56.9
click at [535, 463] on input "text" at bounding box center [438, 460] width 260 height 29
type input "032-70-0497"
click at [647, 462] on input "text" at bounding box center [738, 460] width 260 height 29
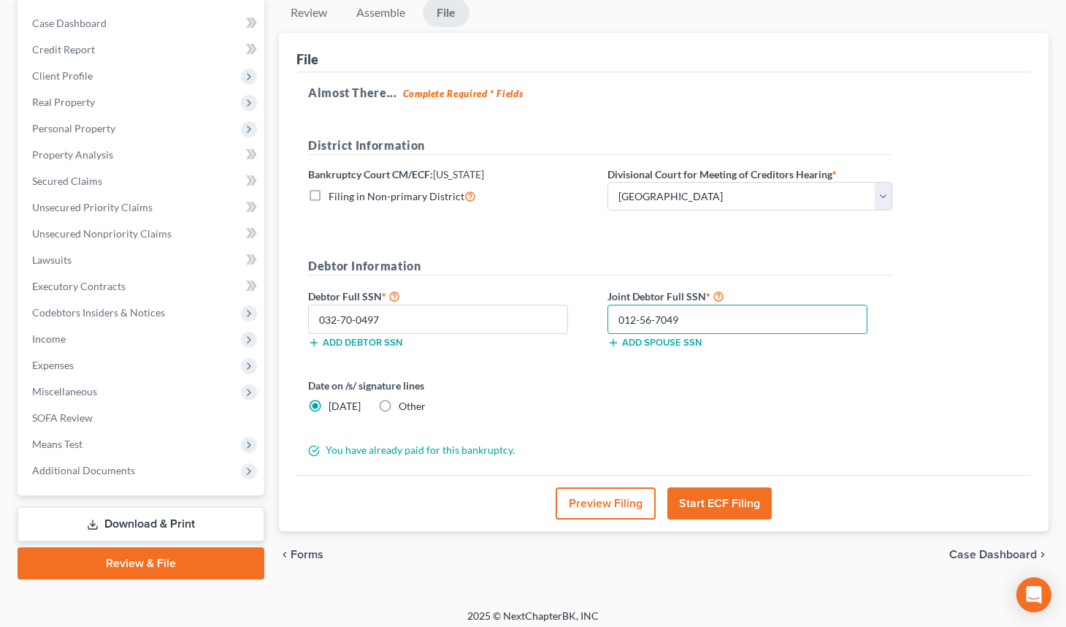
scroll to position [150, 0]
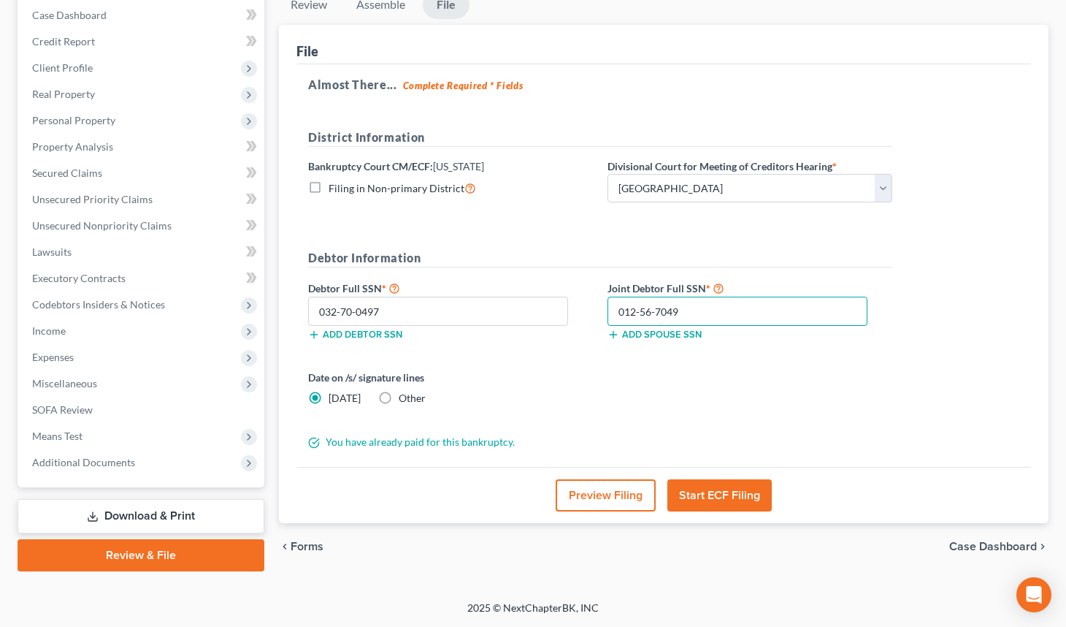
type input "012-56-7049"
drag, startPoint x: 715, startPoint y: 496, endPoint x: 718, endPoint y: 554, distance: 57.8
click at [715, 497] on button "Start ECF Filing" at bounding box center [720, 495] width 104 height 32
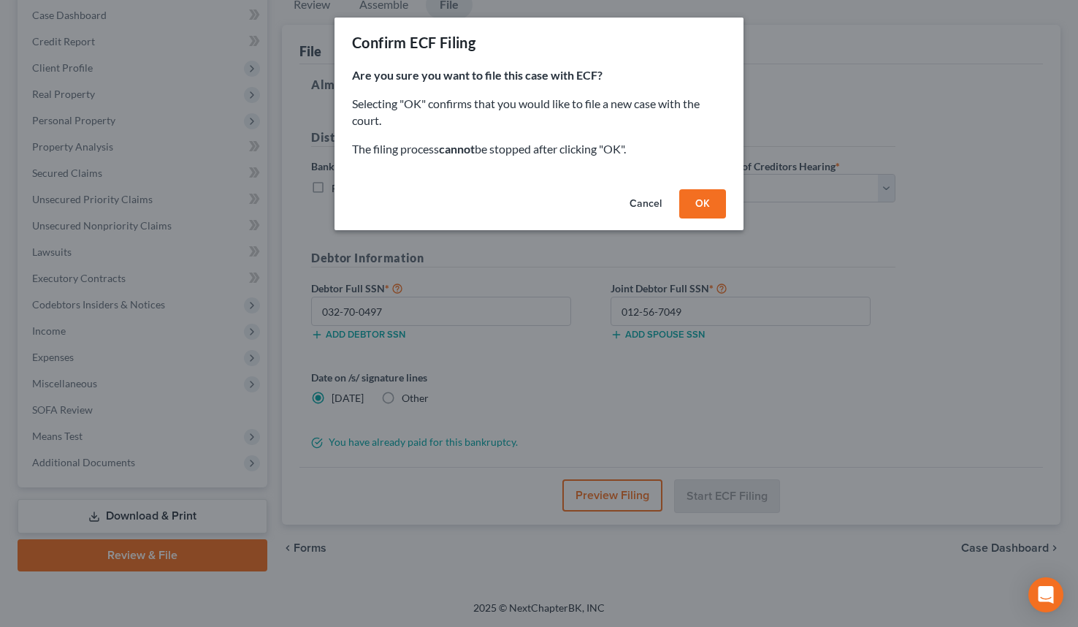
click at [704, 203] on button "OK" at bounding box center [702, 203] width 47 height 29
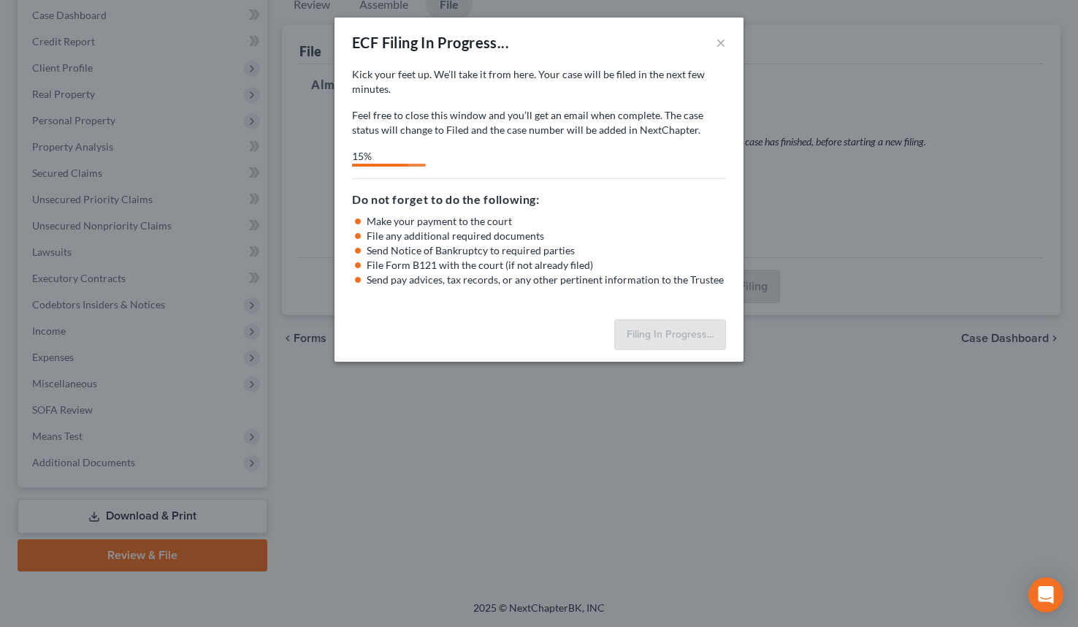
select select "0"
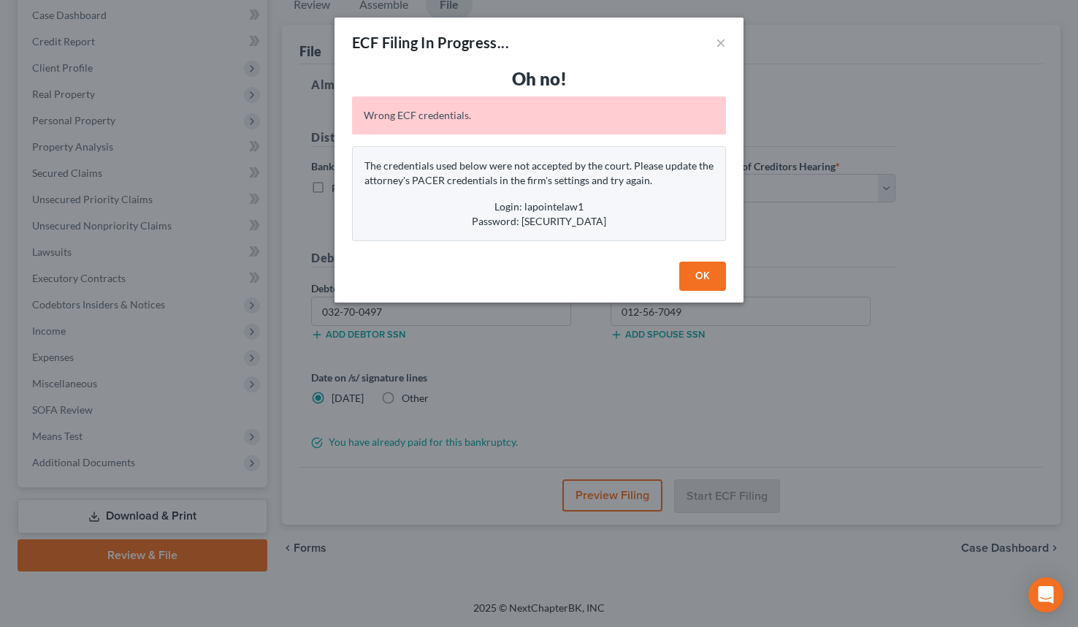
click at [707, 279] on button "OK" at bounding box center [702, 275] width 47 height 29
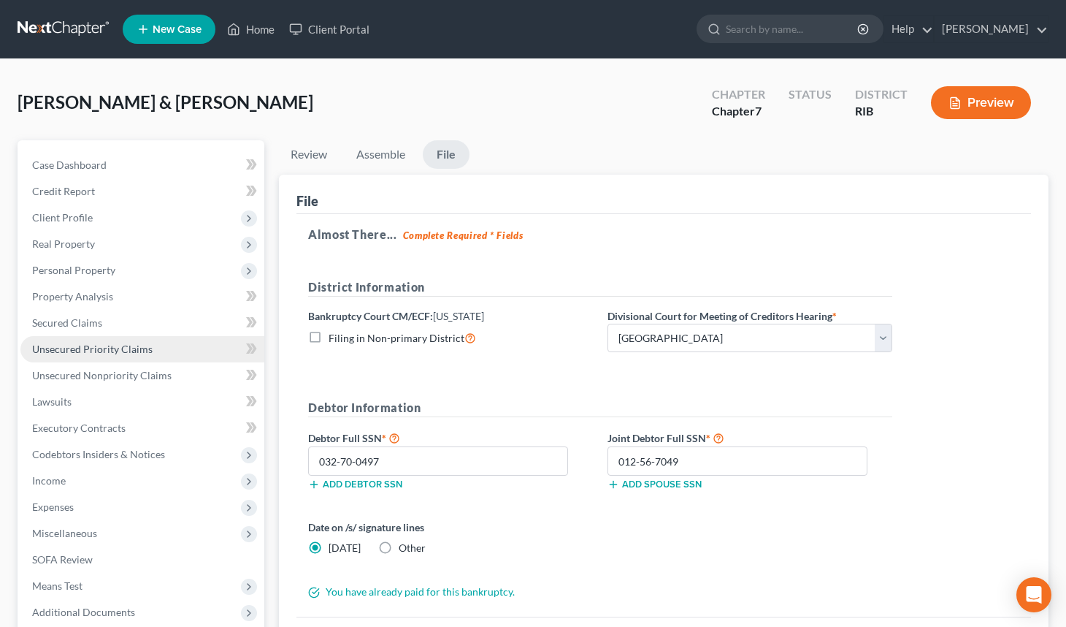
scroll to position [0, 0]
click at [965, 35] on link "[PERSON_NAME]" at bounding box center [991, 29] width 113 height 26
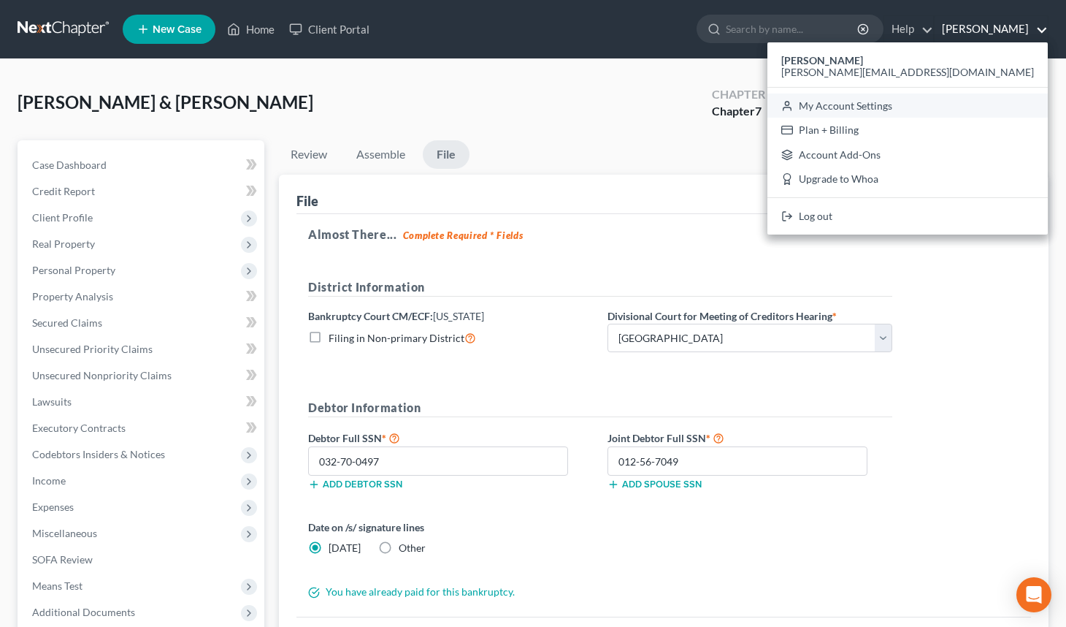
click at [949, 104] on link "My Account Settings" at bounding box center [908, 105] width 280 height 25
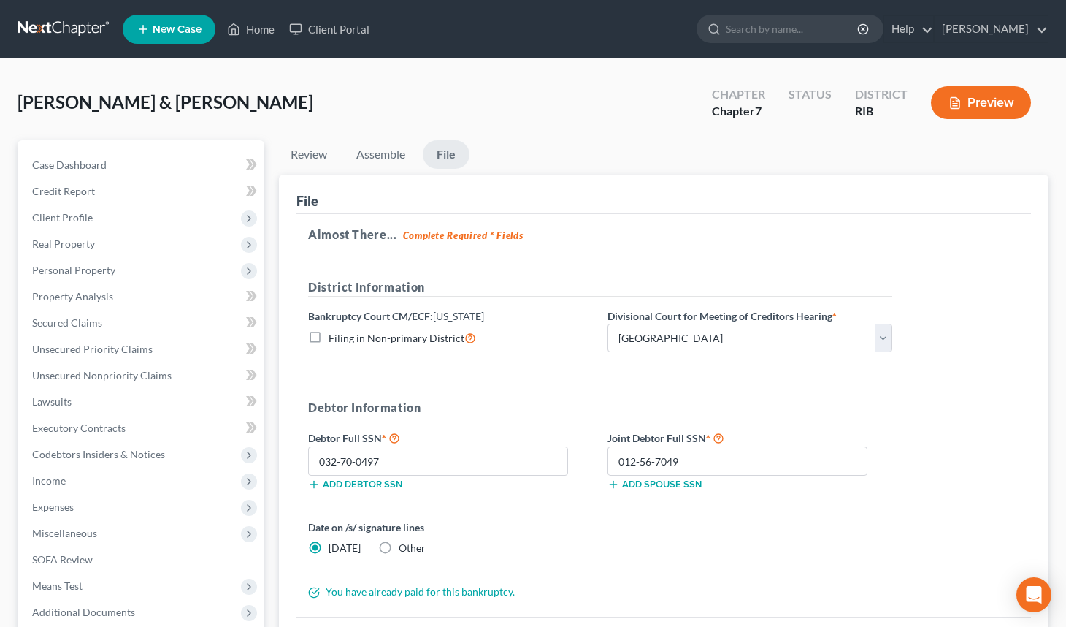
select select "71"
select select "24"
select select "41"
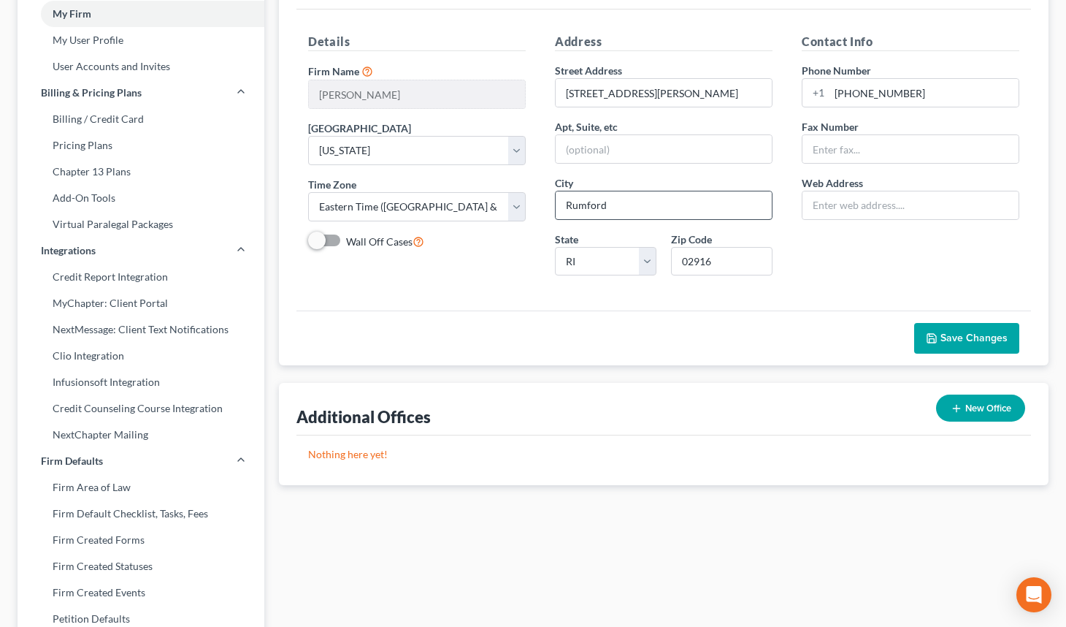
scroll to position [79, 0]
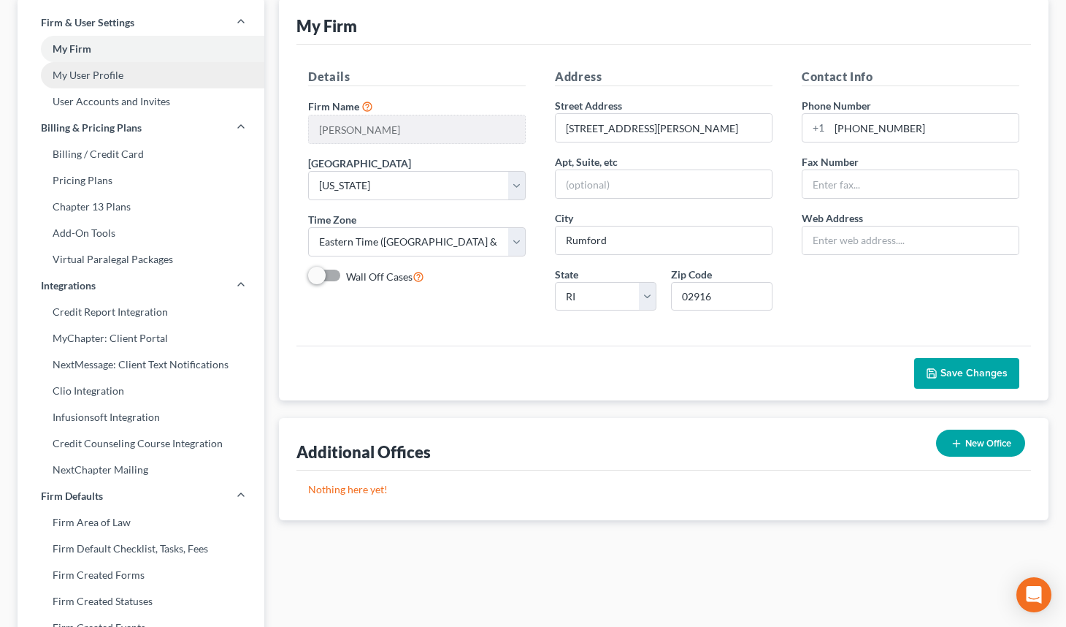
click at [117, 79] on link "My User Profile" at bounding box center [141, 75] width 247 height 26
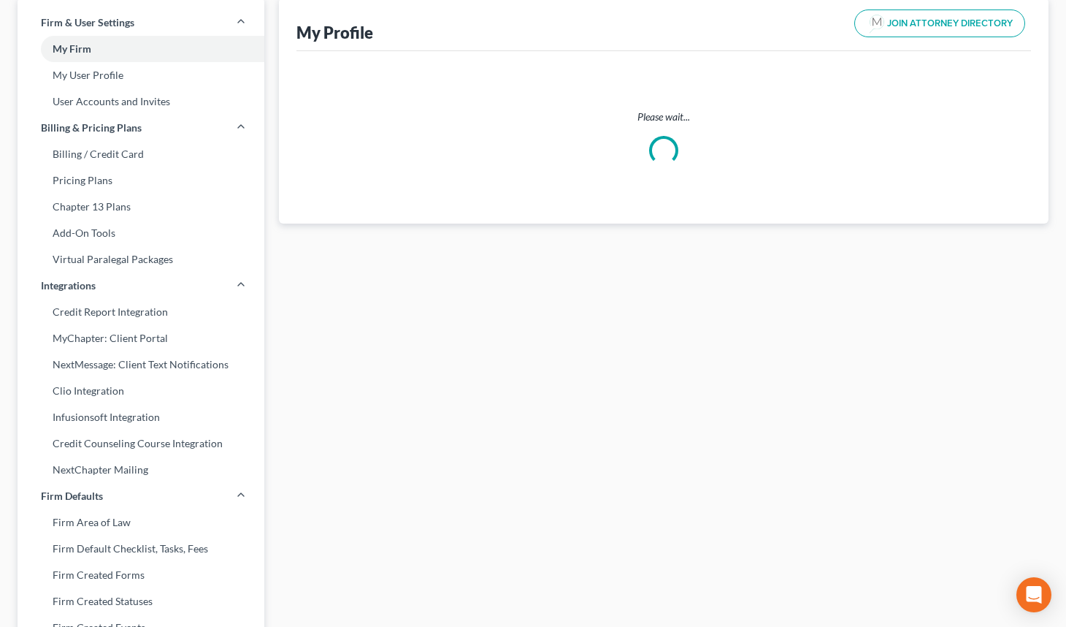
scroll to position [74, 0]
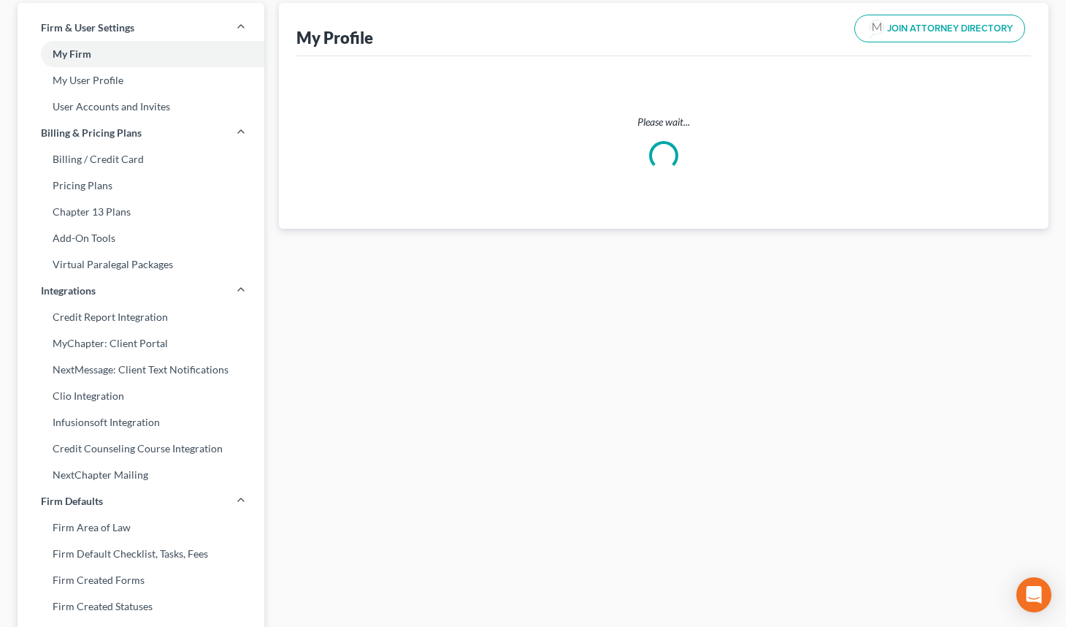
select select "22"
select select "39"
select select "attorney"
select select "0"
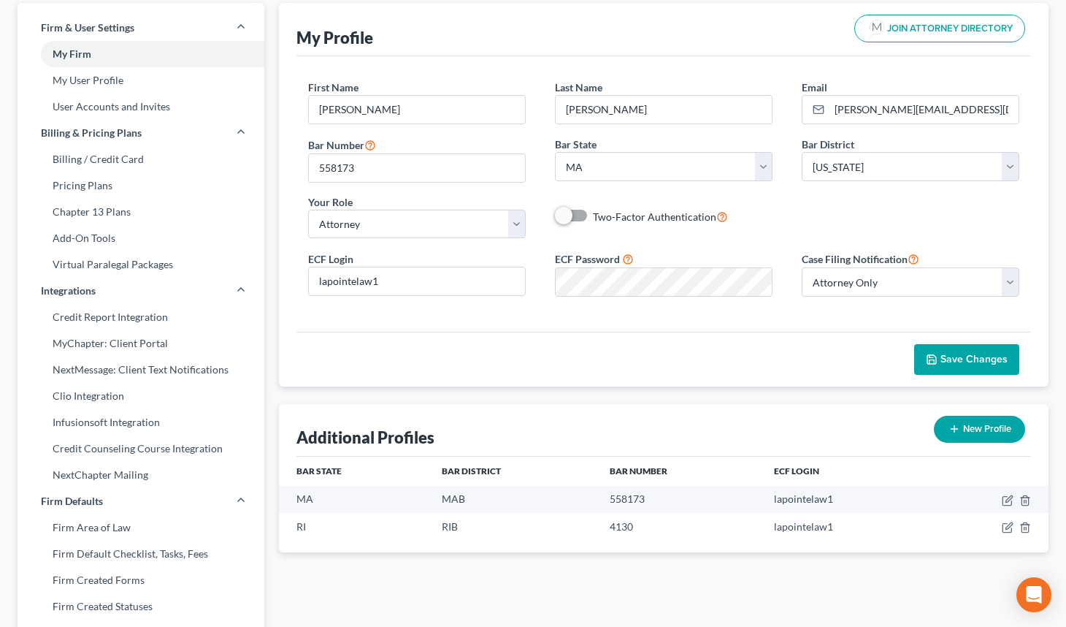
scroll to position [0, 0]
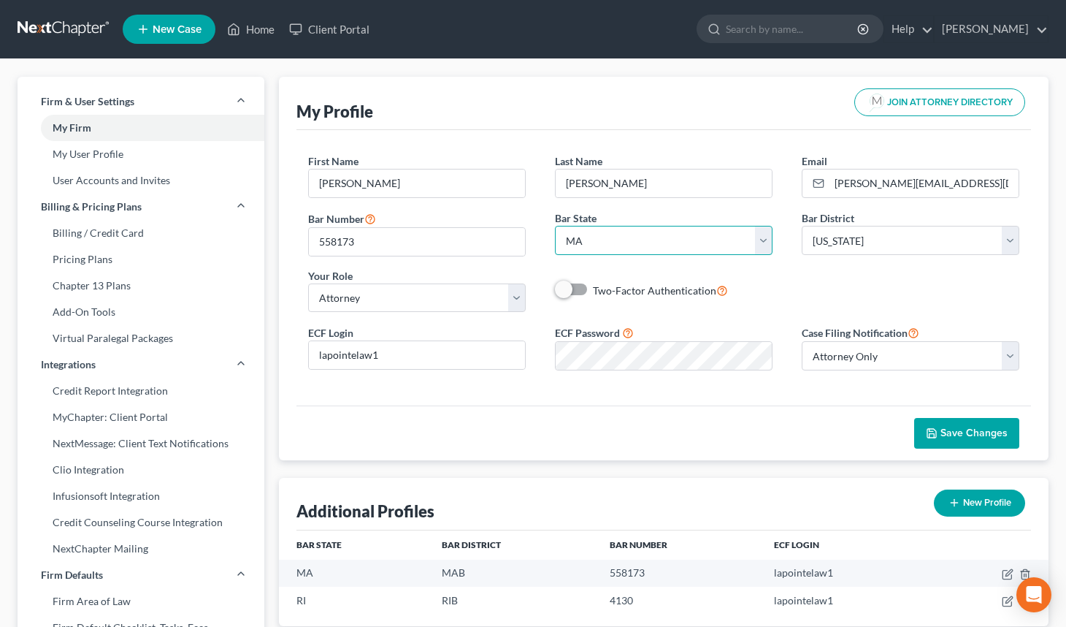
click at [762, 248] on select "State [US_STATE] AK AR AZ CA CO CT DE DC [GEOGRAPHIC_DATA] [GEOGRAPHIC_DATA] GU…" at bounding box center [664, 240] width 218 height 29
select select "41"
click at [555, 226] on select "State [US_STATE] AK AR AZ CA CO CT DE DC [GEOGRAPHIC_DATA] [GEOGRAPHIC_DATA] GU…" at bounding box center [664, 240] width 218 height 29
drag, startPoint x: 429, startPoint y: 247, endPoint x: 280, endPoint y: 264, distance: 150.0
click at [239, 260] on div "Firm & User Settings My Firm My User Profile User Accounts and Invites Billing …" at bounding box center [533, 557] width 1046 height 961
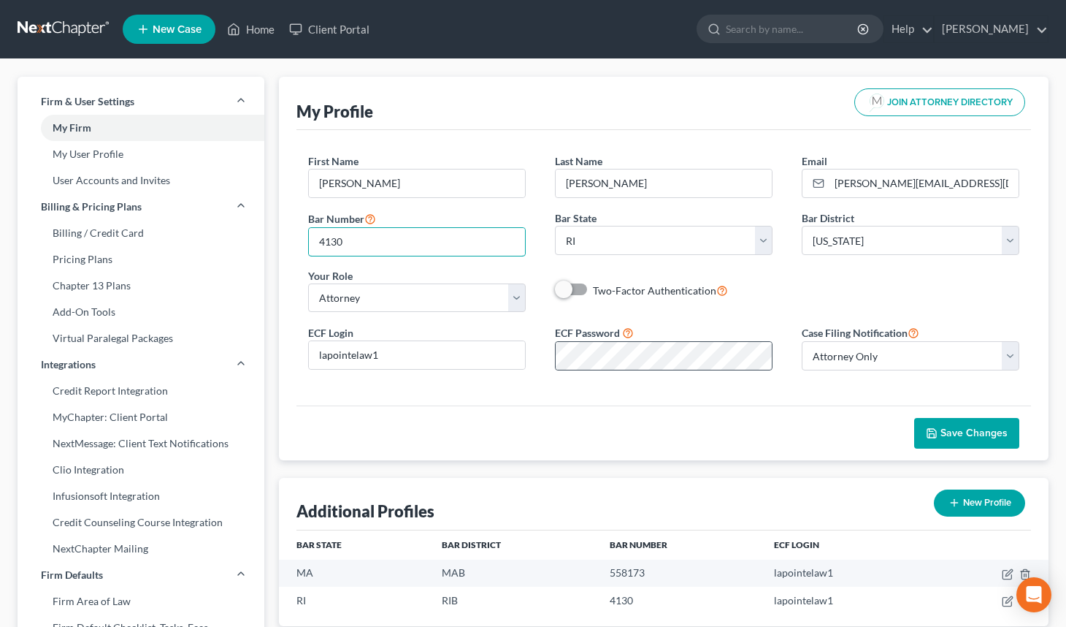
type input "4130"
click at [460, 373] on div "ECF Login lapointelaw1 ECF Password Case Filing Notification Select Attorney On…" at bounding box center [664, 353] width 741 height 58
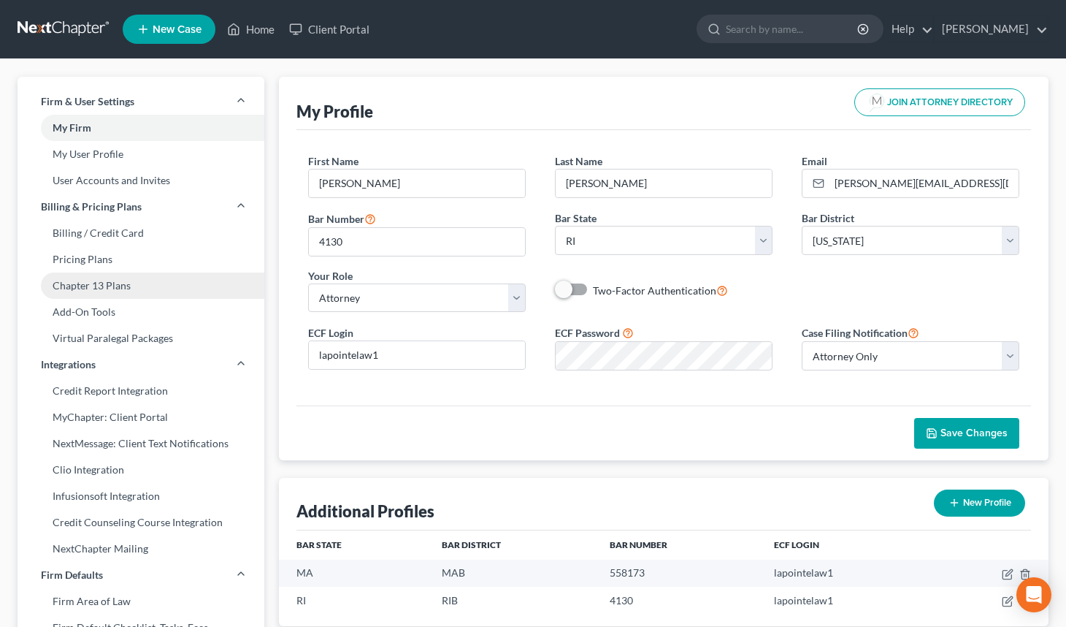
click at [111, 286] on link "Chapter 13 Plans" at bounding box center [141, 285] width 247 height 26
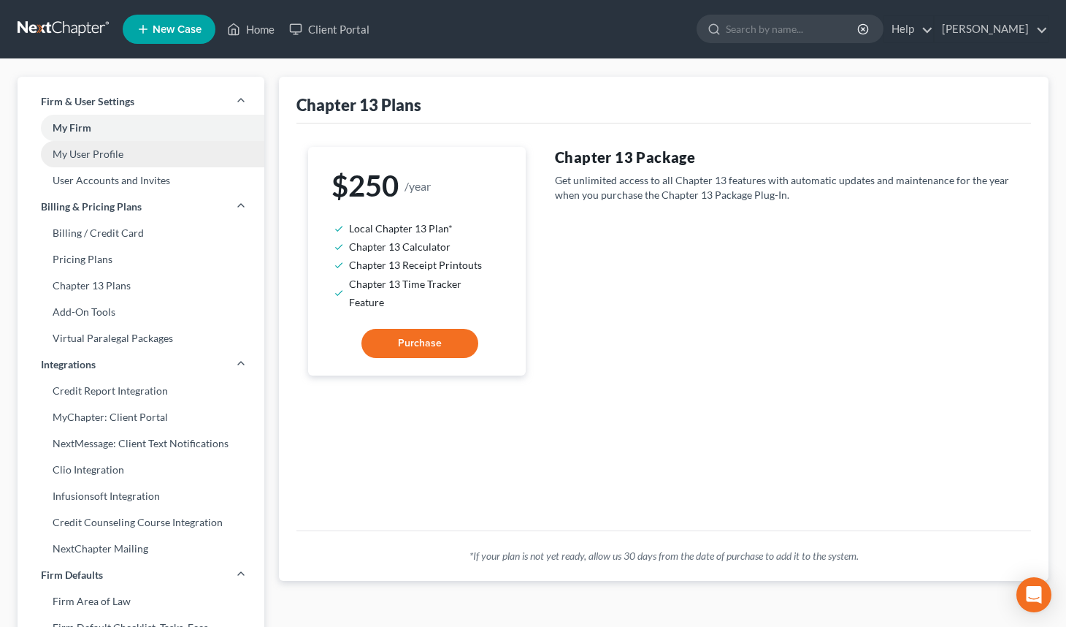
click at [111, 151] on link "My User Profile" at bounding box center [141, 154] width 247 height 26
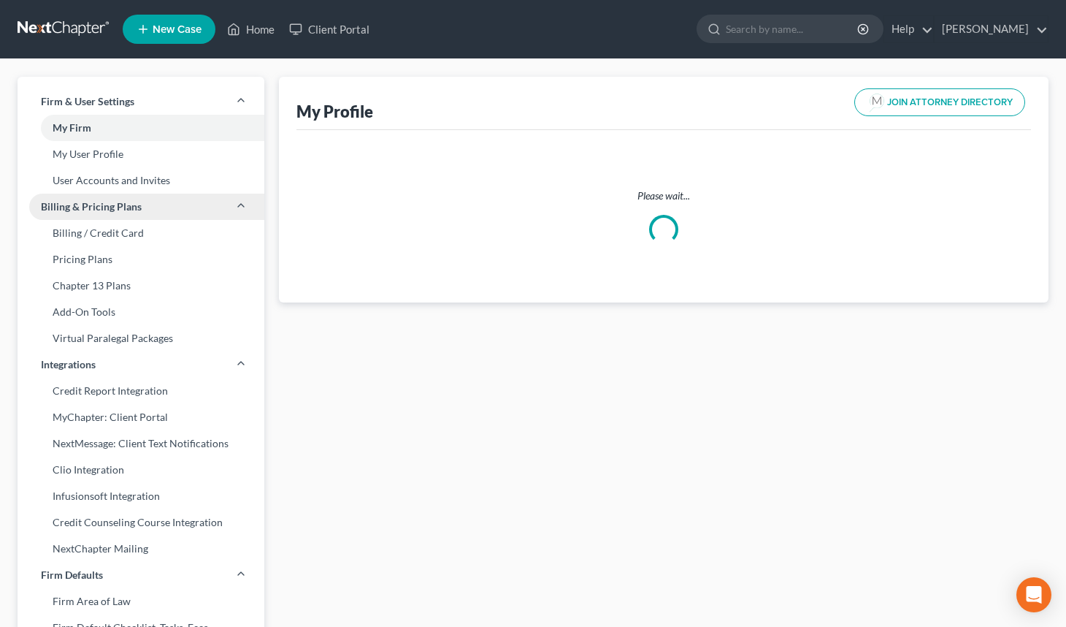
select select "41"
select select "39"
select select "attorney"
select select "0"
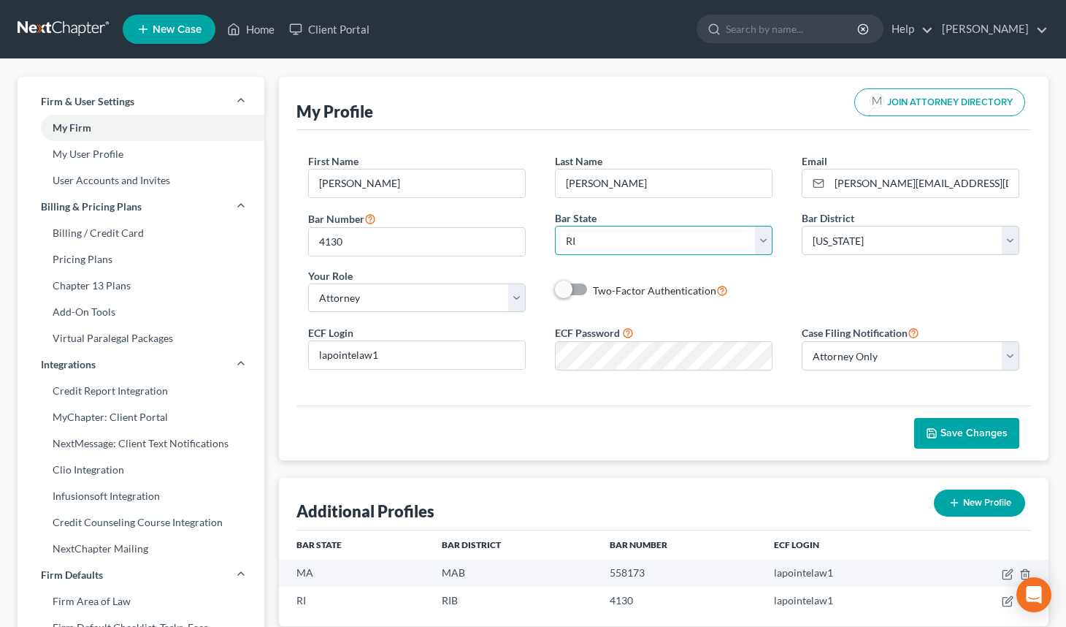
drag, startPoint x: 594, startPoint y: 237, endPoint x: 459, endPoint y: 260, distance: 137.8
click at [447, 259] on div "First Name * [PERSON_NAME] Name * [PERSON_NAME] Email * [PERSON_NAME][EMAIL_ADD…" at bounding box center [664, 238] width 741 height 170
select select "22"
click at [555, 226] on select "State [US_STATE] AK AR AZ CA CO CT DE DC [GEOGRAPHIC_DATA] [GEOGRAPHIC_DATA] GU…" at bounding box center [664, 240] width 218 height 29
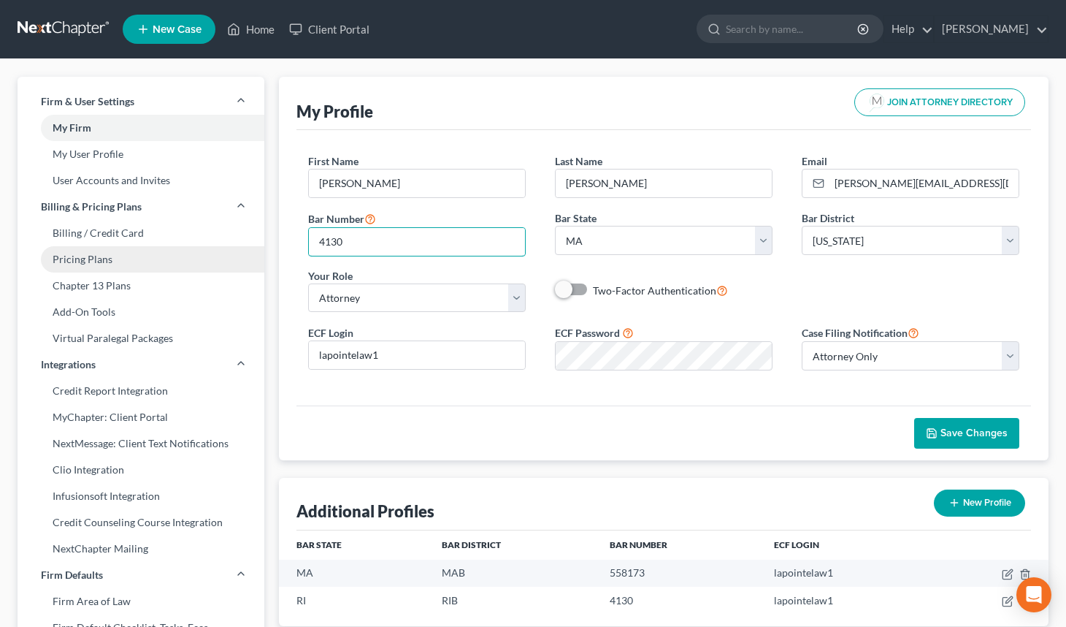
drag, startPoint x: 372, startPoint y: 237, endPoint x: 202, endPoint y: 272, distance: 173.6
click at [202, 272] on div "Firm & User Settings My Firm My User Profile User Accounts and Invites Billing …" at bounding box center [533, 557] width 1046 height 961
type input "558173"
click at [971, 432] on span "Save Changes" at bounding box center [974, 433] width 67 height 12
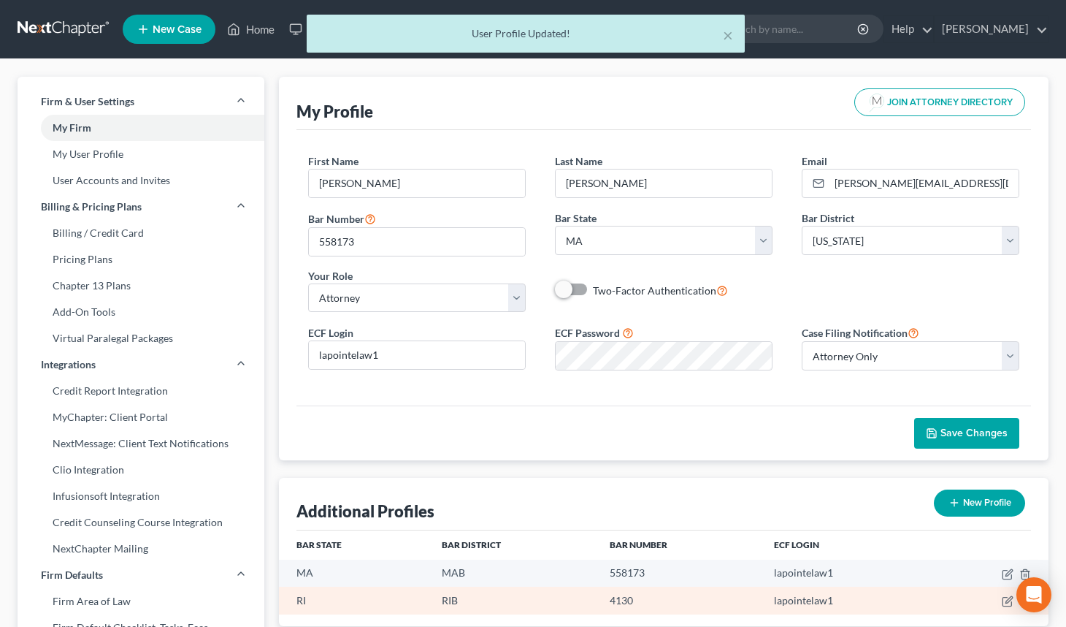
click at [770, 603] on td "lapointelaw1" at bounding box center [845, 599] width 167 height 27
click at [728, 608] on td "4130" at bounding box center [680, 599] width 164 height 27
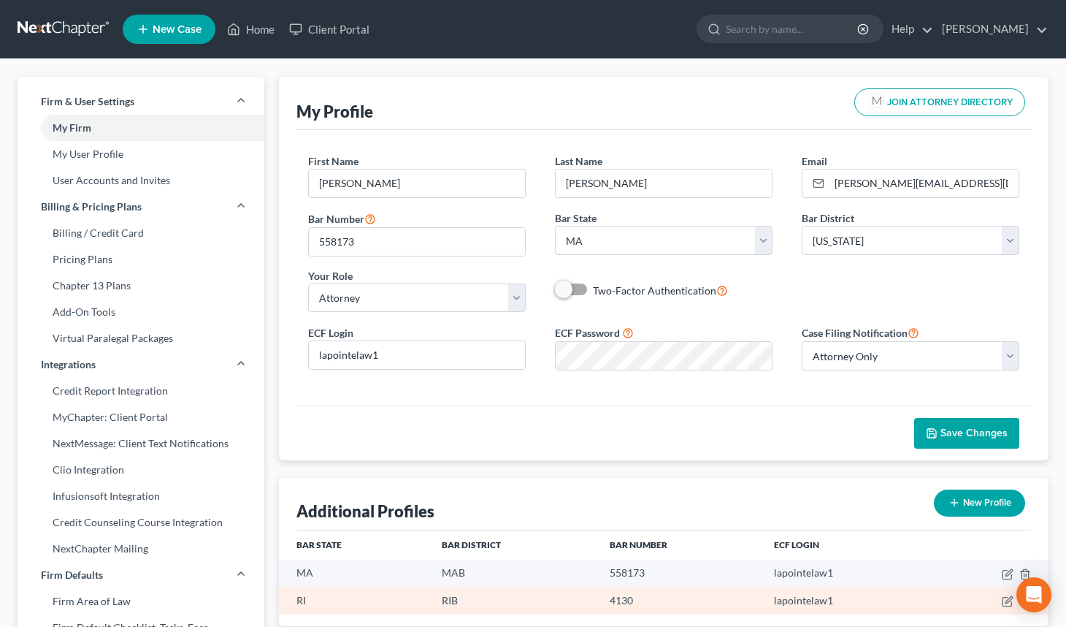
click at [728, 608] on td "4130" at bounding box center [680, 599] width 164 height 27
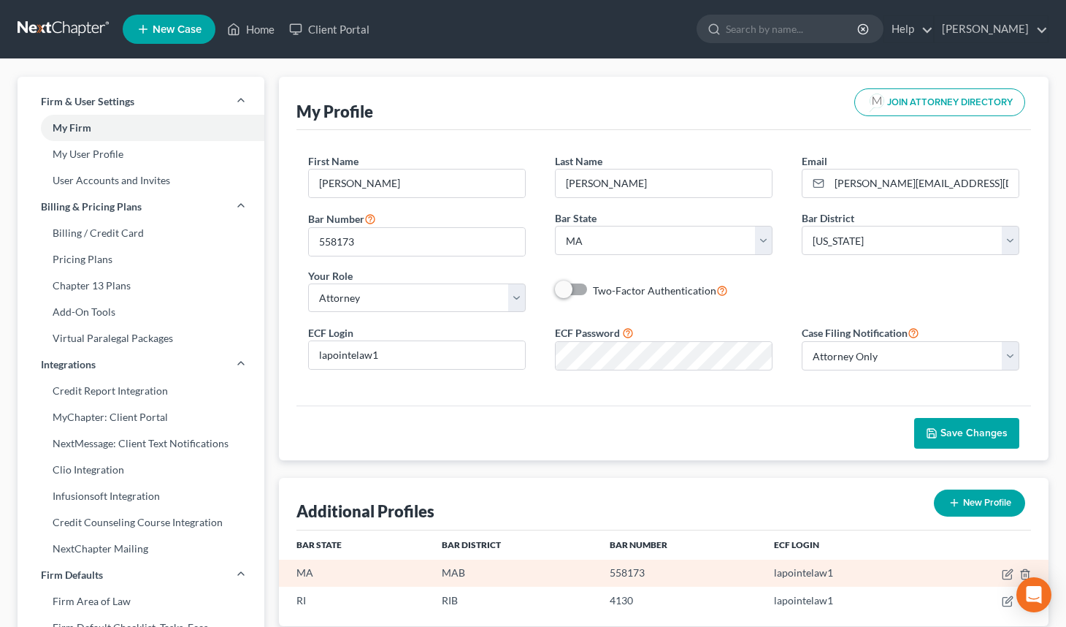
click at [696, 573] on td "558173" at bounding box center [680, 572] width 164 height 27
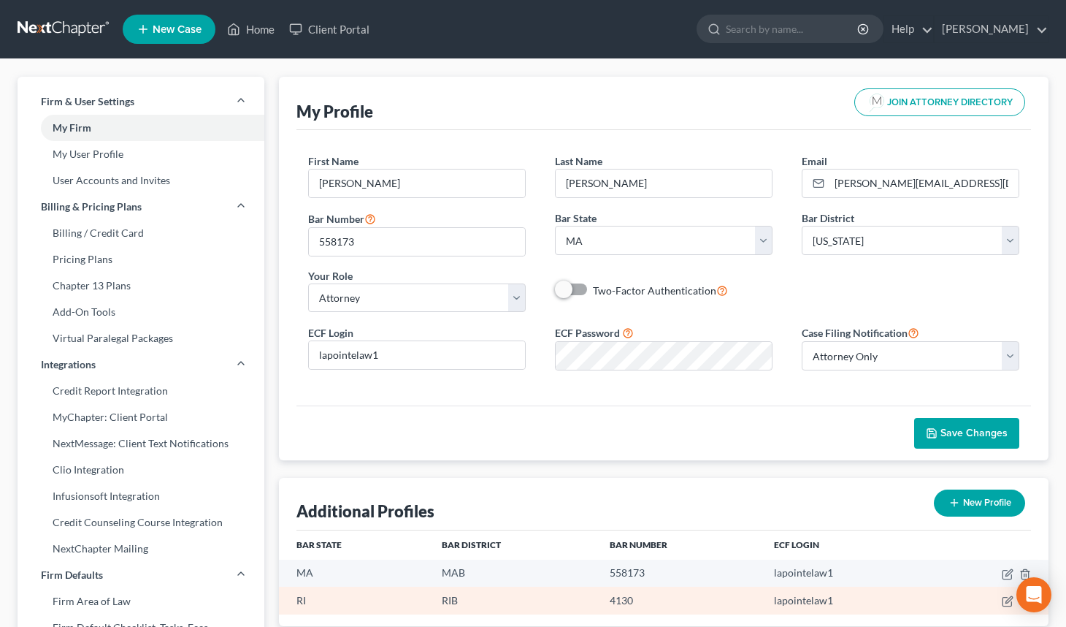
click at [678, 596] on td "4130" at bounding box center [680, 599] width 164 height 27
click at [784, 605] on td "lapointelaw1" at bounding box center [845, 599] width 167 height 27
click at [1006, 600] on icon "button" at bounding box center [1008, 601] width 12 height 12
select select "41"
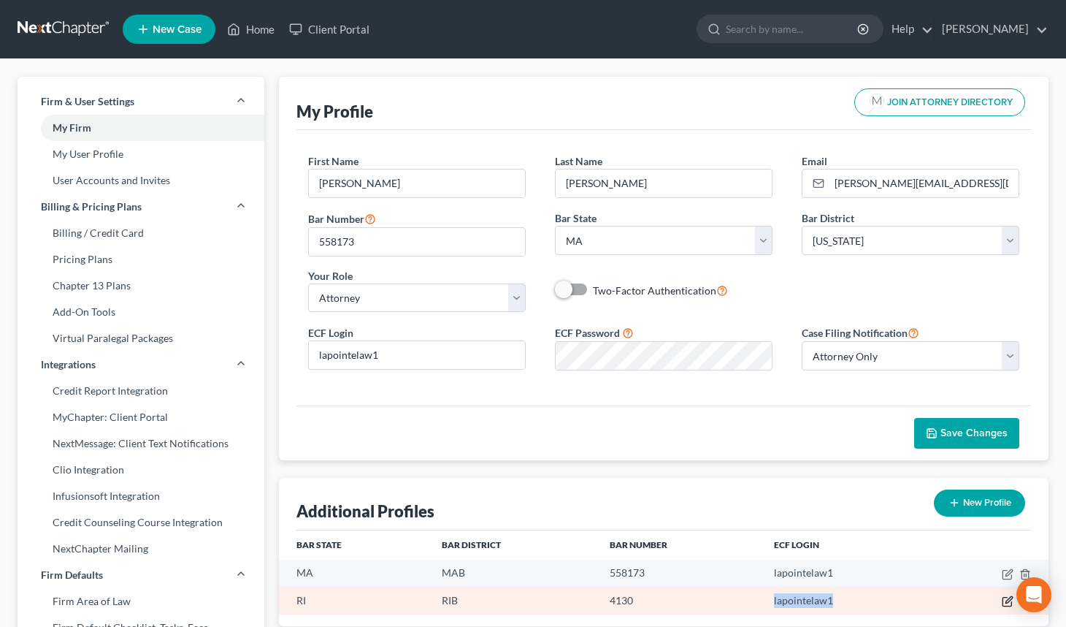
select select "71"
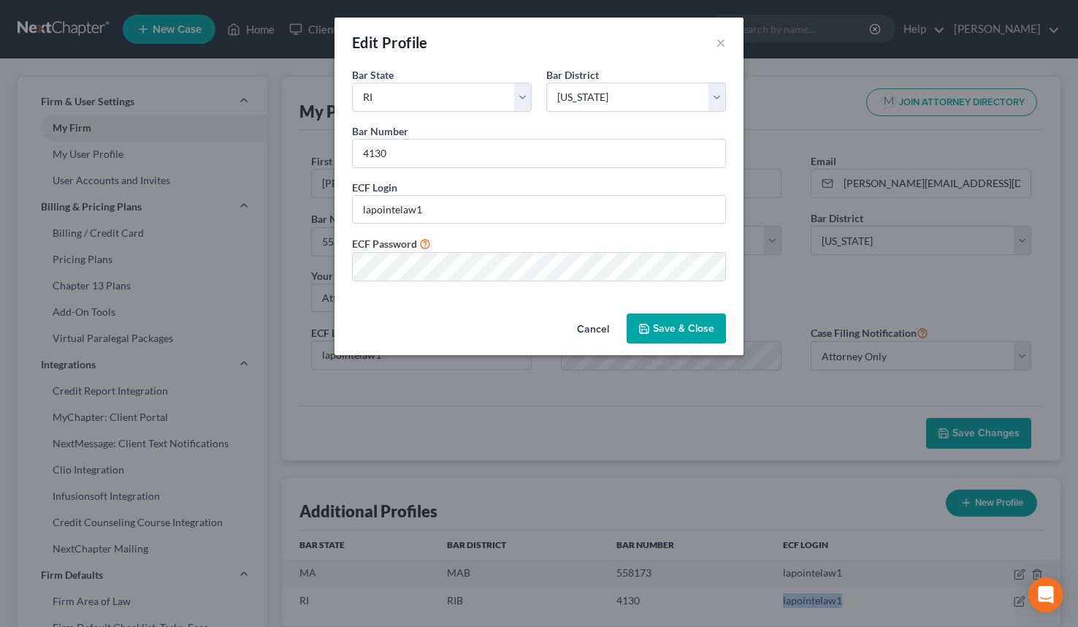
click at [661, 327] on button "Save & Close" at bounding box center [676, 328] width 99 height 31
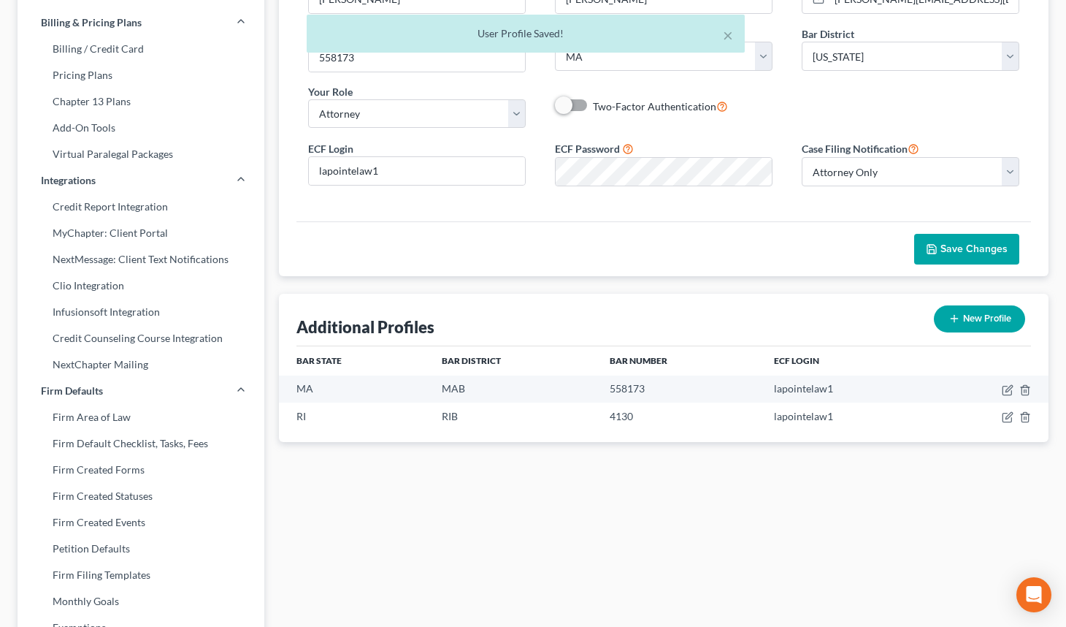
scroll to position [188, 0]
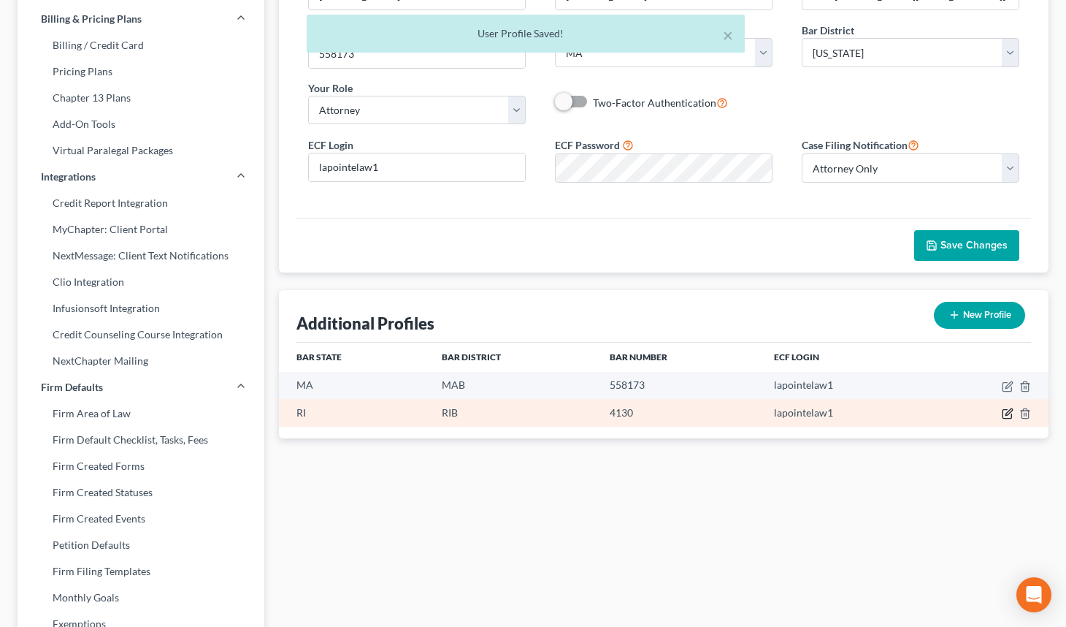
click at [1007, 408] on icon "button" at bounding box center [1008, 414] width 12 height 12
select select "41"
select select "71"
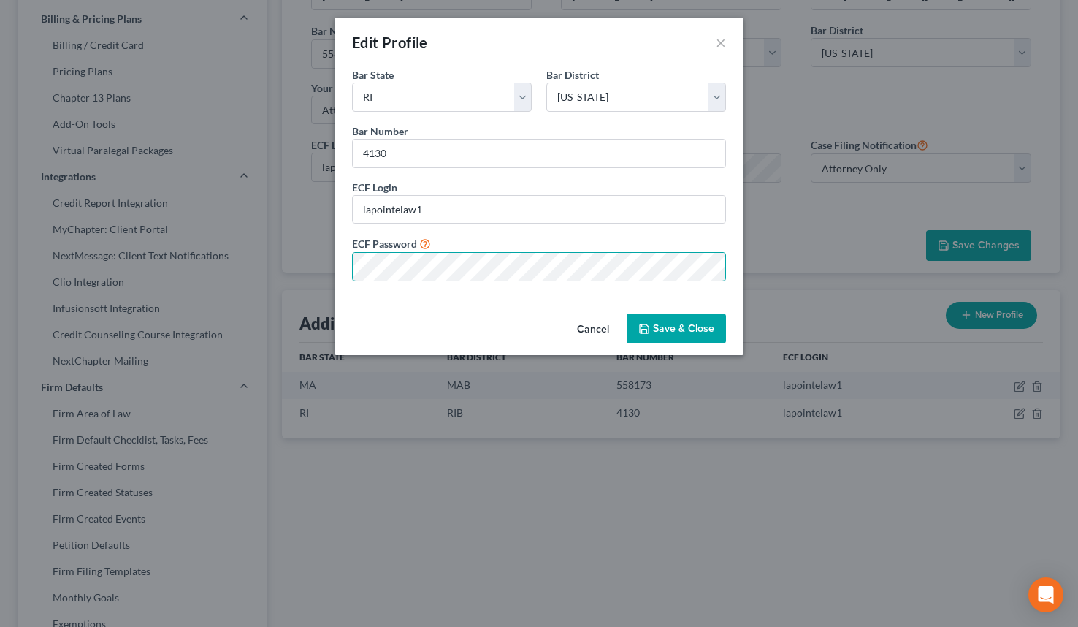
click at [226, 300] on div "Edit Profile × Bar State * State [US_STATE] AK AR AZ CA CO CT DE DC [GEOGRAPHIC…" at bounding box center [539, 313] width 1078 height 627
click at [689, 331] on button "Save & Close" at bounding box center [676, 328] width 99 height 31
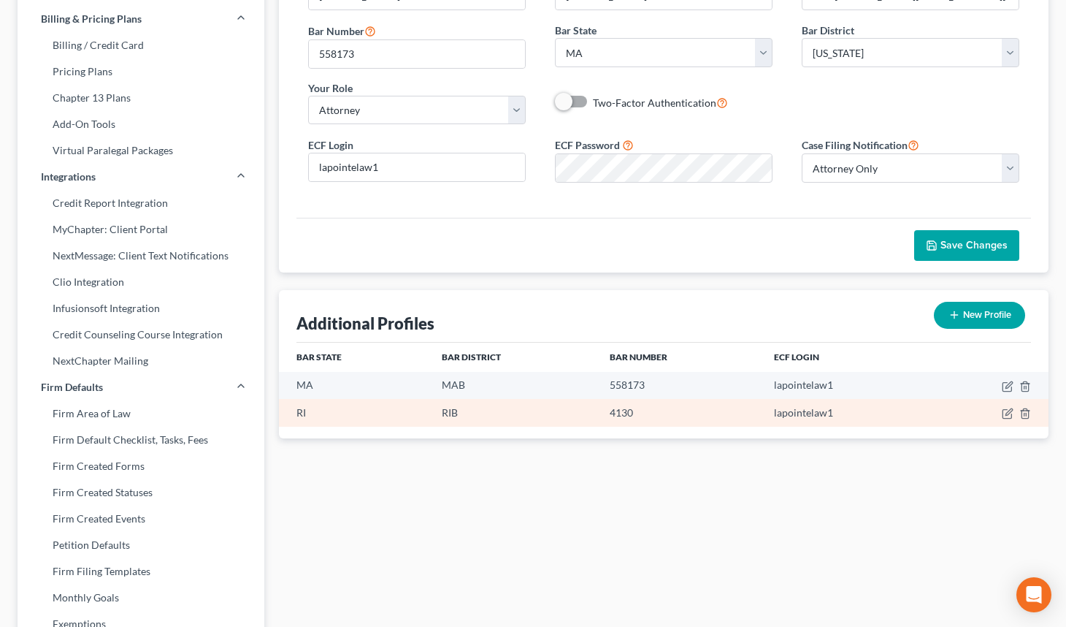
click at [754, 408] on td "4130" at bounding box center [680, 412] width 164 height 27
click at [1005, 415] on icon "button" at bounding box center [1008, 414] width 12 height 12
select select "41"
select select "71"
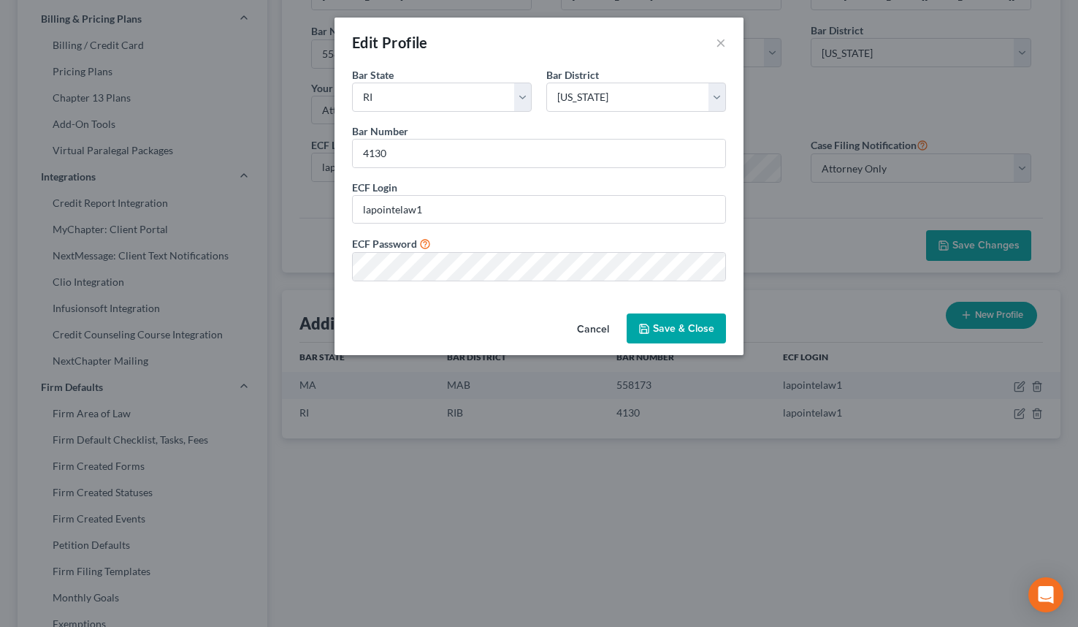
drag, startPoint x: 677, startPoint y: 339, endPoint x: 687, endPoint y: 345, distance: 11.8
click at [677, 341] on button "Save & Close" at bounding box center [676, 328] width 99 height 31
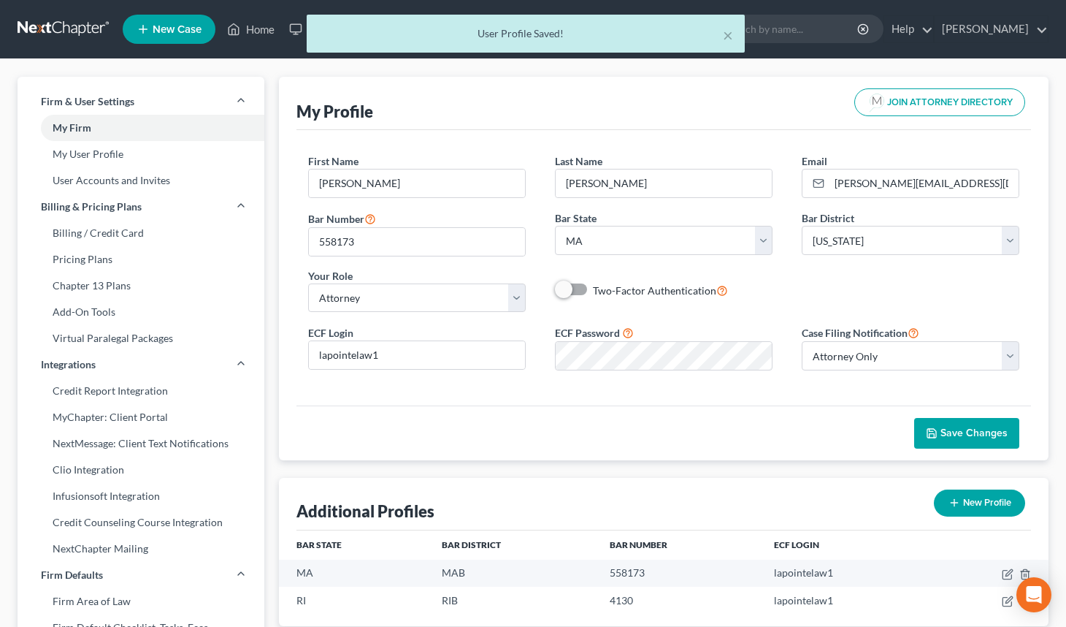
scroll to position [0, 0]
drag, startPoint x: 308, startPoint y: 31, endPoint x: 256, endPoint y: 36, distance: 52.8
click at [291, 31] on div "× User Profile Saved!" at bounding box center [526, 37] width 1066 height 45
click at [256, 36] on div "× User Profile Saved!" at bounding box center [526, 37] width 1066 height 45
click at [259, 27] on div "× User Profile Saved!" at bounding box center [526, 37] width 1066 height 45
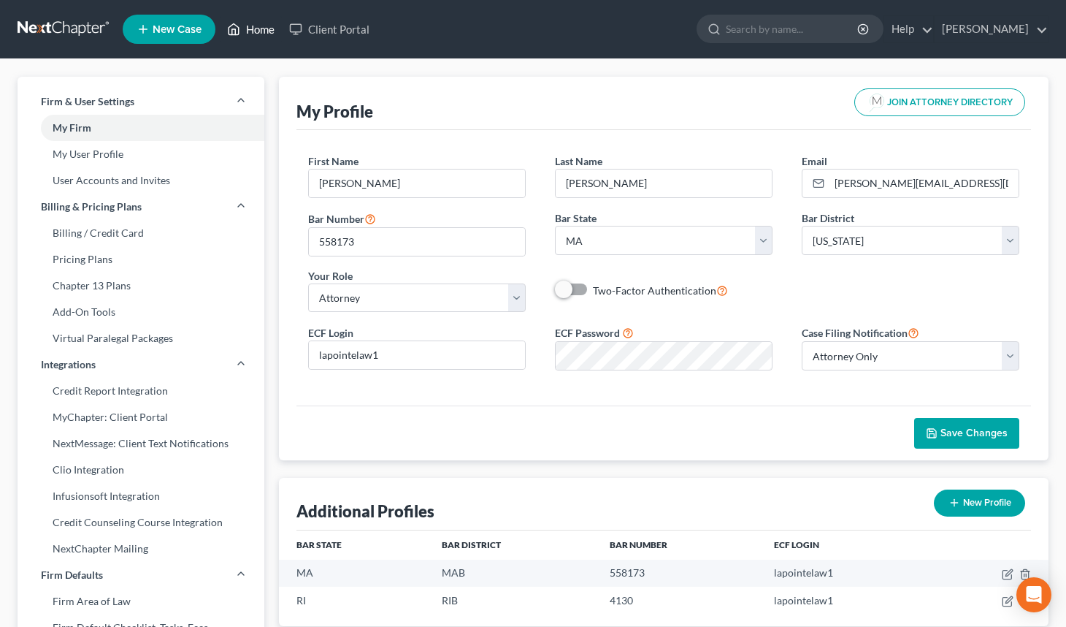
click at [259, 26] on link "Home" at bounding box center [251, 29] width 62 height 26
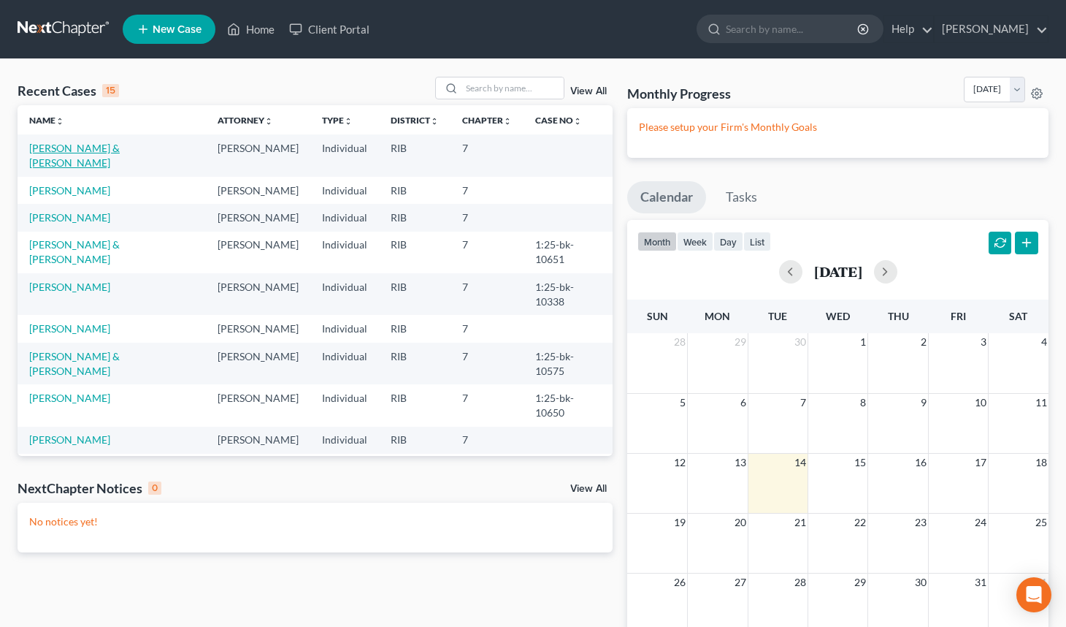
click at [116, 152] on link "[PERSON_NAME] & [PERSON_NAME]" at bounding box center [74, 155] width 91 height 27
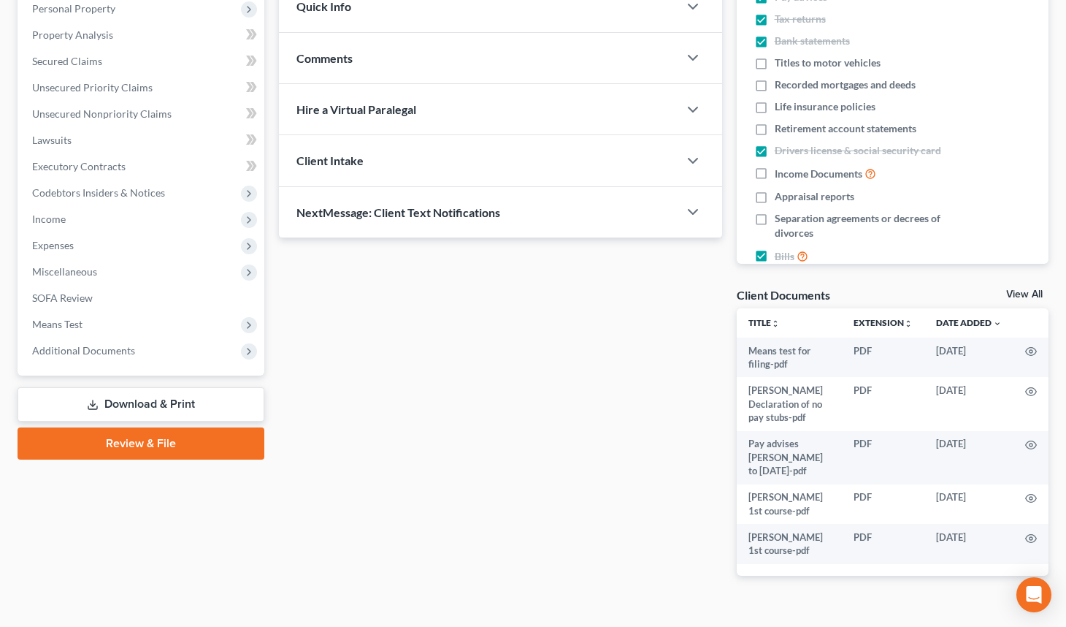
scroll to position [262, 0]
click at [161, 440] on link "Review & File" at bounding box center [141, 443] width 247 height 32
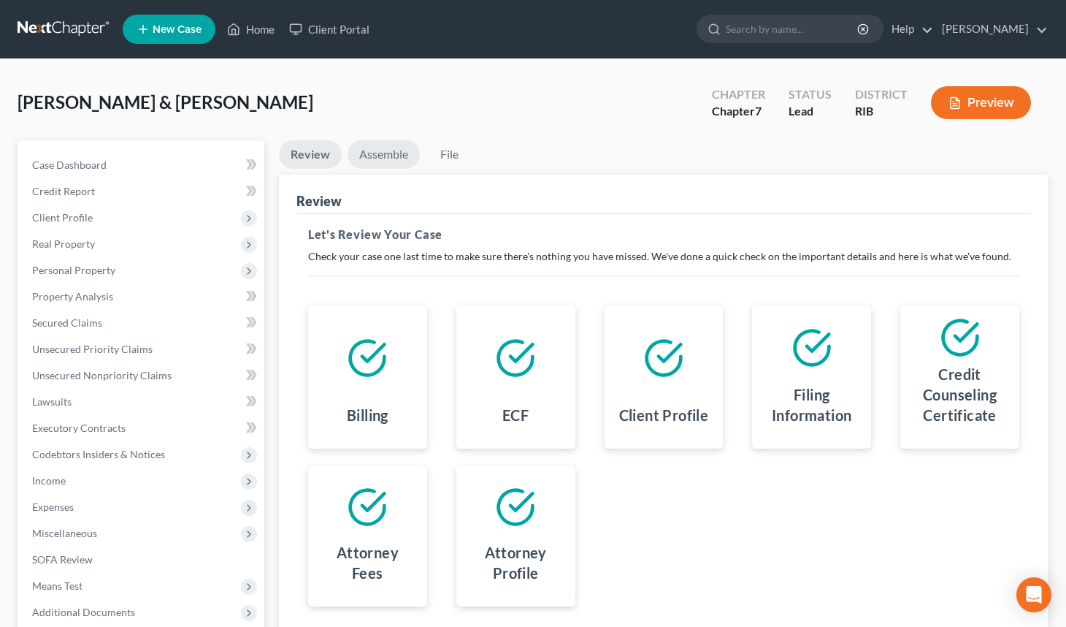
click at [382, 160] on link "Assemble" at bounding box center [384, 154] width 72 height 28
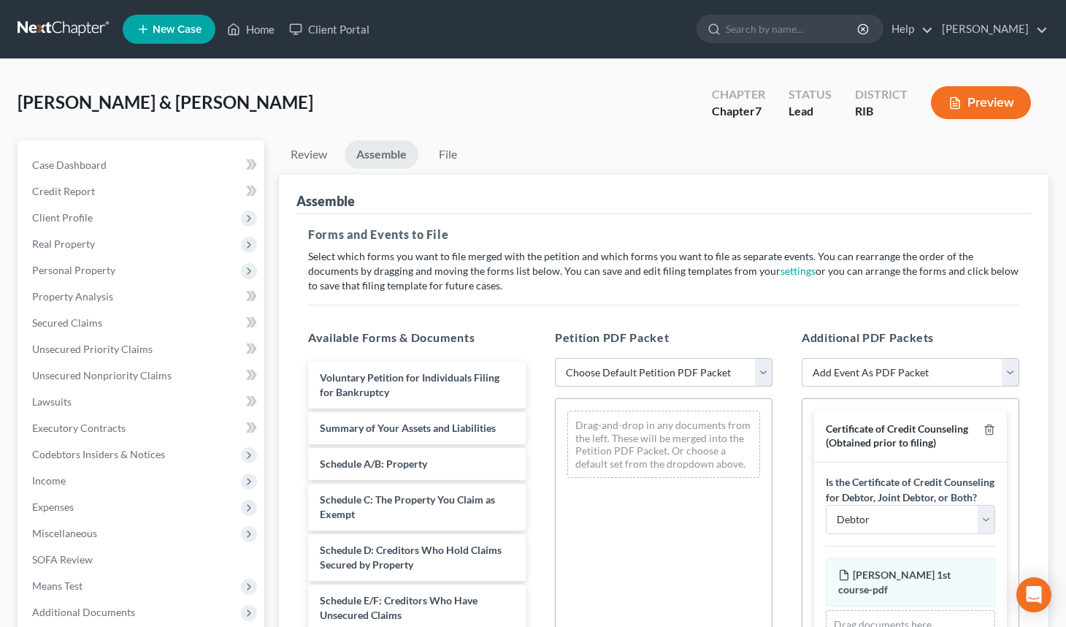
click at [760, 372] on select "Choose Default Petition PDF Packet Emergency Filing (Voluntary Petition and Cre…" at bounding box center [664, 372] width 218 height 29
select select "2"
click at [555, 358] on select "Choose Default Petition PDF Packet Emergency Filing (Voluntary Petition and Cre…" at bounding box center [664, 372] width 218 height 29
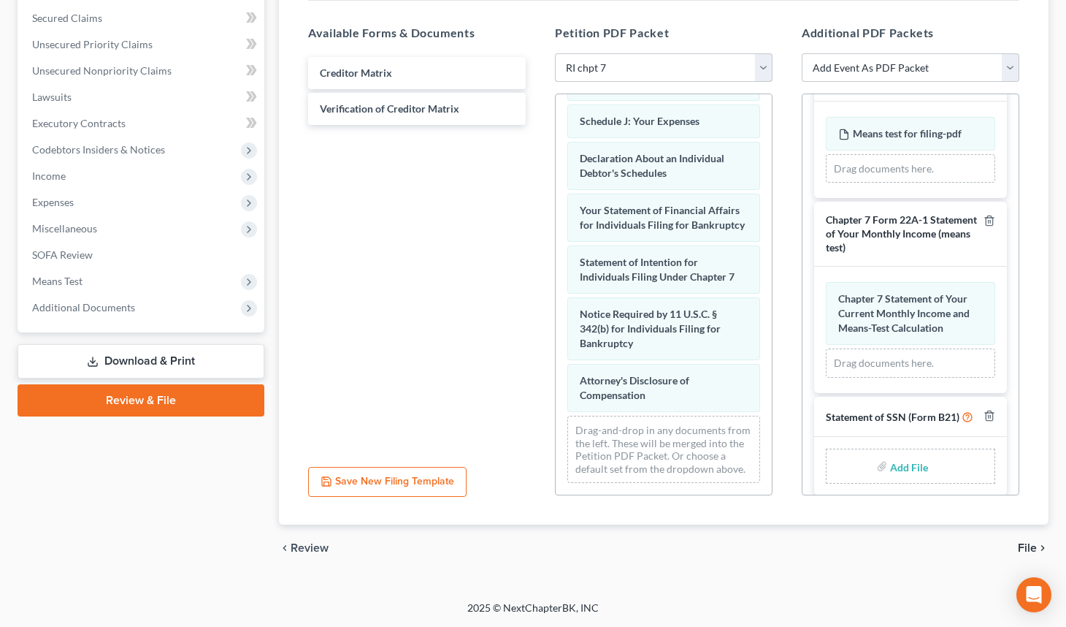
scroll to position [899, 0]
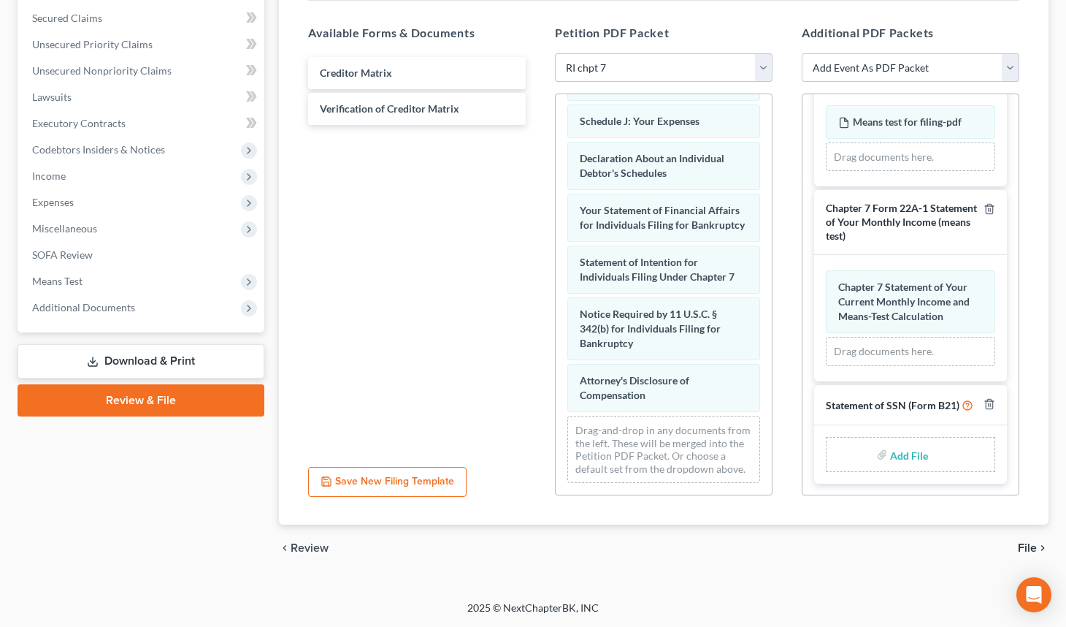
click at [920, 348] on div "Chapter 7 Statement of Your Current Monthly Income and Means-Test Calculation A…" at bounding box center [910, 318] width 169 height 96
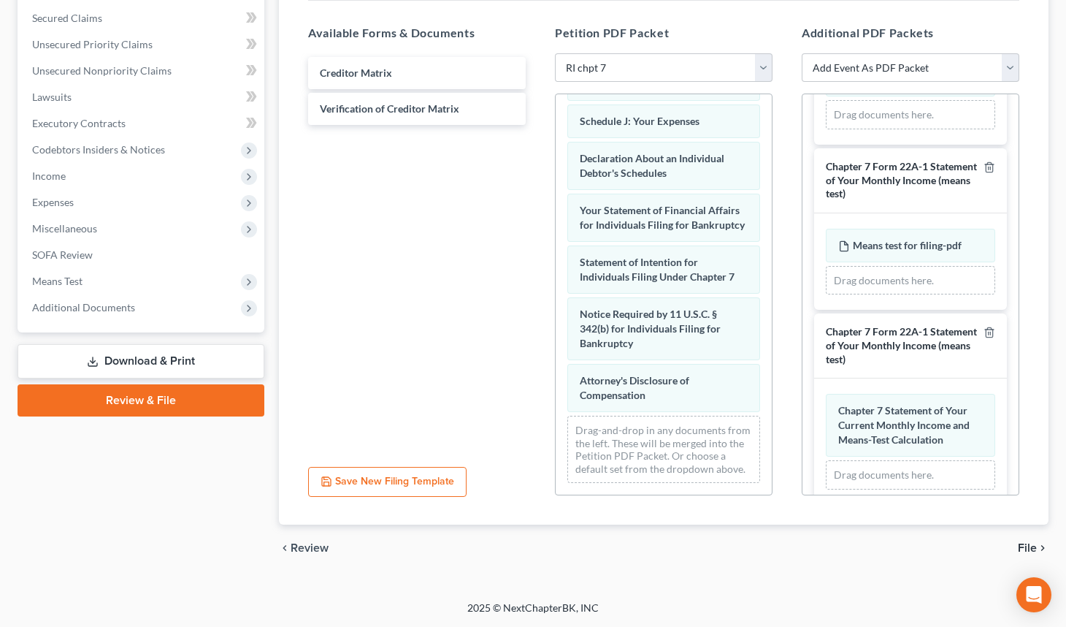
scroll to position [771, 0]
drag, startPoint x: 977, startPoint y: 375, endPoint x: 971, endPoint y: 382, distance: 9.8
click at [984, 338] on icon "button" at bounding box center [990, 332] width 12 height 12
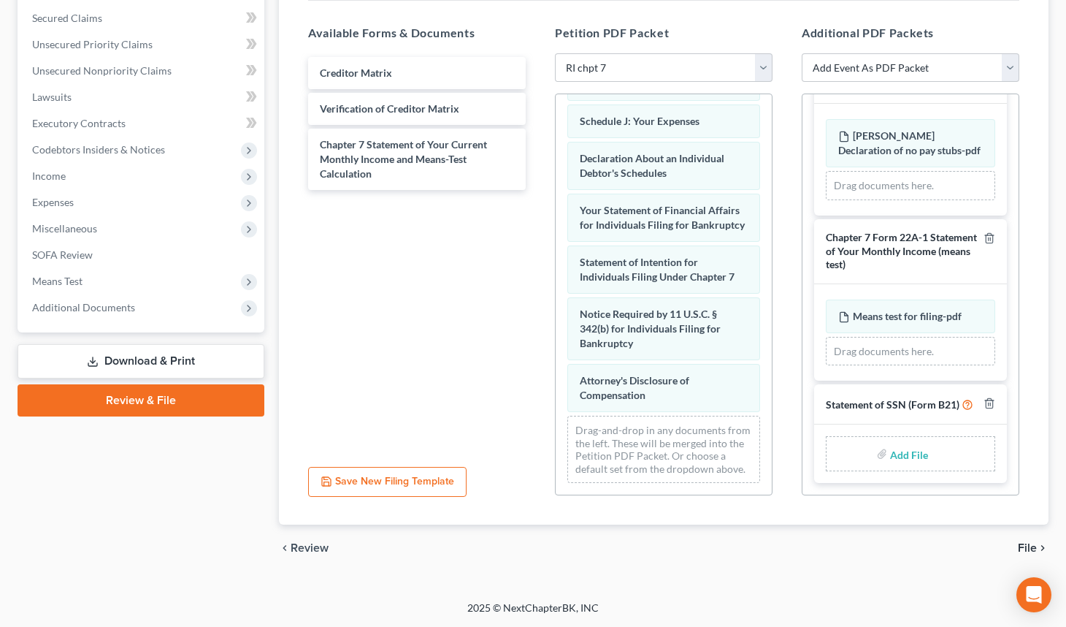
scroll to position [757, 0]
click at [891, 452] on input "file" at bounding box center [907, 453] width 35 height 26
type input "C:\fakepath\[PERSON_NAME] form 21.pdf"
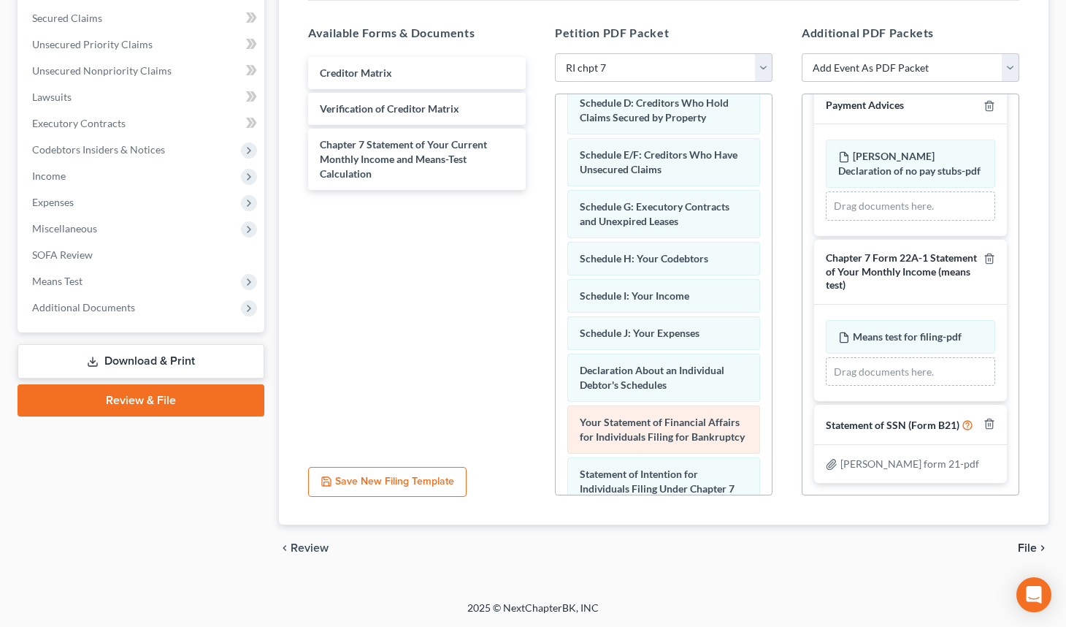
scroll to position [212, 0]
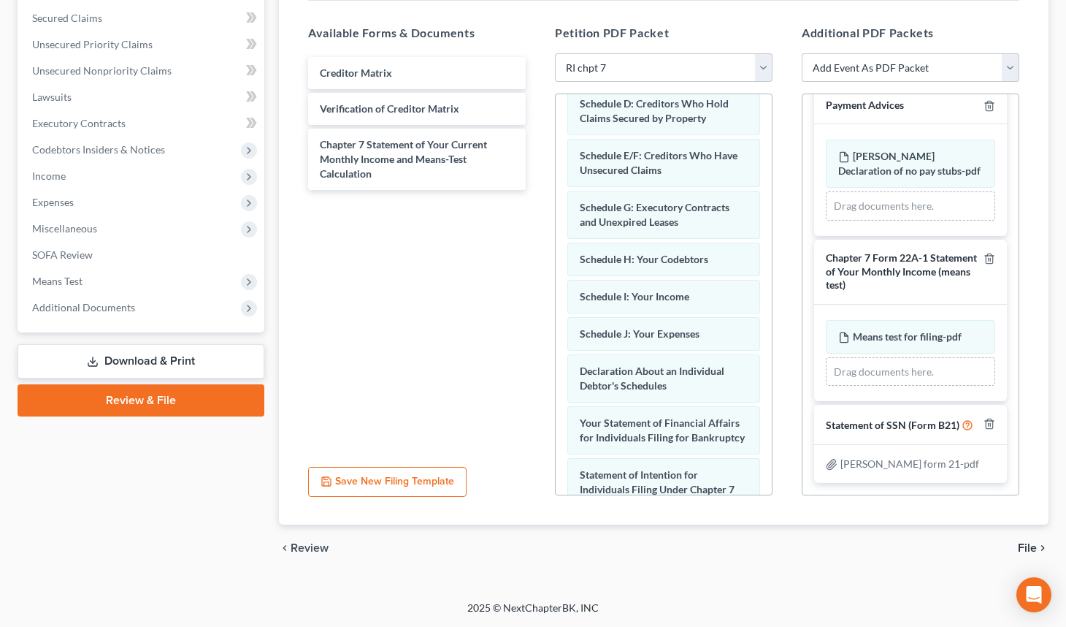
click at [1027, 546] on span "File" at bounding box center [1027, 548] width 19 height 12
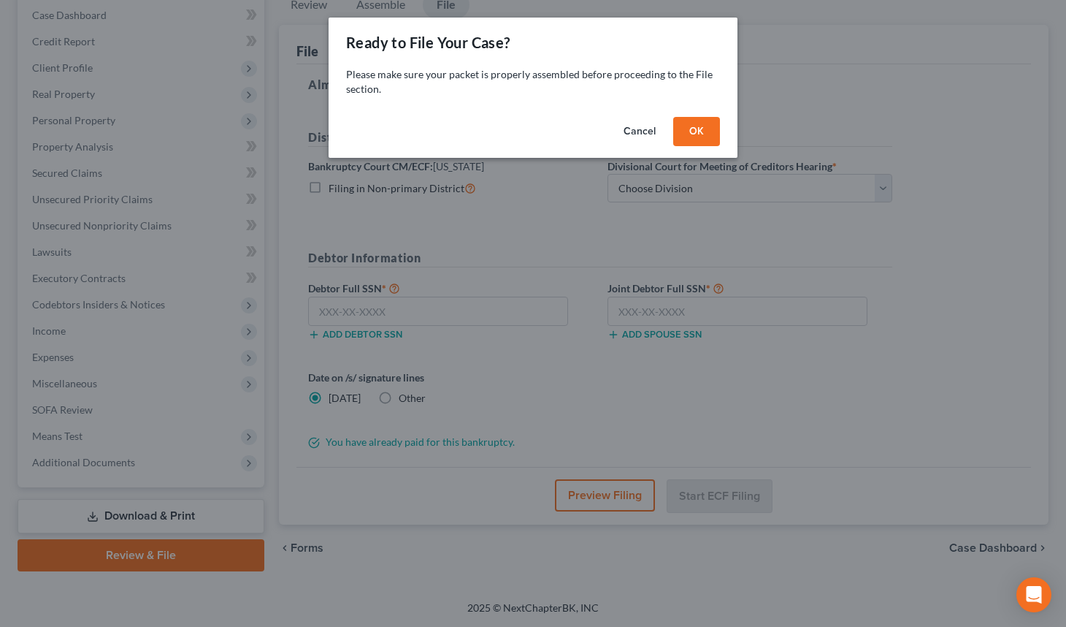
scroll to position [150, 0]
drag, startPoint x: 738, startPoint y: 135, endPoint x: 730, endPoint y: 245, distance: 110.6
click at [738, 137] on div "Cancel OK" at bounding box center [538, 134] width 409 height 47
click at [721, 132] on button "OK" at bounding box center [702, 131] width 47 height 29
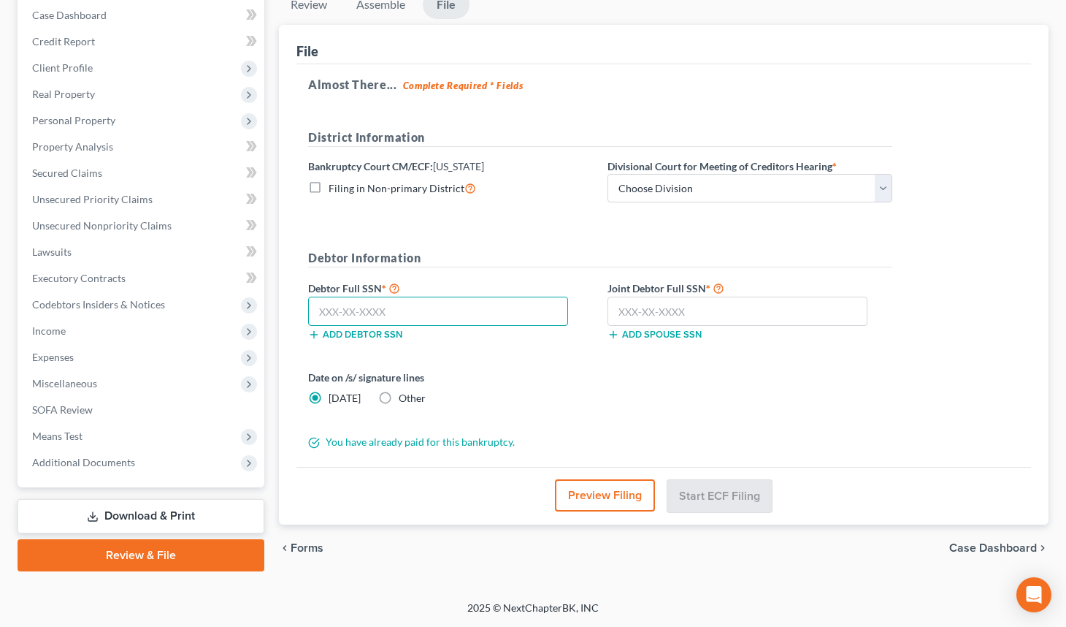
drag, startPoint x: 425, startPoint y: 303, endPoint x: 505, endPoint y: 271, distance: 85.8
click at [427, 300] on input "text" at bounding box center [438, 311] width 260 height 29
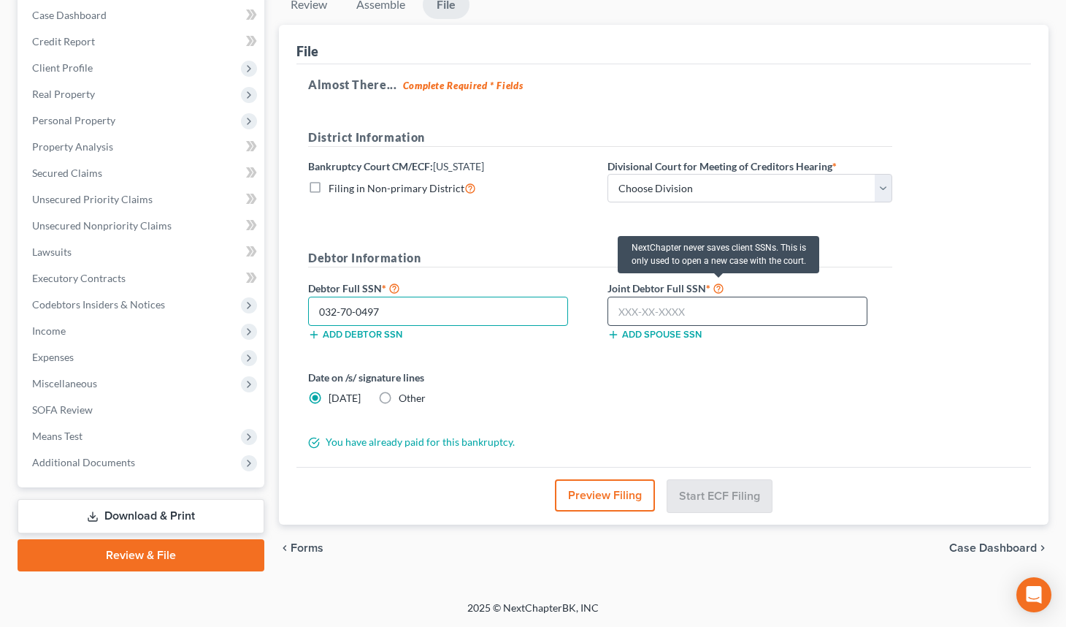
type input "032-70-0497"
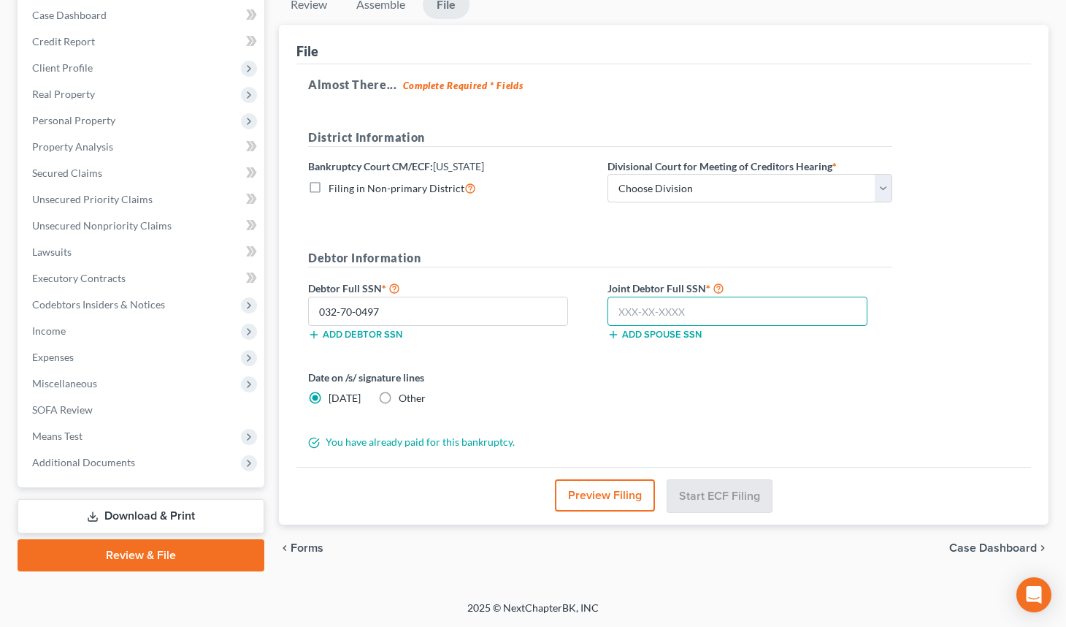
click at [689, 310] on input "text" at bounding box center [738, 311] width 260 height 29
type input "012-56-7049"
drag, startPoint x: 318, startPoint y: 401, endPoint x: 808, endPoint y: 217, distance: 524.1
click at [329, 402] on label "[DATE]" at bounding box center [345, 398] width 32 height 15
click at [334, 400] on input "[DATE]" at bounding box center [338, 395] width 9 height 9
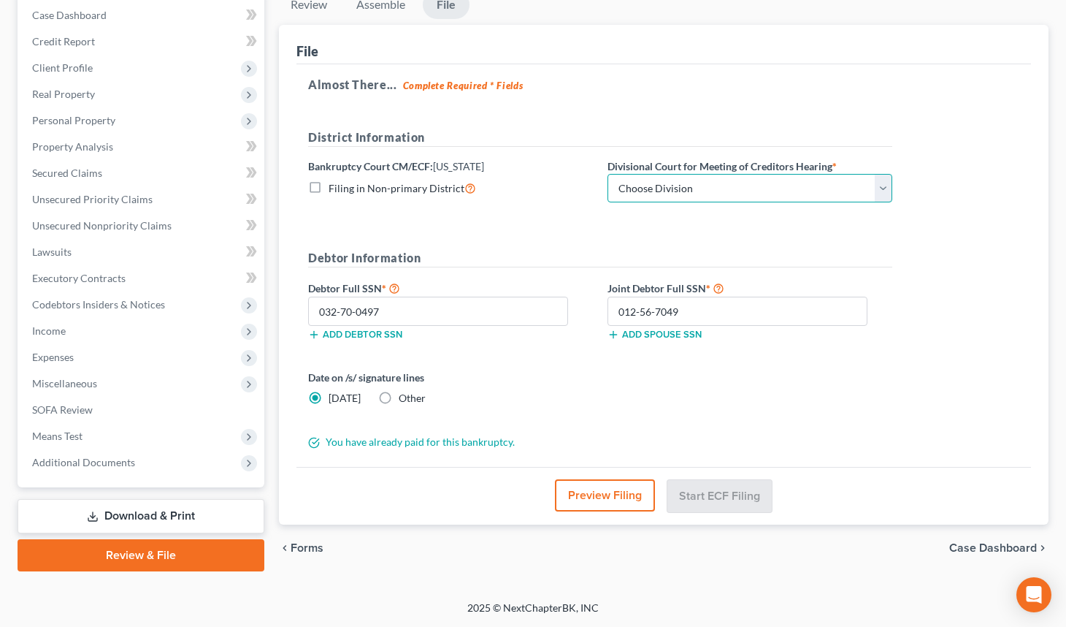
click at [876, 189] on select "Choose Division [GEOGRAPHIC_DATA]" at bounding box center [750, 188] width 285 height 29
select select "0"
click at [608, 174] on select "Choose Division [GEOGRAPHIC_DATA]" at bounding box center [750, 188] width 285 height 29
click at [691, 507] on button "Start ECF Filing" at bounding box center [720, 495] width 104 height 32
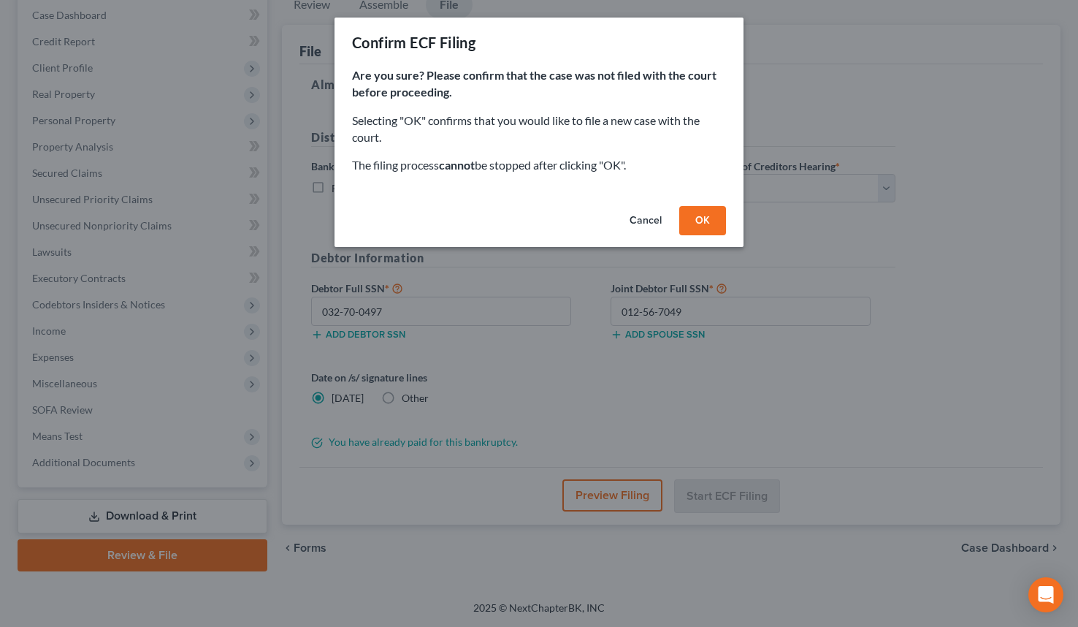
click at [696, 232] on button "OK" at bounding box center [702, 220] width 47 height 29
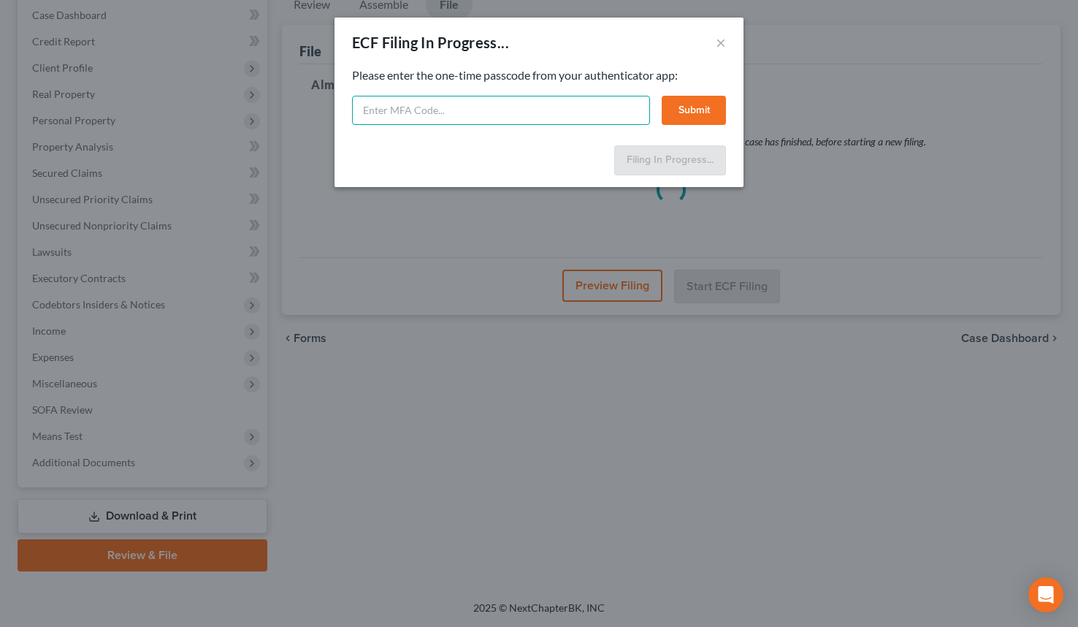
click at [459, 119] on input "text" at bounding box center [501, 110] width 298 height 29
select select "0"
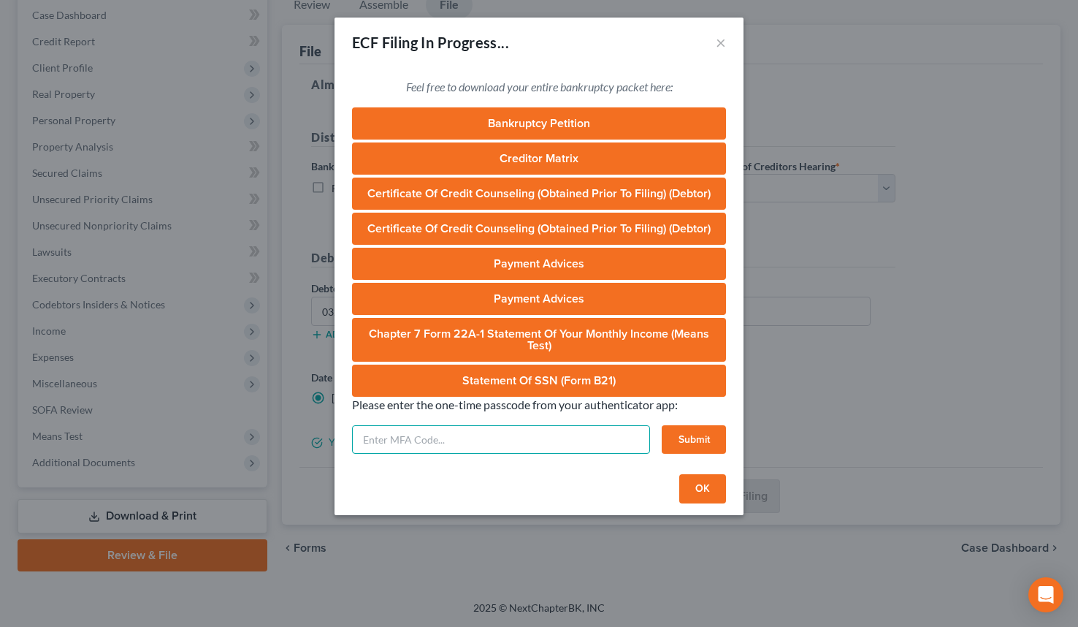
drag, startPoint x: 412, startPoint y: 449, endPoint x: 431, endPoint y: 444, distance: 19.7
click at [412, 450] on input "text" at bounding box center [501, 439] width 298 height 29
type input "ztyk-Od2s-ahlr"
click at [689, 435] on button "Submit" at bounding box center [694, 439] width 64 height 29
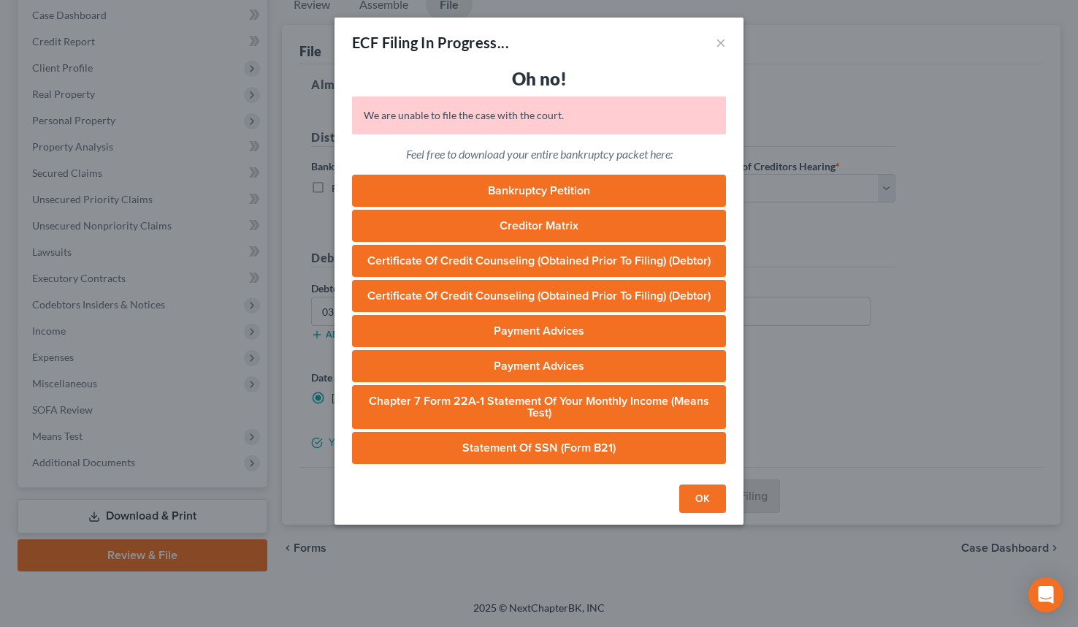
click at [700, 503] on button "OK" at bounding box center [702, 498] width 47 height 29
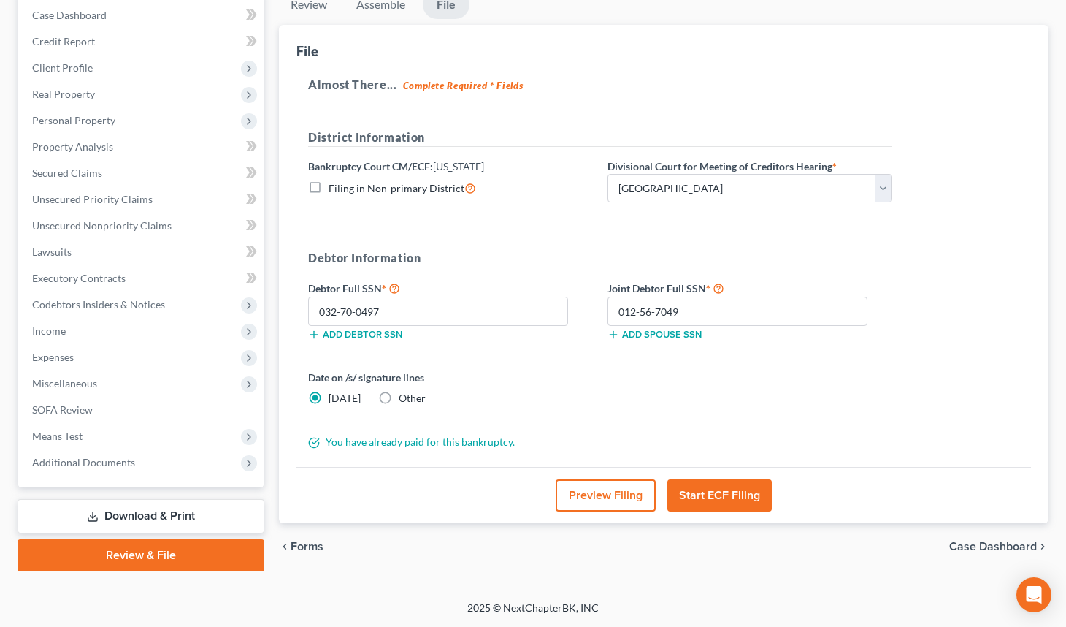
click at [717, 481] on button "Start ECF Filing" at bounding box center [720, 495] width 104 height 32
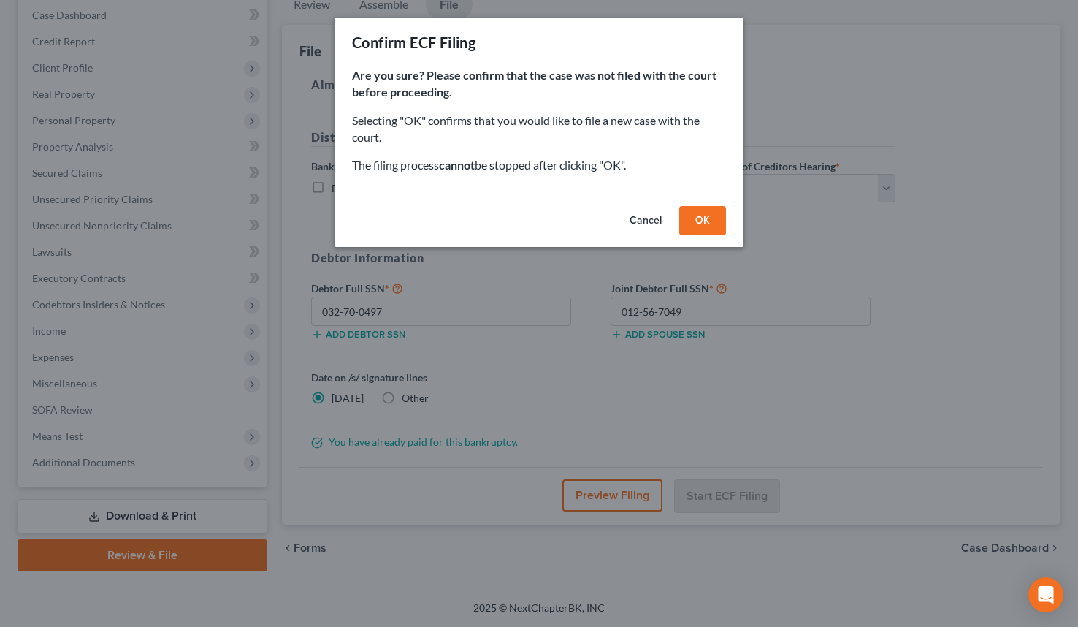
click at [695, 209] on button "OK" at bounding box center [702, 220] width 47 height 29
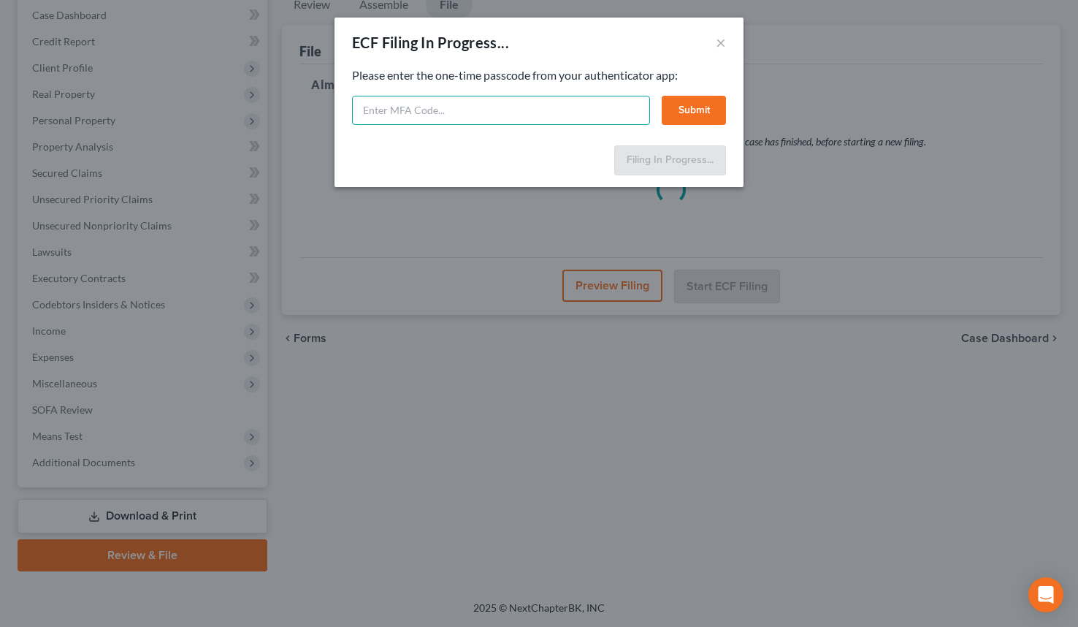
click at [463, 112] on input "text" at bounding box center [501, 110] width 298 height 29
paste input "ztyk-0tfr-0d2s-ahlr"
type input "ztyk-0tfr-0d2s-ahlr"
click at [689, 115] on button "Submit" at bounding box center [694, 110] width 64 height 29
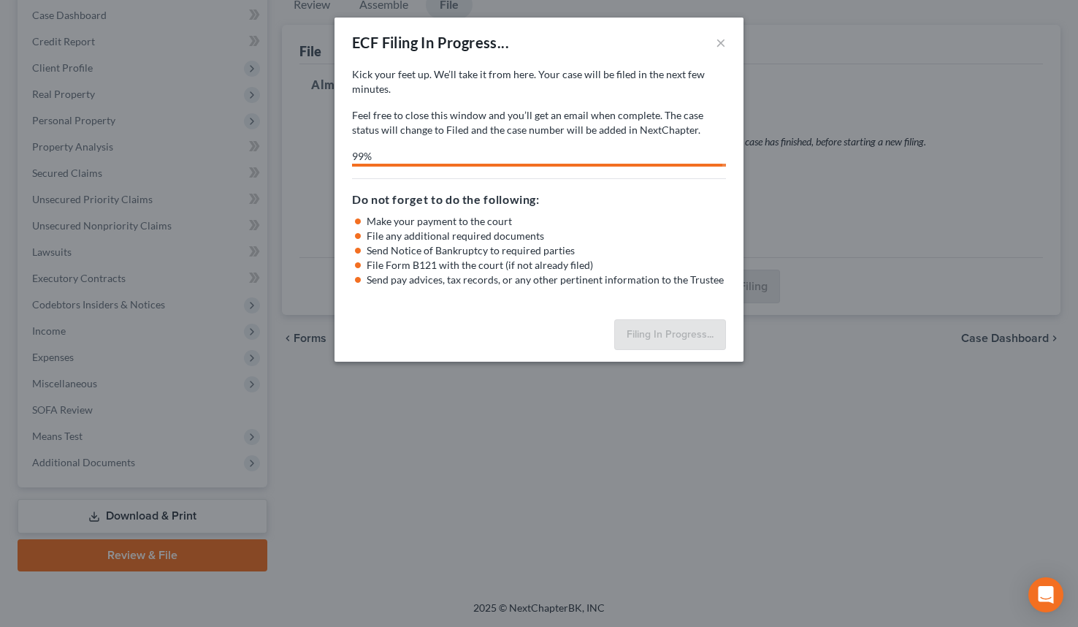
select select "0"
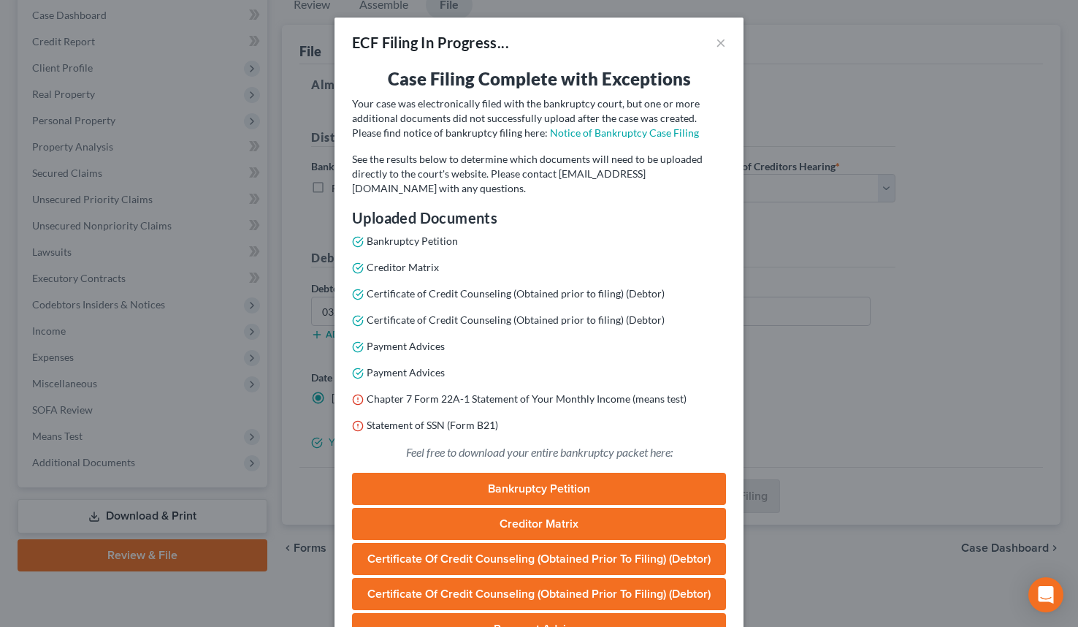
click at [559, 493] on link "Bankruptcy Petition" at bounding box center [539, 489] width 374 height 32
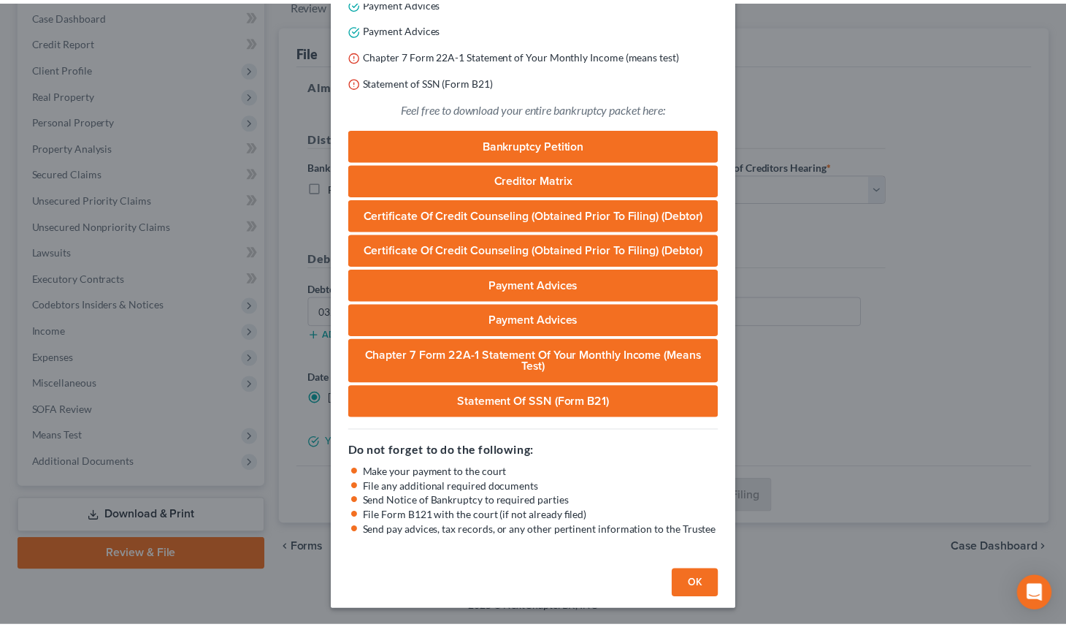
scroll to position [345, 0]
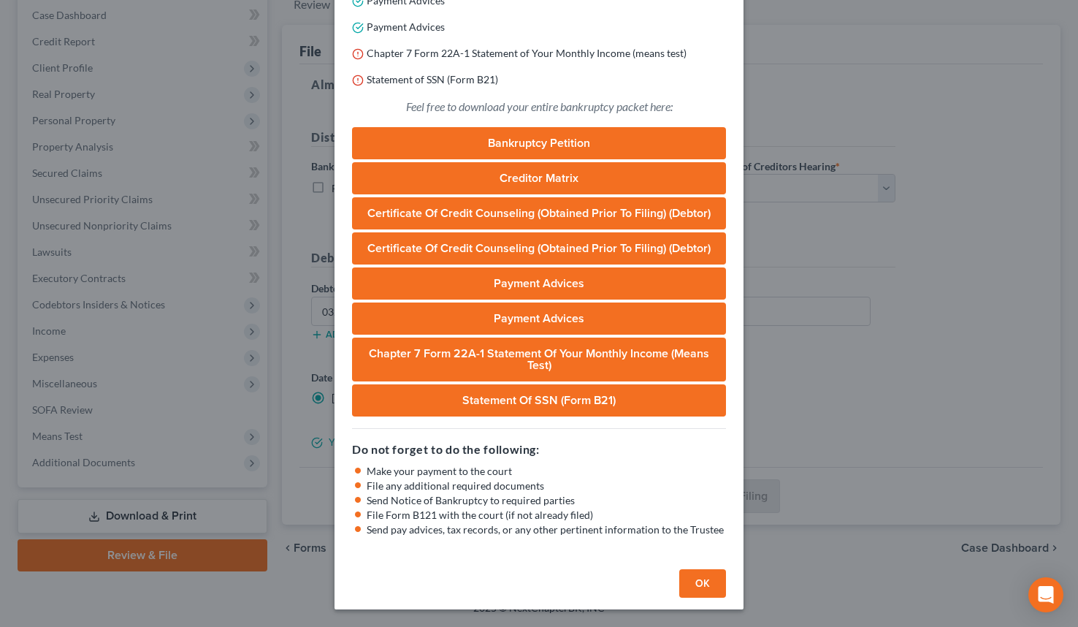
click at [683, 581] on button "OK" at bounding box center [702, 583] width 47 height 29
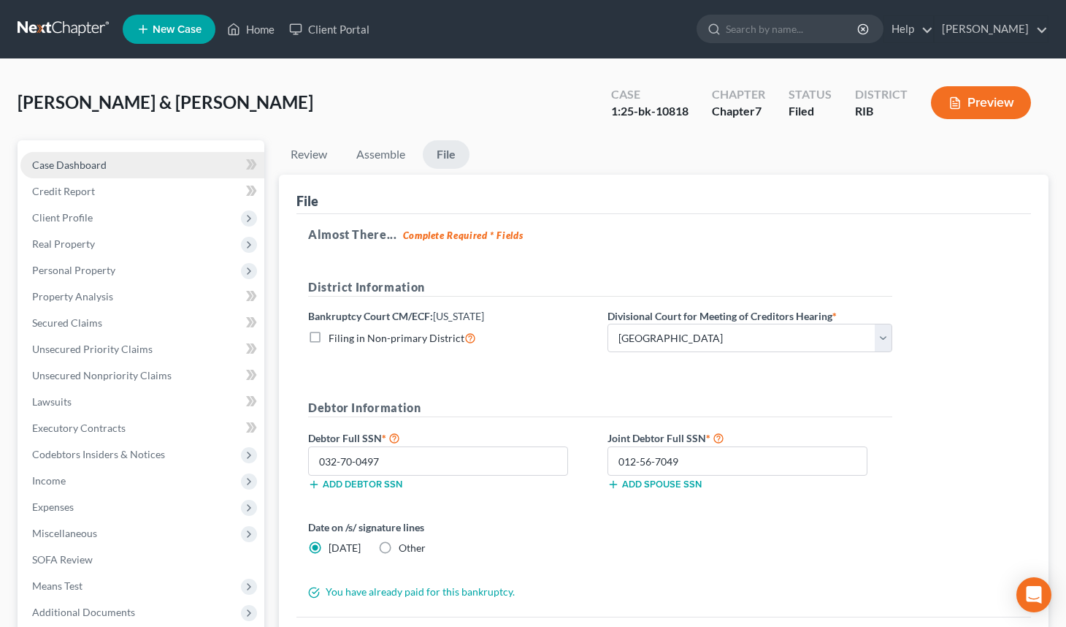
scroll to position [0, 0]
click at [175, 167] on link "Case Dashboard" at bounding box center [142, 165] width 244 height 26
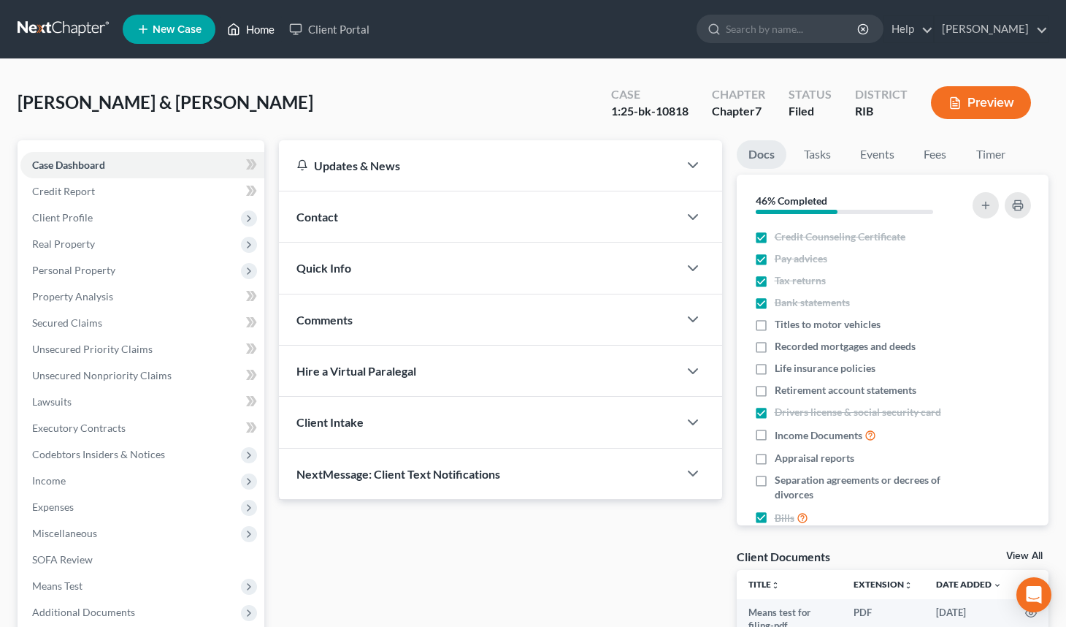
click at [262, 29] on link "Home" at bounding box center [251, 29] width 62 height 26
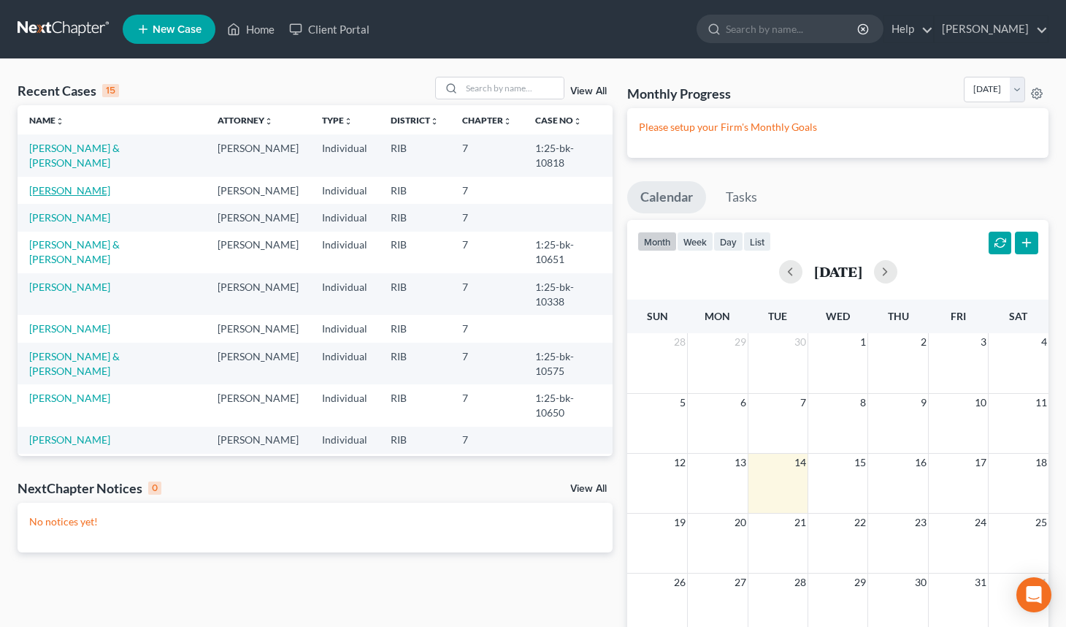
drag, startPoint x: 73, startPoint y: 175, endPoint x: 150, endPoint y: 184, distance: 77.9
click at [74, 184] on link "[PERSON_NAME]" at bounding box center [69, 190] width 81 height 12
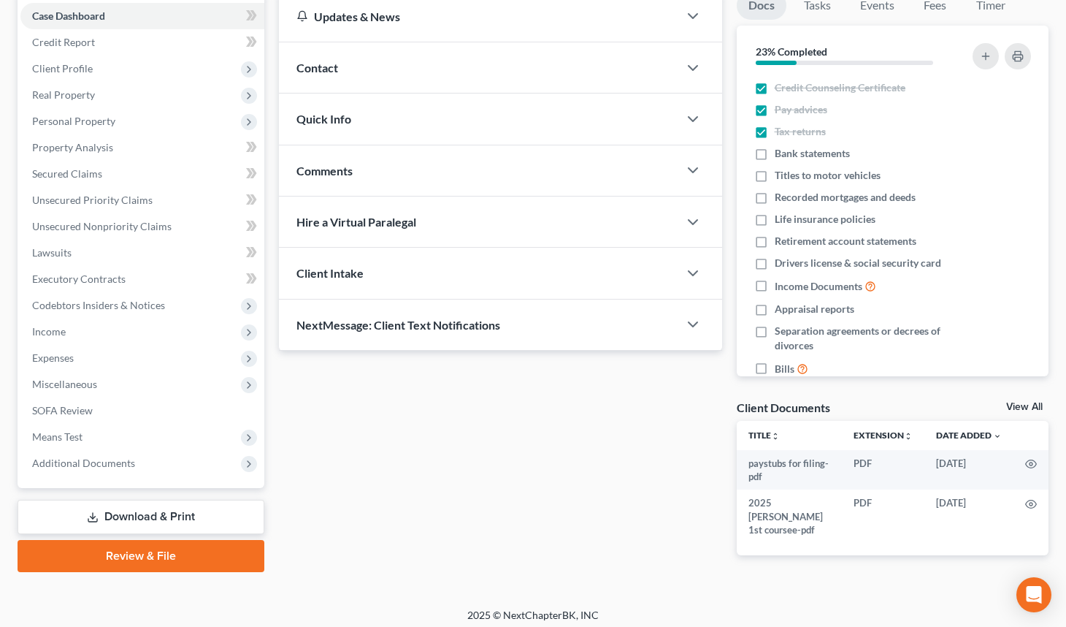
scroll to position [150, 0]
drag, startPoint x: 161, startPoint y: 552, endPoint x: 492, endPoint y: 181, distance: 497.1
click at [161, 552] on link "Review & File" at bounding box center [141, 555] width 247 height 32
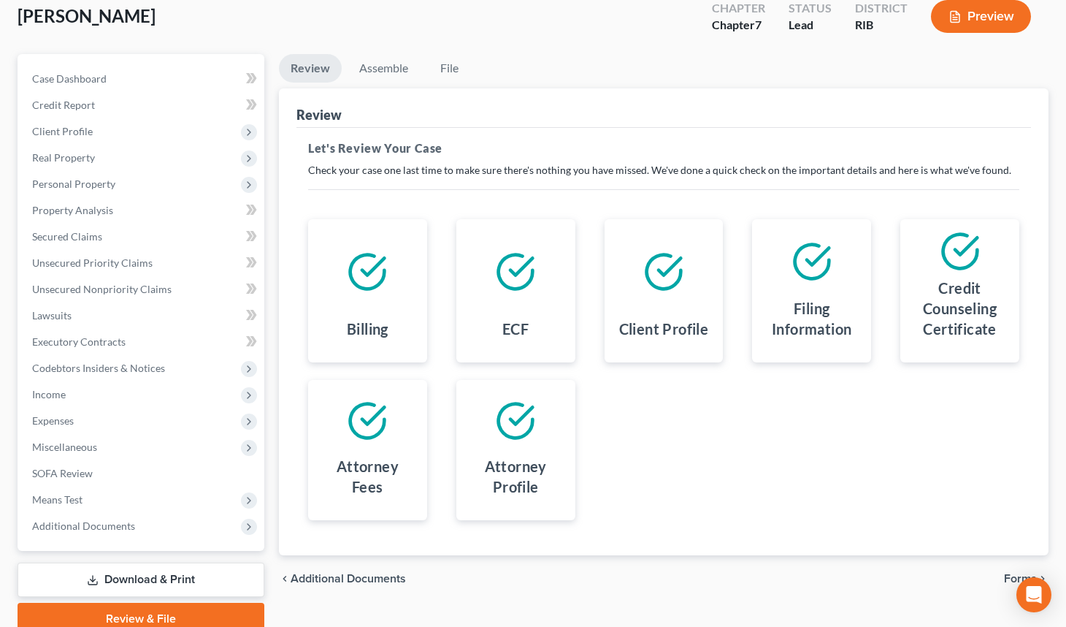
scroll to position [93, 0]
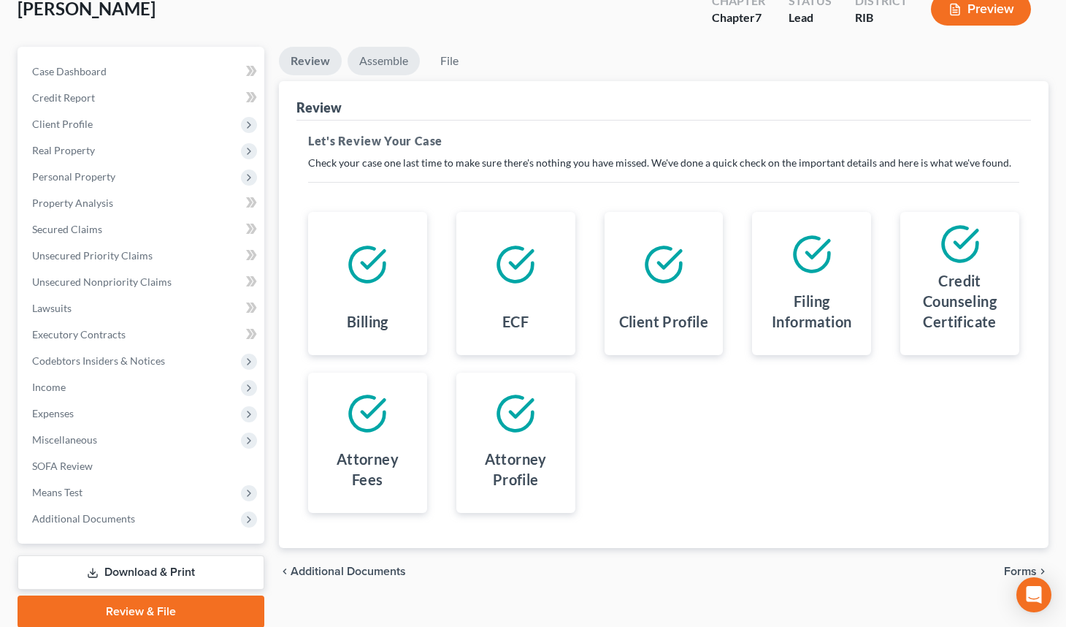
drag, startPoint x: 394, startPoint y: 147, endPoint x: 391, endPoint y: 68, distance: 78.9
click at [391, 68] on link "Assemble" at bounding box center [384, 61] width 72 height 28
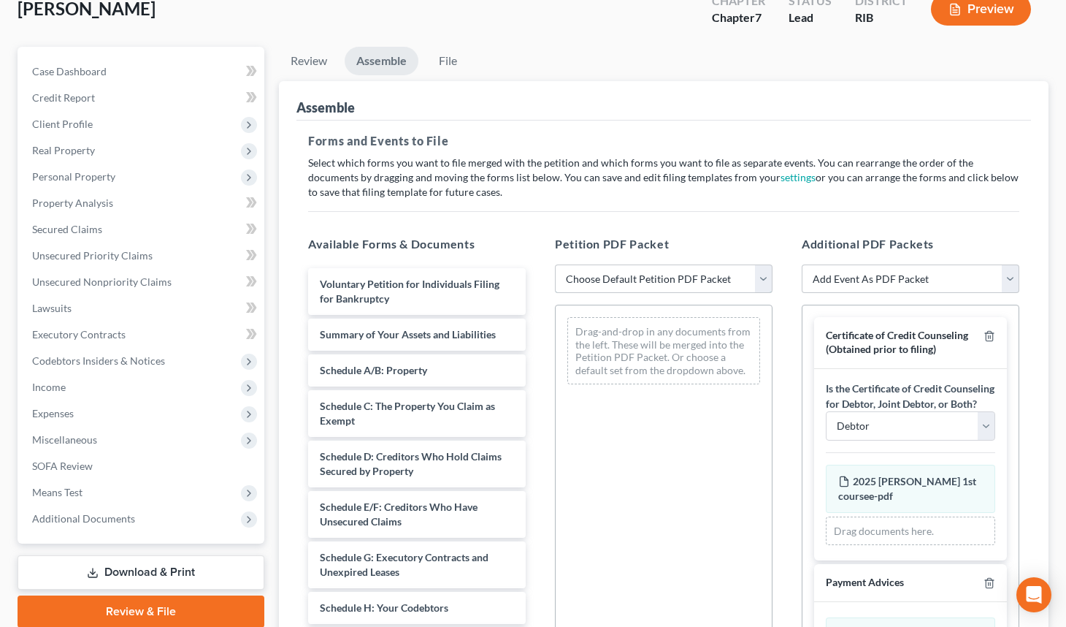
click at [759, 275] on select "Choose Default Petition PDF Packet Emergency Filing (Voluntary Petition and Cre…" at bounding box center [664, 278] width 218 height 29
select select "2"
click at [555, 264] on select "Choose Default Petition PDF Packet Emergency Filing (Voluntary Petition and Cre…" at bounding box center [664, 278] width 218 height 29
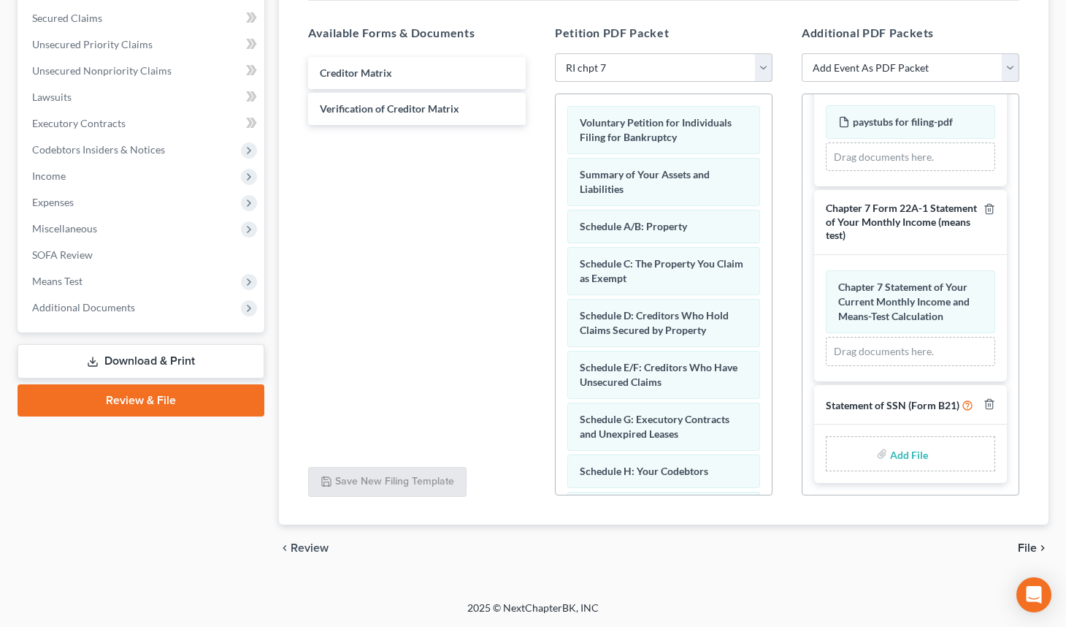
scroll to position [343, 0]
click at [984, 203] on icon "button" at bounding box center [990, 209] width 12 height 12
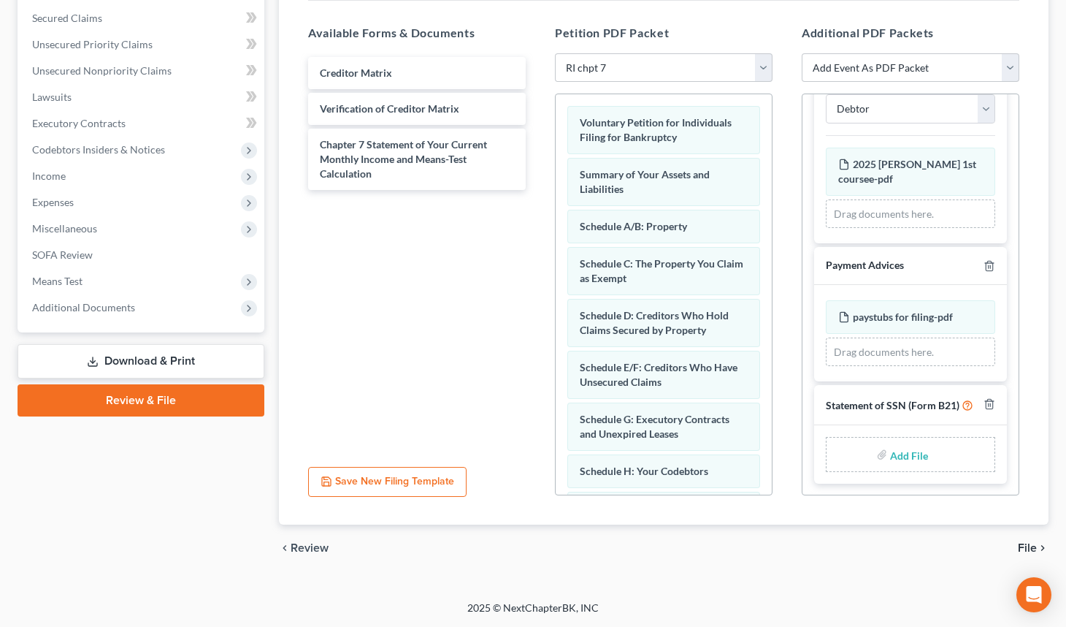
scroll to position [149, 0]
click at [984, 398] on icon "button" at bounding box center [990, 404] width 12 height 12
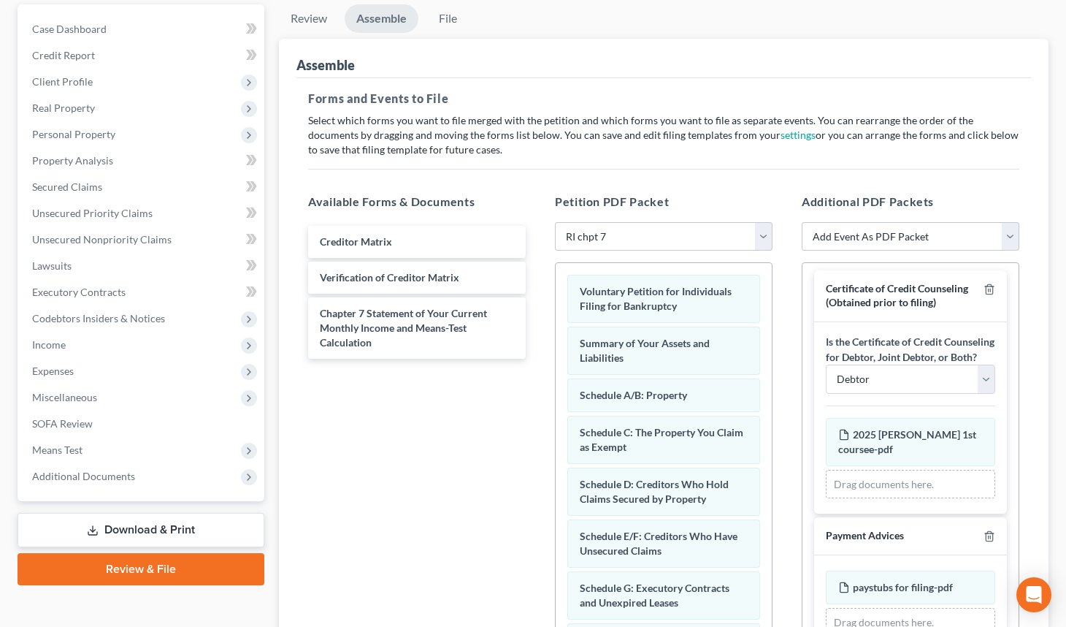
scroll to position [305, 0]
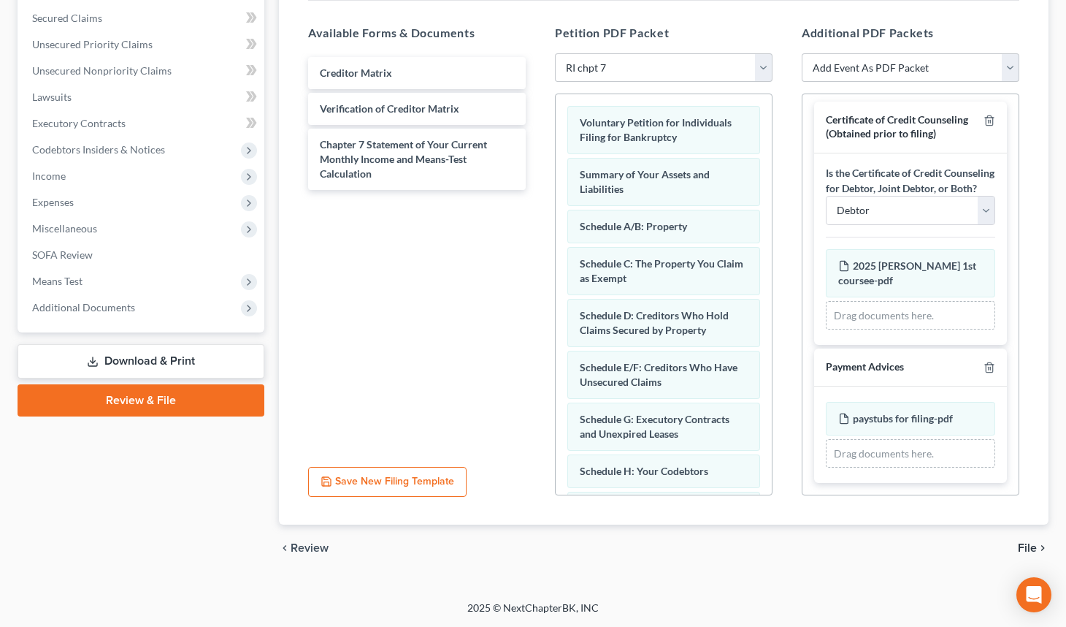
drag, startPoint x: 1018, startPoint y: 537, endPoint x: 1022, endPoint y: 543, distance: 7.5
click at [1019, 543] on div "chevron_left Review File chevron_right" at bounding box center [664, 547] width 770 height 47
click at [1022, 543] on span "File" at bounding box center [1027, 548] width 19 height 12
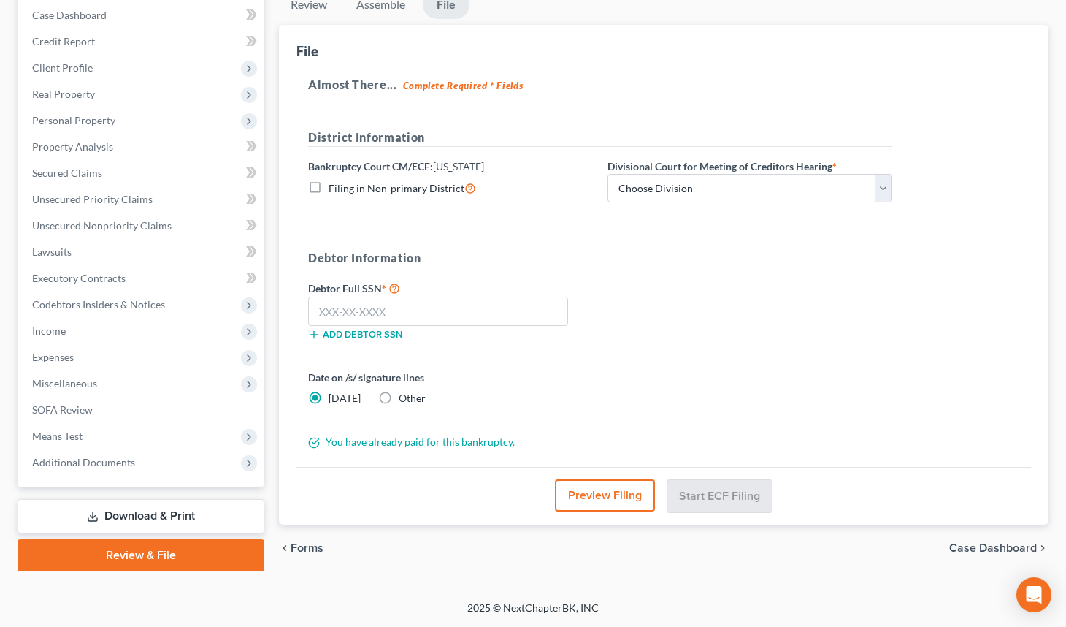
scroll to position [150, 0]
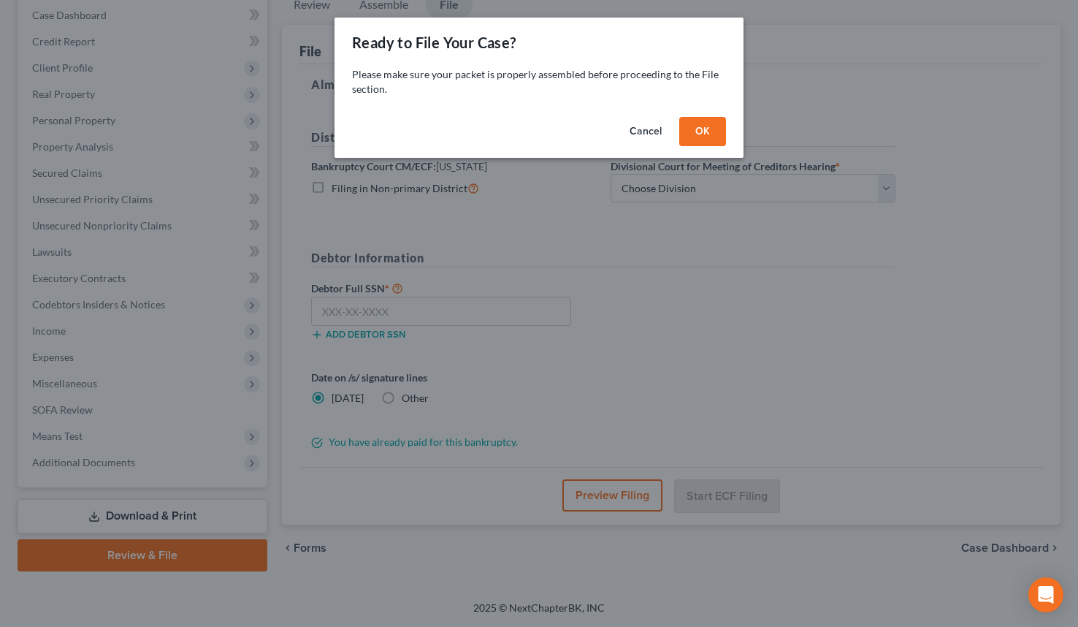
drag, startPoint x: 712, startPoint y: 53, endPoint x: 727, endPoint y: 39, distance: 20.7
drag, startPoint x: 727, startPoint y: 39, endPoint x: 710, endPoint y: 146, distance: 108.8
click at [705, 131] on button "OK" at bounding box center [702, 131] width 47 height 29
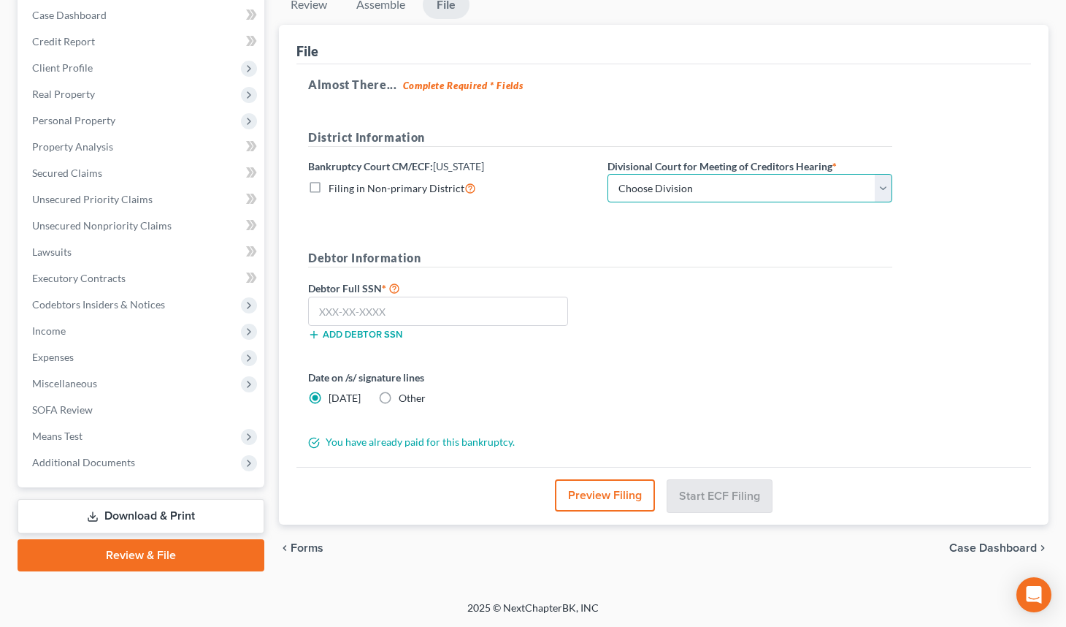
drag, startPoint x: 887, startPoint y: 199, endPoint x: 851, endPoint y: 204, distance: 36.9
click at [886, 196] on select "Choose Division [GEOGRAPHIC_DATA]" at bounding box center [750, 188] width 285 height 29
select select "0"
click at [608, 174] on select "Choose Division [GEOGRAPHIC_DATA]" at bounding box center [750, 188] width 285 height 29
click at [768, 232] on form "District Information Bankruptcy Court CM/ECF: [US_STATE] Filing in Non-primary …" at bounding box center [600, 289] width 584 height 321
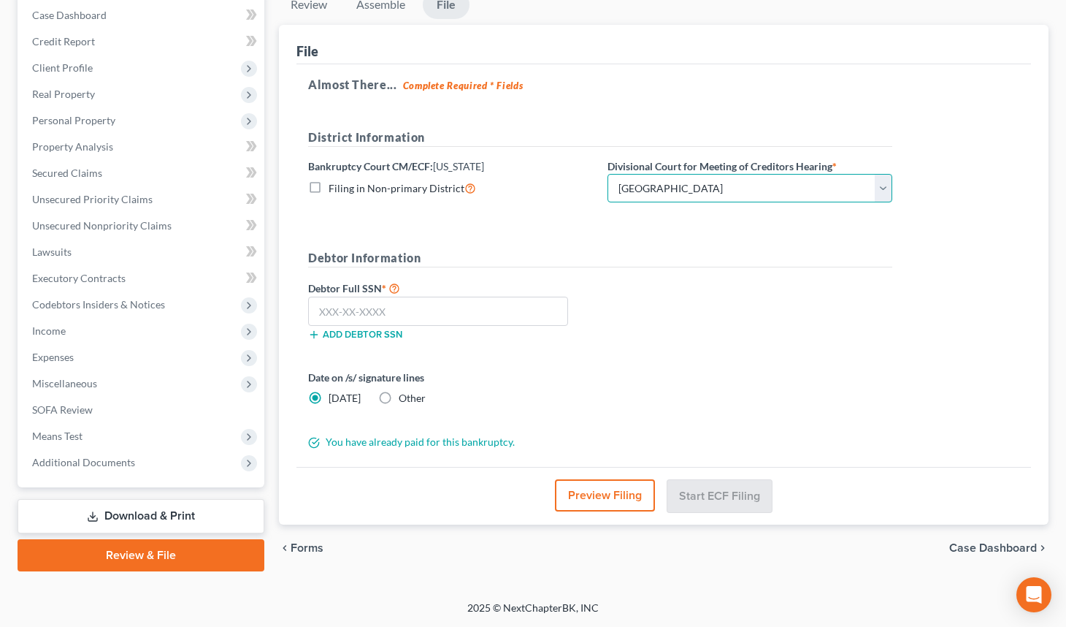
click at [875, 193] on select "Choose Division [GEOGRAPHIC_DATA]" at bounding box center [750, 188] width 285 height 29
drag, startPoint x: 695, startPoint y: 189, endPoint x: 402, endPoint y: 309, distance: 316.4
click at [684, 207] on div "District Information Bankruptcy Court CM/ECF: [US_STATE] Filing in Non-primary …" at bounding box center [600, 172] width 599 height 86
click at [399, 313] on input "text" at bounding box center [438, 311] width 260 height 29
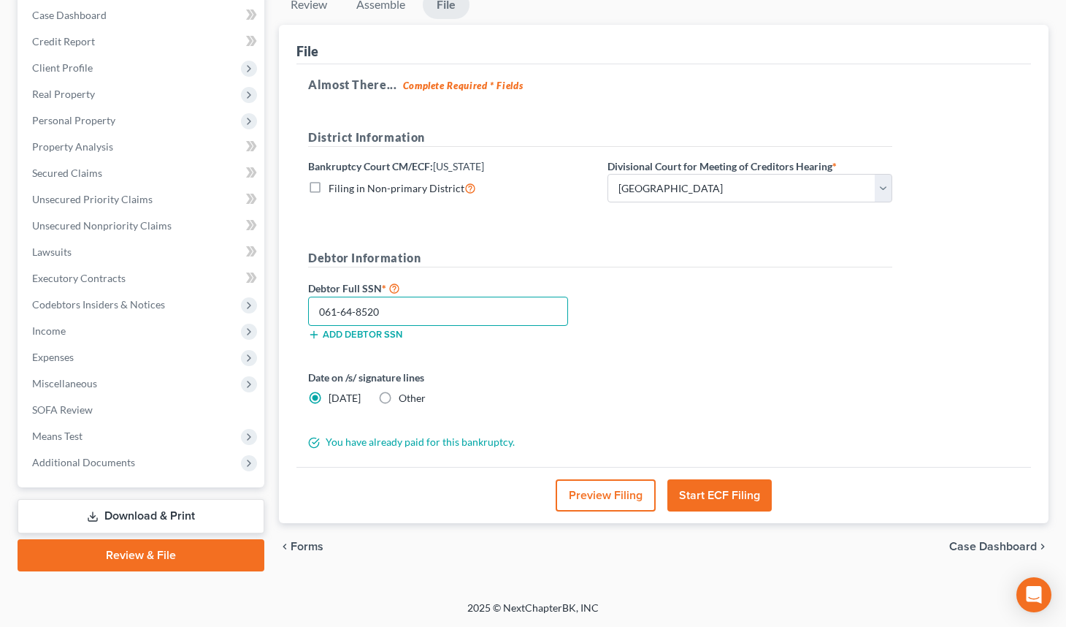
type input "061-64-8520"
click at [731, 500] on button "Start ECF Filing" at bounding box center [720, 495] width 104 height 32
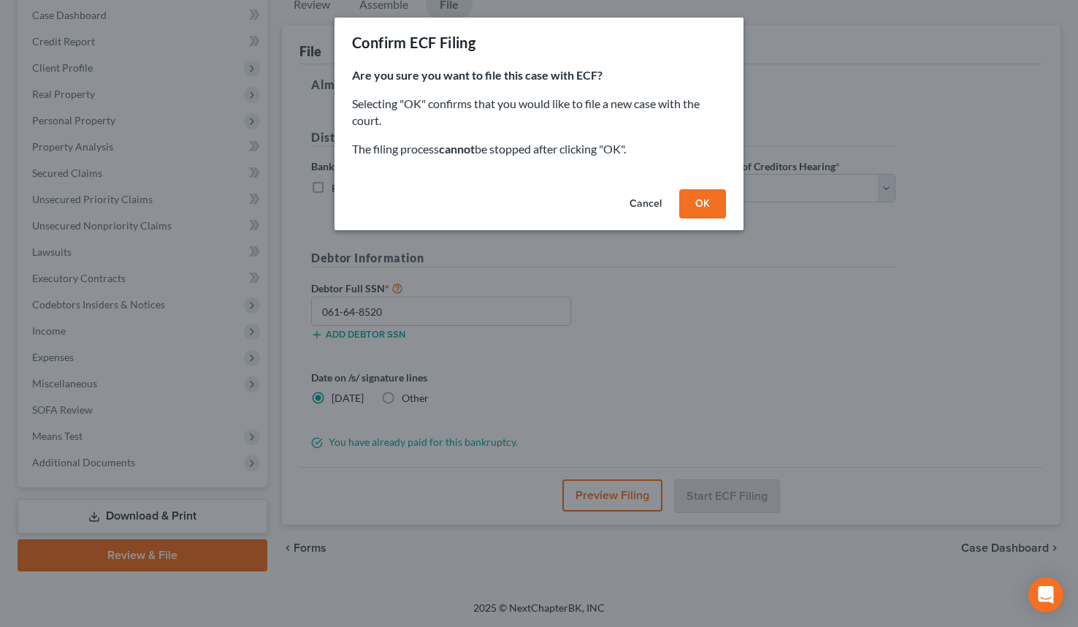
click at [709, 207] on button "OK" at bounding box center [702, 203] width 47 height 29
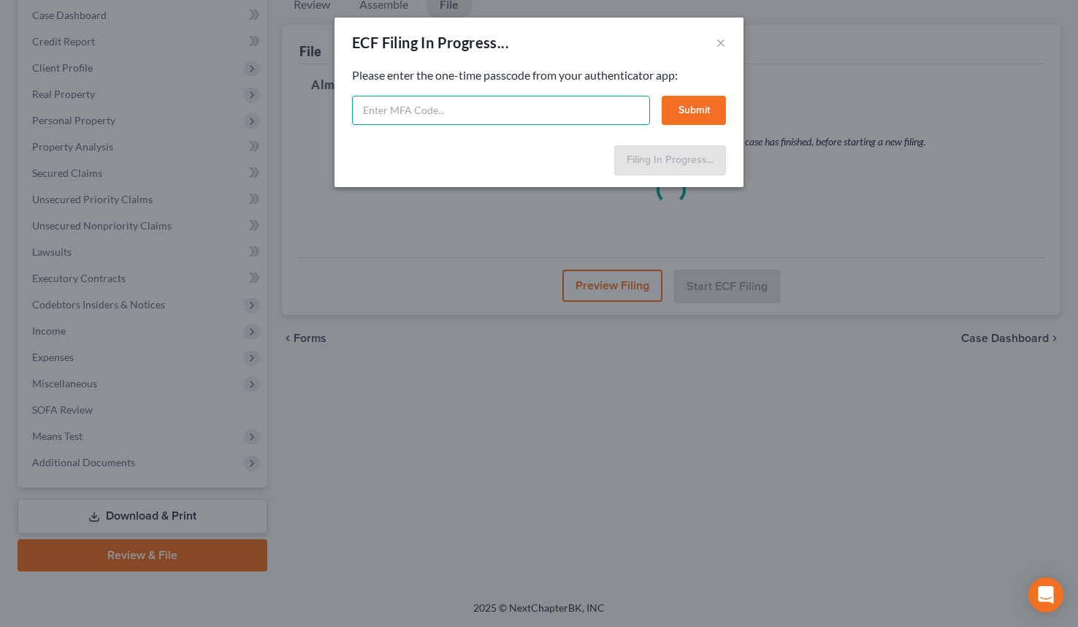
click at [444, 112] on input "text" at bounding box center [501, 110] width 298 height 29
paste input "csy6-bz4q-aald-nzdx"
type input "csy6-bz4q-aald-nzdx"
click at [684, 113] on button "Submit" at bounding box center [694, 110] width 64 height 29
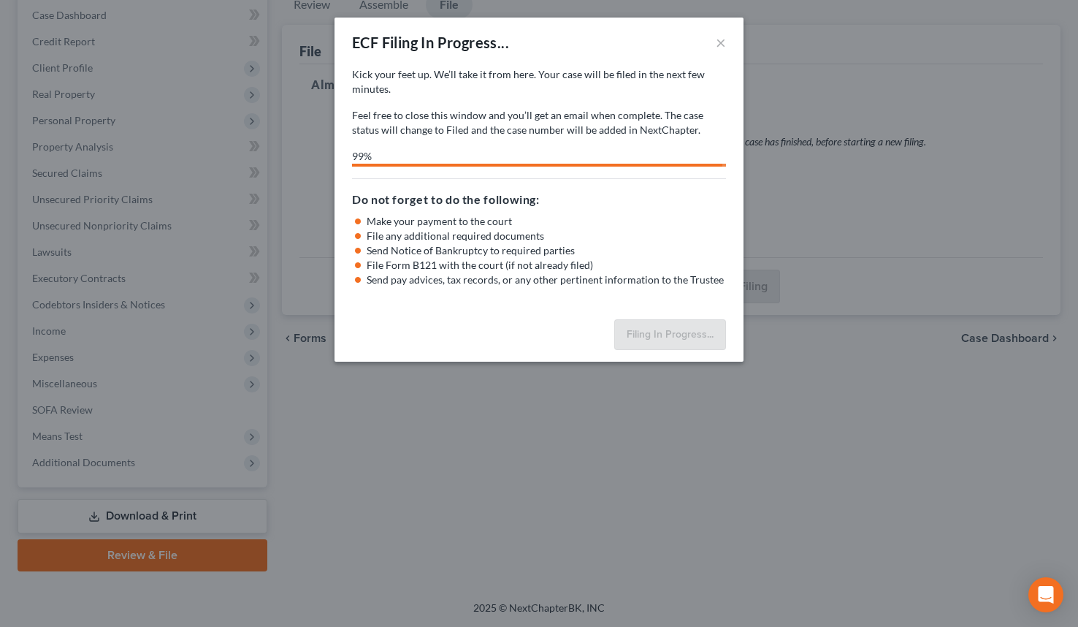
select select "0"
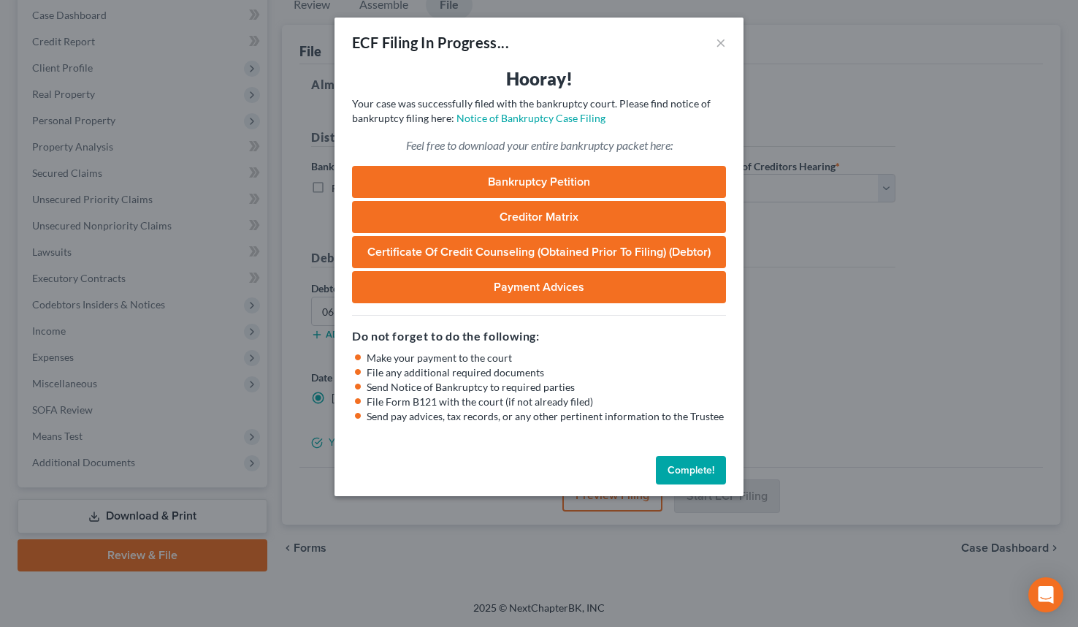
click at [570, 183] on link "Bankruptcy Petition" at bounding box center [539, 182] width 374 height 32
click at [701, 467] on button "Complete!" at bounding box center [691, 470] width 70 height 29
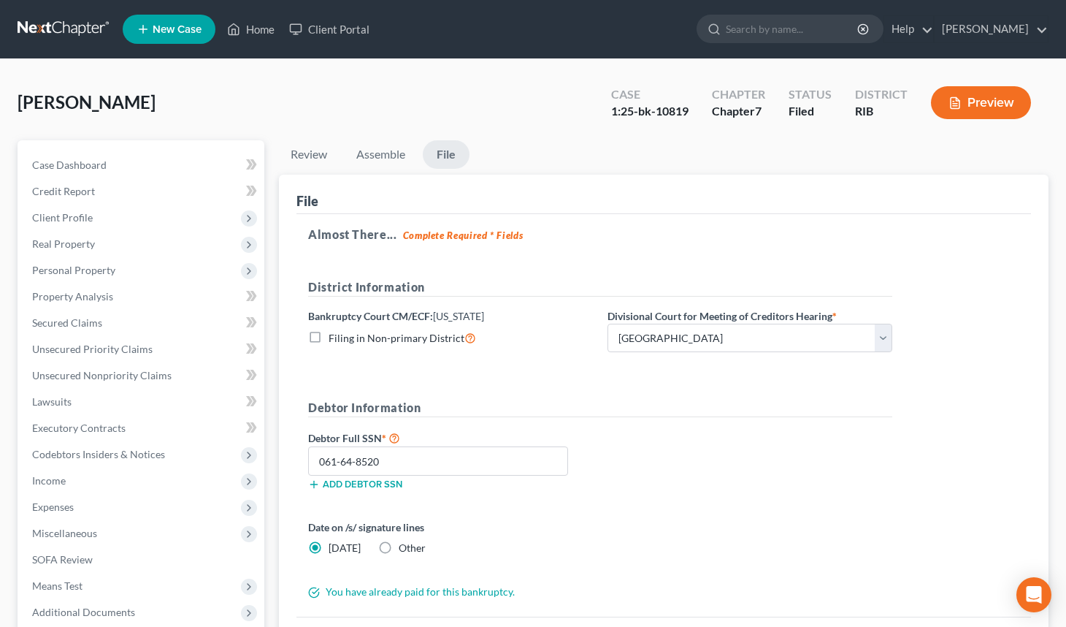
scroll to position [0, 0]
click at [226, 165] on link "Case Dashboard" at bounding box center [142, 165] width 244 height 26
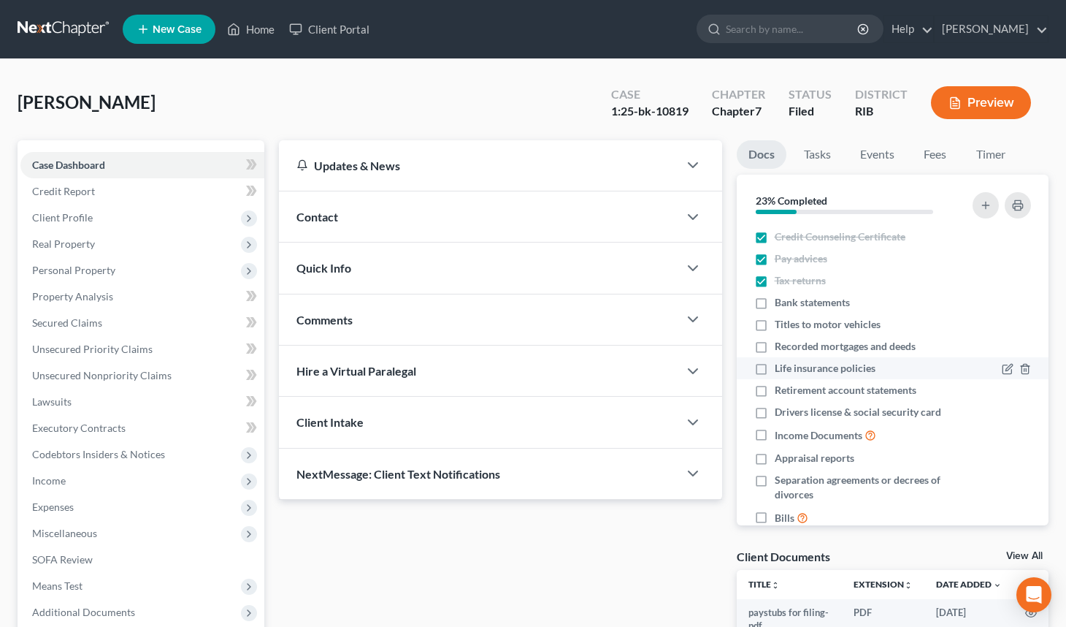
drag, startPoint x: 755, startPoint y: 307, endPoint x: 826, endPoint y: 363, distance: 90.4
click at [775, 307] on label "Bank statements" at bounding box center [812, 302] width 75 height 15
click at [781, 305] on input "Bank statements" at bounding box center [785, 299] width 9 height 9
click at [775, 306] on label "Bank statements" at bounding box center [812, 302] width 75 height 15
click at [781, 305] on input "Bank statements" at bounding box center [785, 299] width 9 height 9
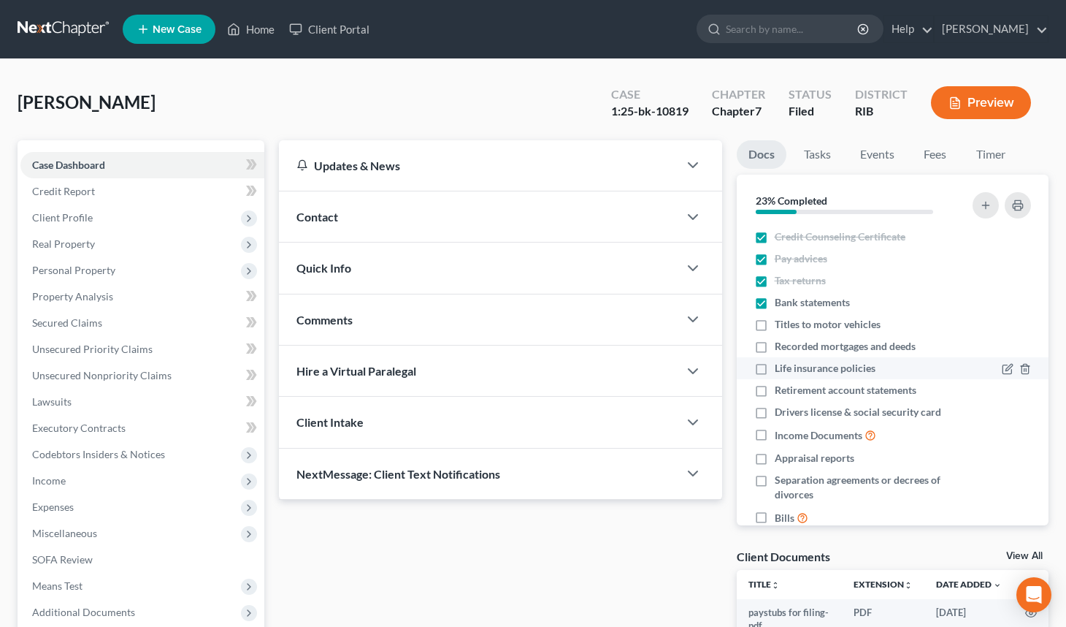
checkbox input "false"
